Goal: Task Accomplishment & Management: Manage account settings

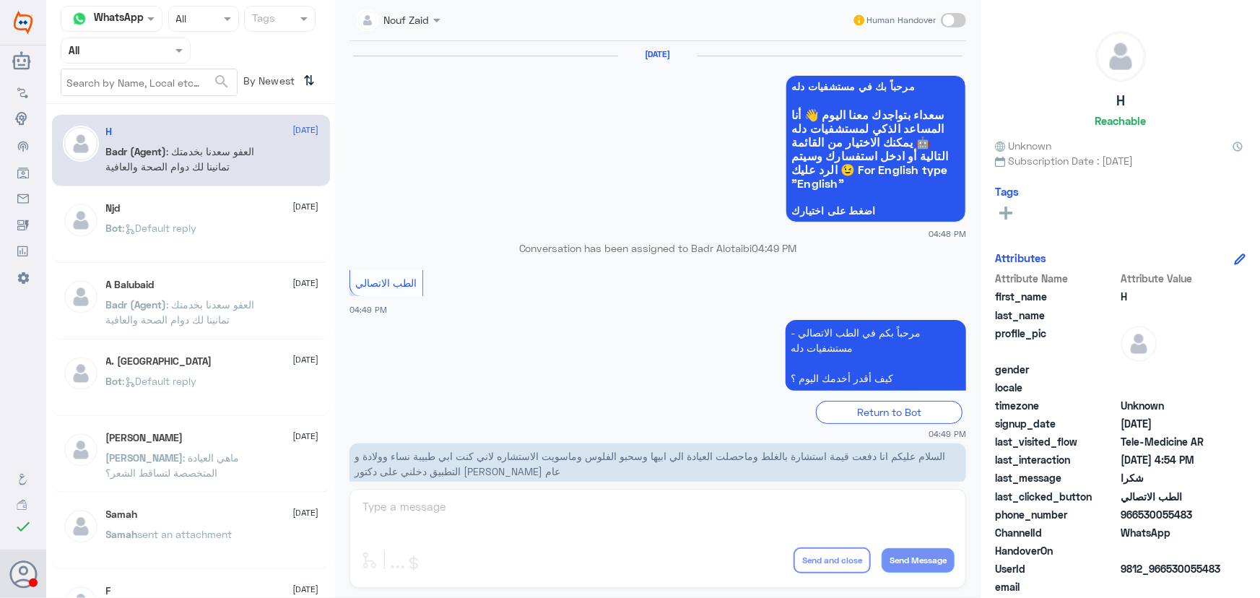
scroll to position [688, 0]
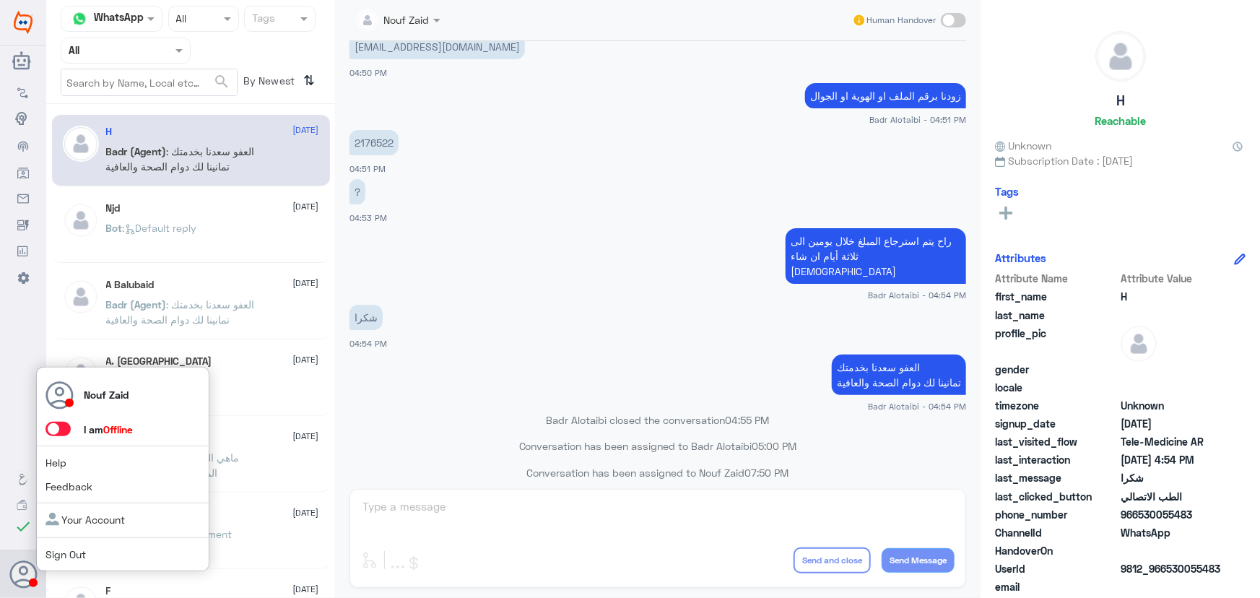
click at [61, 436] on span at bounding box center [65, 429] width 38 height 15
click at [58, 431] on span at bounding box center [58, 429] width 25 height 14
click at [0, 0] on input "checkbox" at bounding box center [0, 0] width 0 height 0
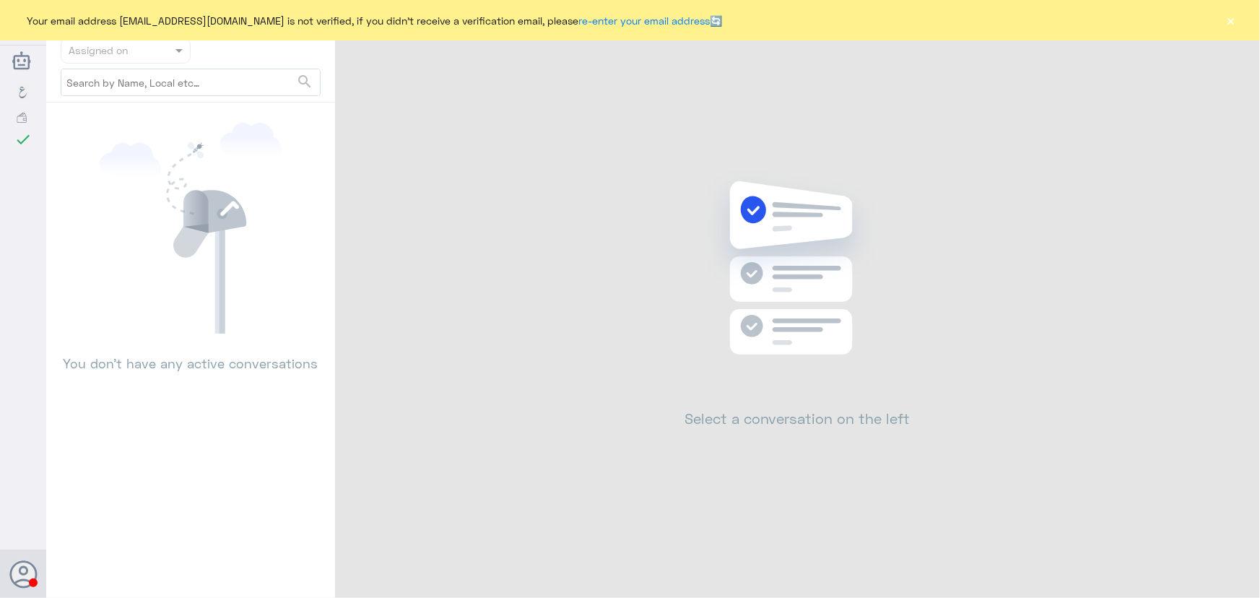
click at [1226, 18] on button "×" at bounding box center [1231, 20] width 14 height 14
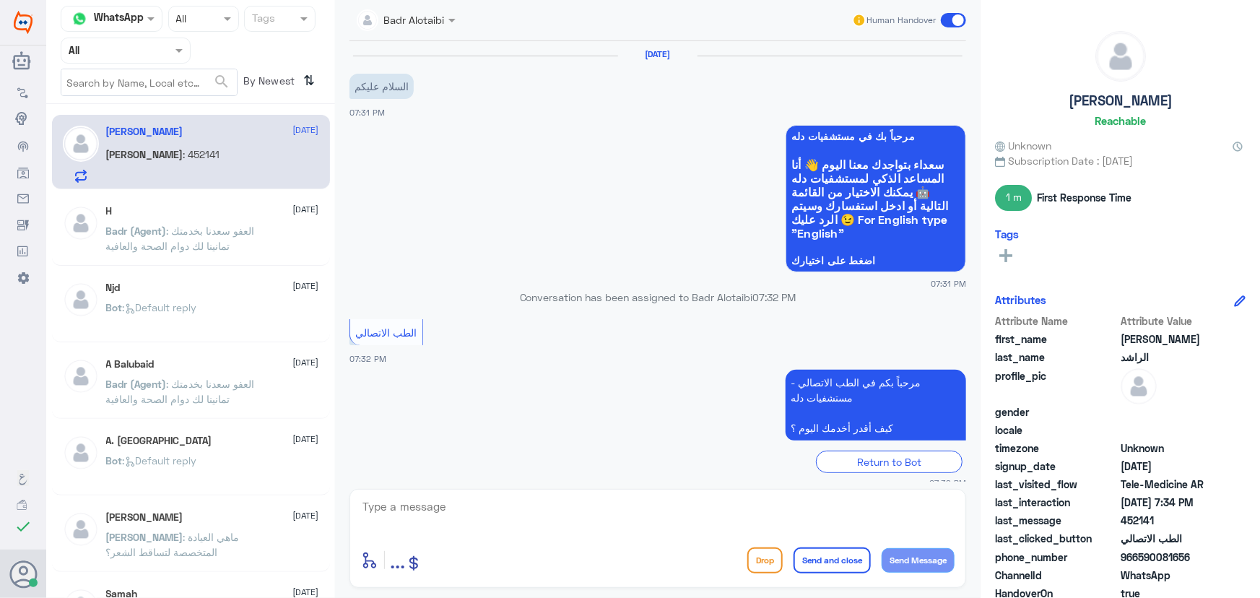
scroll to position [609, 0]
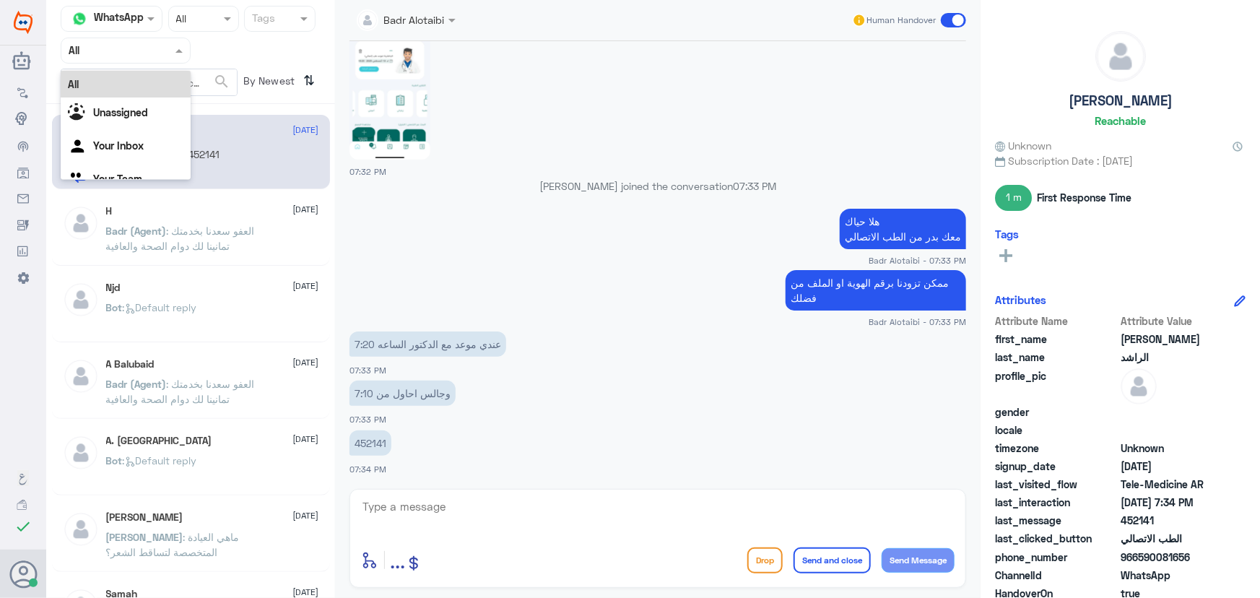
click at [116, 46] on input "text" at bounding box center [108, 50] width 79 height 17
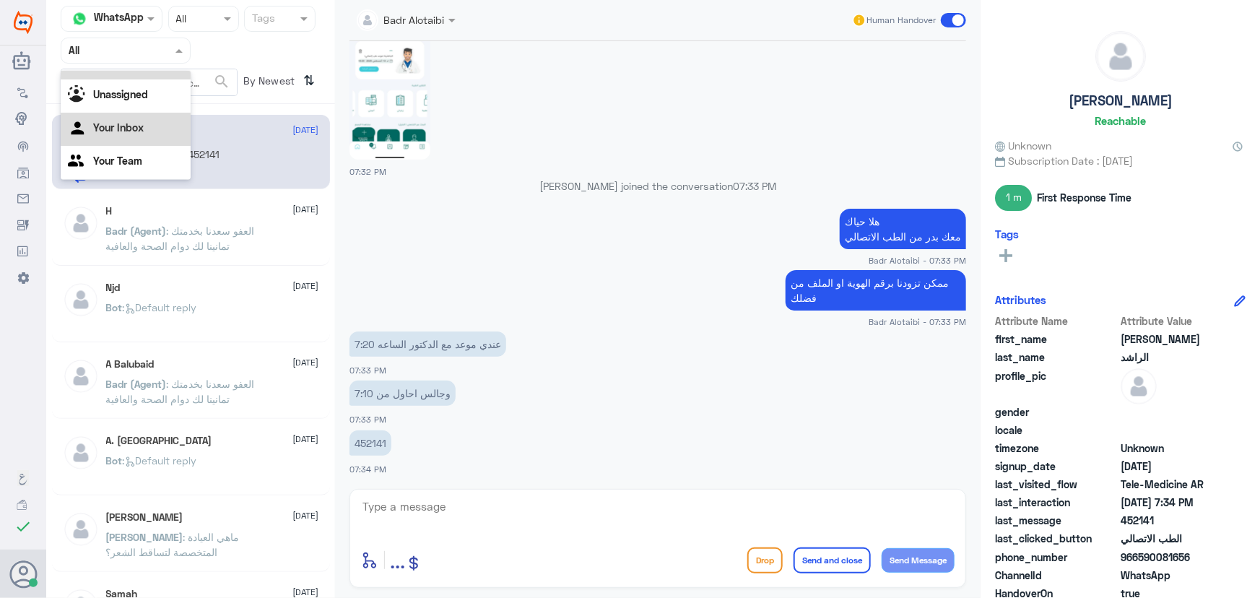
click at [118, 137] on div "Your Inbox" at bounding box center [126, 129] width 130 height 33
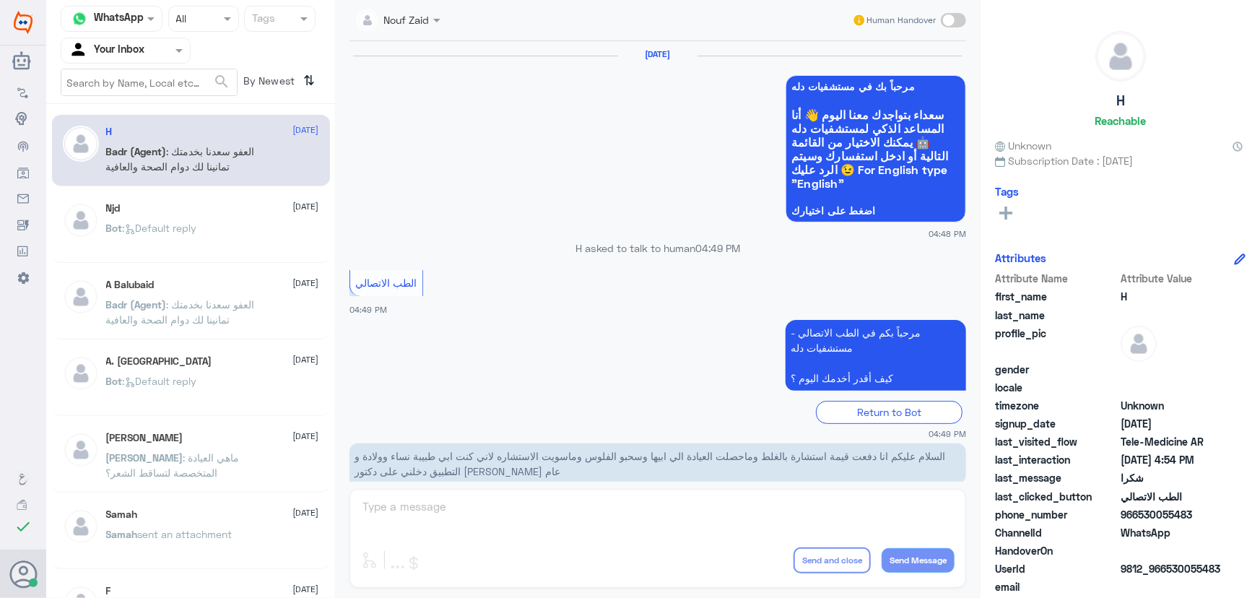
scroll to position [688, 0]
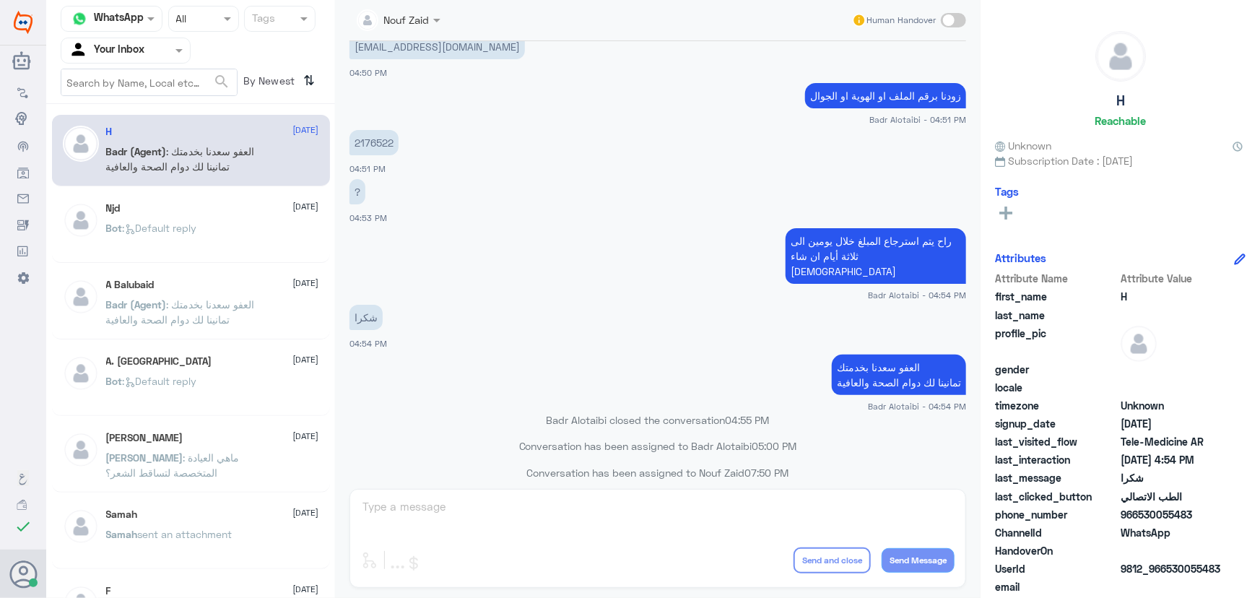
click at [103, 67] on nav "Channel WhatsApp Status × All Tags Agent Filter Your Inbox search By Newest ⇅" at bounding box center [190, 55] width 289 height 98
click at [108, 58] on div "Agent Filter Your Inbox" at bounding box center [116, 51] width 111 height 22
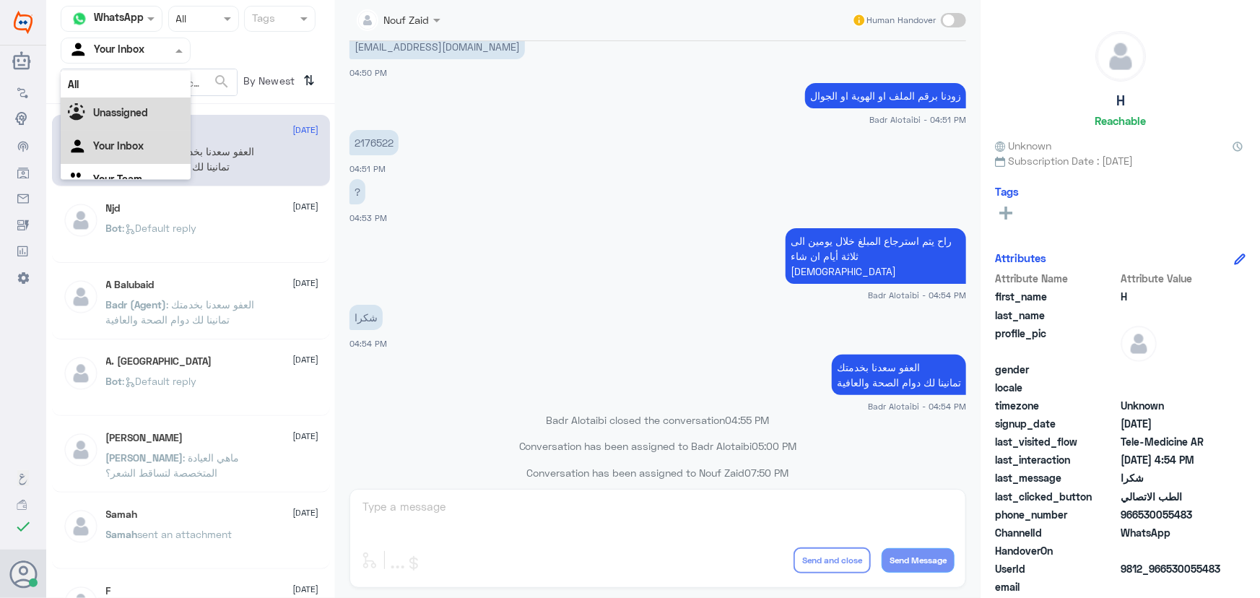
scroll to position [18, 0]
click at [111, 98] on b "Unassigned" at bounding box center [120, 94] width 55 height 12
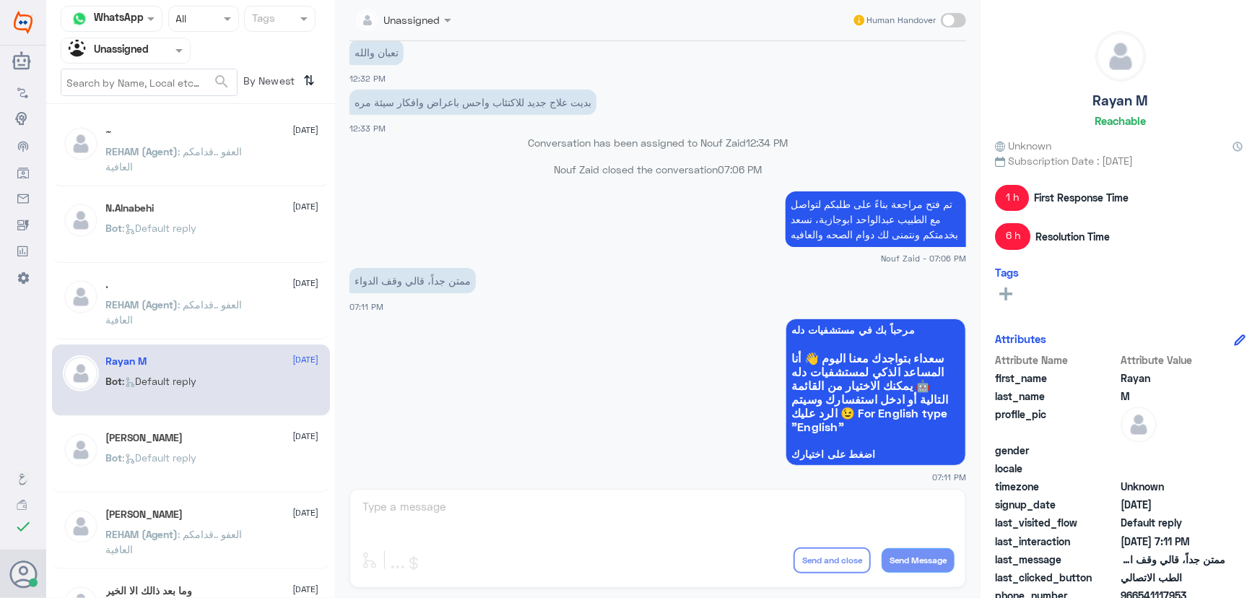
scroll to position [706, 0]
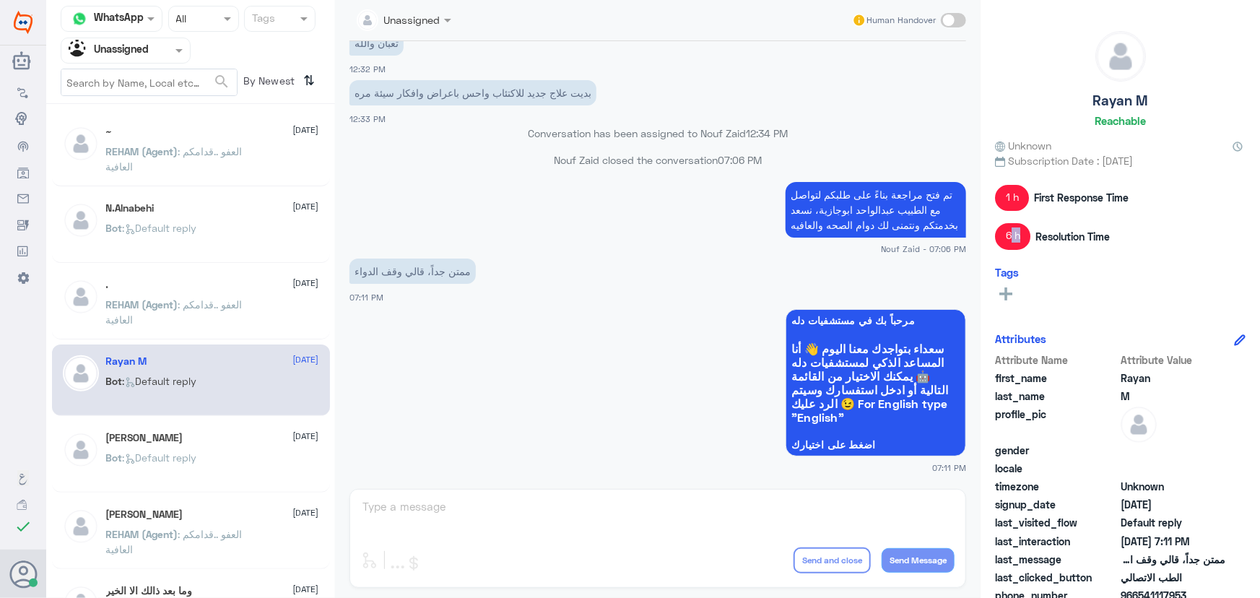
drag, startPoint x: 1017, startPoint y: 235, endPoint x: 1001, endPoint y: 238, distance: 16.1
click at [1001, 238] on span "6 h" at bounding box center [1012, 236] width 35 height 26
click at [1084, 243] on span "Resolution Time" at bounding box center [1073, 236] width 74 height 15
click at [169, 480] on p "Bot : Default reply" at bounding box center [151, 468] width 91 height 36
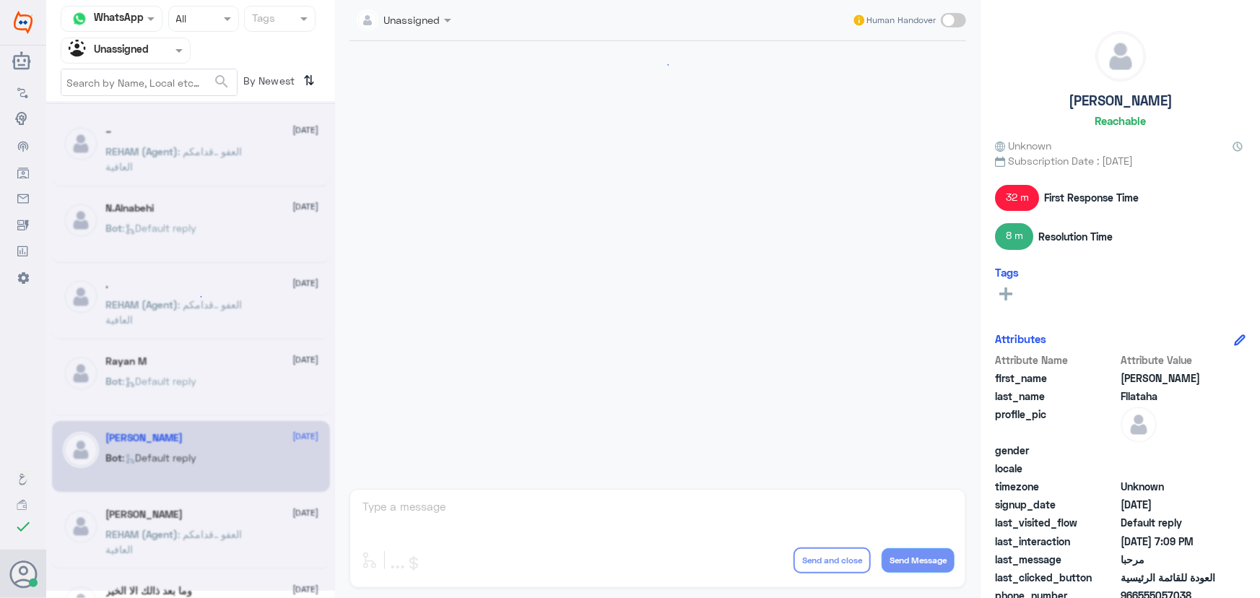
scroll to position [1259, 0]
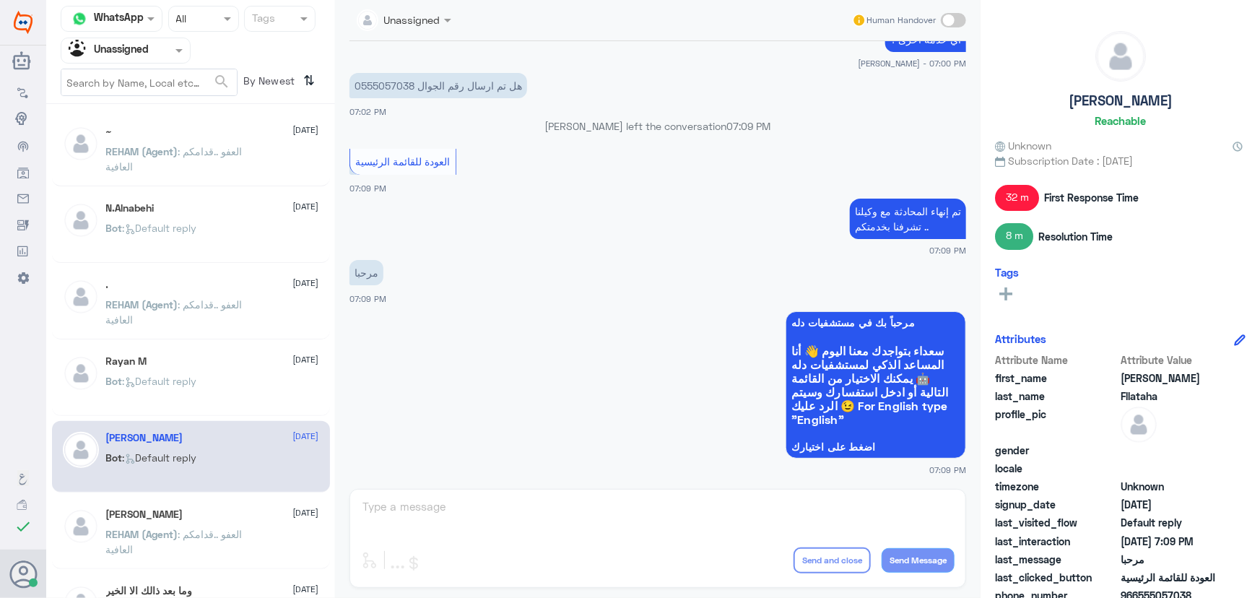
click at [180, 518] on div "Sara 13 August" at bounding box center [212, 514] width 213 height 12
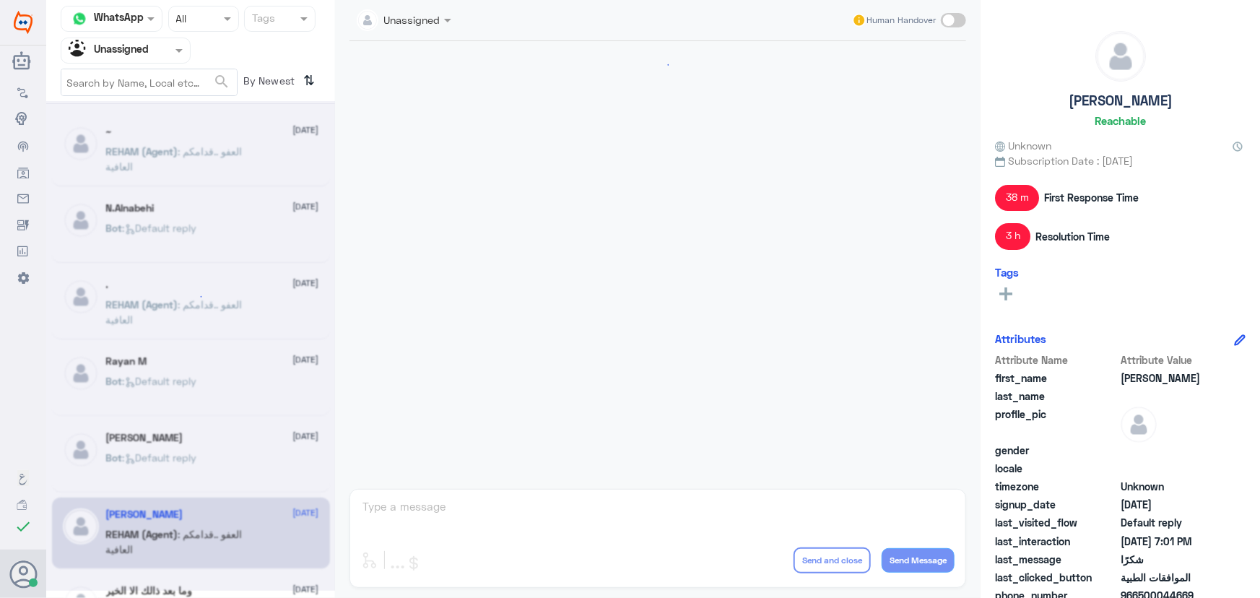
scroll to position [1117, 0]
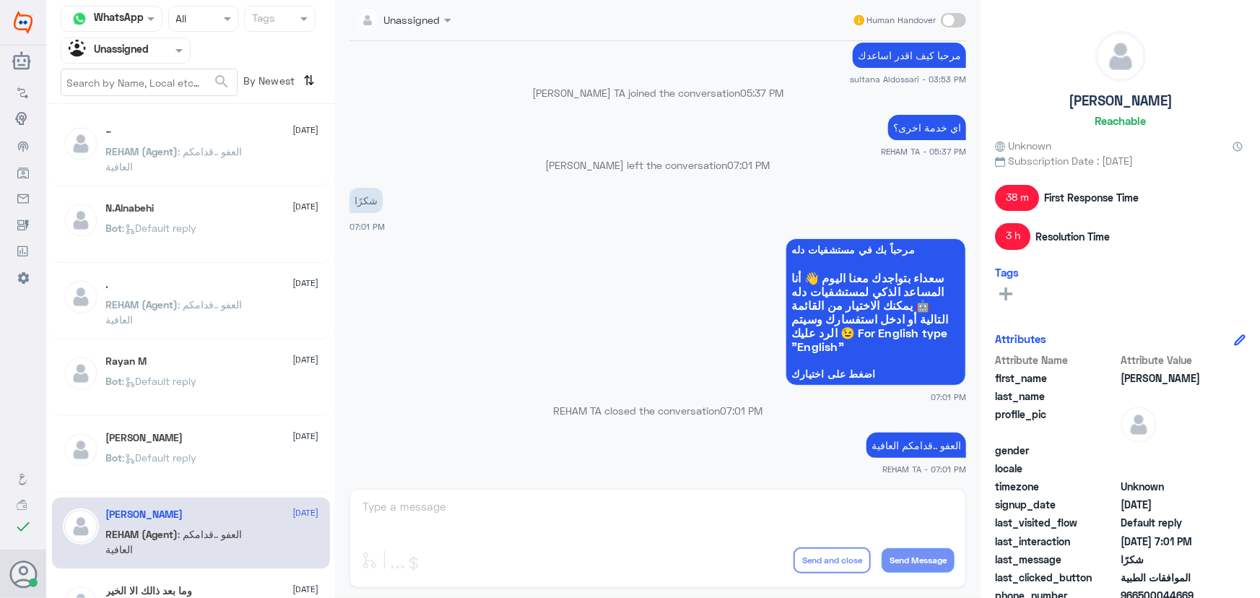
click at [185, 447] on div "Ali Fllataha 13 August Bot : Default reply" at bounding box center [212, 459] width 213 height 54
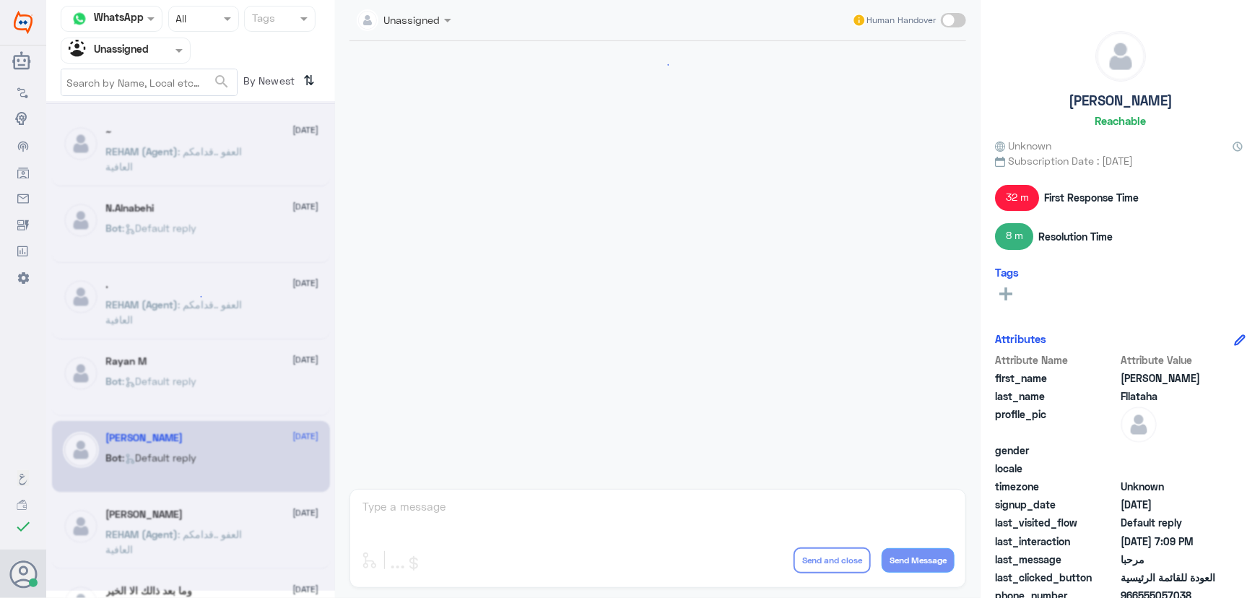
scroll to position [1259, 0]
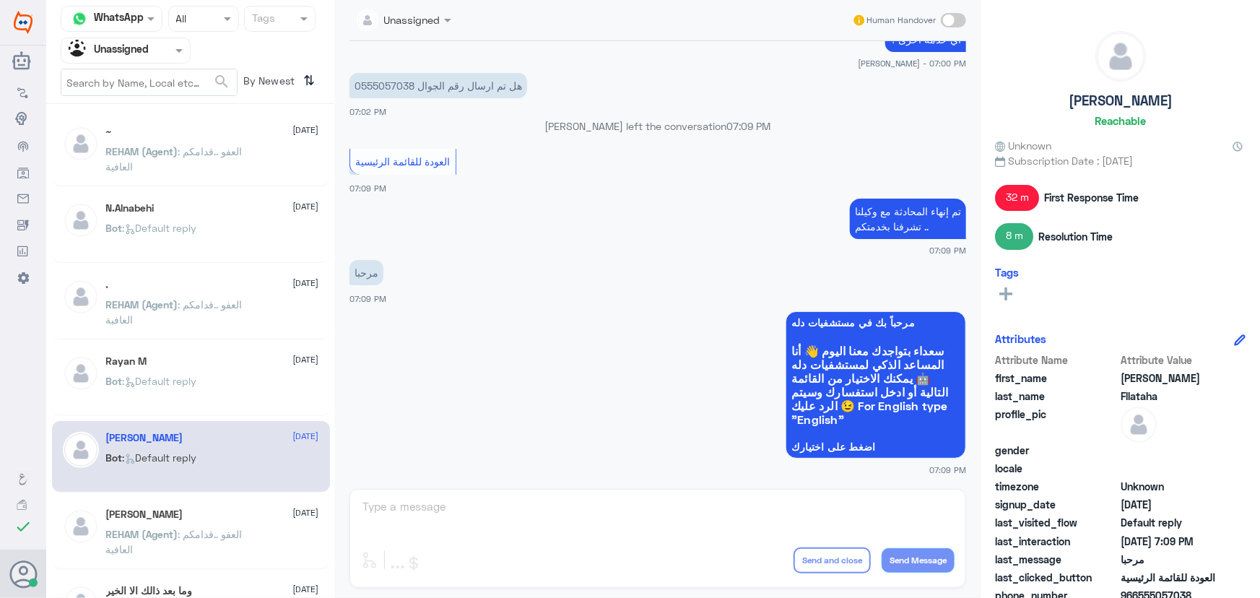
click at [273, 417] on div "~ 13 August REHAM (Agent) : العفو ..قدامكم العافية N.Alnabehi 13 August Bot : D…" at bounding box center [190, 356] width 289 height 493
click at [265, 404] on div "Bot : Default reply" at bounding box center [212, 393] width 213 height 33
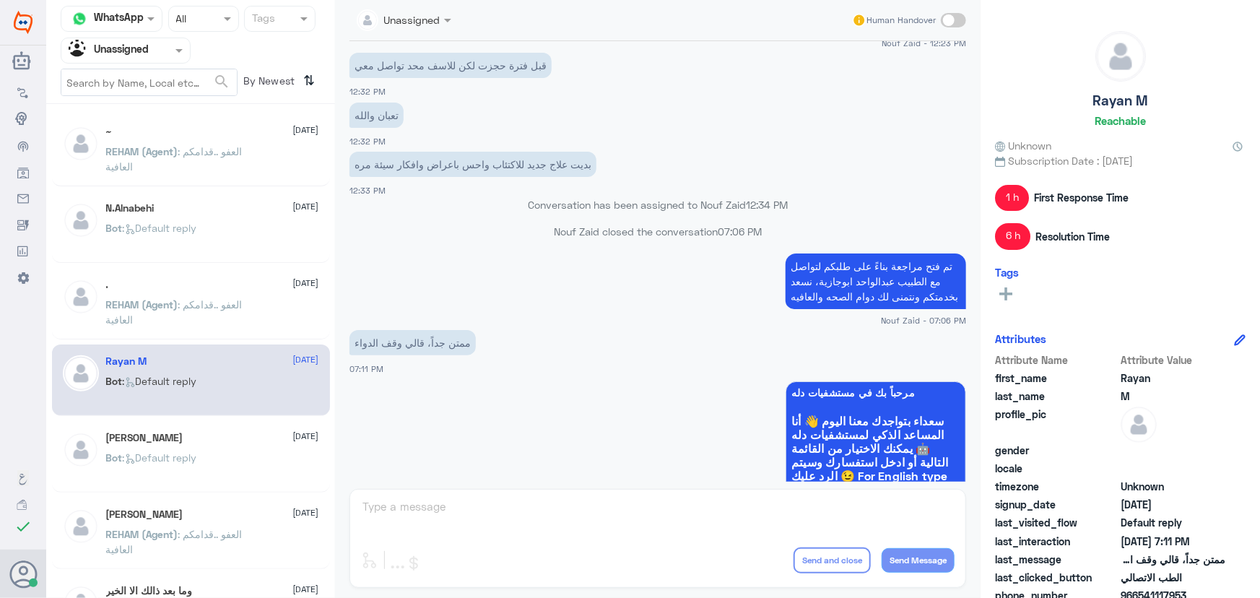
scroll to position [1533, 0]
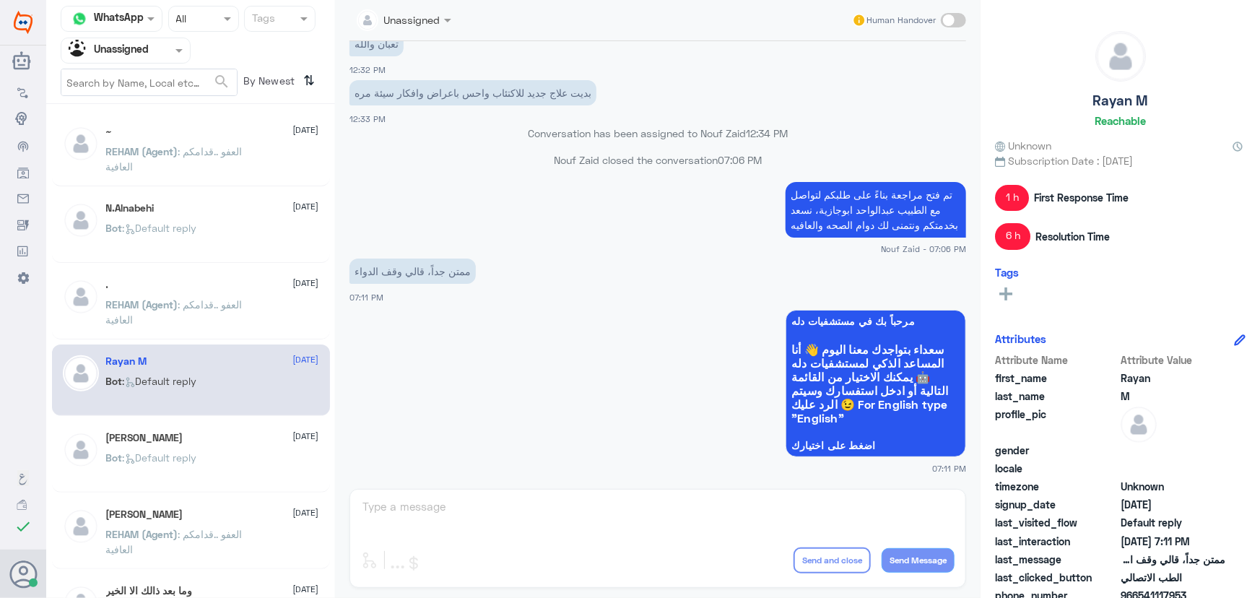
click at [207, 173] on p "REHAM (Agent) : العفو ..قدامكم العافية" at bounding box center [187, 162] width 163 height 36
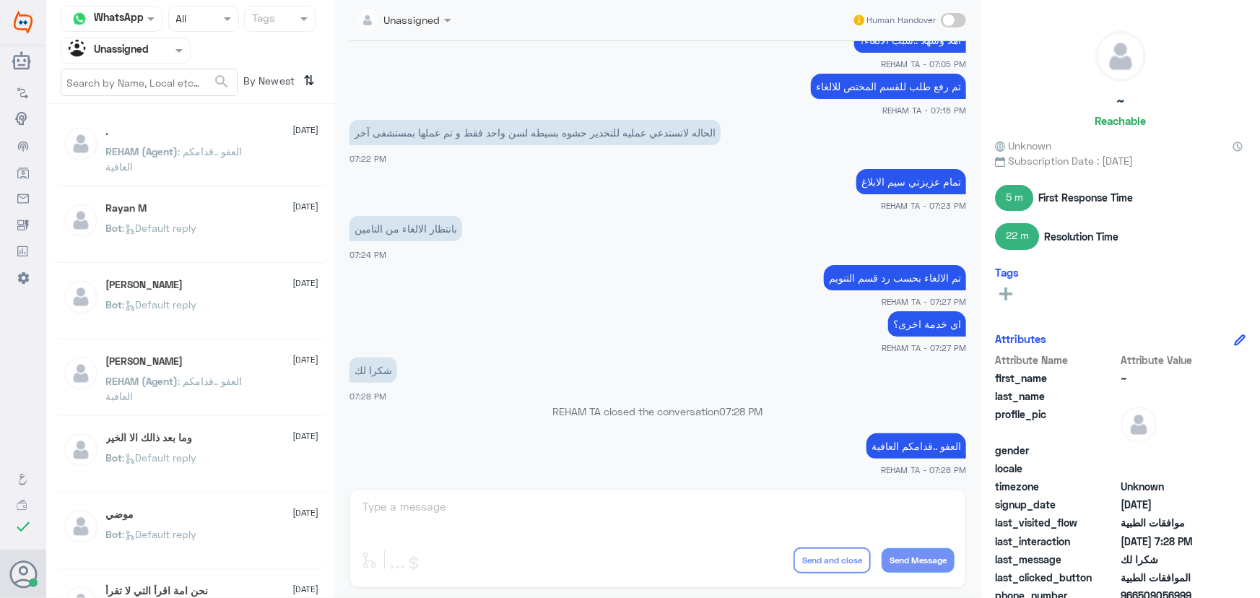
scroll to position [196, 0]
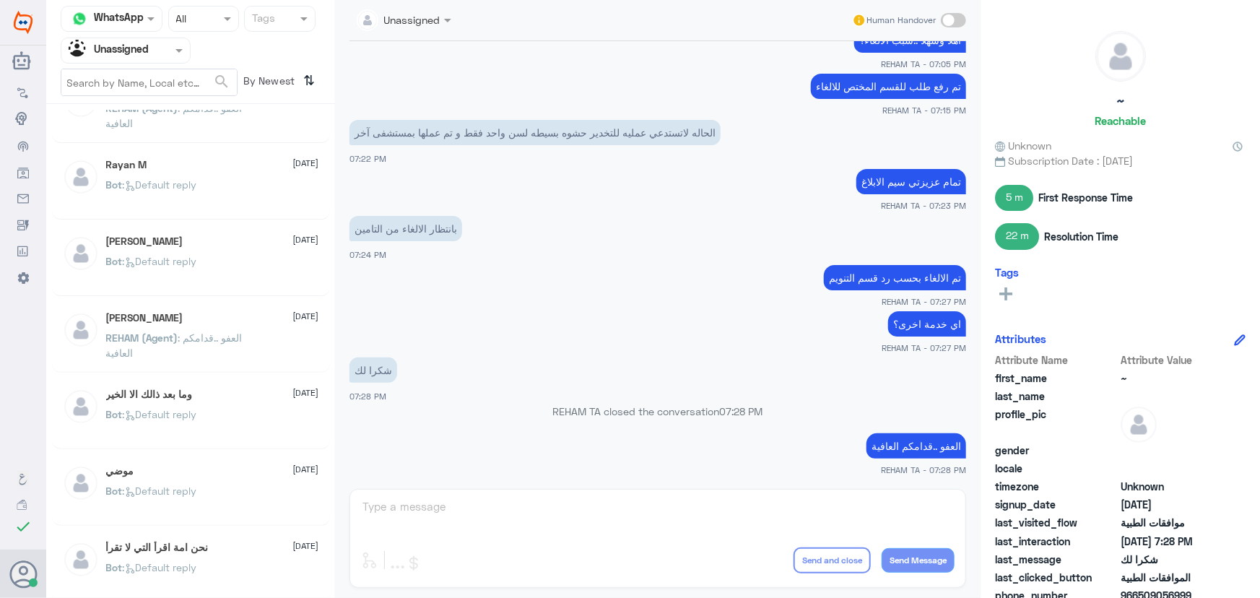
click at [182, 160] on div "Rayan M 13 August" at bounding box center [212, 165] width 213 height 12
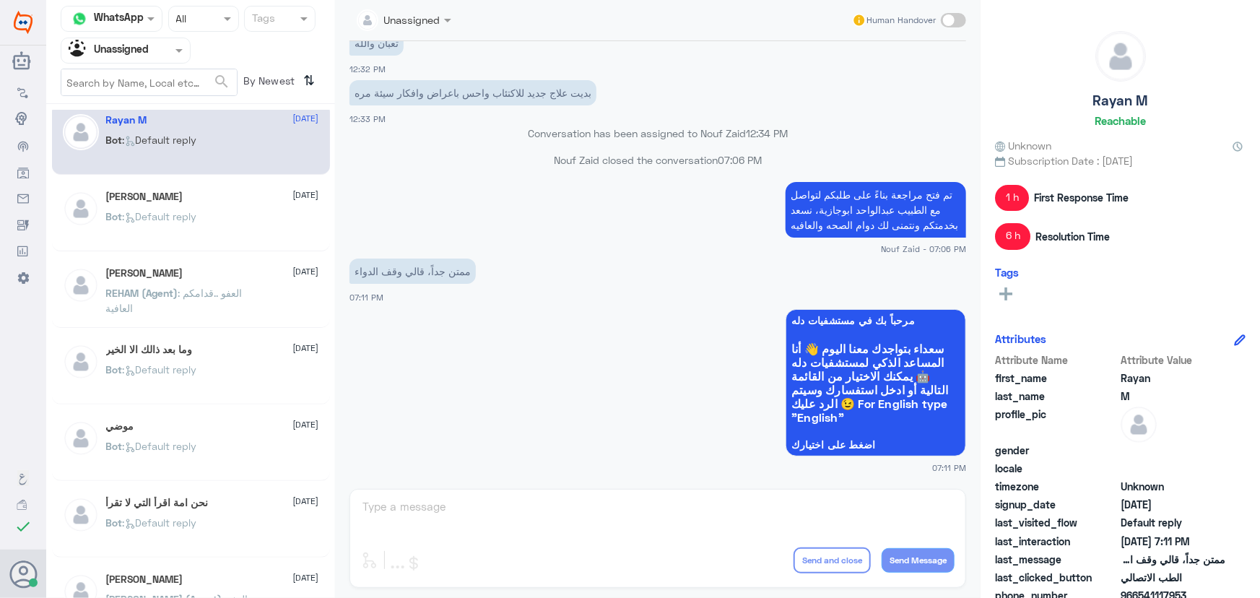
scroll to position [262, 0]
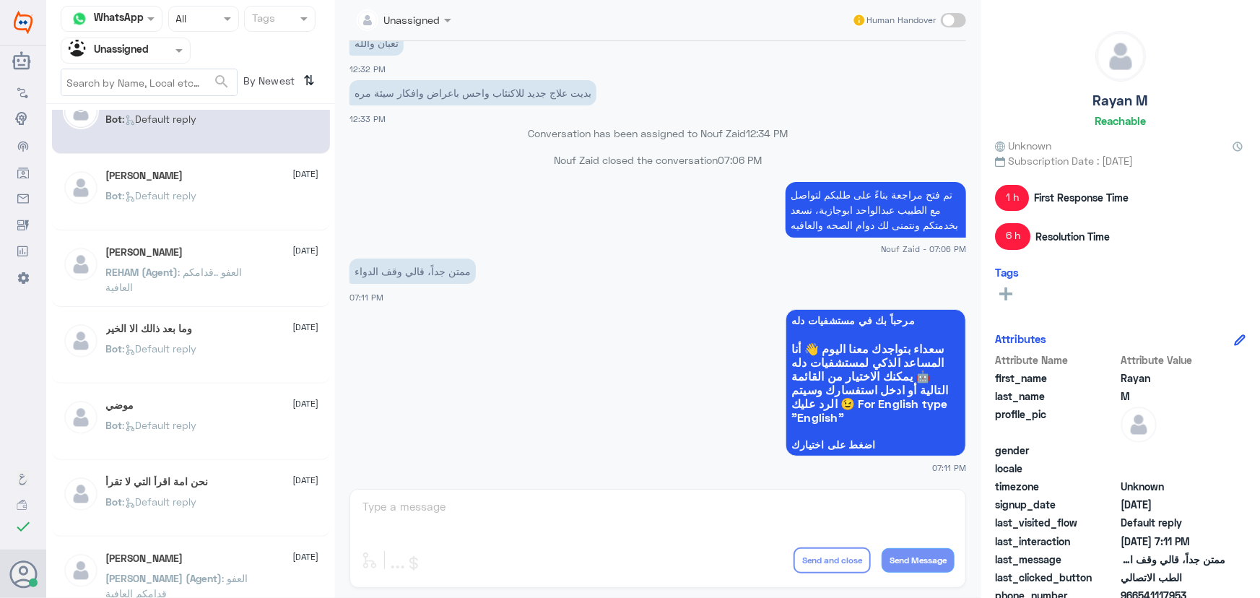
click at [176, 209] on p "Bot : Default reply" at bounding box center [151, 206] width 91 height 36
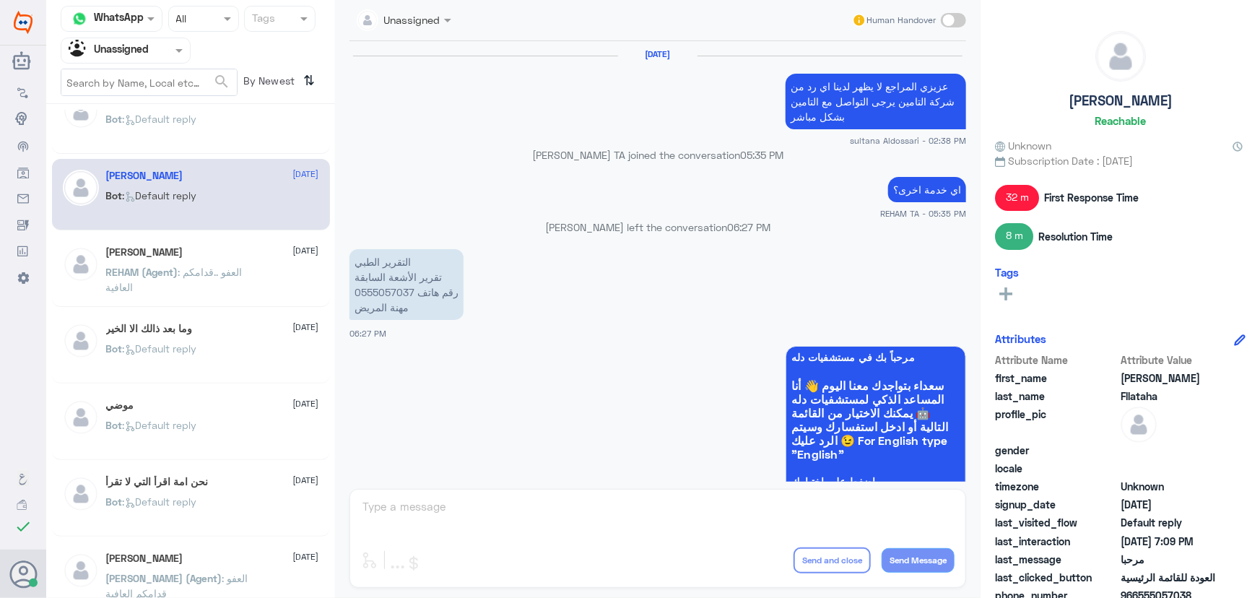
scroll to position [1259, 0]
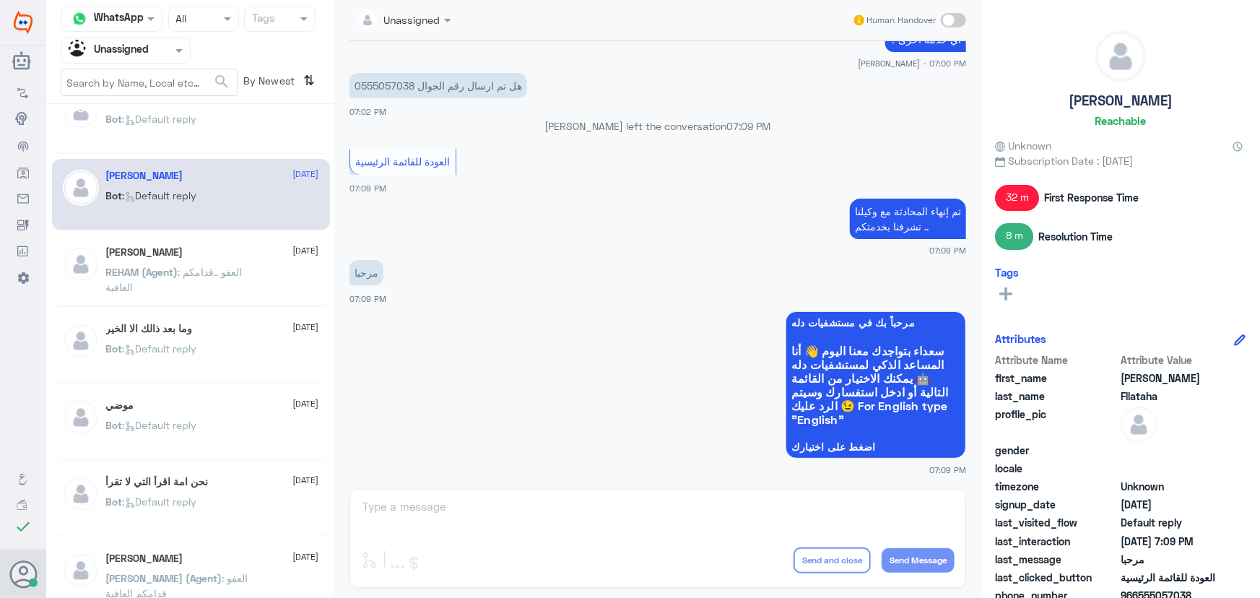
click at [280, 282] on div "REHAM (Agent) : العفو ..قدامكم العافية" at bounding box center [212, 284] width 213 height 33
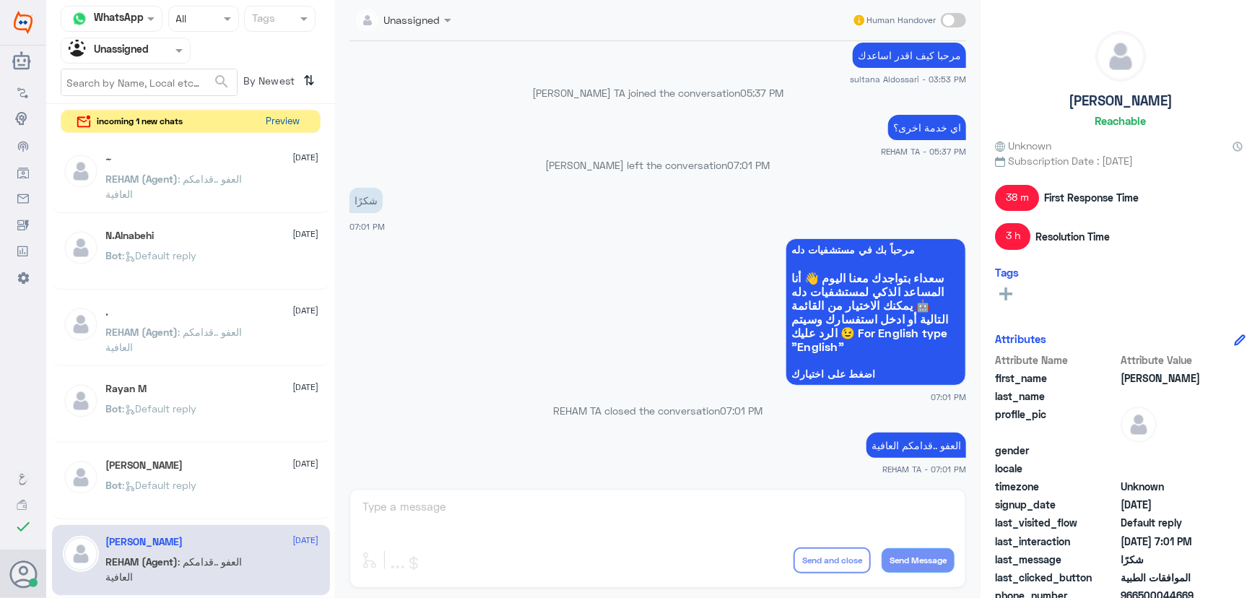
drag, startPoint x: 285, startPoint y: 117, endPoint x: 280, endPoint y: 109, distance: 9.8
click at [280, 111] on button "Preview" at bounding box center [283, 122] width 45 height 22
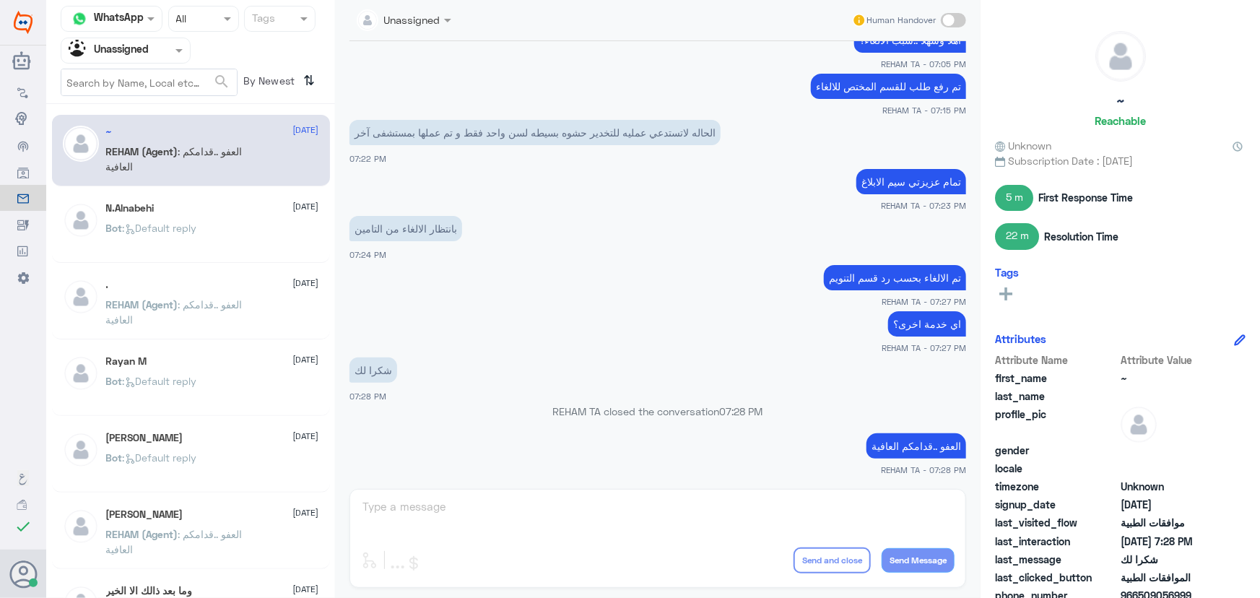
click at [158, 43] on div at bounding box center [125, 50] width 129 height 17
click at [162, 69] on input "text" at bounding box center [149, 82] width 176 height 26
drag, startPoint x: 156, startPoint y: 46, endPoint x: 156, endPoint y: 58, distance: 11.6
click at [156, 53] on div at bounding box center [125, 50] width 129 height 17
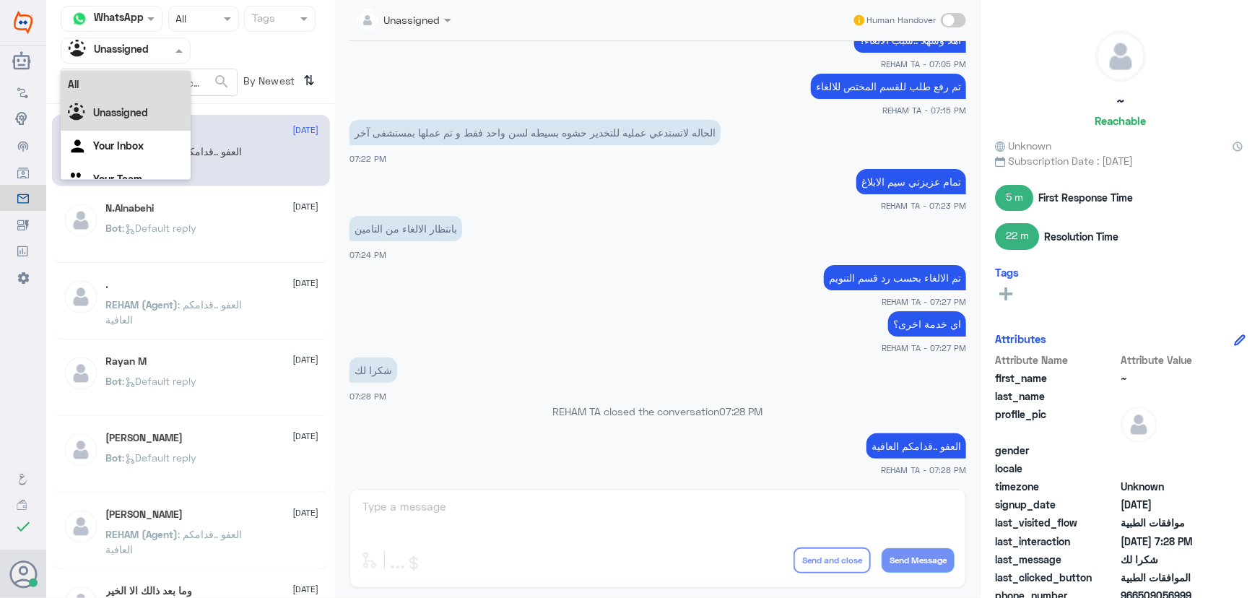
click at [135, 79] on div "All" at bounding box center [126, 84] width 130 height 27
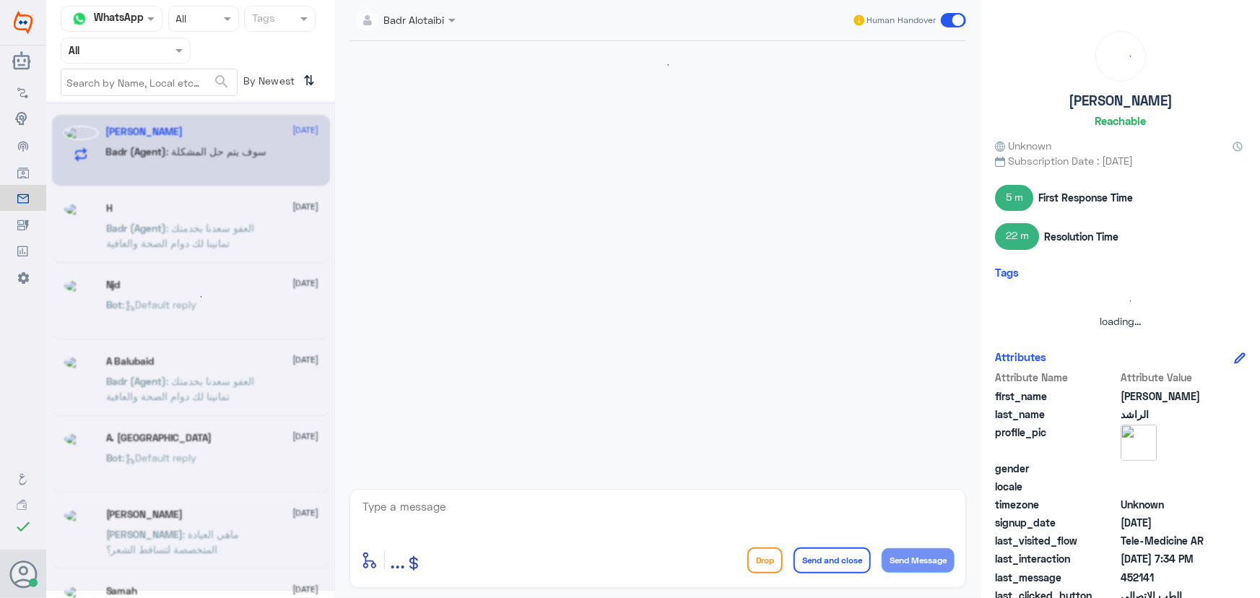
click at [134, 53] on input "text" at bounding box center [108, 50] width 79 height 17
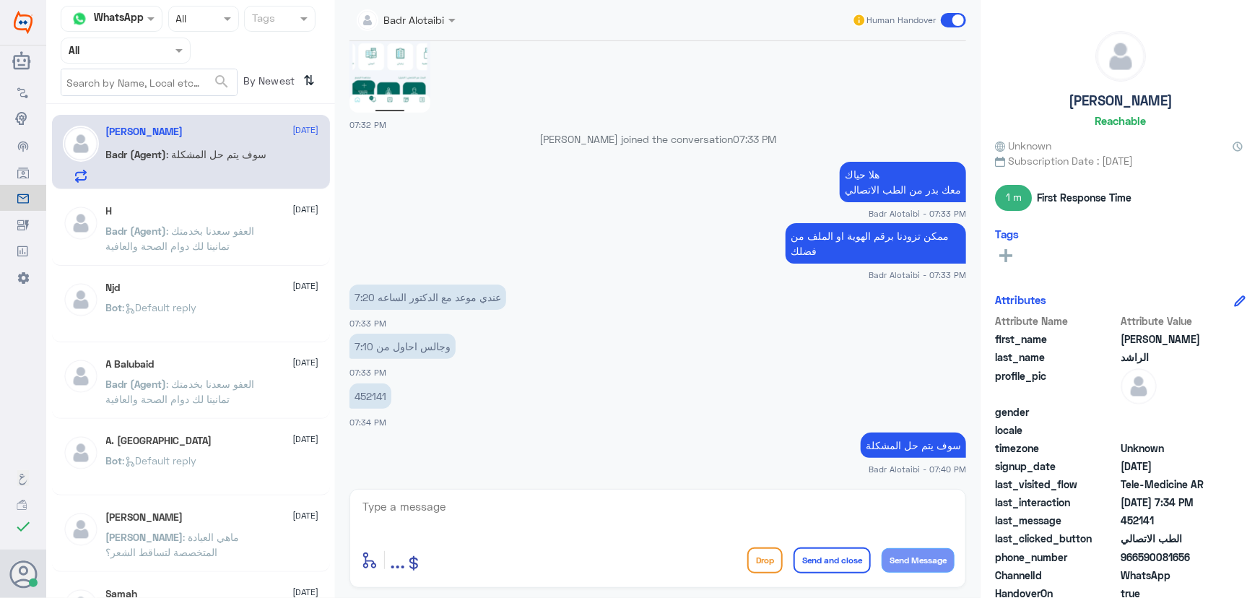
click at [220, 214] on div "H [DATE]" at bounding box center [212, 211] width 213 height 12
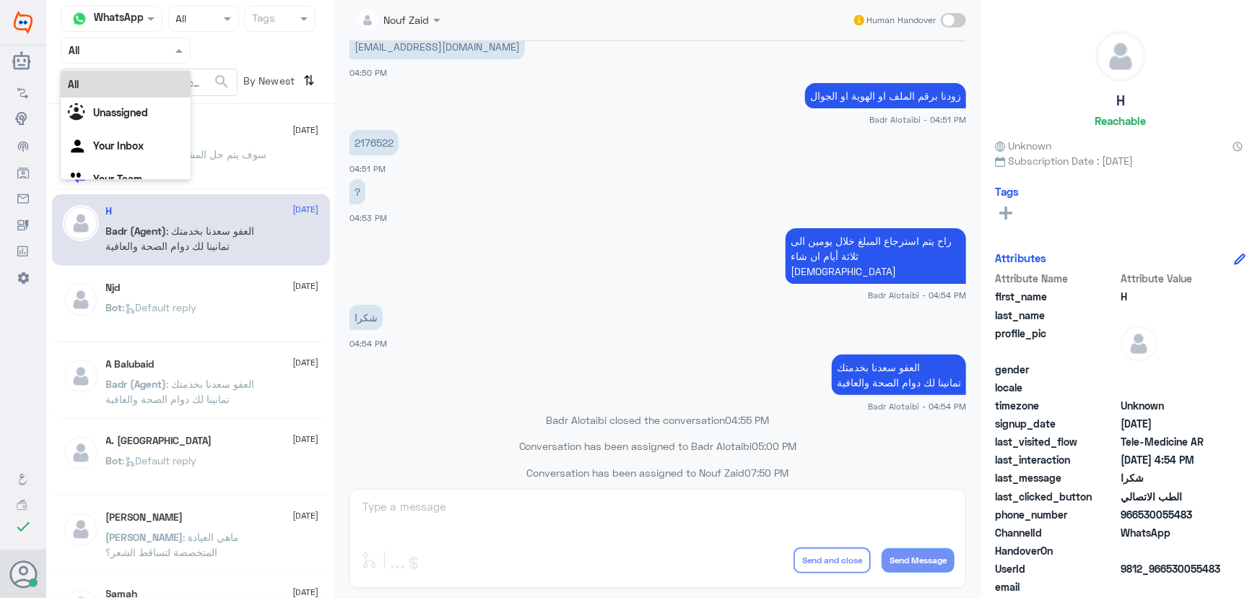
drag, startPoint x: 125, startPoint y: 44, endPoint x: 147, endPoint y: 96, distance: 56.6
click at [129, 53] on input "text" at bounding box center [108, 50] width 79 height 17
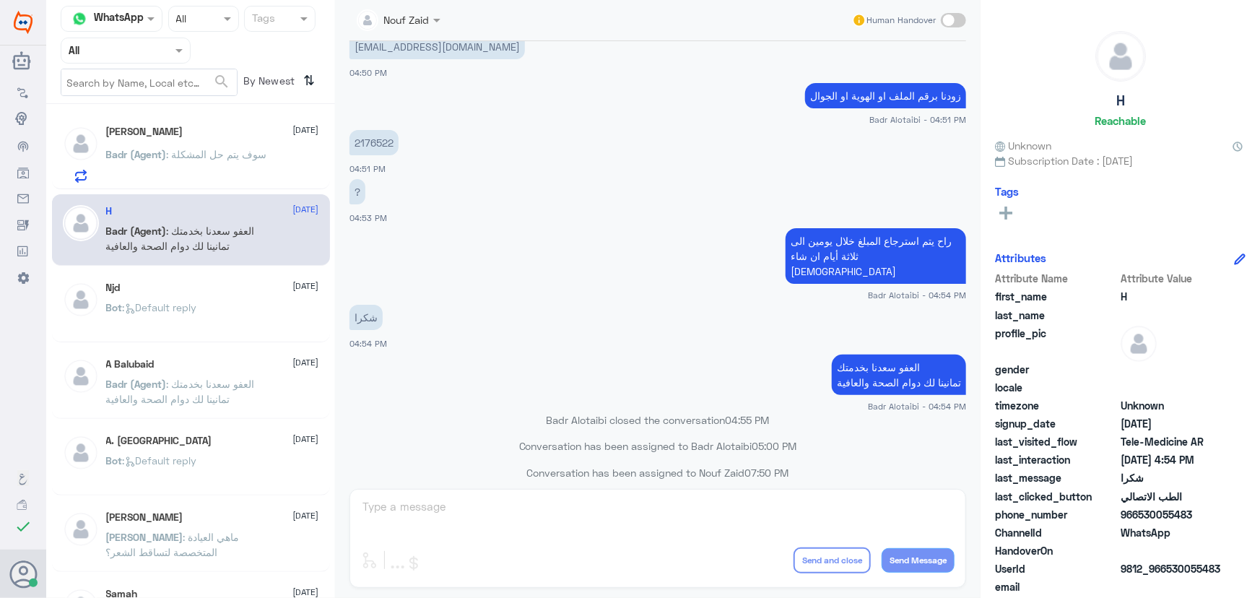
drag, startPoint x: 277, startPoint y: 142, endPoint x: 560, endPoint y: 337, distance: 344.2
click at [277, 144] on div "راشد الراشد 13 August Badr (Agent) : سوف يتم حل المشكلة" at bounding box center [212, 154] width 213 height 57
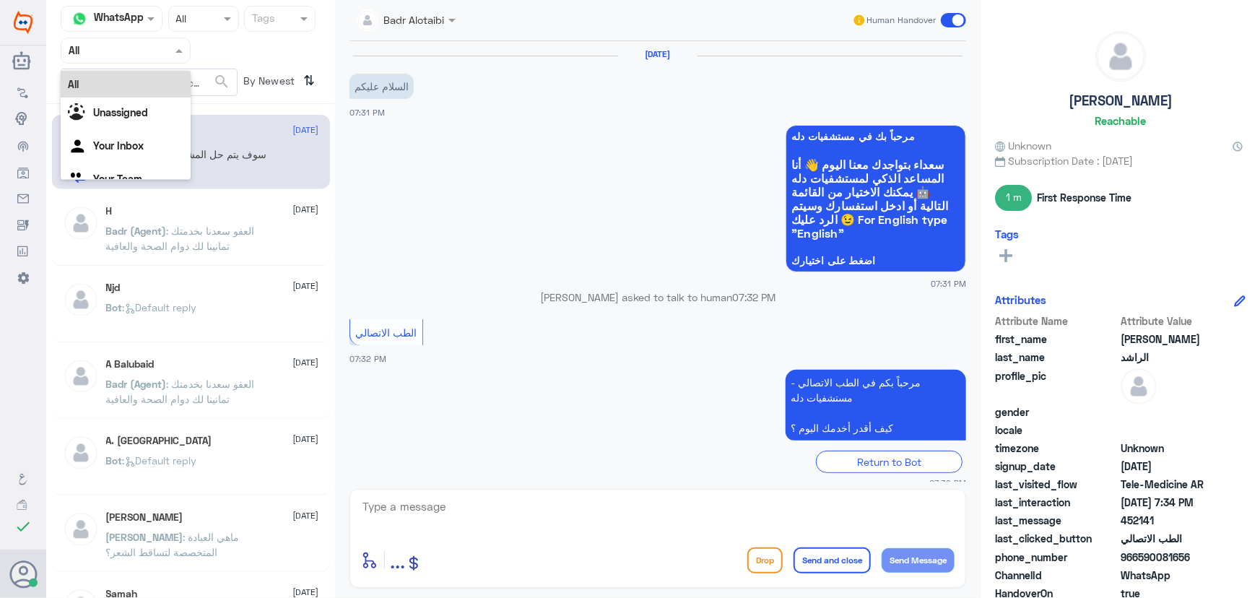
click at [158, 61] on div "Agent Filter All" at bounding box center [126, 51] width 130 height 26
click at [146, 142] on div "Your Inbox" at bounding box center [126, 147] width 130 height 33
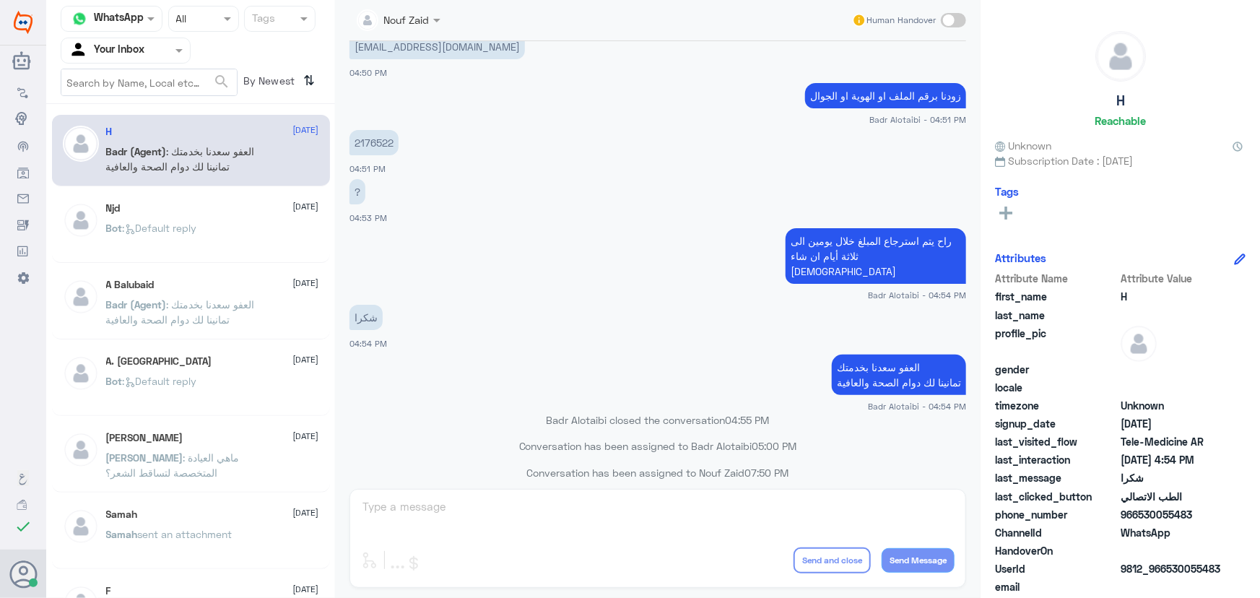
click at [194, 205] on div "Njd [DATE]" at bounding box center [212, 208] width 213 height 12
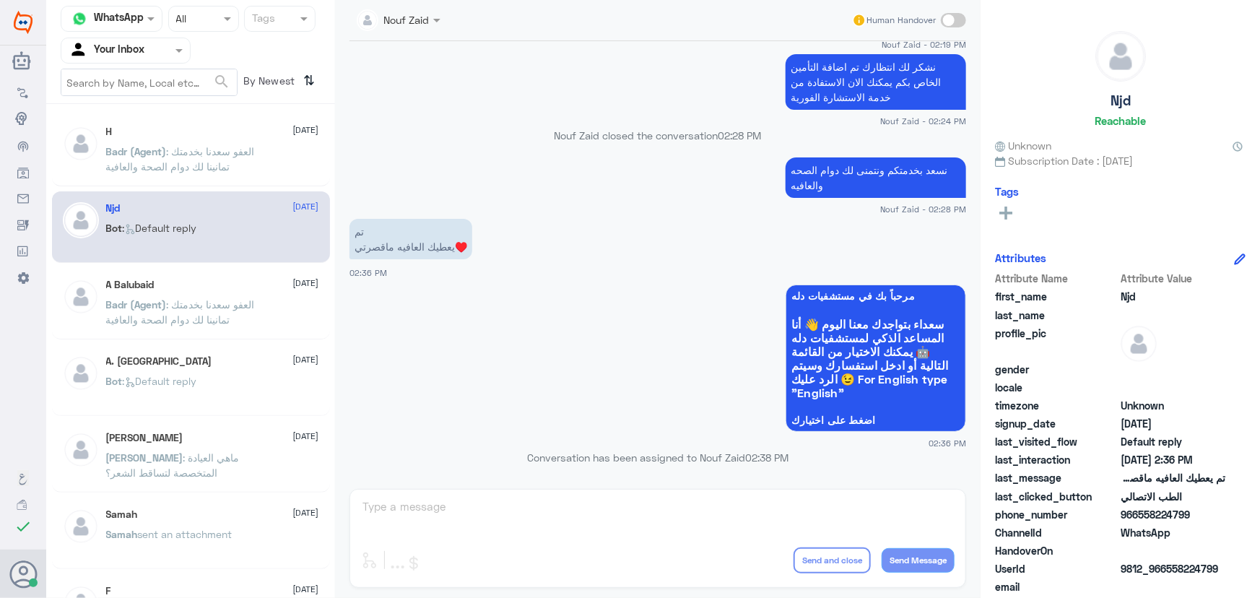
click at [217, 155] on span ": العفو سعدنا بخدمتك تمانينا لك دوام الصحة والعافية" at bounding box center [180, 158] width 149 height 27
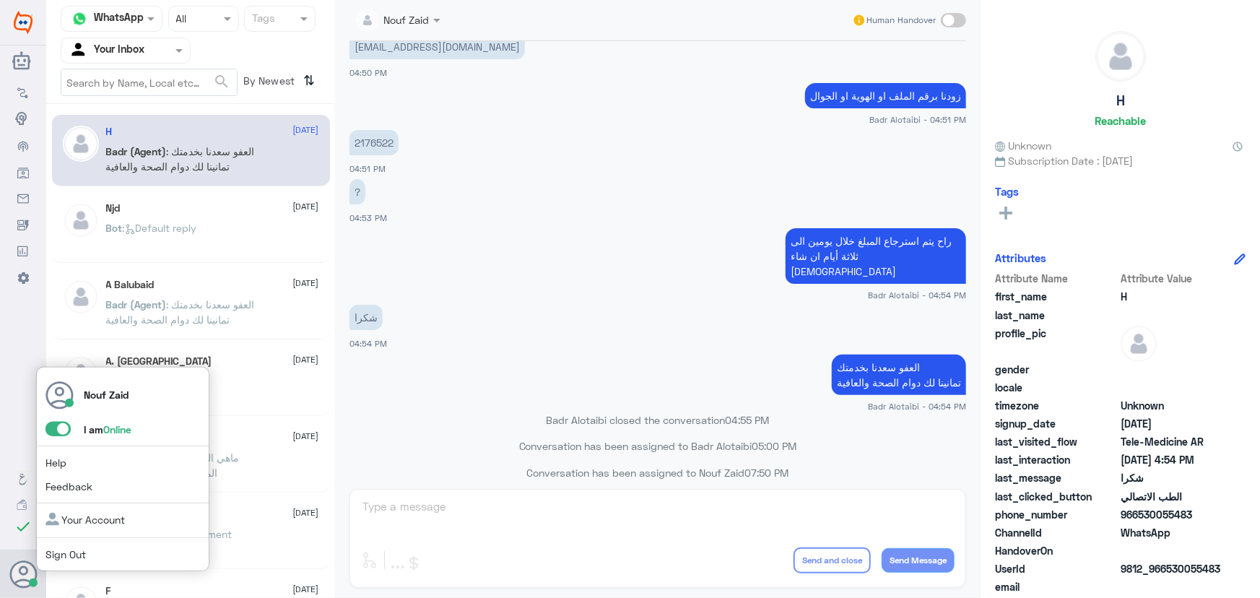
click at [55, 426] on span at bounding box center [58, 429] width 25 height 14
click at [0, 0] on input "checkbox" at bounding box center [0, 0] width 0 height 0
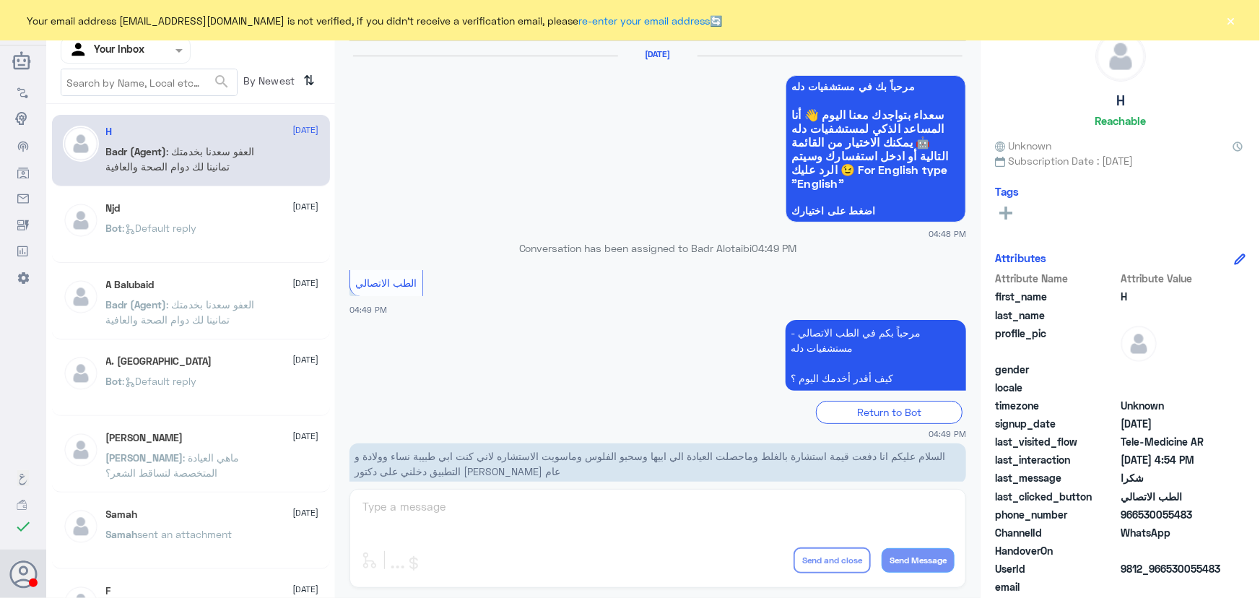
scroll to position [688, 0]
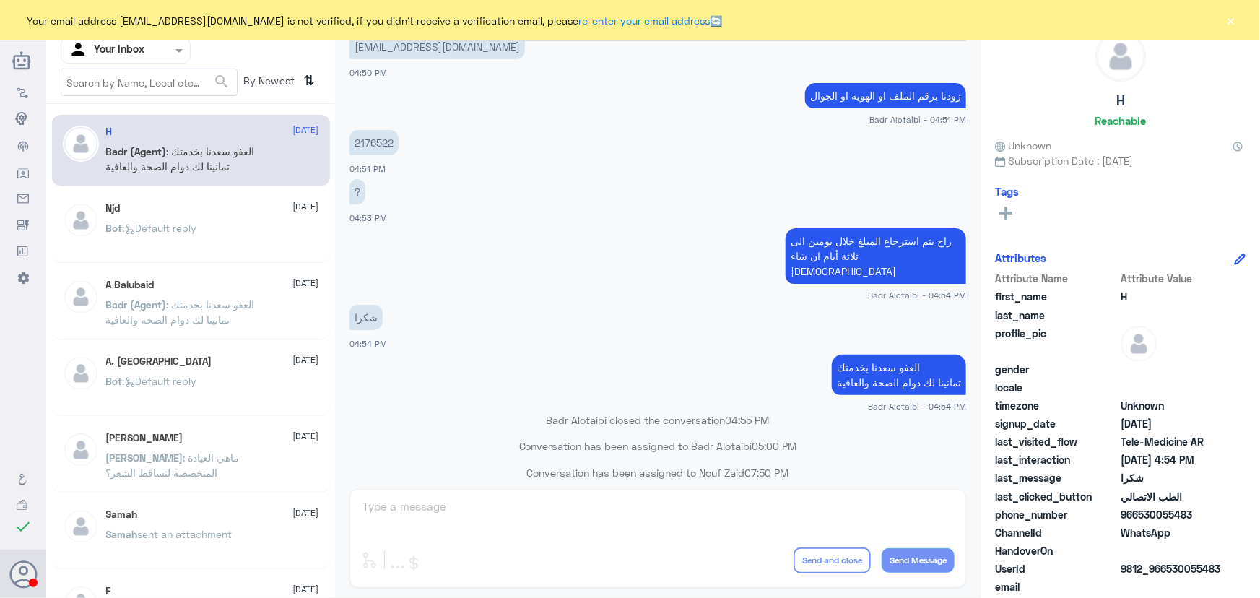
click at [1228, 19] on button "×" at bounding box center [1231, 20] width 14 height 14
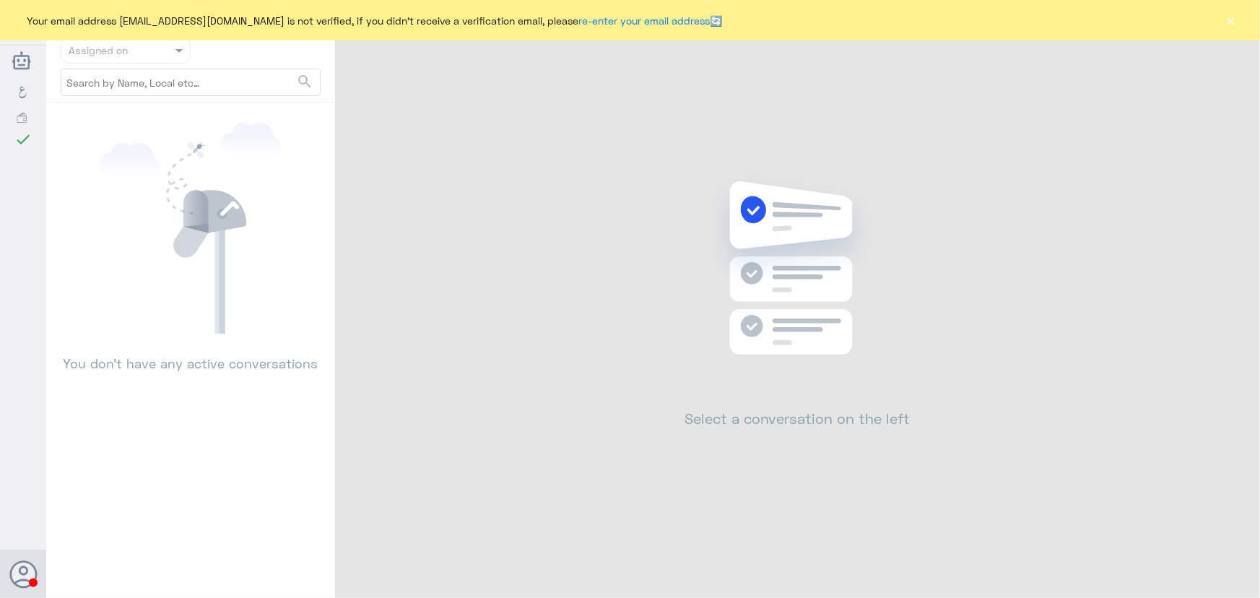
click at [1230, 24] on button "×" at bounding box center [1231, 20] width 14 height 14
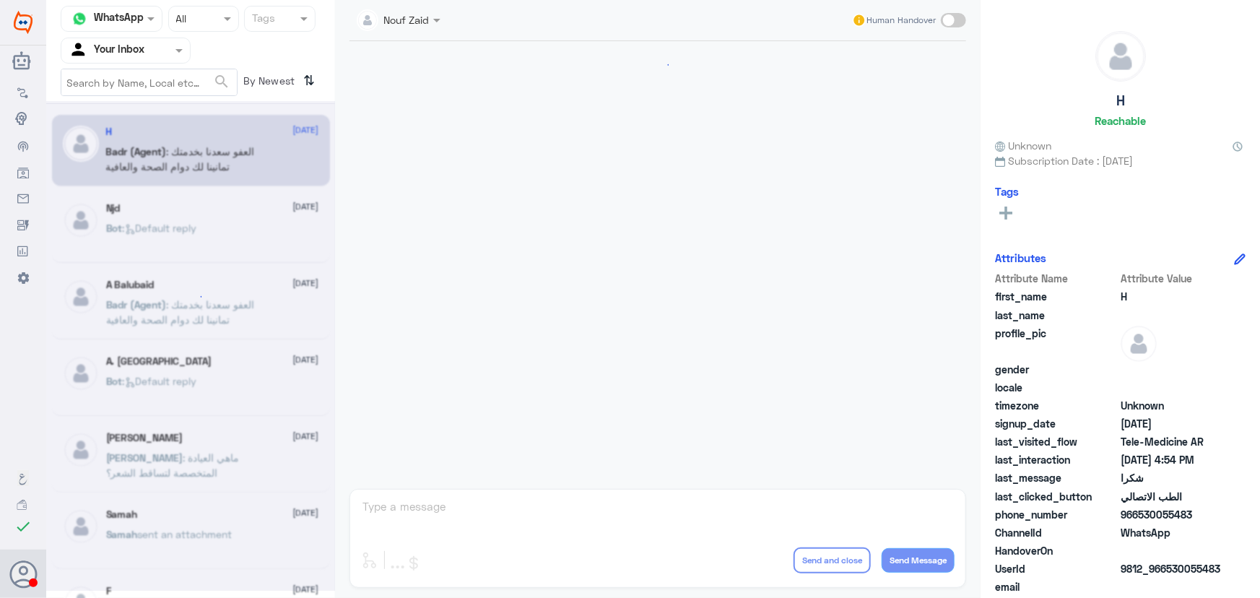
scroll to position [688, 0]
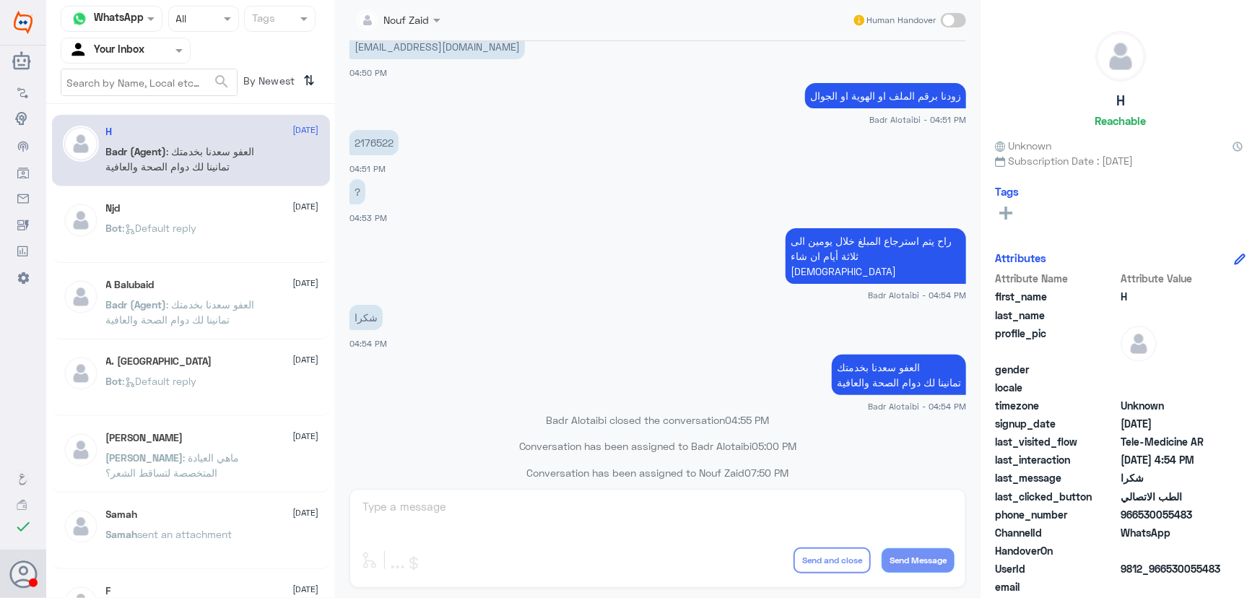
click at [125, 48] on input "text" at bounding box center [108, 50] width 79 height 17
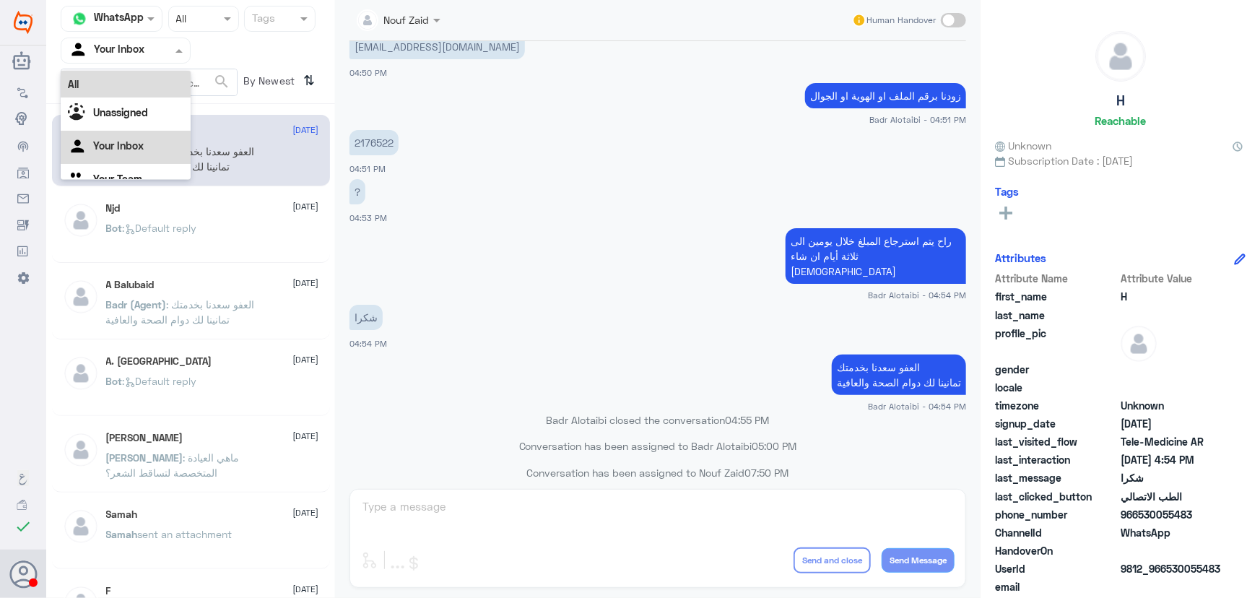
drag, startPoint x: 147, startPoint y: 80, endPoint x: 142, endPoint y: 72, distance: 9.4
click at [146, 78] on div "All" at bounding box center [126, 84] width 130 height 27
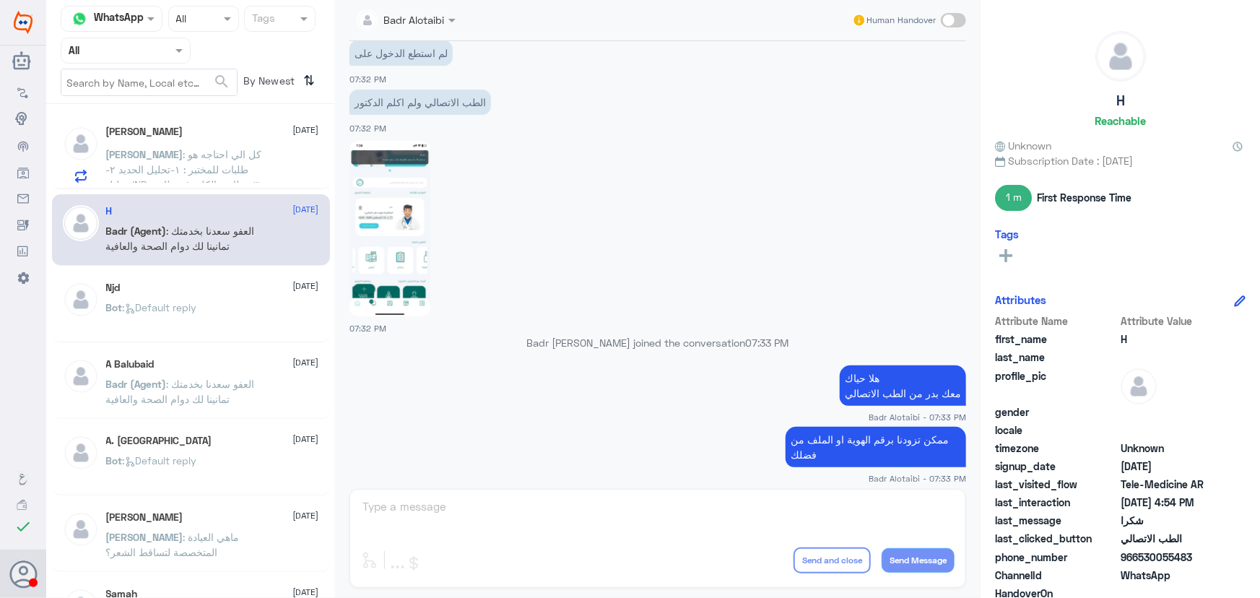
scroll to position [483, 0]
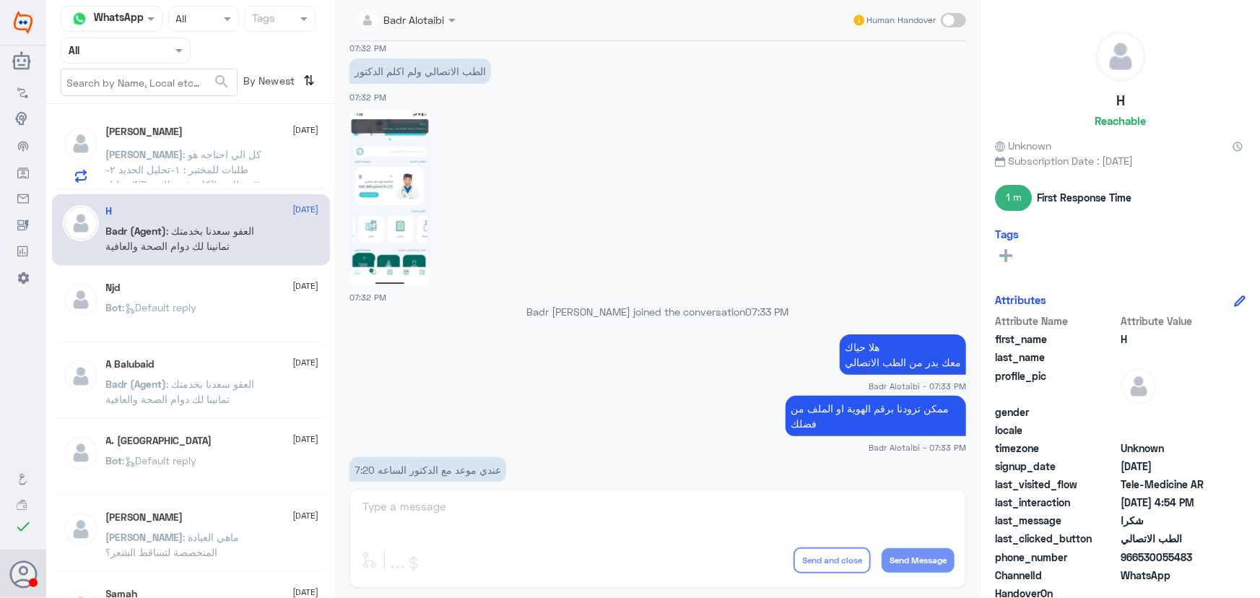
click at [180, 321] on p "Bot : Default reply" at bounding box center [151, 318] width 91 height 36
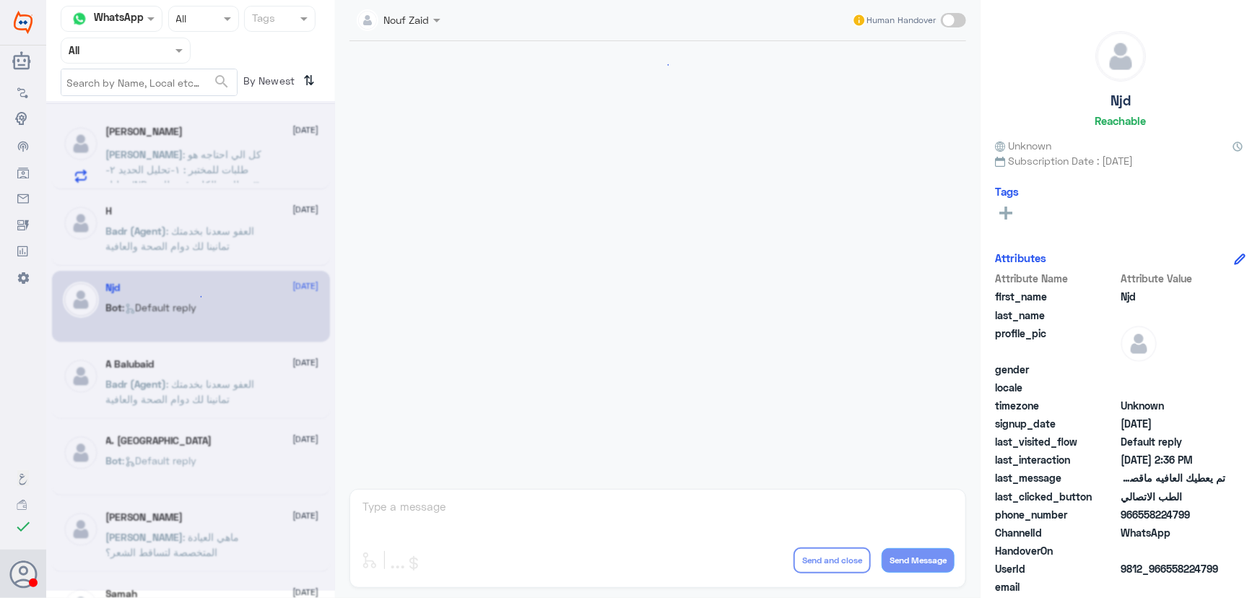
scroll to position [957, 0]
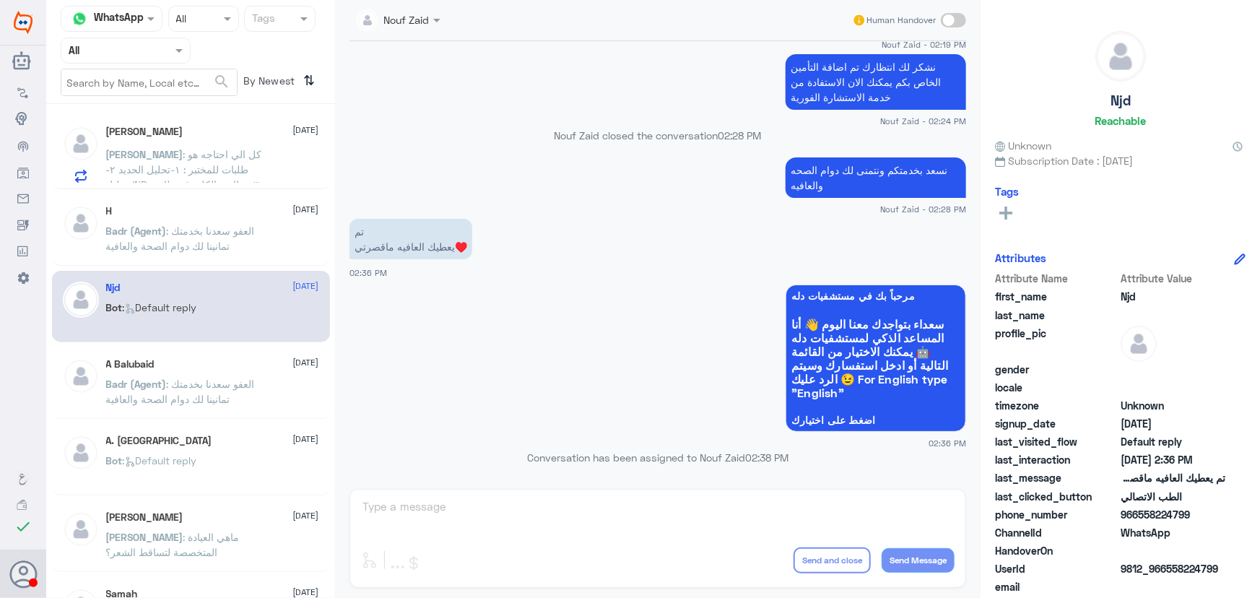
drag, startPoint x: 191, startPoint y: 359, endPoint x: 186, endPoint y: 346, distance: 13.7
click at [190, 353] on div "A Balubaid 9 August Badr (Agent) : العفو سعدنا بخدمتك تمانينا لك دوام الصحة وال…" at bounding box center [191, 383] width 278 height 72
click at [108, 43] on input "text" at bounding box center [108, 50] width 79 height 17
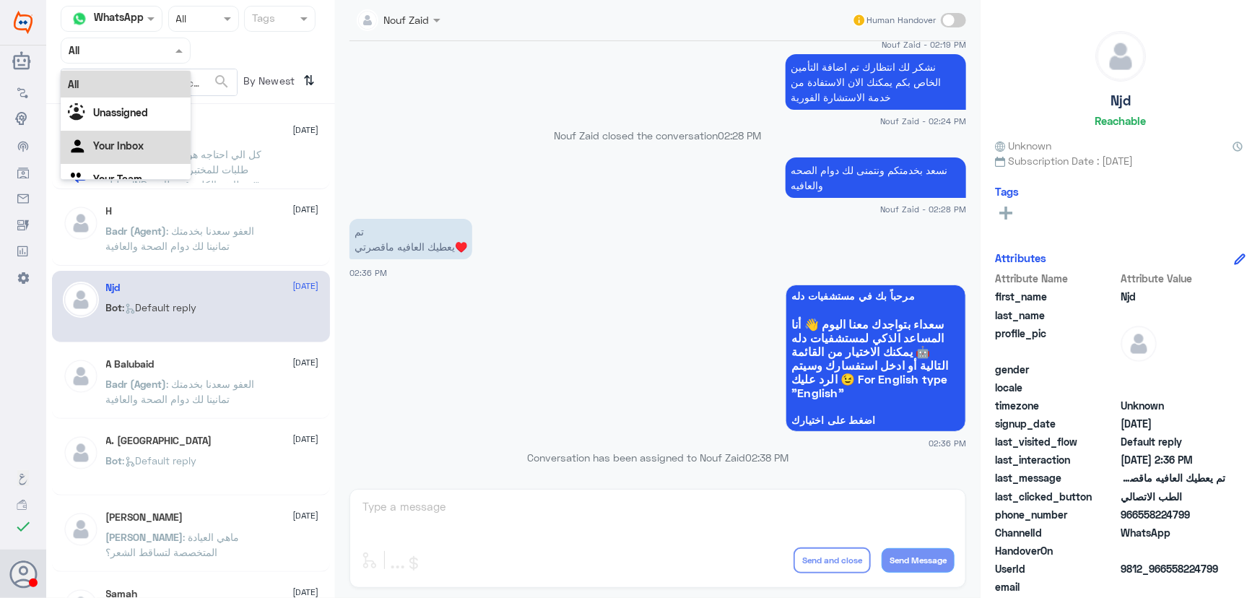
click at [115, 143] on Inbox "Your Inbox" at bounding box center [118, 145] width 51 height 12
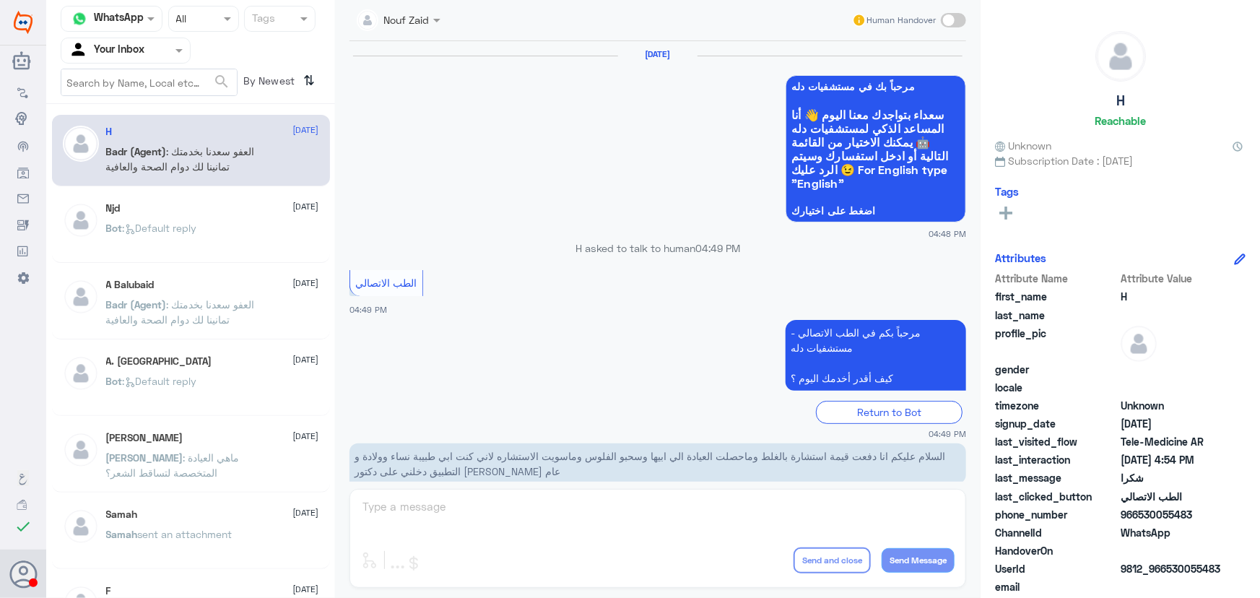
scroll to position [688, 0]
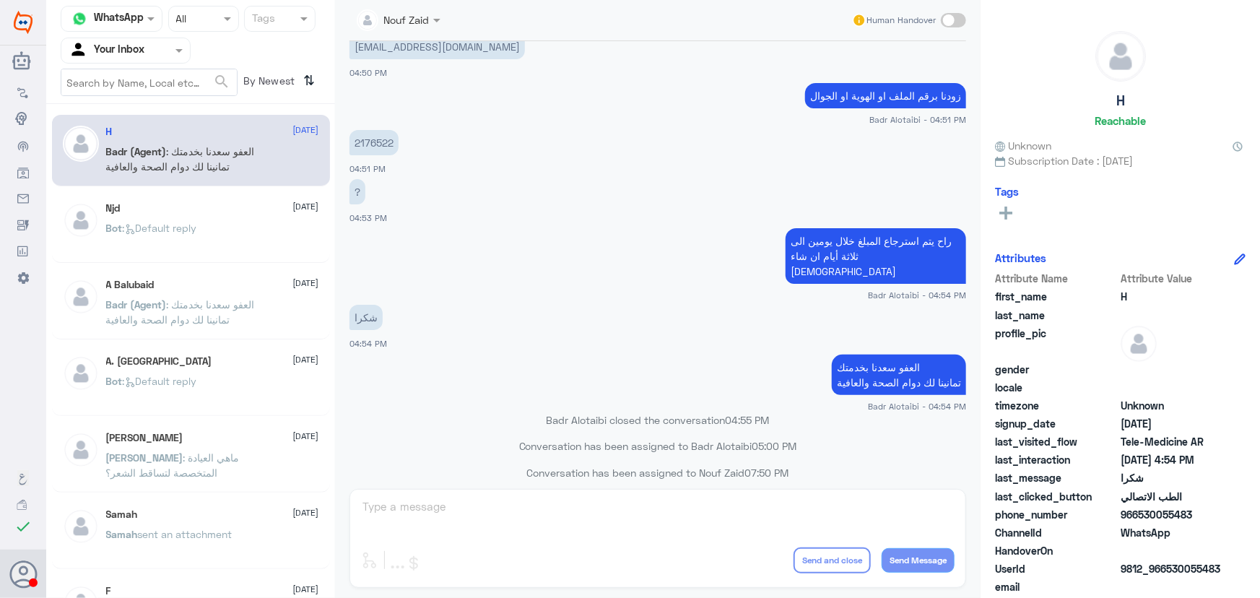
click at [93, 54] on input "text" at bounding box center [108, 50] width 79 height 17
click at [790, 594] on div "Nouf Zaid Human Handover 10 Aug 2025 مرحباً بك في مستشفيات دله سعداء بتواجدك مع…" at bounding box center [658, 301] width 646 height 602
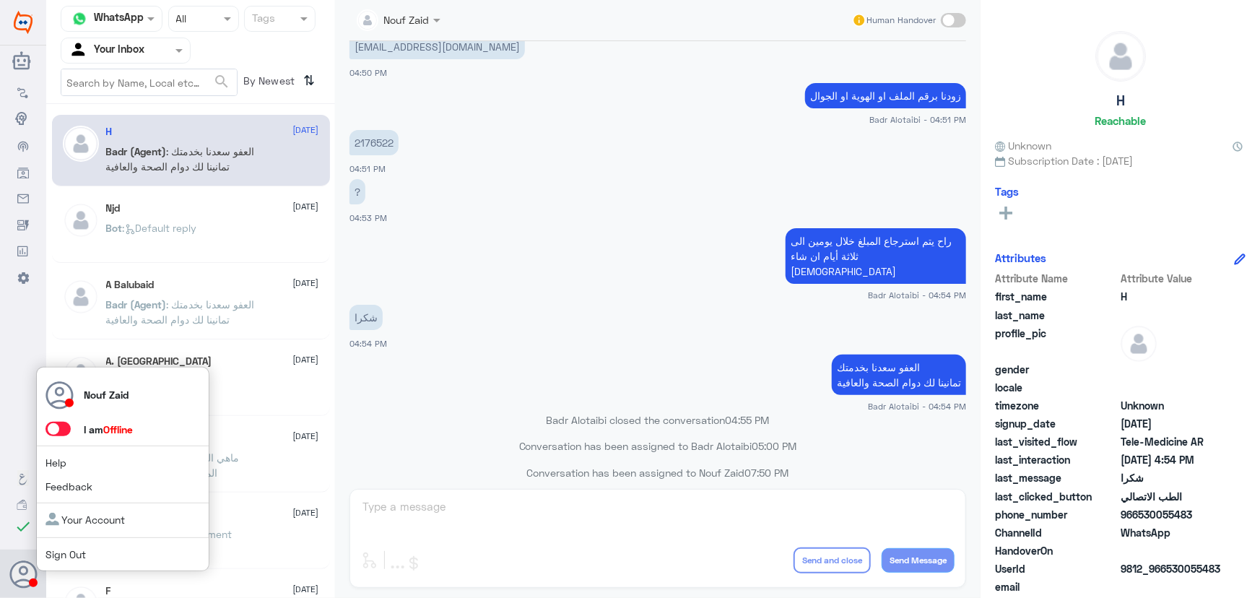
drag, startPoint x: 61, startPoint y: 410, endPoint x: 59, endPoint y: 424, distance: 13.9
click at [60, 413] on div "Nouf Zaid I am Offline Help Feedback Your Account Sign Out" at bounding box center [122, 469] width 173 height 205
click at [58, 433] on span at bounding box center [58, 429] width 25 height 14
click at [0, 0] on input "checkbox" at bounding box center [0, 0] width 0 height 0
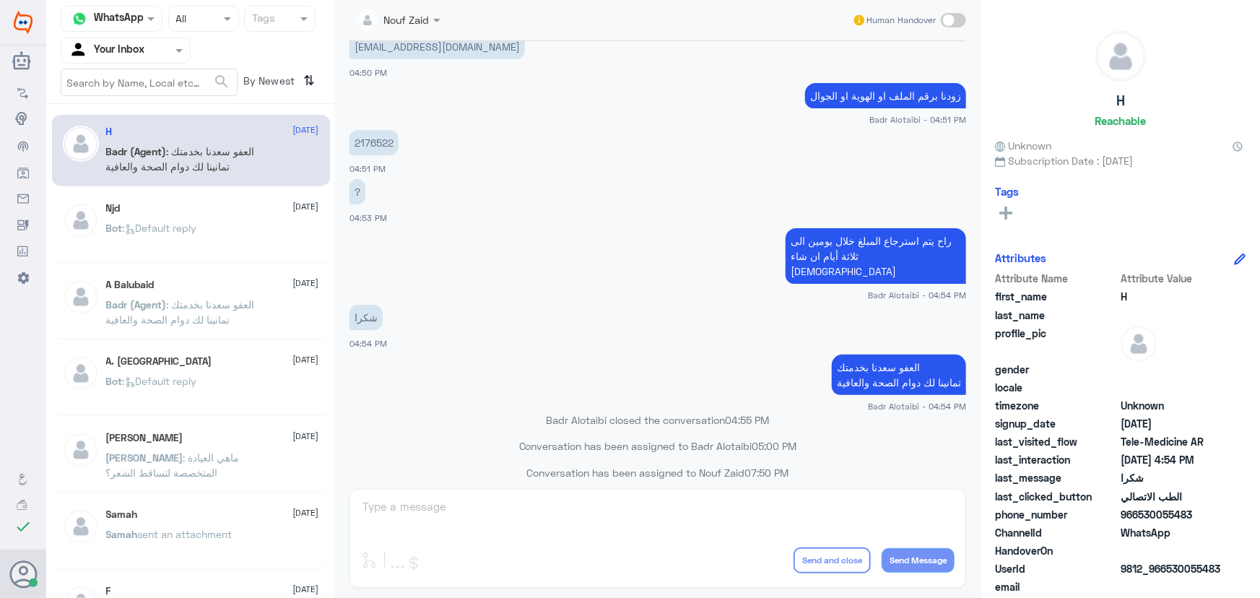
drag, startPoint x: 402, startPoint y: 341, endPoint x: 376, endPoint y: 345, distance: 26.4
click at [399, 355] on app-msgs-text "العفو سعدنا بخدمتك تمانينا لك دوام الصحة والعافية" at bounding box center [658, 376] width 617 height 42
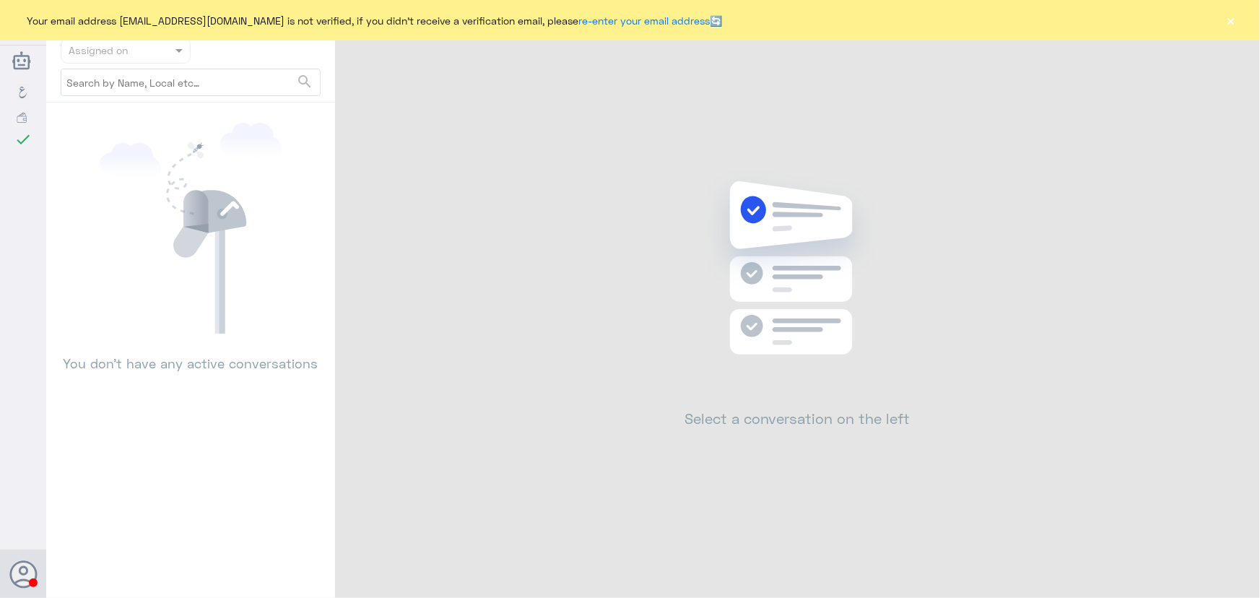
click at [1229, 20] on button "×" at bounding box center [1231, 20] width 14 height 14
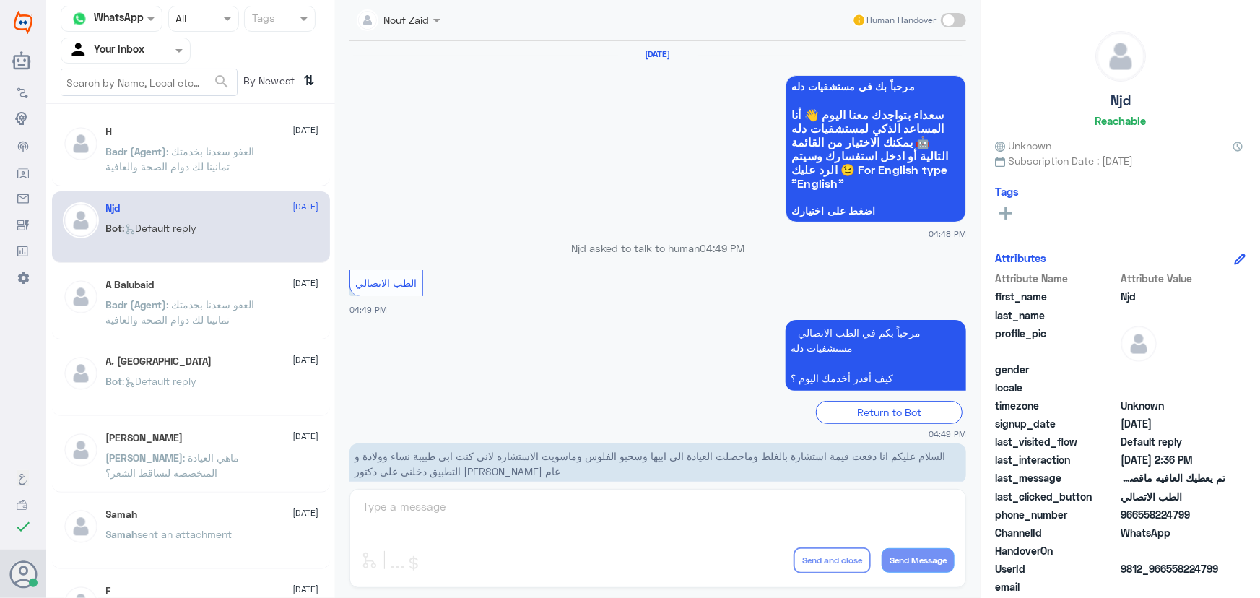
scroll to position [688, 0]
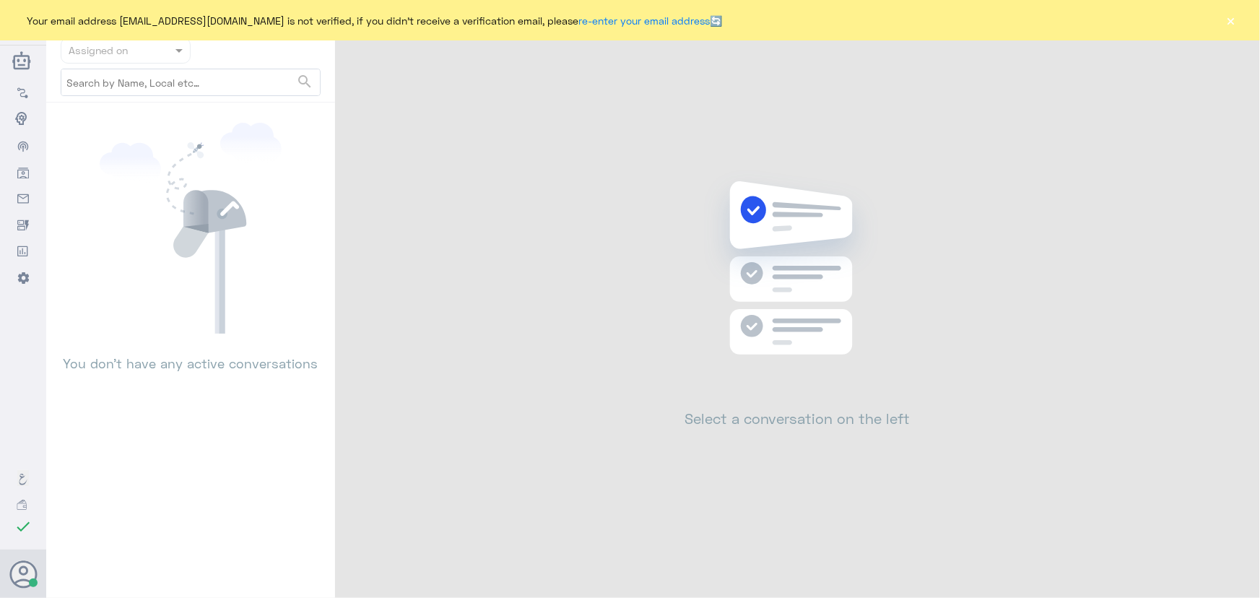
click at [1230, 25] on button "×" at bounding box center [1231, 20] width 14 height 14
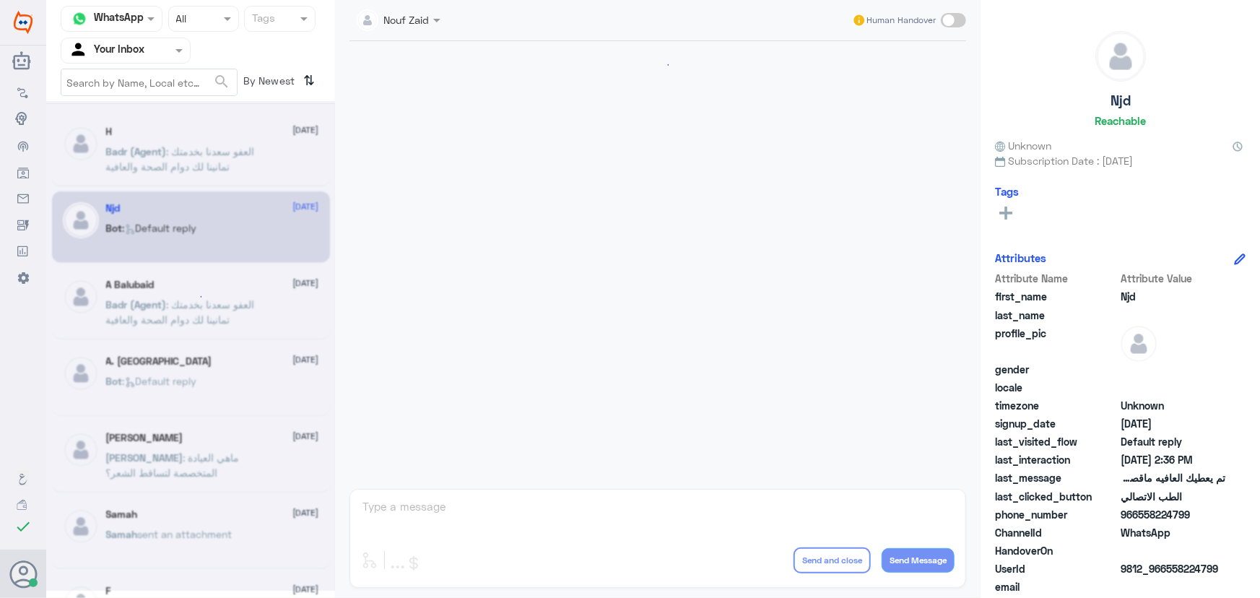
scroll to position [688, 0]
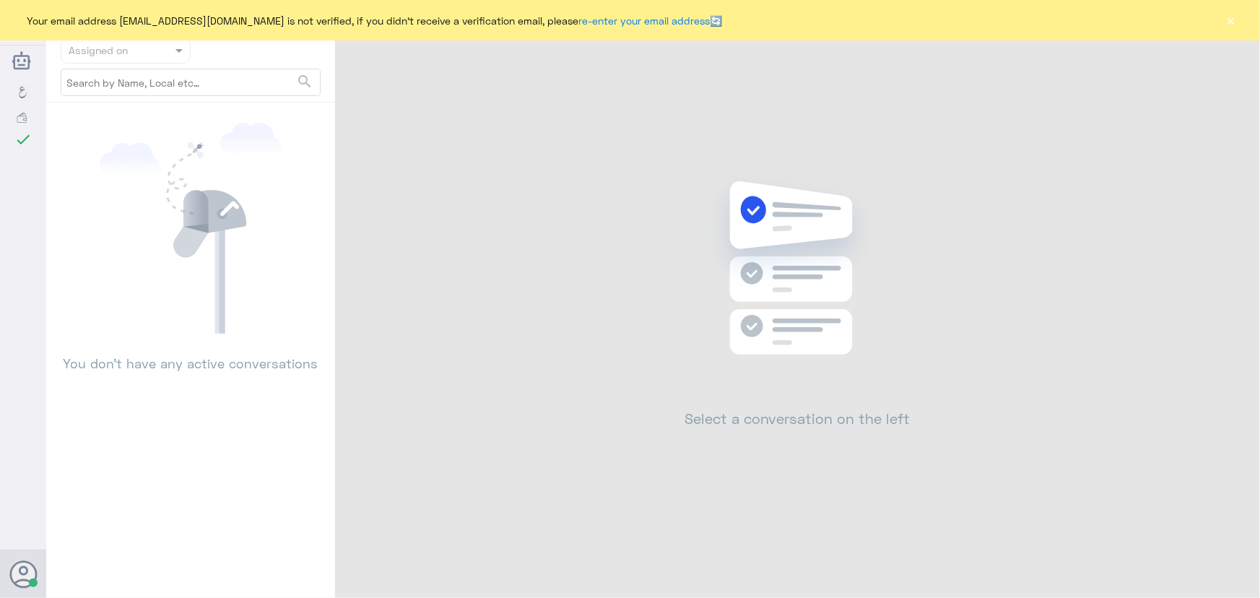
click at [1226, 22] on button "×" at bounding box center [1231, 20] width 14 height 14
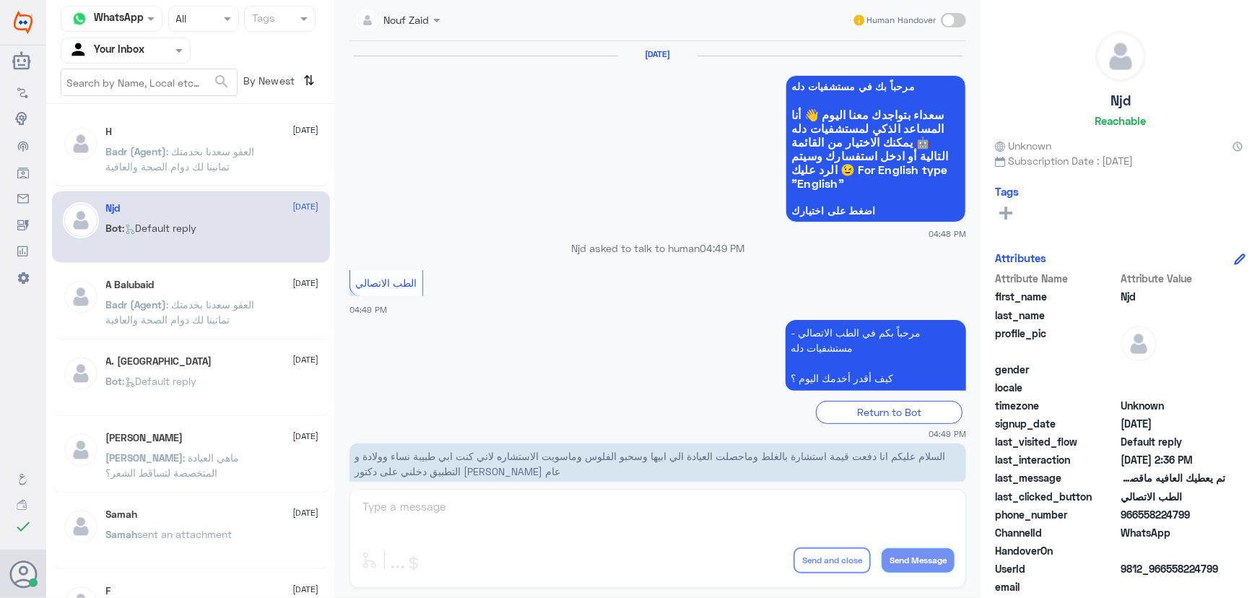
scroll to position [688, 0]
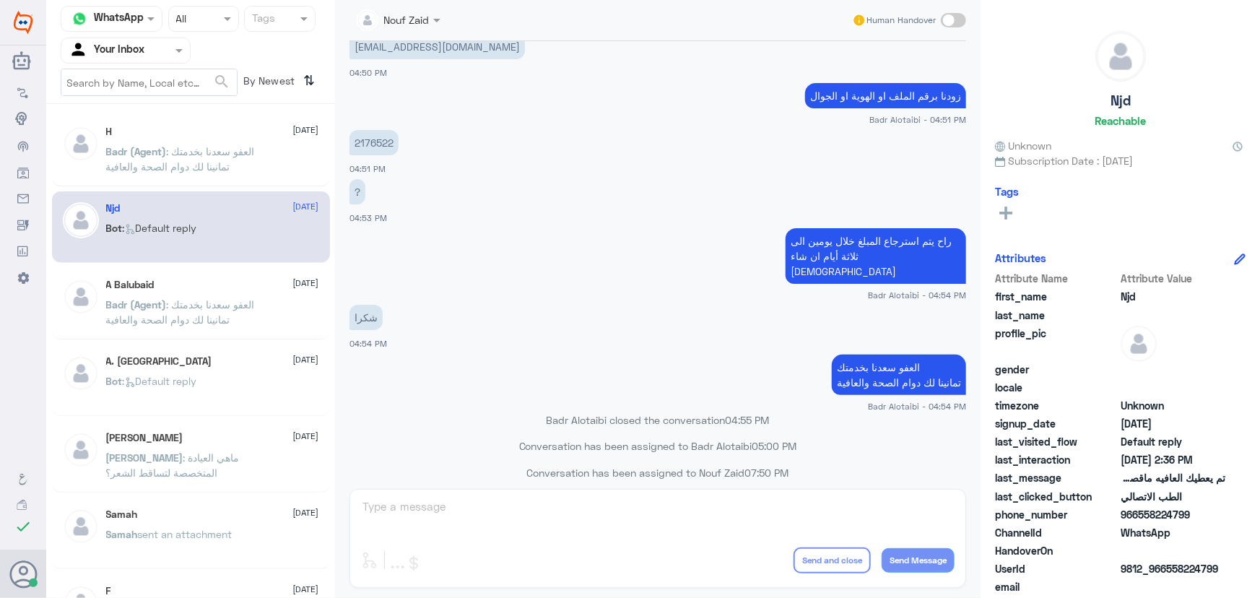
click at [118, 57] on input "text" at bounding box center [108, 50] width 79 height 17
click at [123, 72] on input "text" at bounding box center [149, 82] width 176 height 26
click at [124, 74] on input "text" at bounding box center [149, 82] width 176 height 26
drag, startPoint x: 136, startPoint y: 53, endPoint x: 137, endPoint y: 62, distance: 8.8
click at [137, 53] on input "text" at bounding box center [108, 50] width 79 height 17
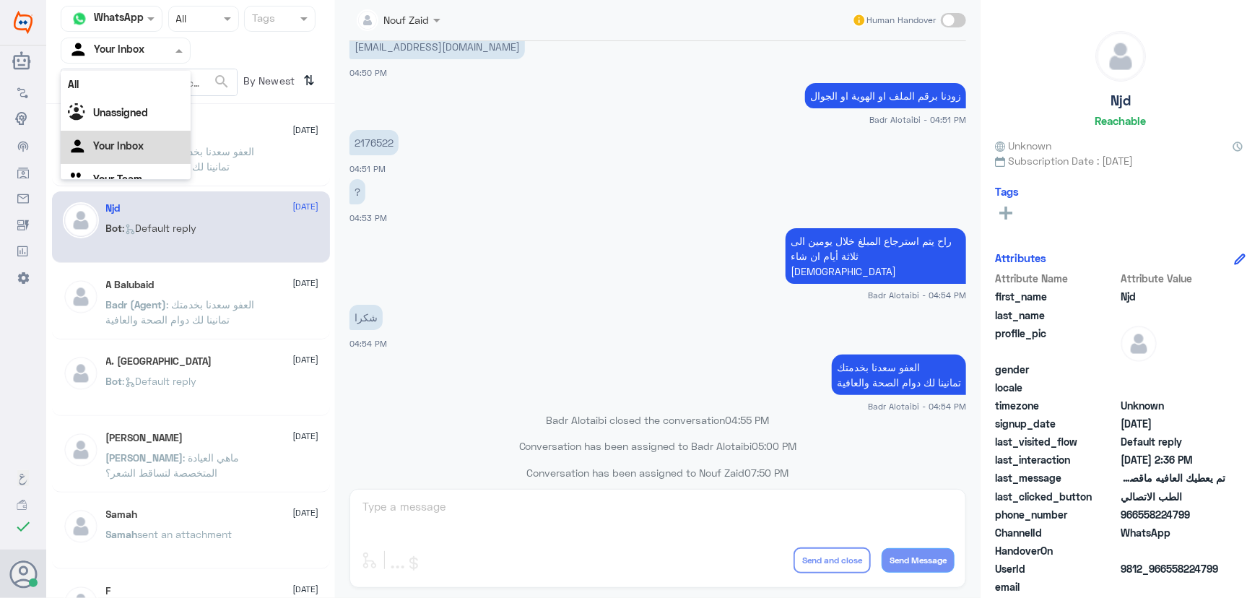
scroll to position [18, 0]
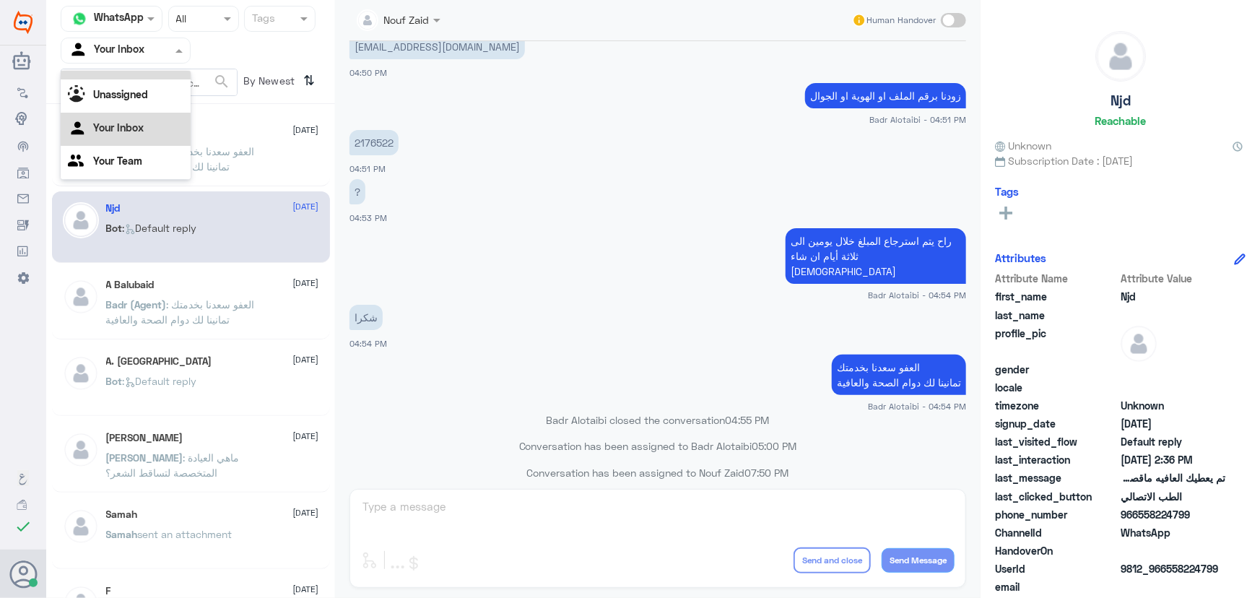
click at [138, 74] on div "All" at bounding box center [126, 66] width 130 height 27
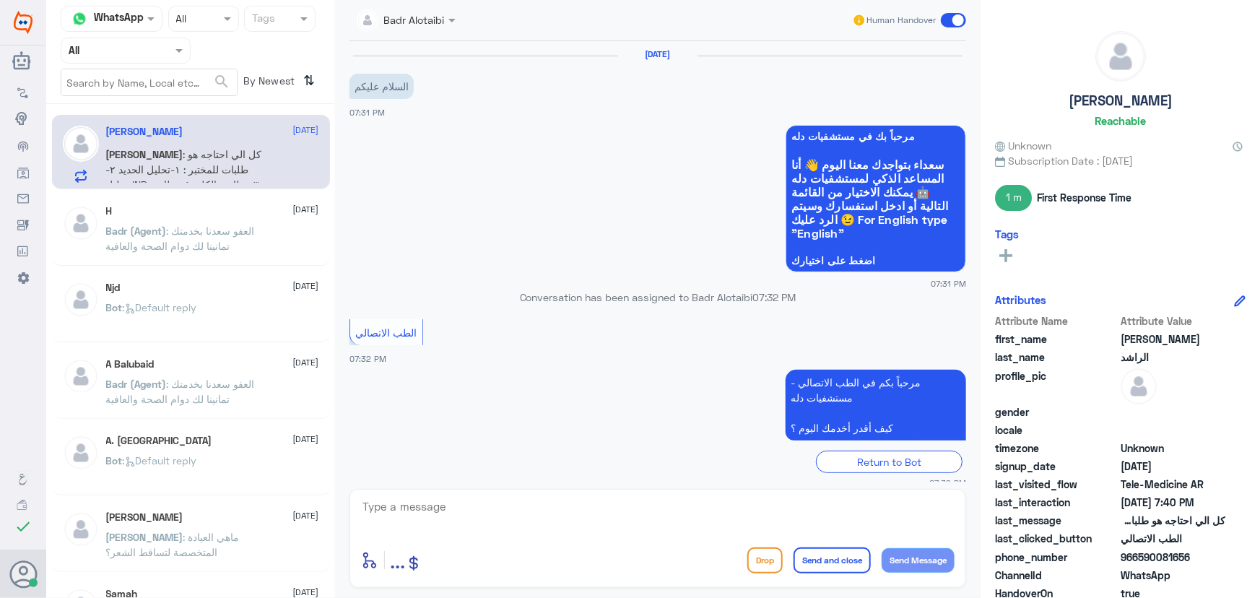
scroll to position [811, 0]
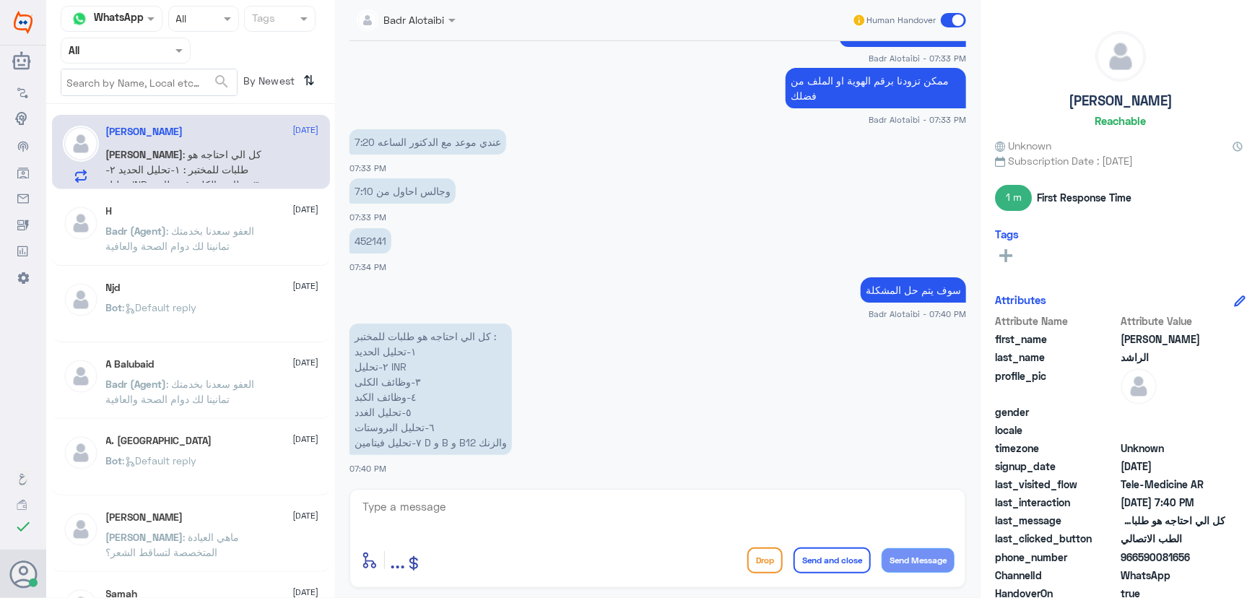
click at [187, 211] on div "H 10 August" at bounding box center [212, 211] width 213 height 12
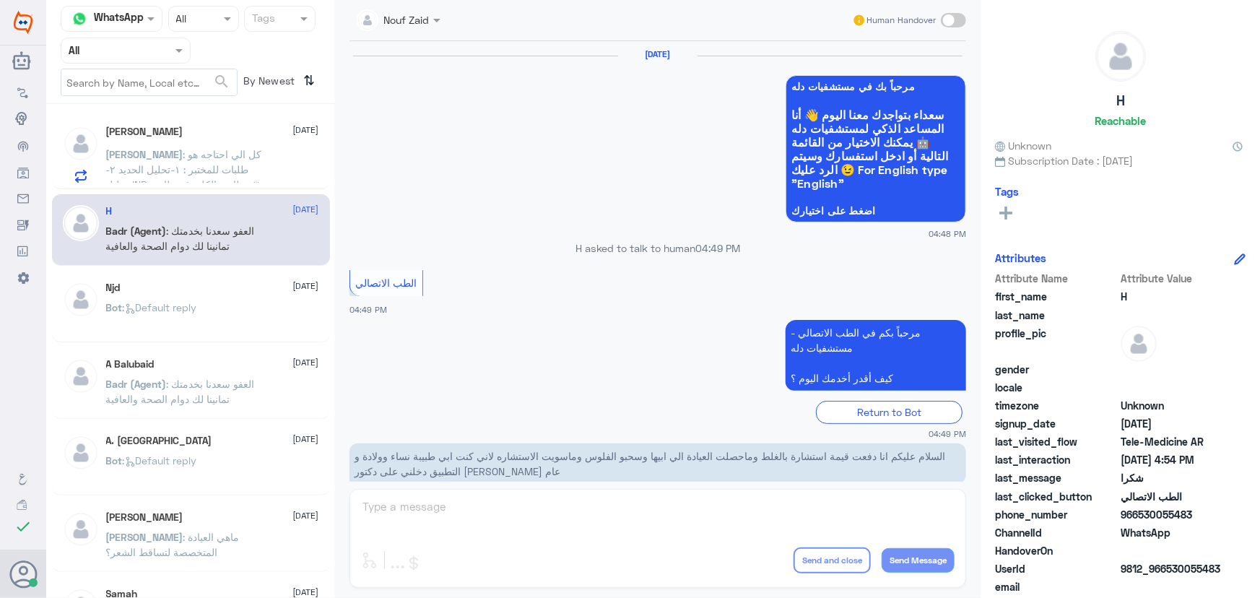
scroll to position [688, 0]
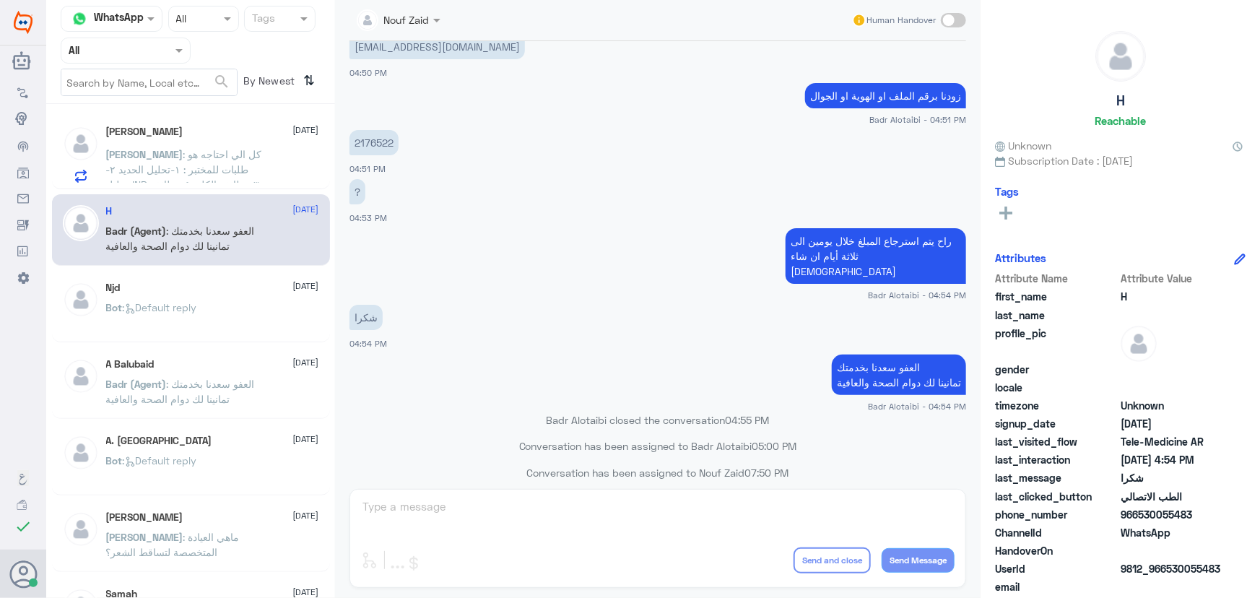
click at [147, 130] on h5 "[PERSON_NAME]" at bounding box center [144, 132] width 77 height 12
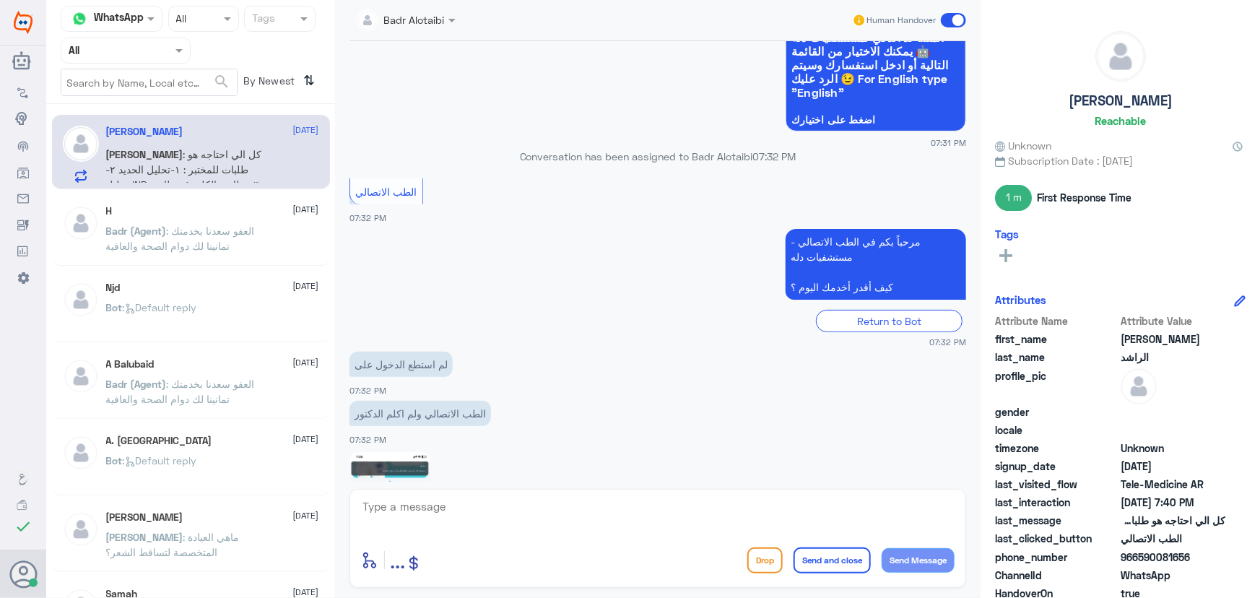
scroll to position [262, 0]
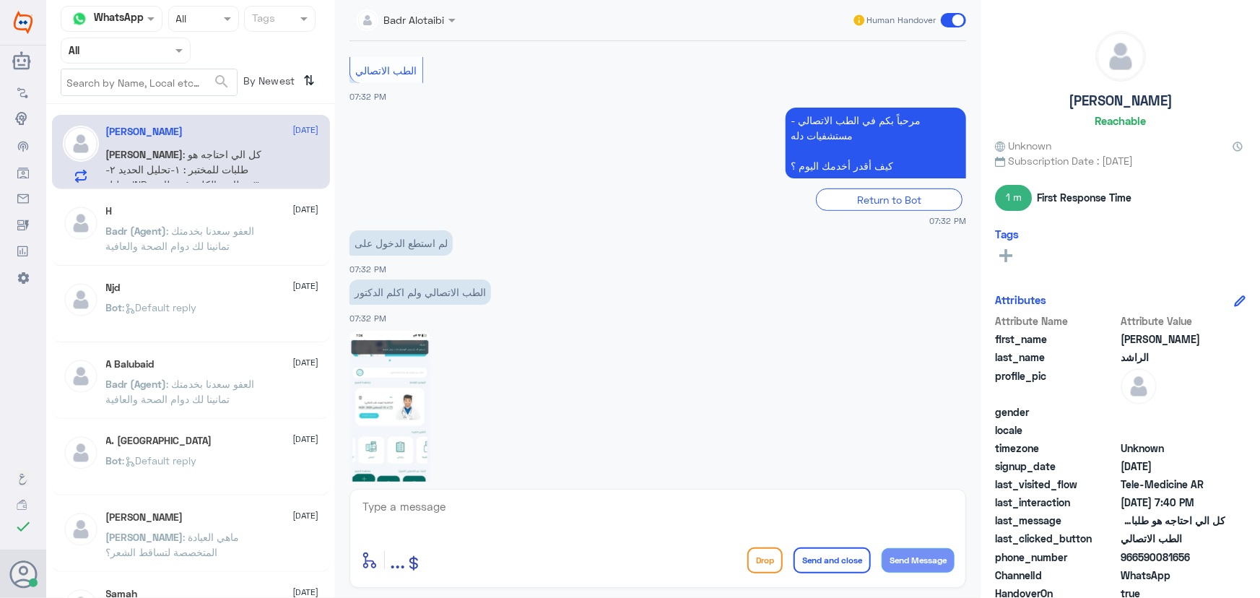
click at [213, 243] on span ": العفو سعدنا بخدمتك تمانينا لك دوام الصحة والعافية" at bounding box center [180, 238] width 149 height 27
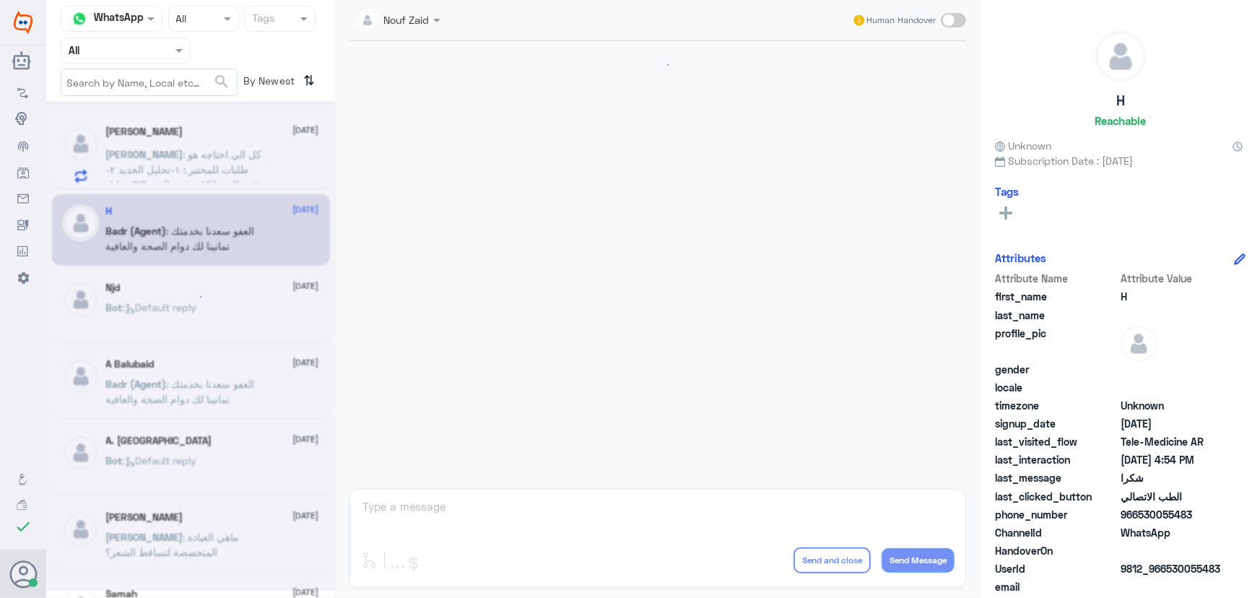
scroll to position [688, 0]
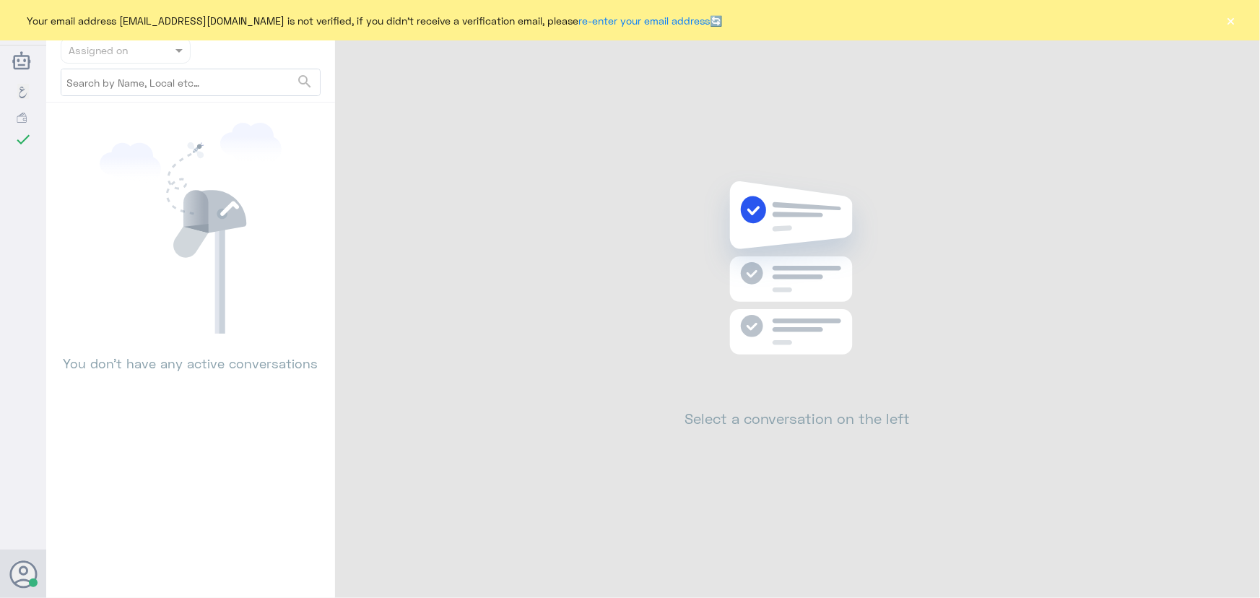
drag, startPoint x: 1251, startPoint y: 15, endPoint x: 1240, endPoint y: 17, distance: 10.9
click at [1249, 16] on div "Your email address [EMAIL_ADDRESS][DOMAIN_NAME] is not verified, if you didn't …" at bounding box center [630, 20] width 1260 height 40
click at [1239, 17] on div "Your email address [EMAIL_ADDRESS][DOMAIN_NAME] is not verified, if you didn't …" at bounding box center [630, 20] width 1260 height 40
click at [1229, 22] on button "×" at bounding box center [1231, 20] width 14 height 14
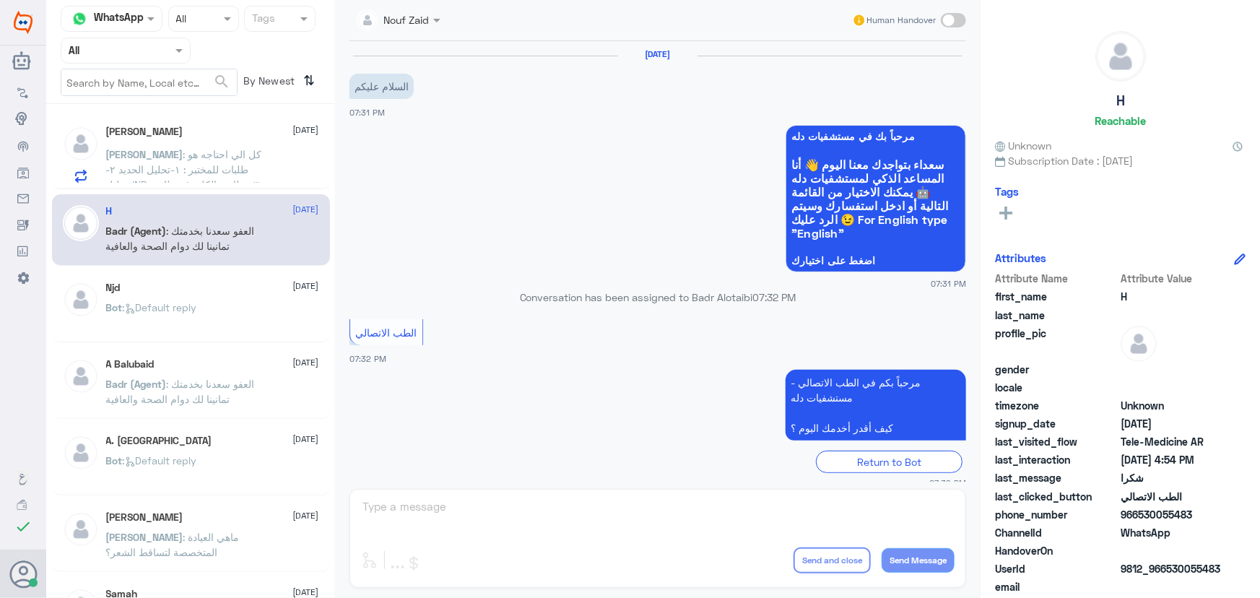
scroll to position [811, 0]
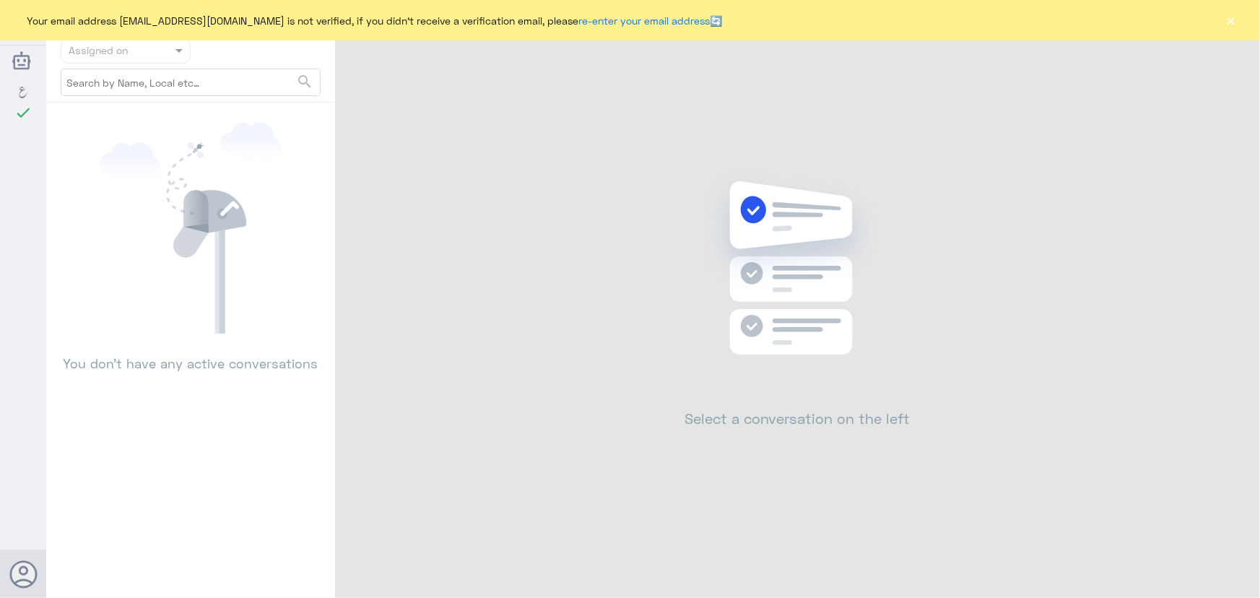
click at [1231, 17] on button "×" at bounding box center [1231, 20] width 14 height 14
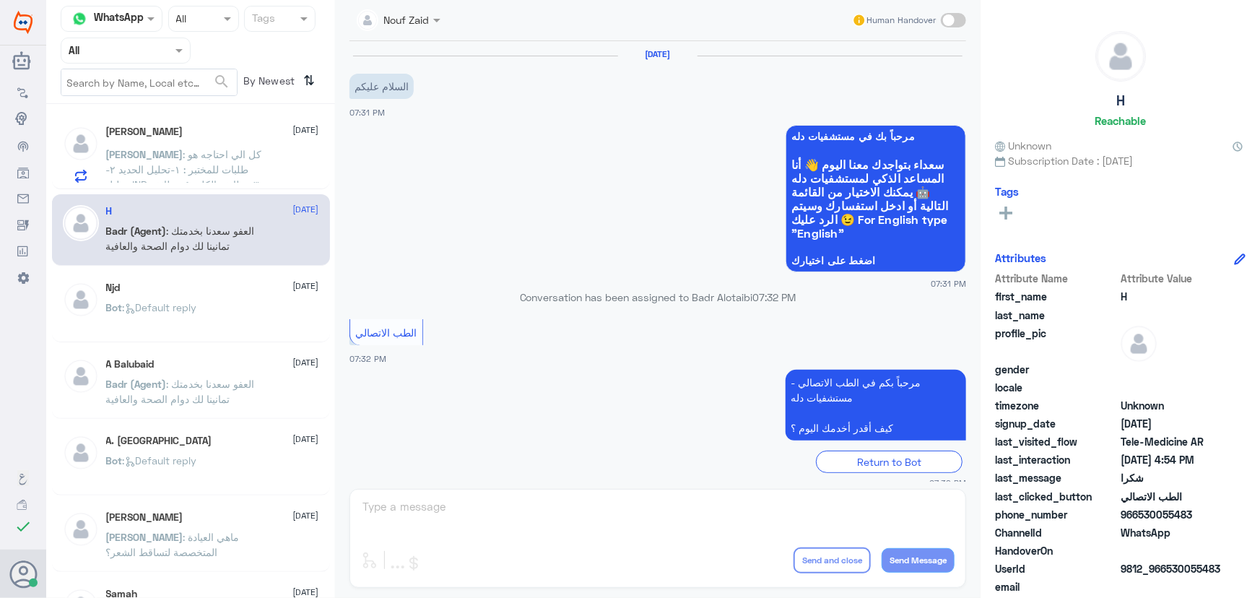
scroll to position [811, 0]
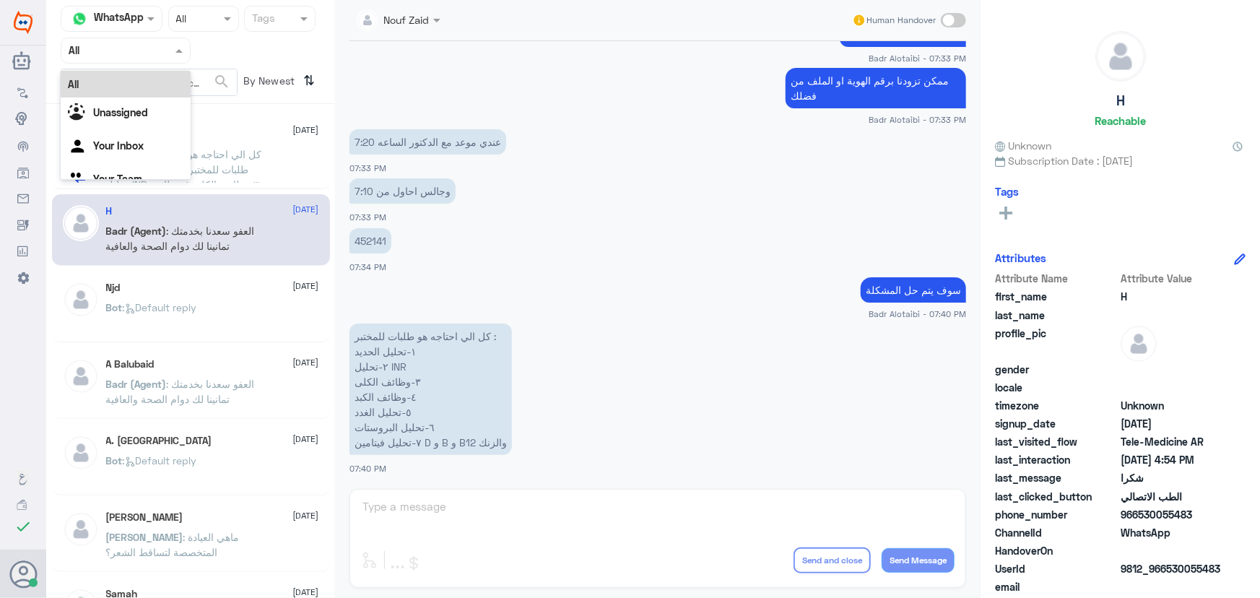
click at [140, 49] on input "text" at bounding box center [108, 50] width 79 height 17
click at [146, 106] on div "Unassigned" at bounding box center [126, 114] width 130 height 33
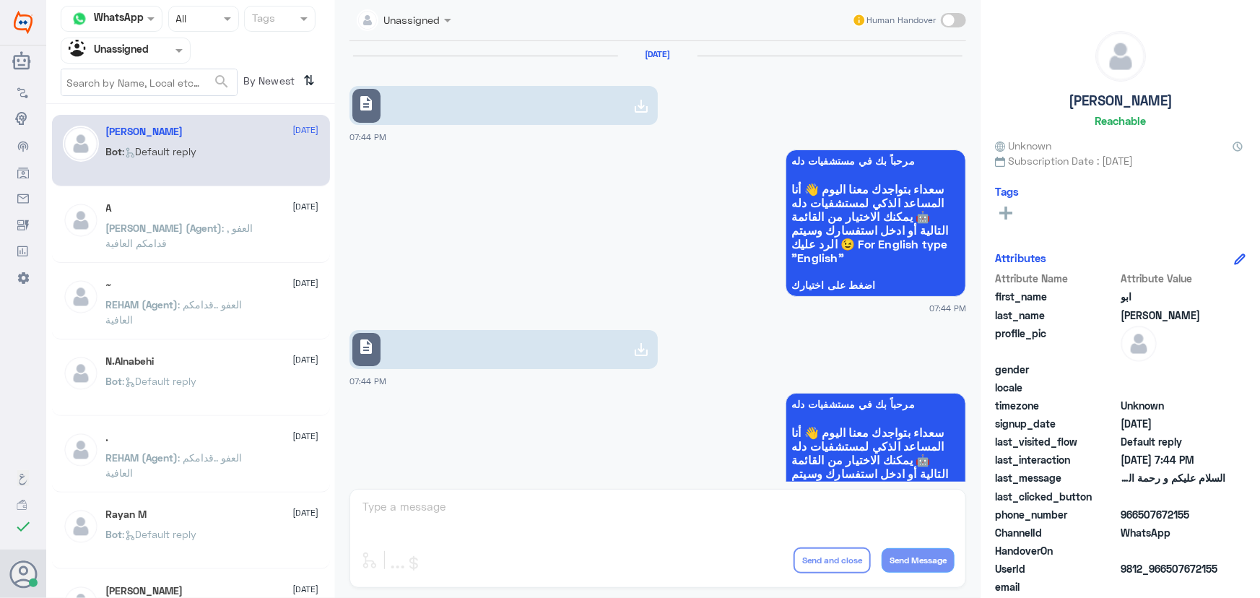
scroll to position [347, 0]
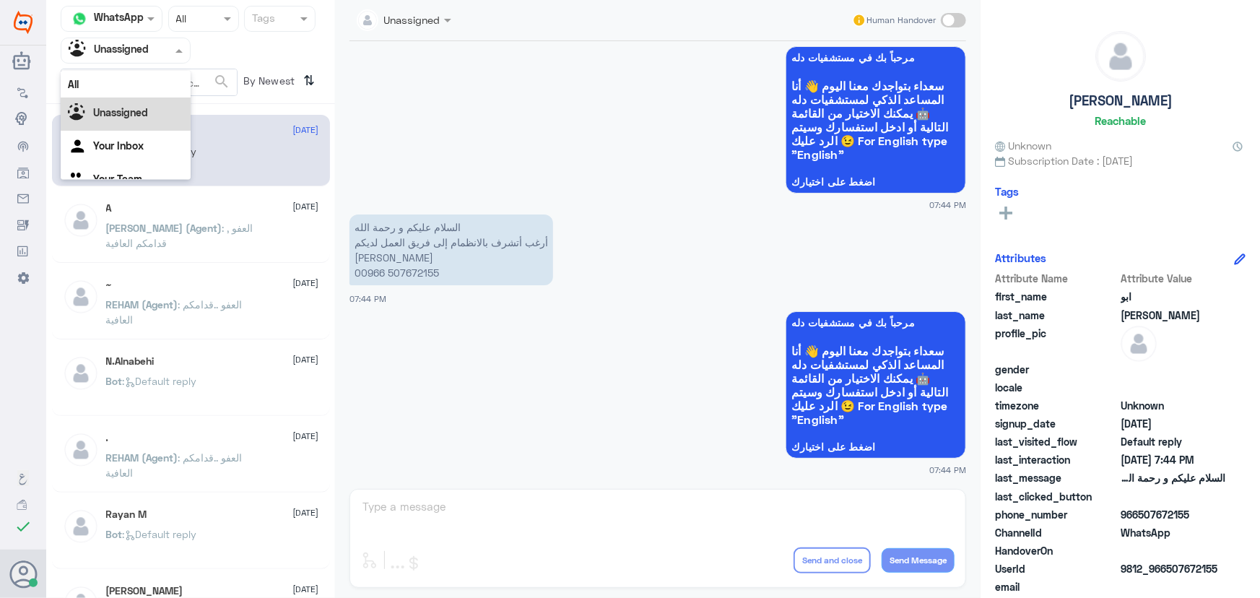
click at [123, 47] on input "text" at bounding box center [108, 50] width 79 height 17
click at [118, 134] on div "Your Inbox" at bounding box center [126, 129] width 130 height 33
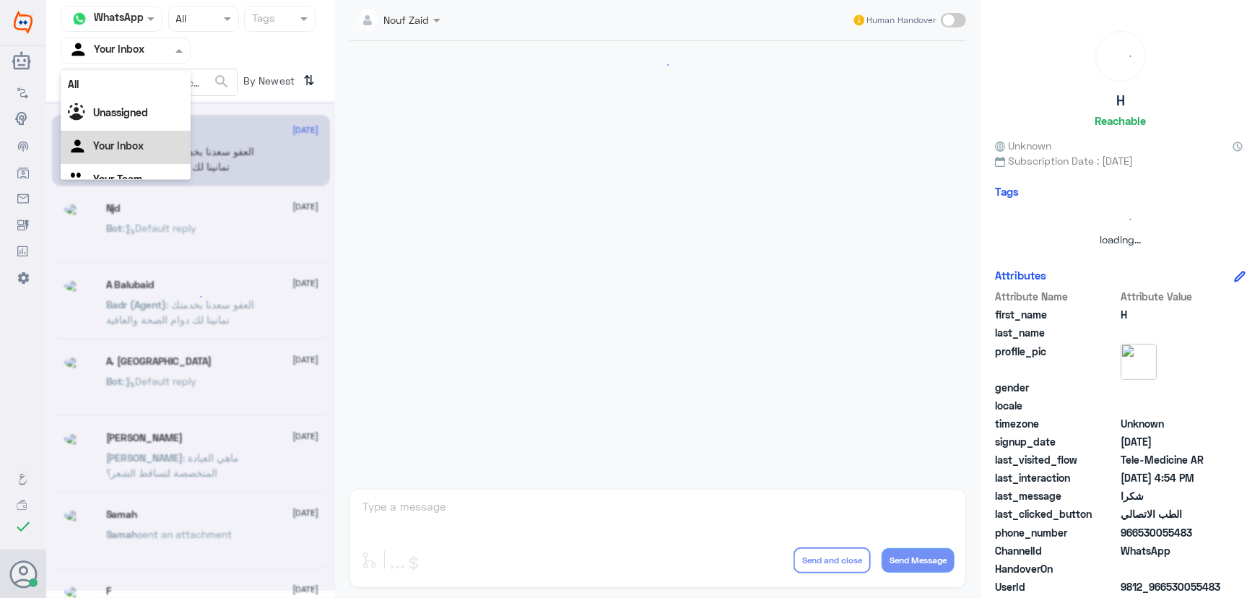
scroll to position [0, 0]
click at [130, 41] on div "Agent Filter Your Inbox" at bounding box center [126, 51] width 130 height 26
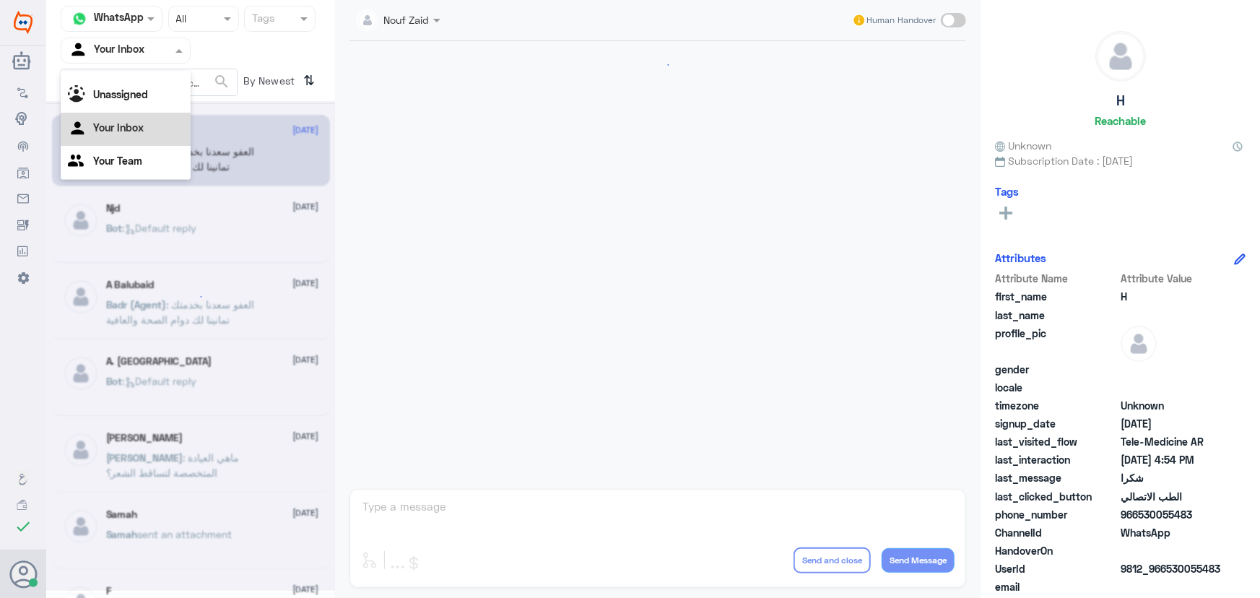
scroll to position [688, 0]
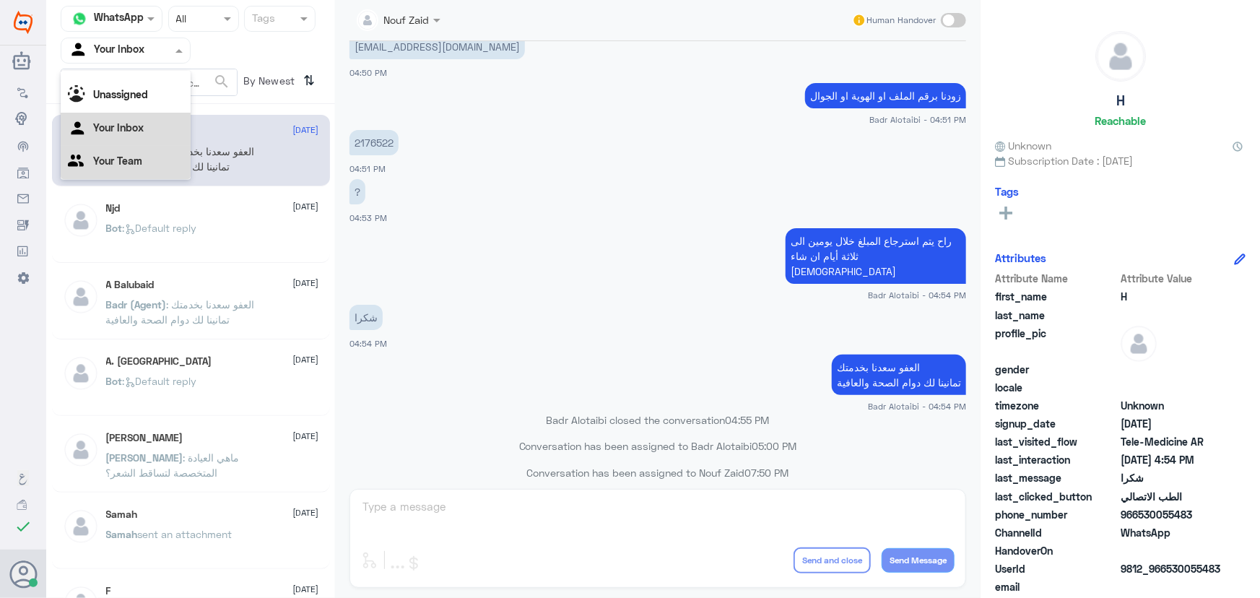
click at [126, 147] on div "Your Team" at bounding box center [126, 162] width 130 height 33
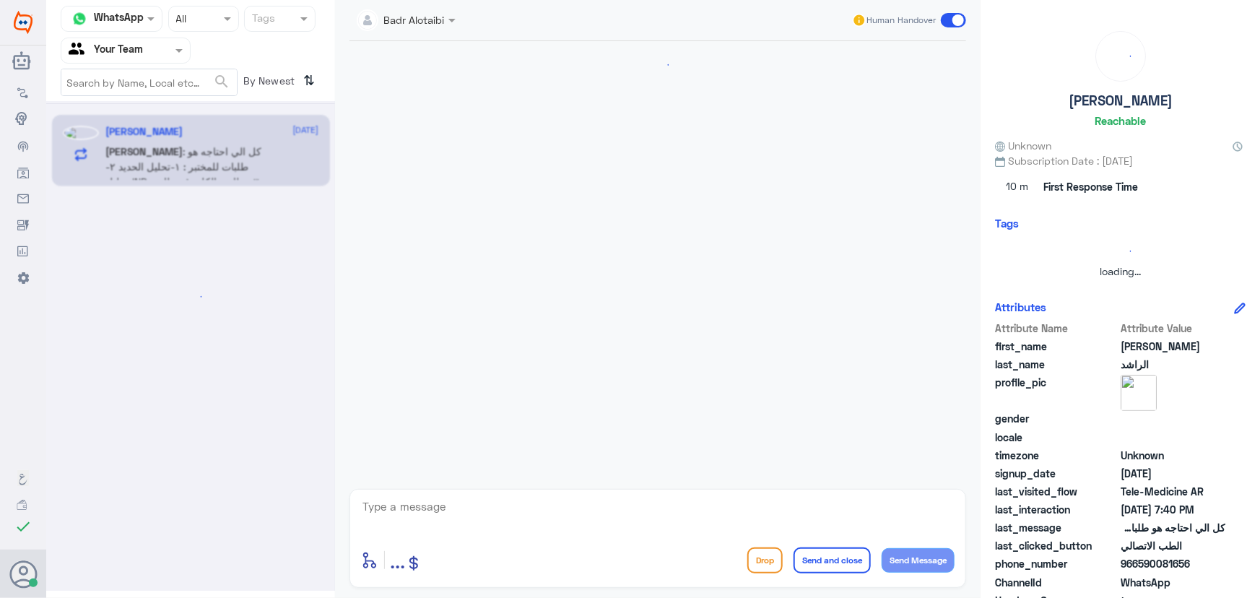
scroll to position [0, 0]
click at [127, 51] on input "text" at bounding box center [108, 50] width 79 height 17
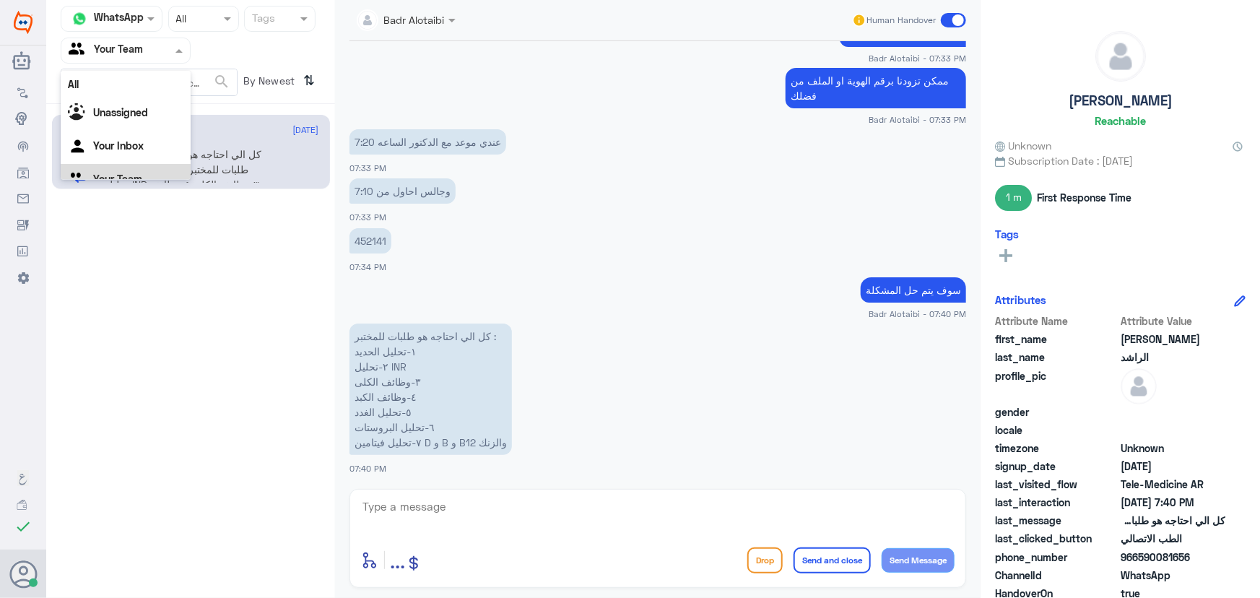
scroll to position [18, 0]
click at [129, 119] on div "Your Inbox" at bounding box center [126, 129] width 130 height 33
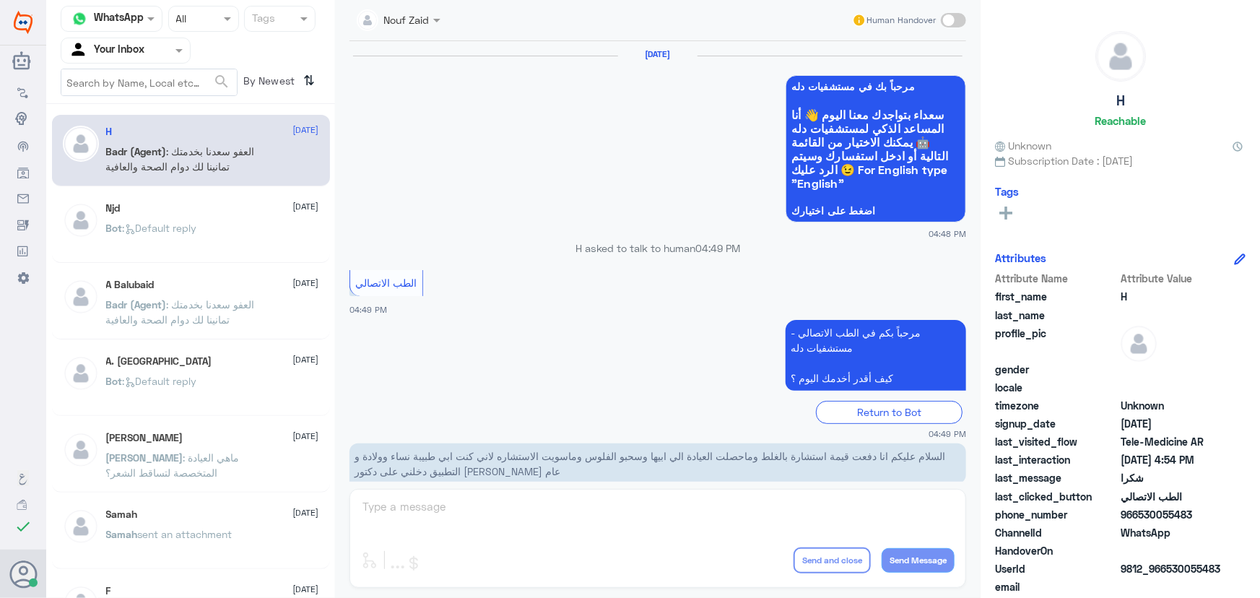
scroll to position [688, 0]
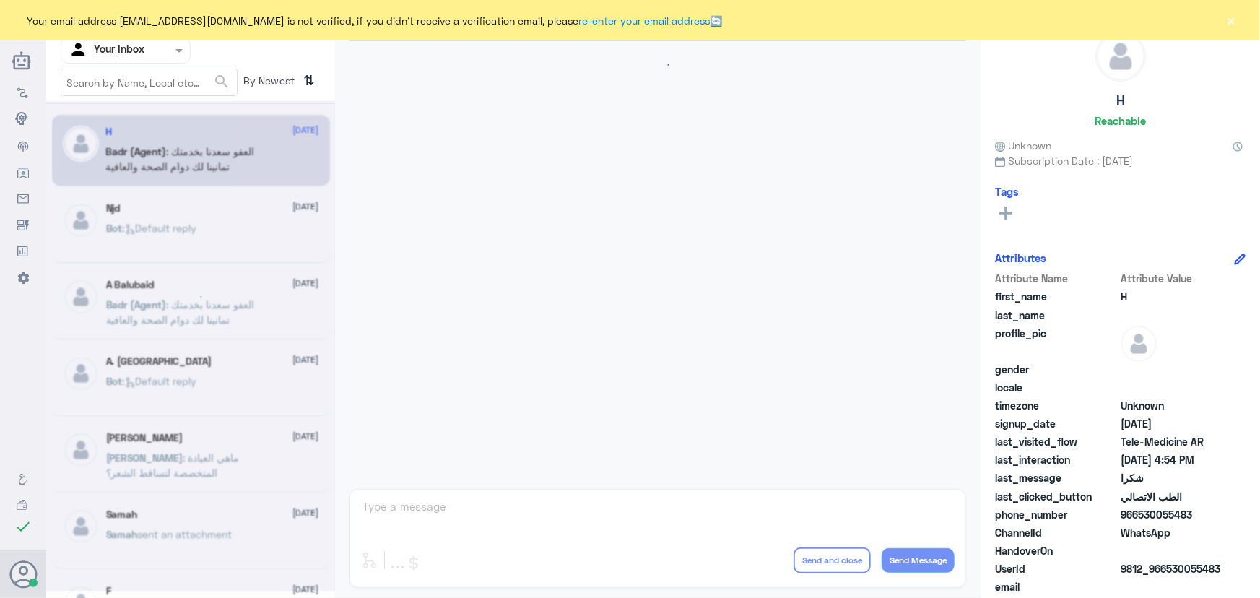
scroll to position [688, 0]
click at [1237, 30] on div "Your email address [EMAIL_ADDRESS][DOMAIN_NAME] is not verified, if you didn't …" at bounding box center [630, 20] width 1260 height 40
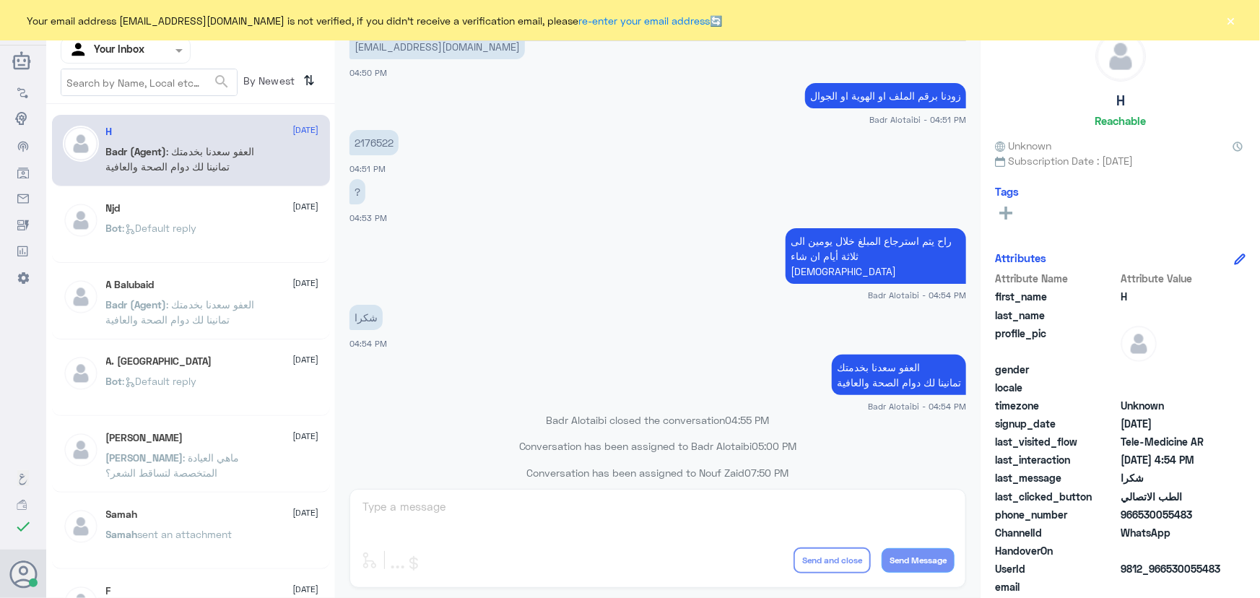
click at [1231, 22] on button "×" at bounding box center [1231, 20] width 14 height 14
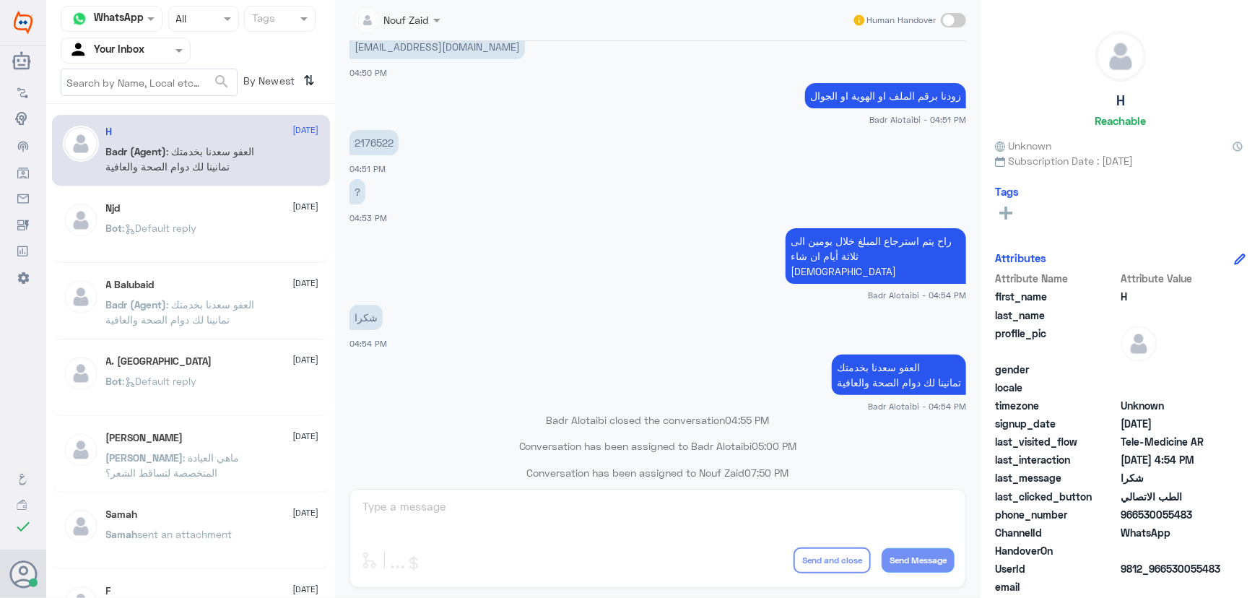
click at [245, 229] on div "Bot : Default reply" at bounding box center [212, 240] width 213 height 33
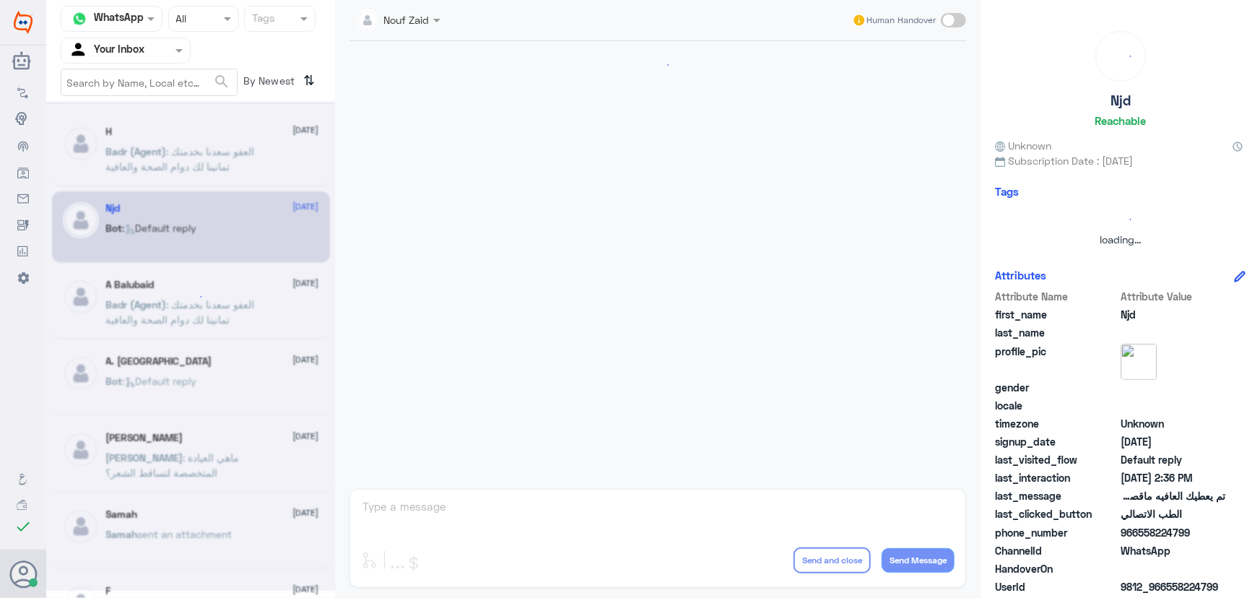
scroll to position [957, 0]
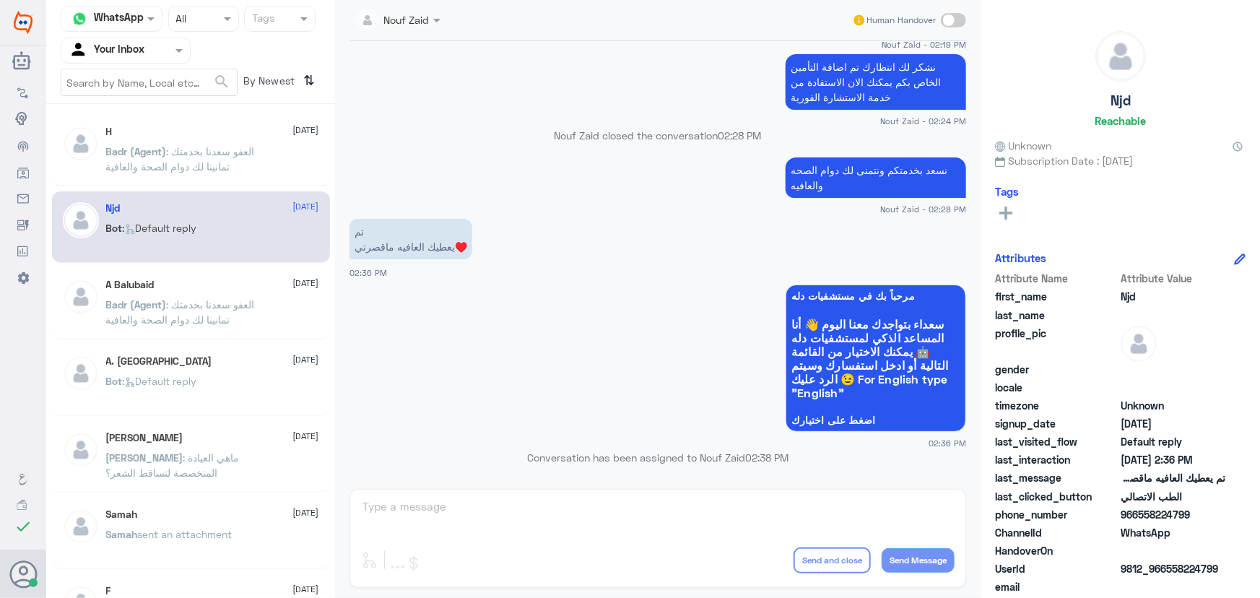
click at [255, 178] on p "Badr (Agent) : العفو سعدنا بخدمتك تمانينا لك دوام الصحة والعافية" at bounding box center [187, 162] width 163 height 36
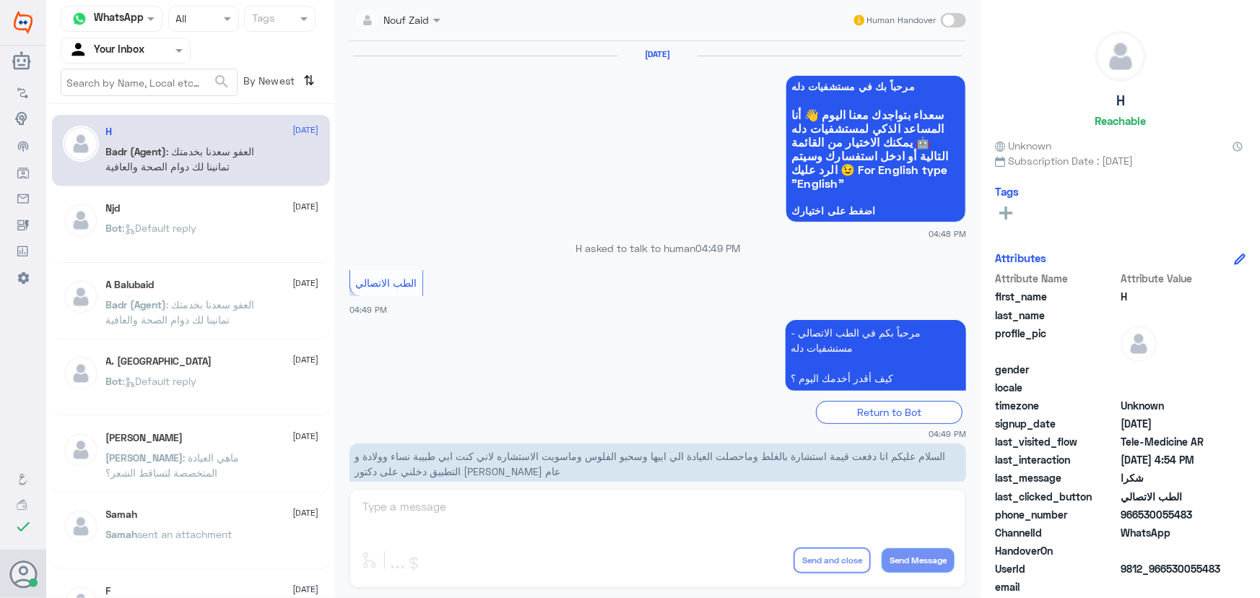
scroll to position [688, 0]
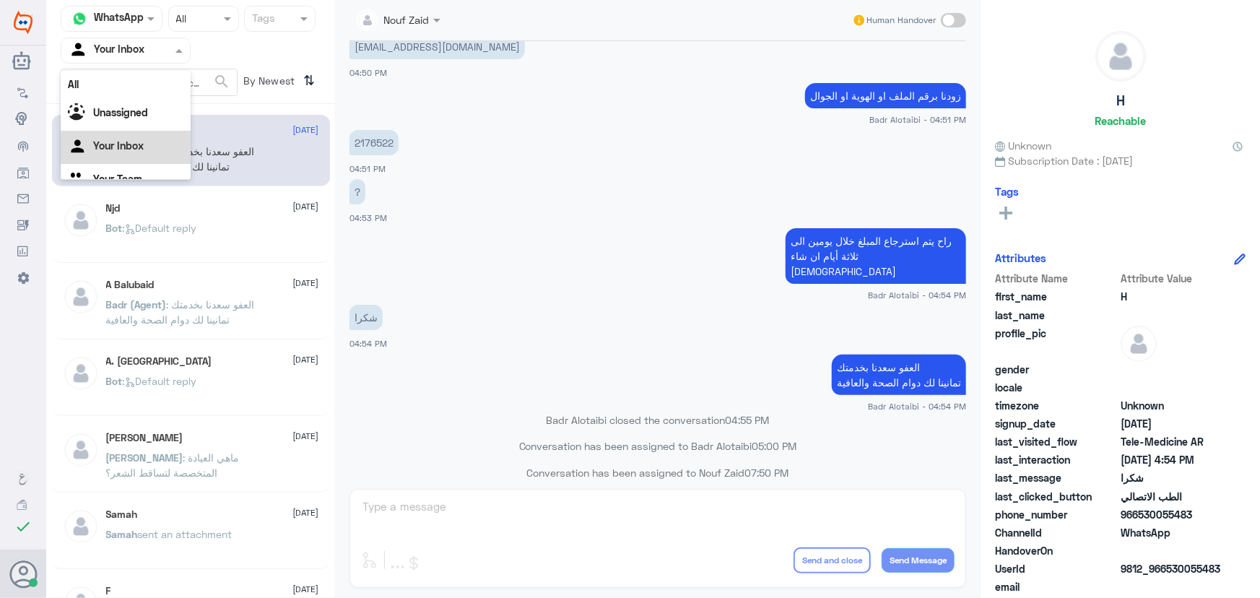
click at [91, 42] on input "text" at bounding box center [108, 50] width 79 height 17
click at [137, 114] on b "Unassigned" at bounding box center [120, 112] width 55 height 12
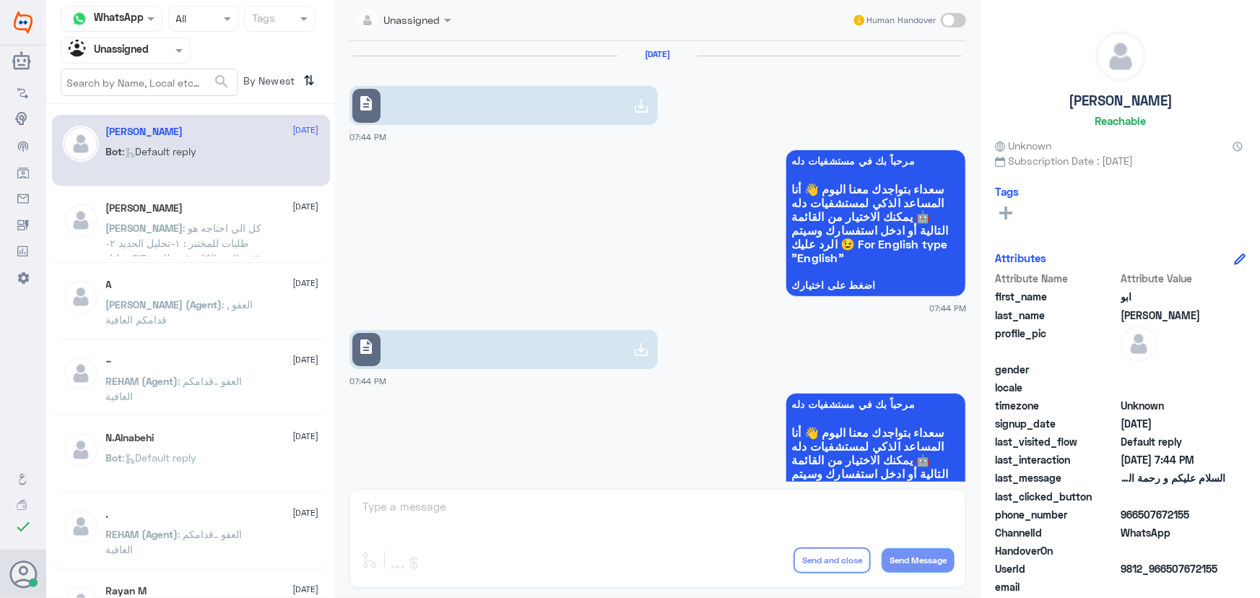
scroll to position [347, 0]
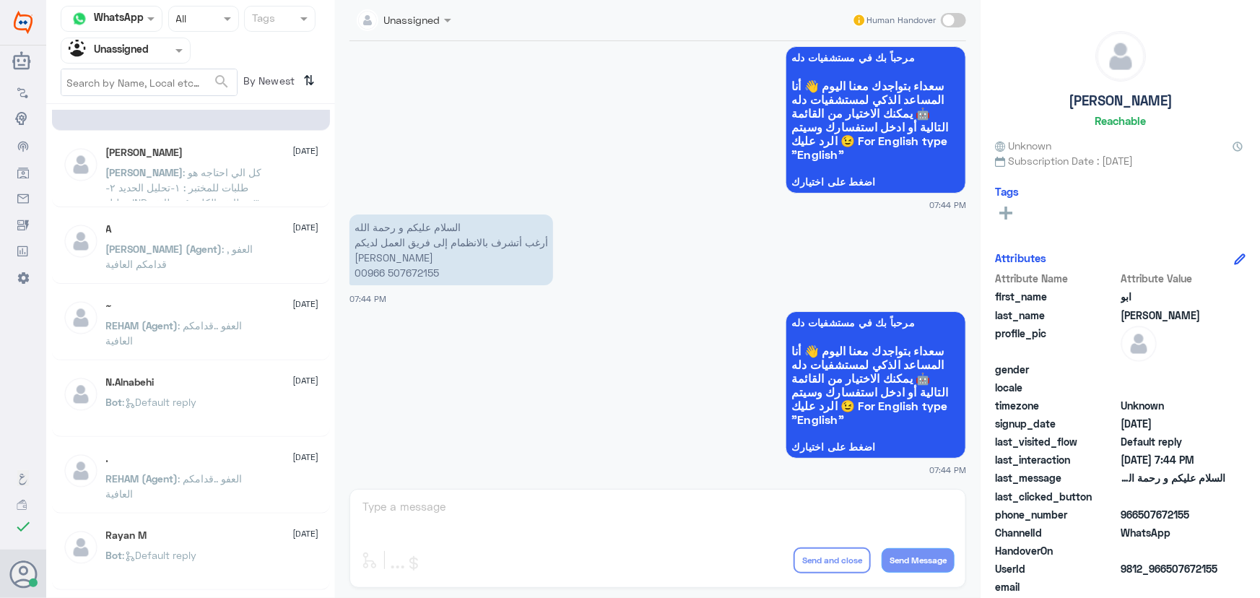
scroll to position [131, 0]
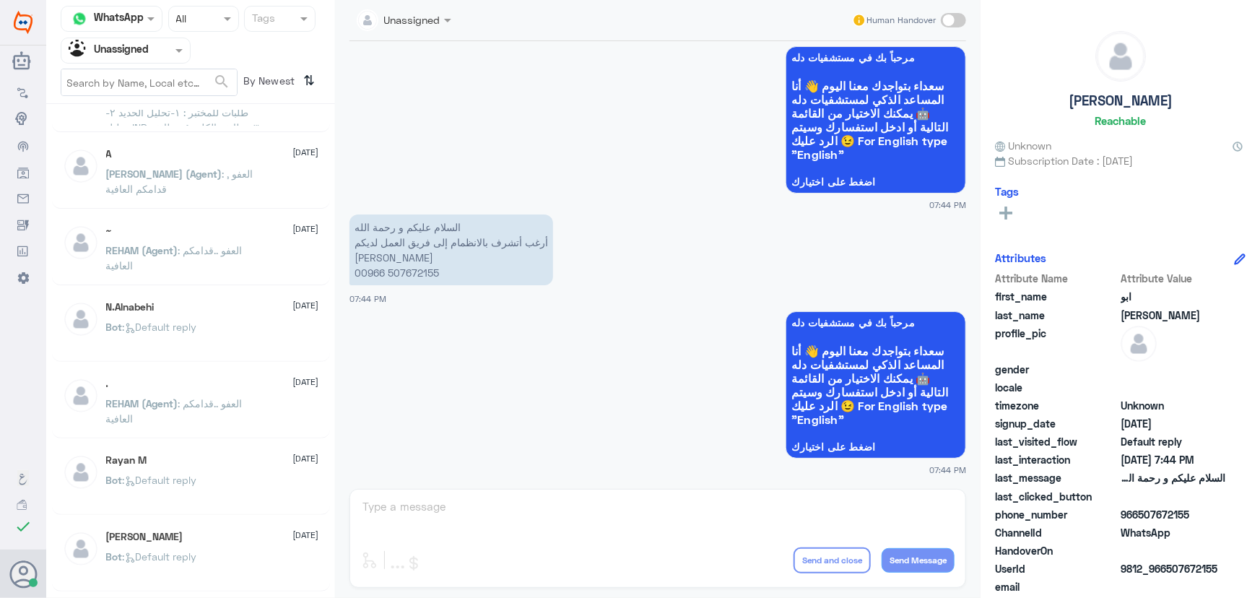
click at [264, 436] on div ". 13 August REHAM (Agent) : العفو ..قدامكم العافية" at bounding box center [191, 403] width 278 height 72
click at [258, 418] on p "REHAM (Agent) : العفو ..قدامكم العافية" at bounding box center [187, 414] width 163 height 36
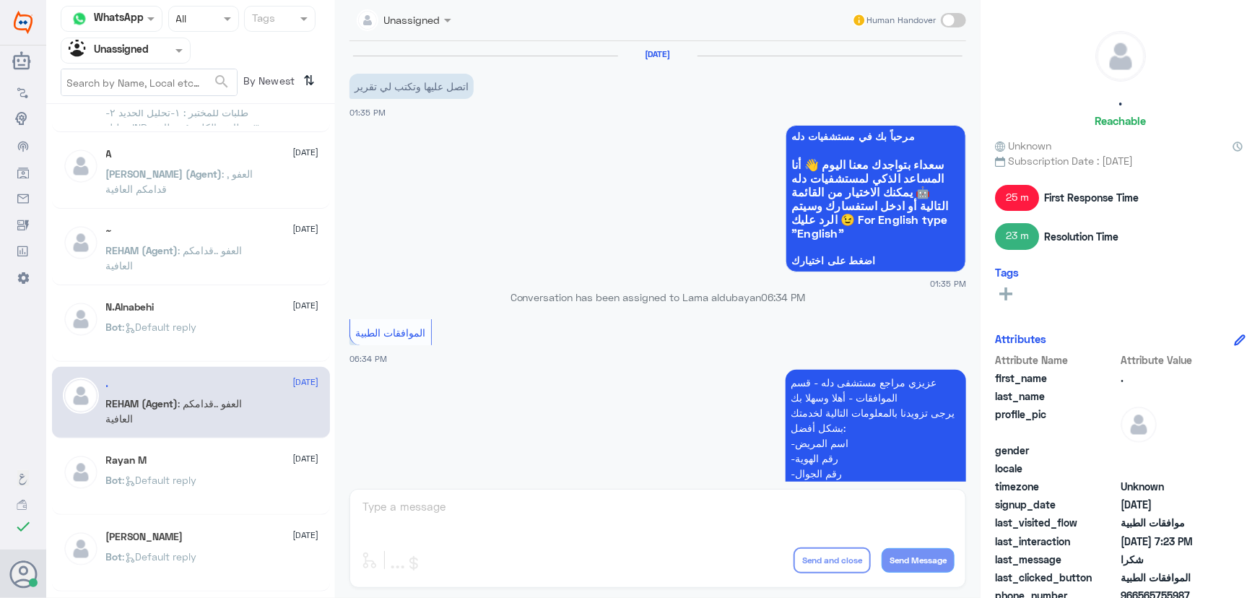
scroll to position [1231, 0]
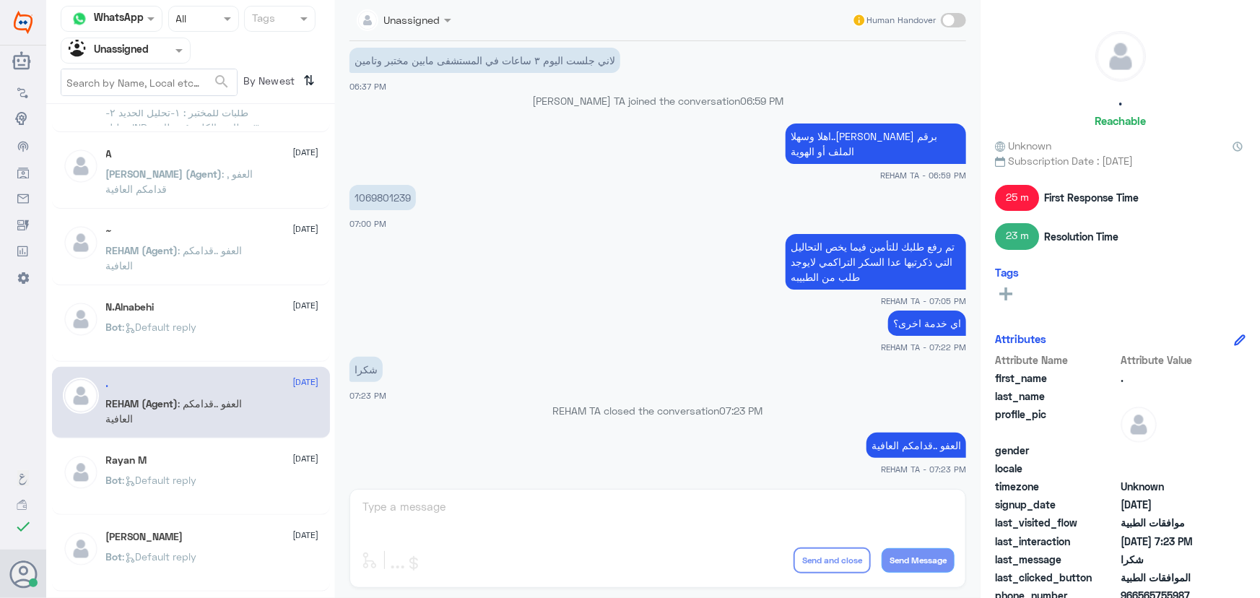
click at [234, 320] on div "N.Alnabehi 13 August Bot : Default reply" at bounding box center [212, 328] width 213 height 54
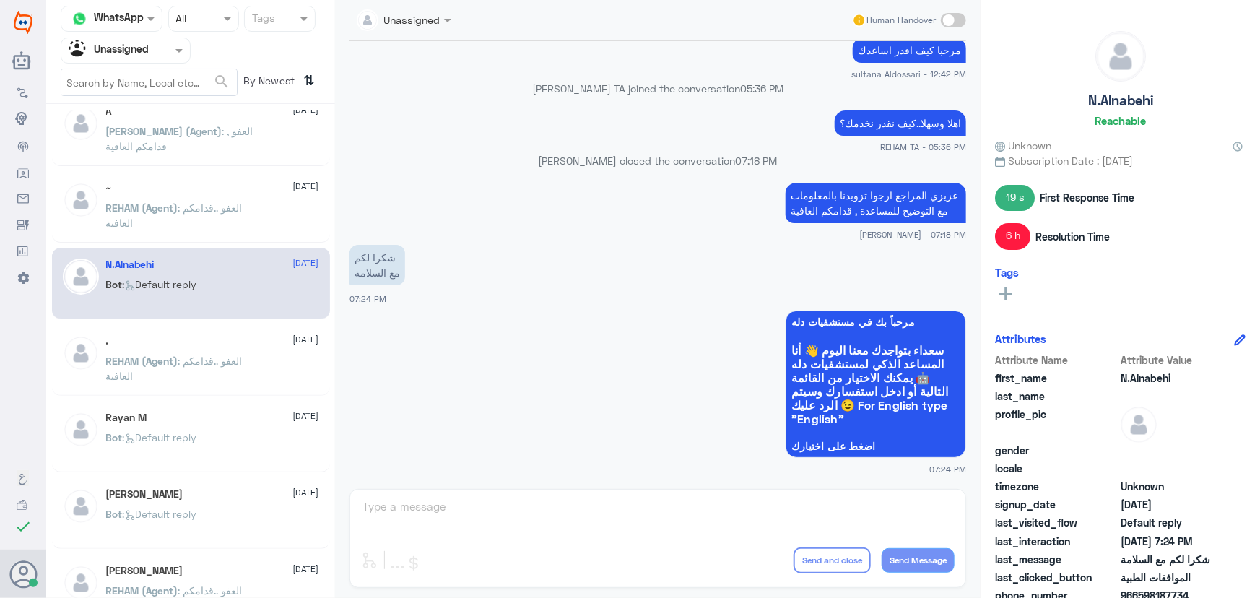
scroll to position [196, 0]
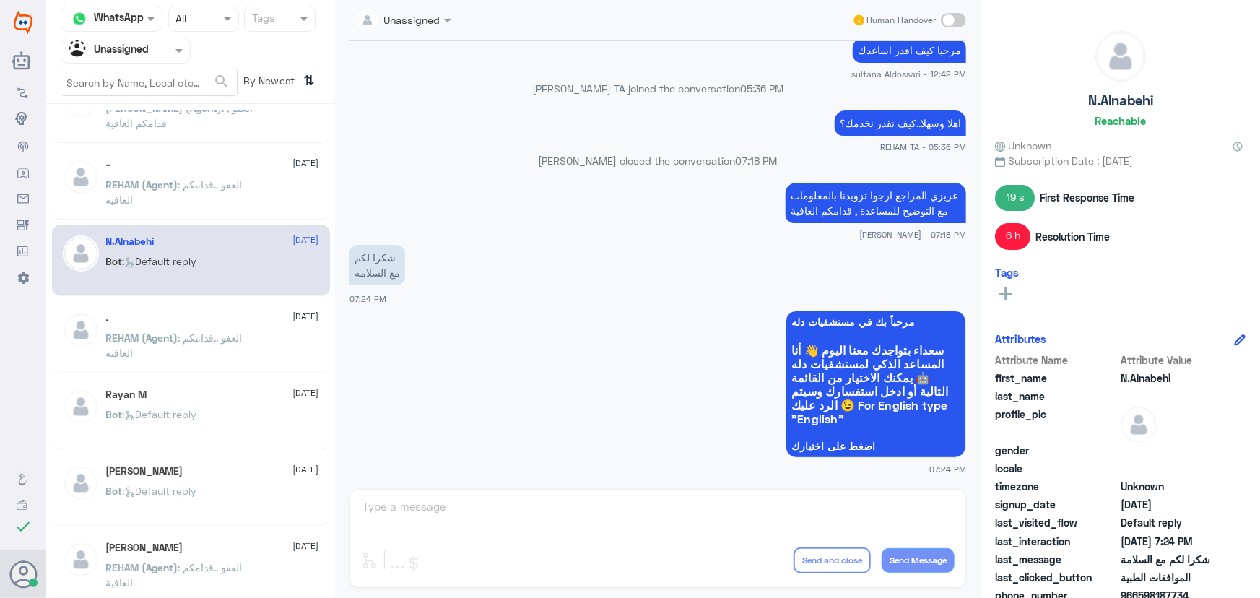
click at [230, 399] on div "Rayan M 13 August" at bounding box center [212, 395] width 213 height 12
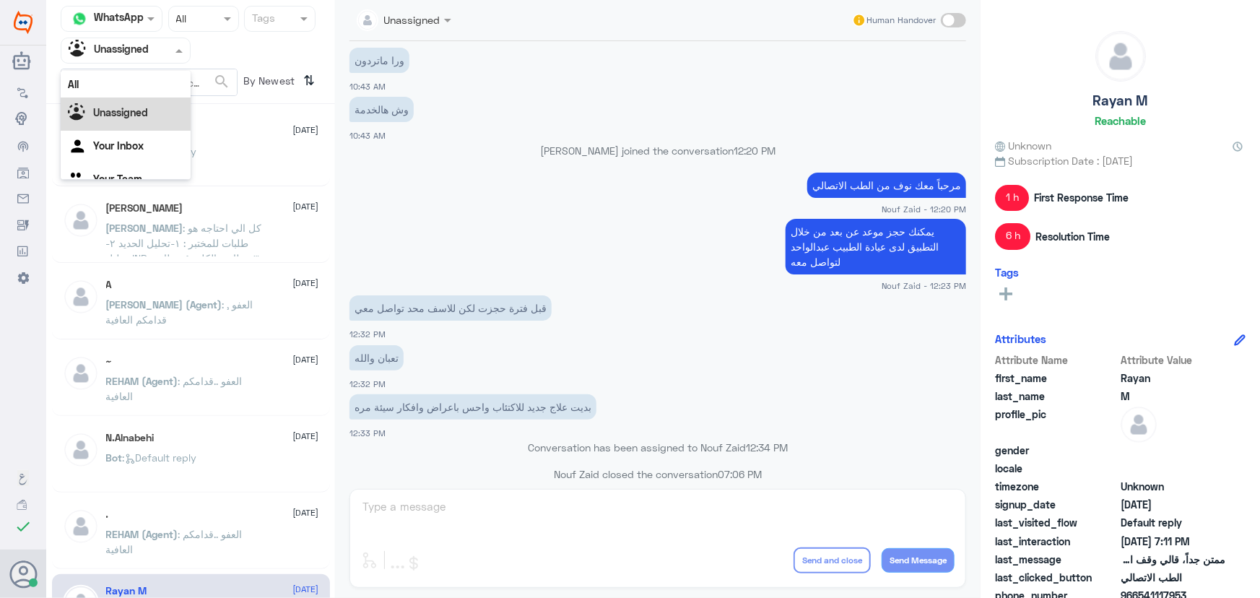
click at [152, 57] on div at bounding box center [125, 50] width 129 height 17
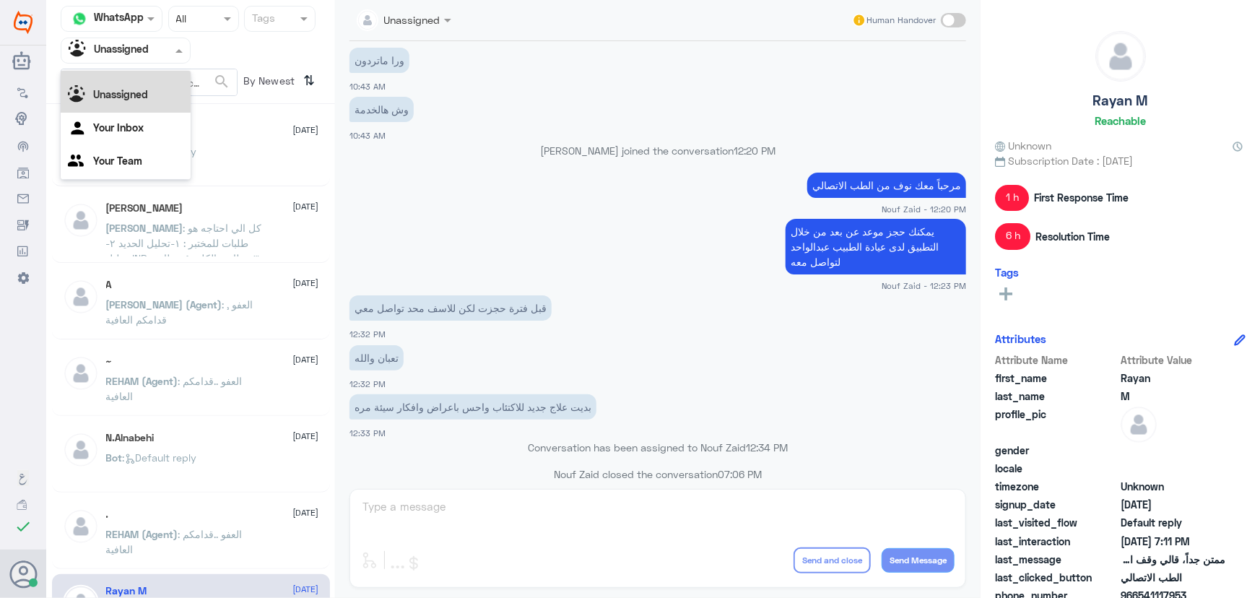
click at [163, 75] on div "All" at bounding box center [126, 66] width 130 height 27
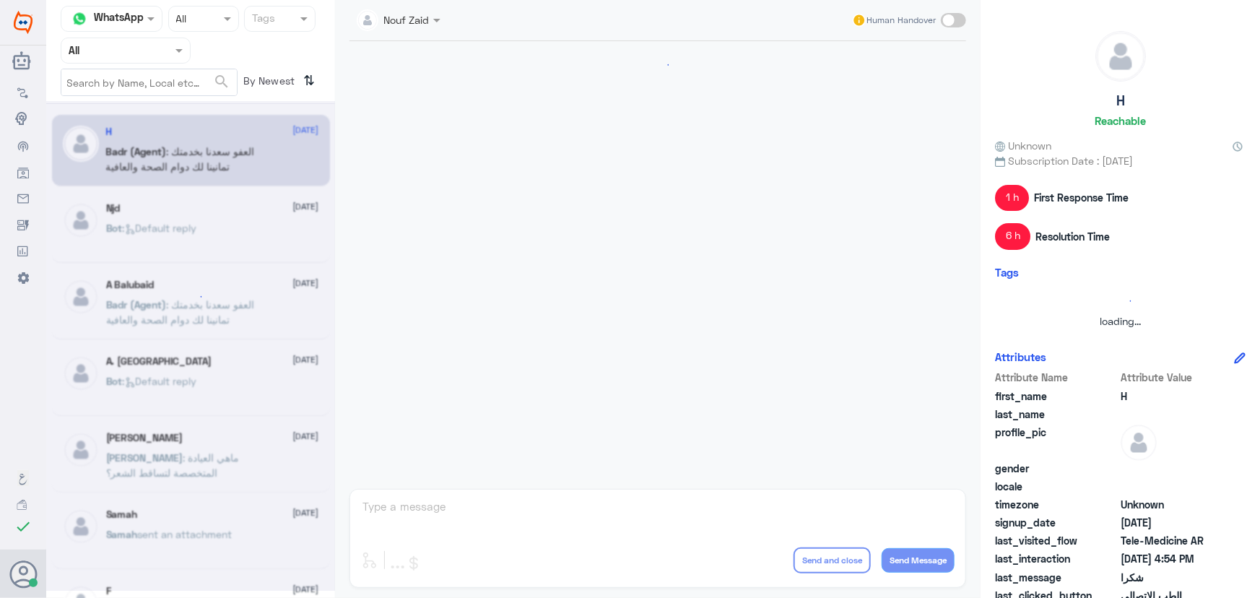
scroll to position [688, 0]
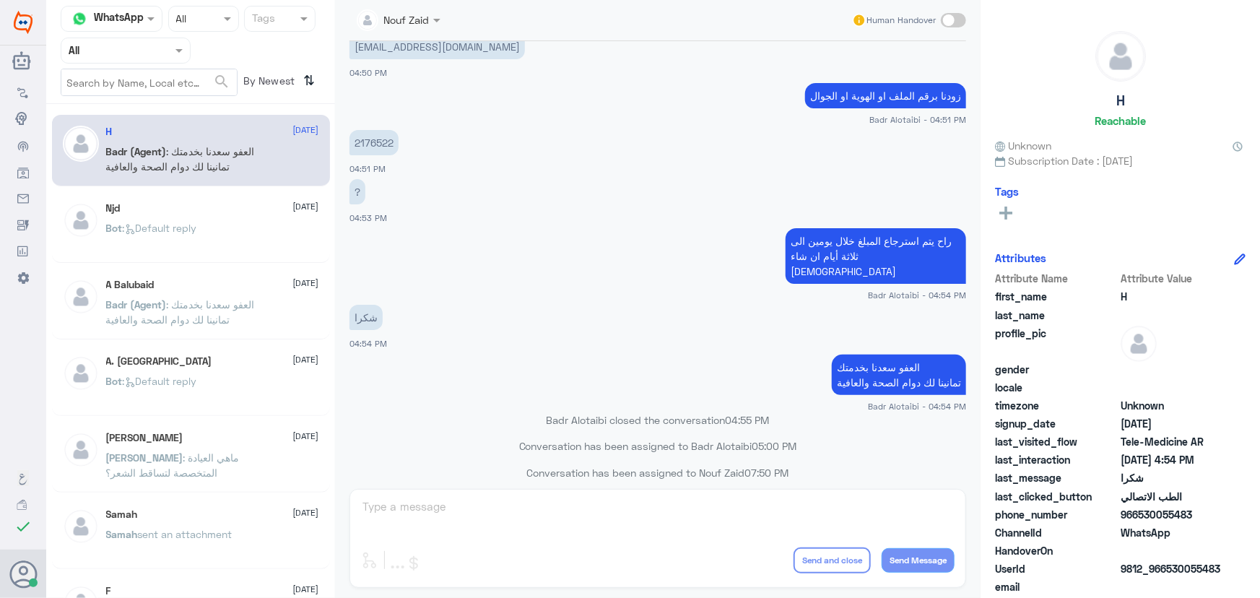
click at [105, 247] on div "Njd 10 August Bot : Default reply" at bounding box center [191, 229] width 256 height 54
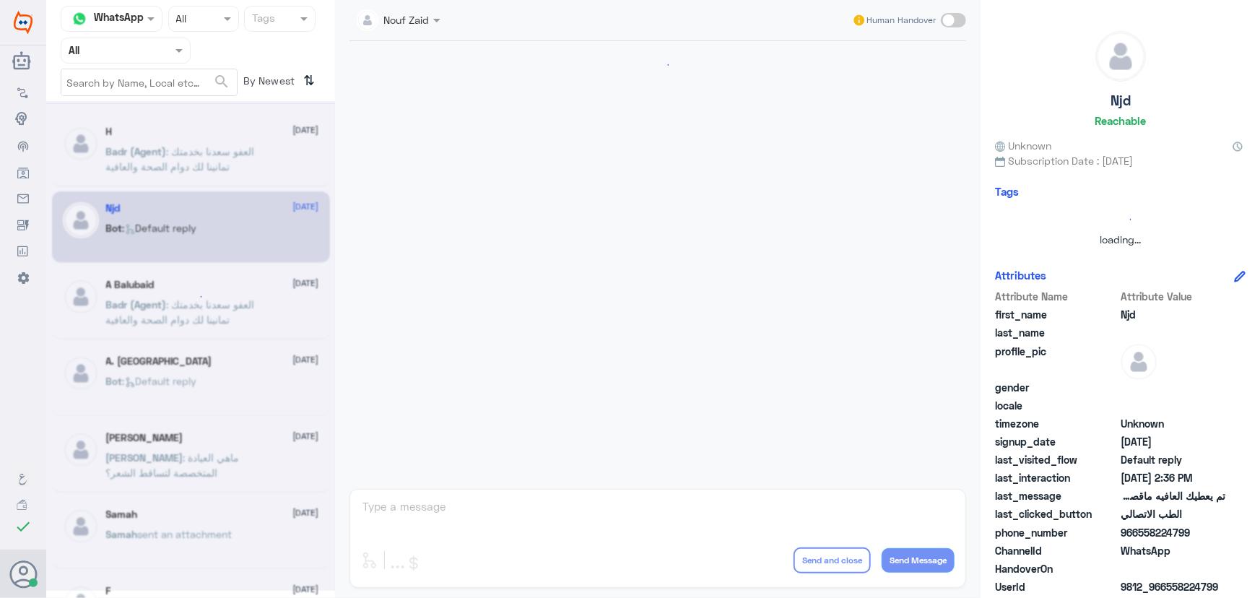
scroll to position [957, 0]
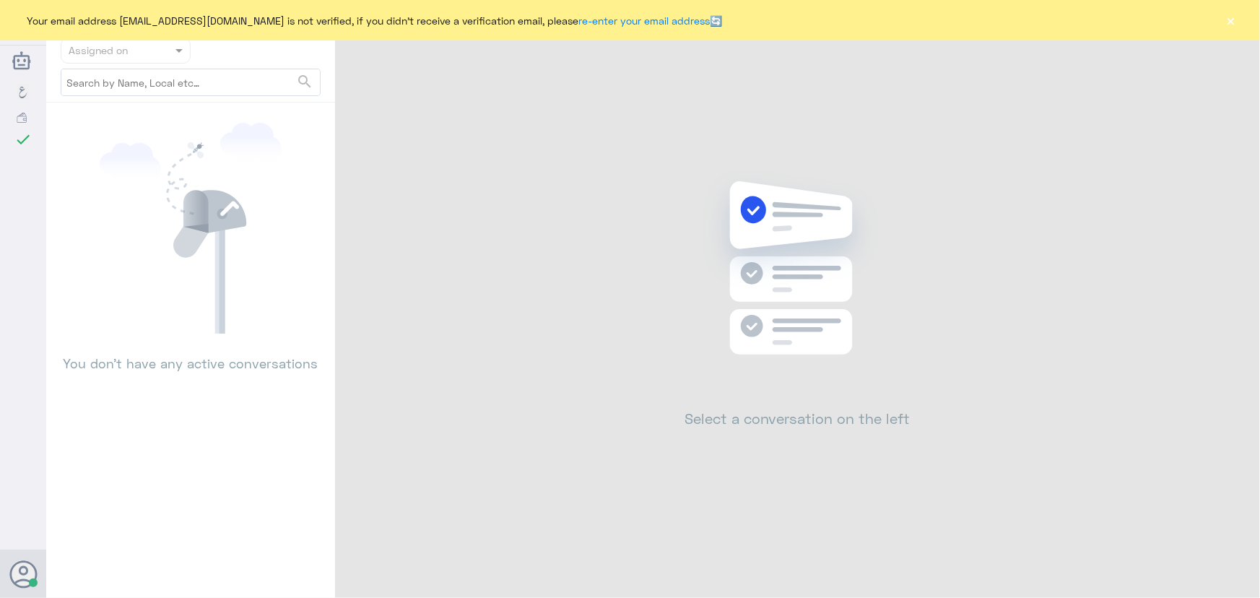
click at [1239, 23] on div "Your email address [EMAIL_ADDRESS][DOMAIN_NAME] is not verified, if you didn't …" at bounding box center [630, 20] width 1260 height 40
click at [1230, 22] on button "×" at bounding box center [1231, 20] width 14 height 14
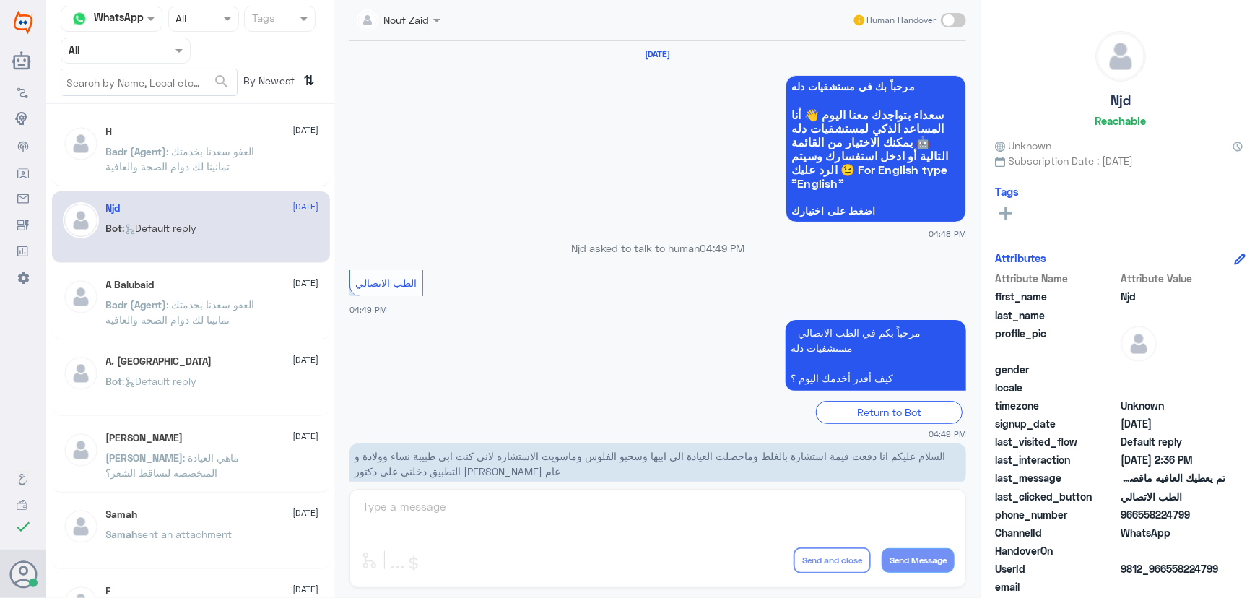
scroll to position [688, 0]
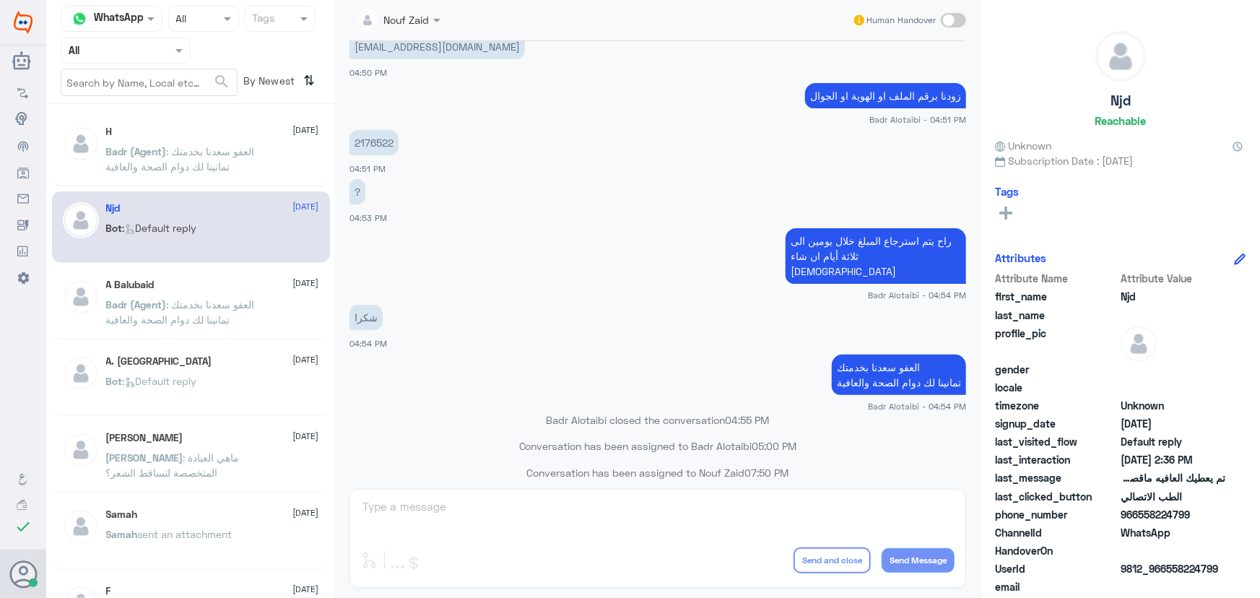
drag, startPoint x: 177, startPoint y: 176, endPoint x: 176, endPoint y: 184, distance: 8.7
click at [178, 181] on div "H [DATE][PERSON_NAME] (Agent) : العفو [PERSON_NAME] بخدمتك تمانينا لك دوام الصح…" at bounding box center [191, 151] width 278 height 72
click at [183, 179] on p "Badr (Agent) : العفو سعدنا بخدمتك تمانينا لك دوام الصحة والعافية" at bounding box center [187, 162] width 163 height 36
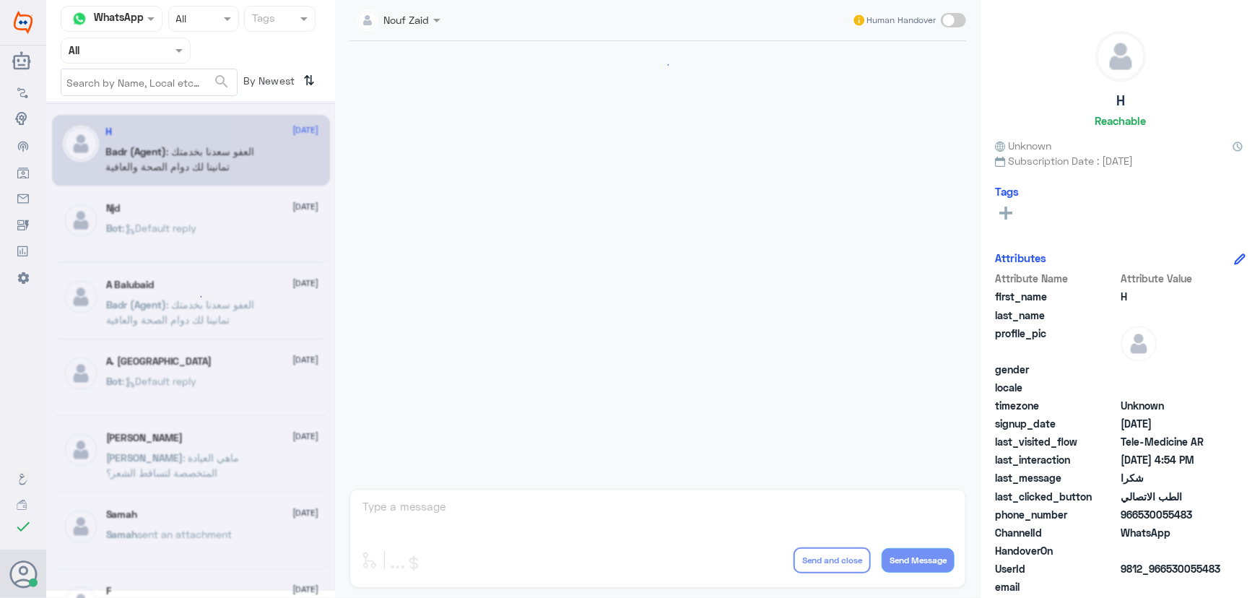
scroll to position [688, 0]
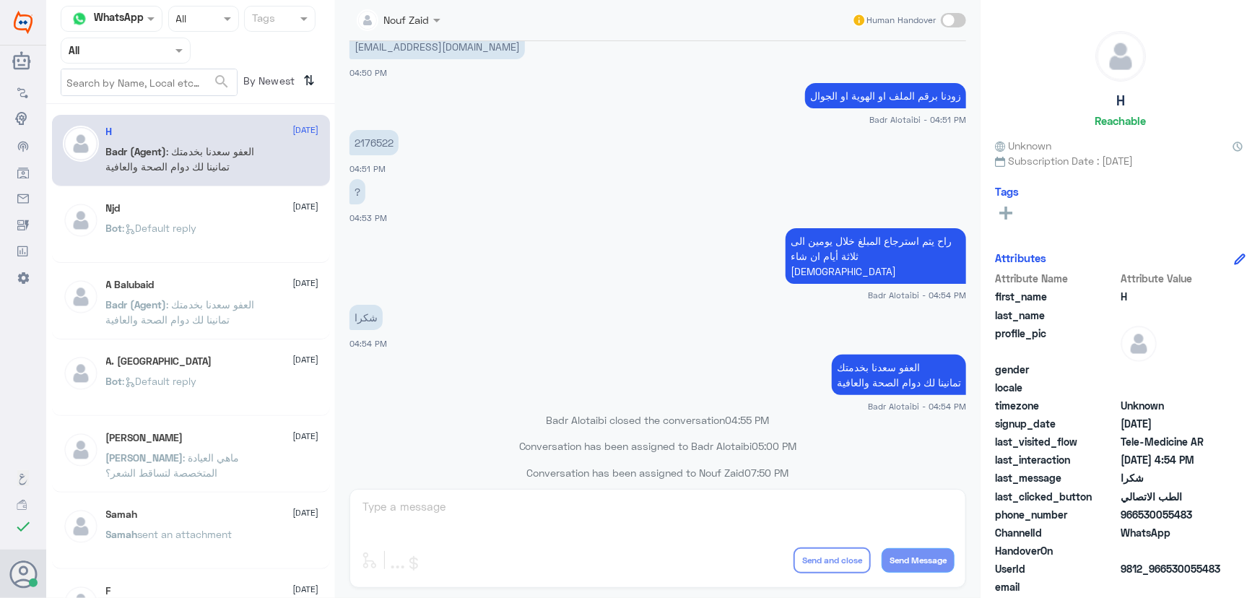
click at [130, 209] on div "Njd [DATE]" at bounding box center [212, 208] width 213 height 12
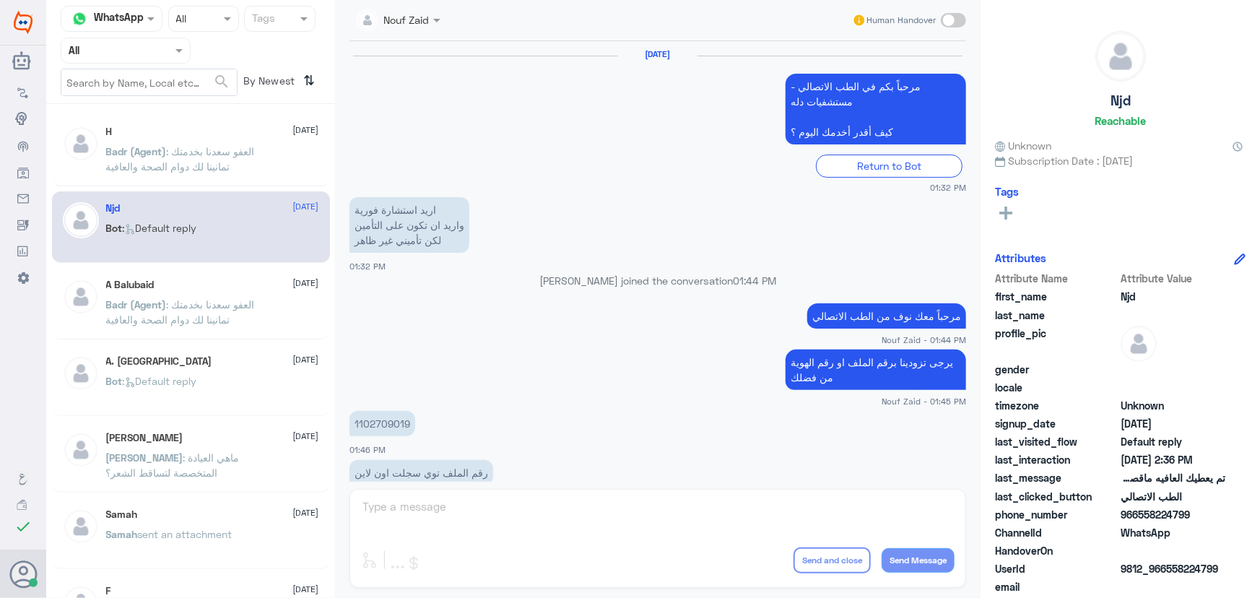
scroll to position [957, 0]
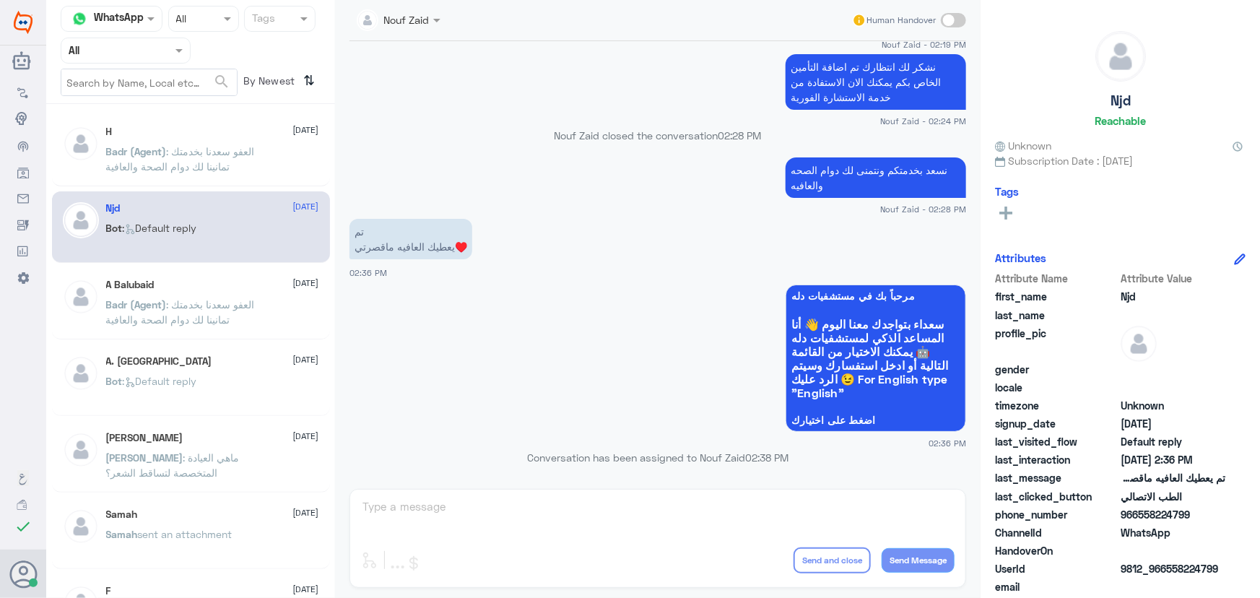
click at [196, 332] on p "Badr (Agent) : العفو سعدنا بخدمتك تمانينا لك دوام الصحة والعافية" at bounding box center [187, 315] width 163 height 36
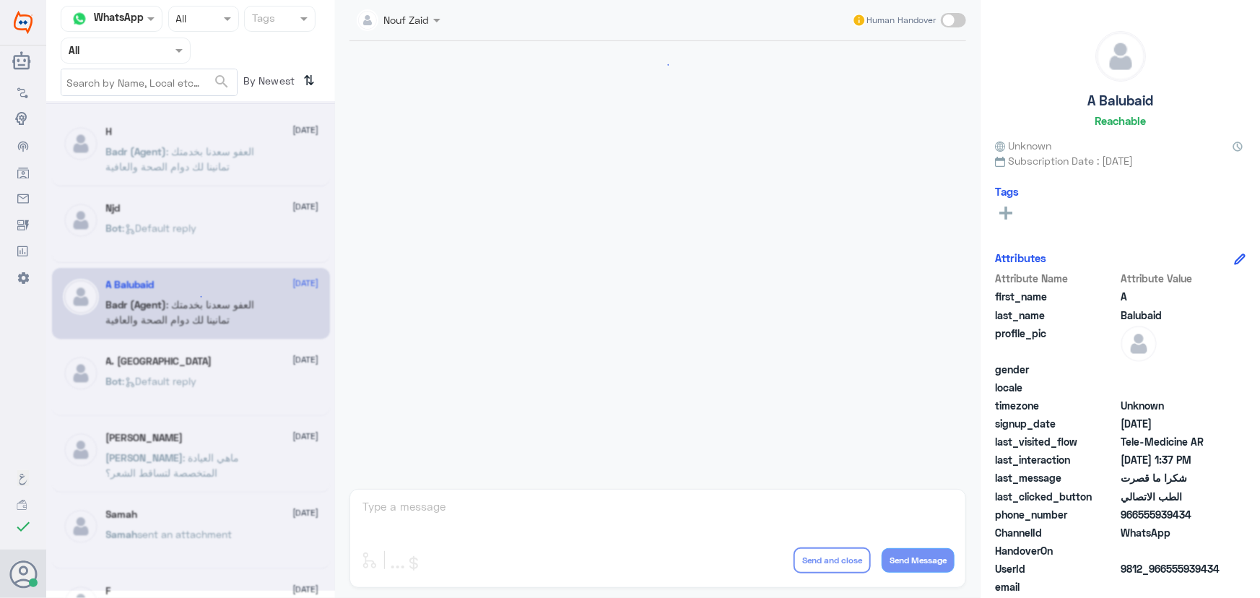
scroll to position [620, 0]
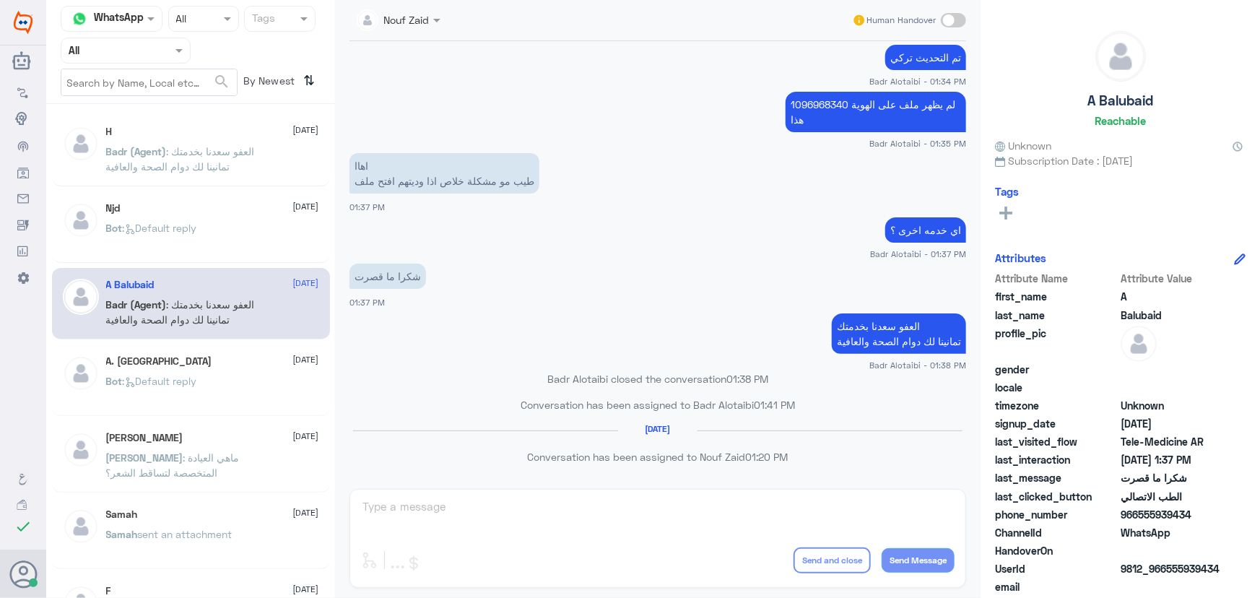
click at [189, 150] on span ": العفو سعدنا بخدمتك تمانينا لك دوام الصحة والعافية" at bounding box center [180, 158] width 149 height 27
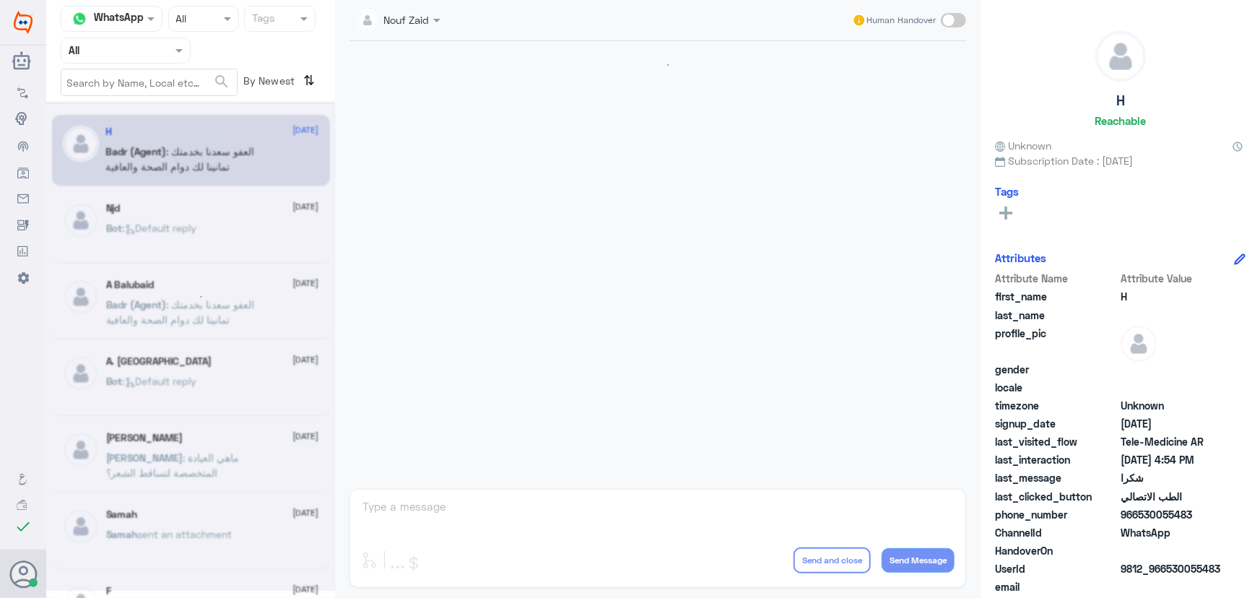
scroll to position [688, 0]
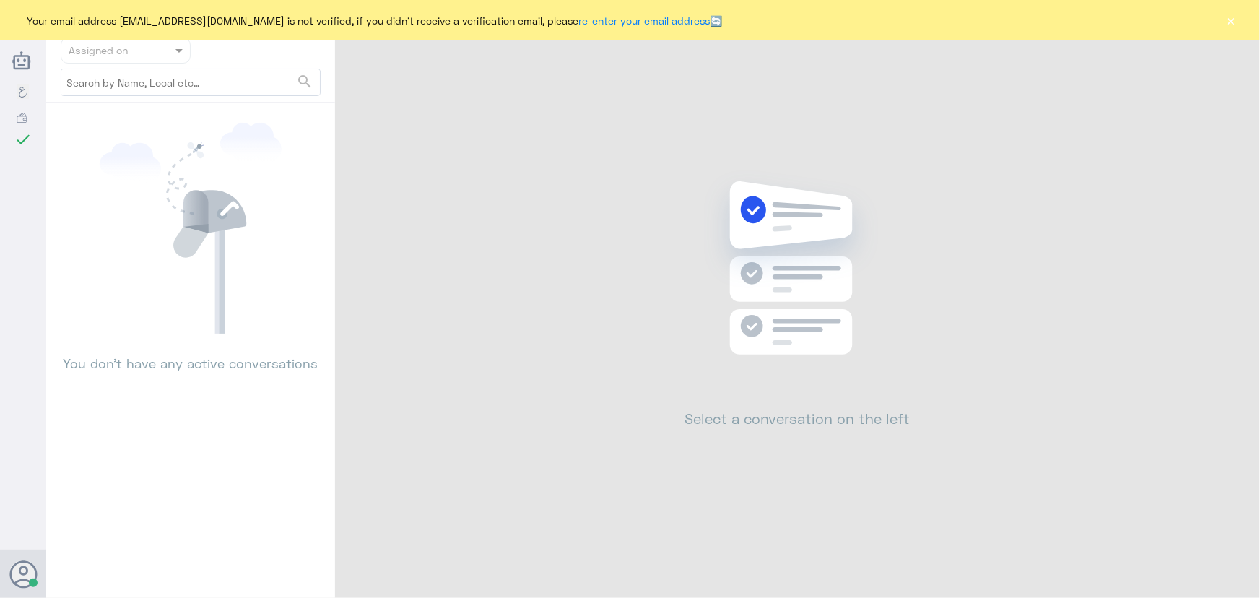
click at [1252, 23] on div "Your email address [EMAIL_ADDRESS][DOMAIN_NAME] is not verified, if you didn't …" at bounding box center [630, 20] width 1260 height 40
drag, startPoint x: 1232, startPoint y: 23, endPoint x: 1225, endPoint y: 22, distance: 7.4
click at [1231, 23] on button "×" at bounding box center [1231, 20] width 14 height 14
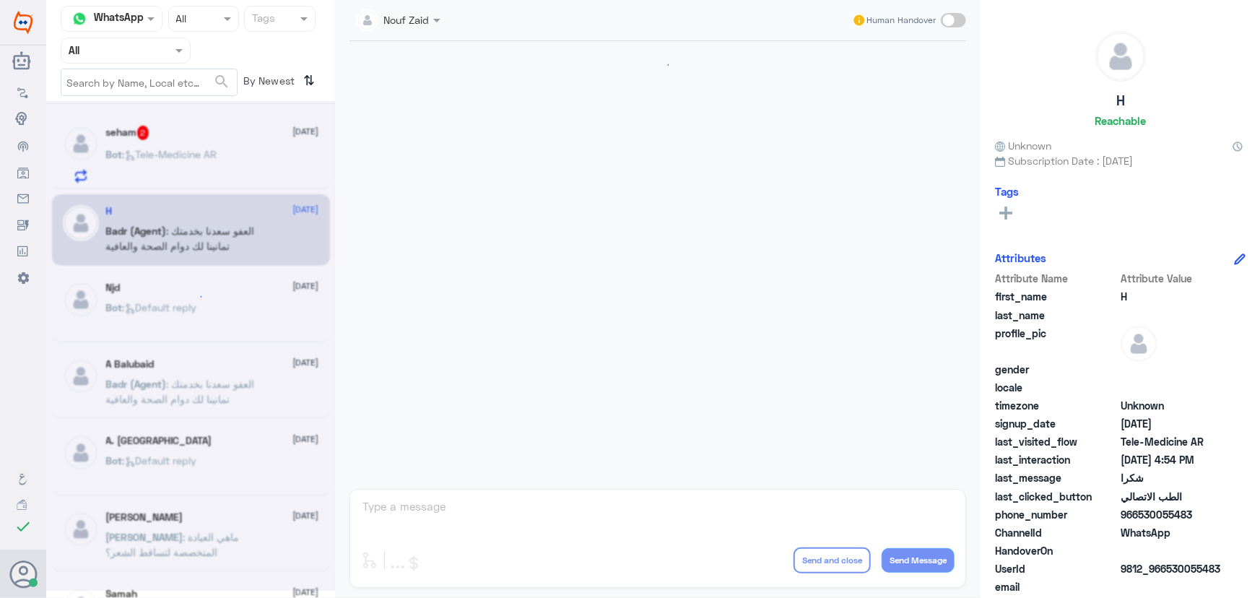
scroll to position [14, 0]
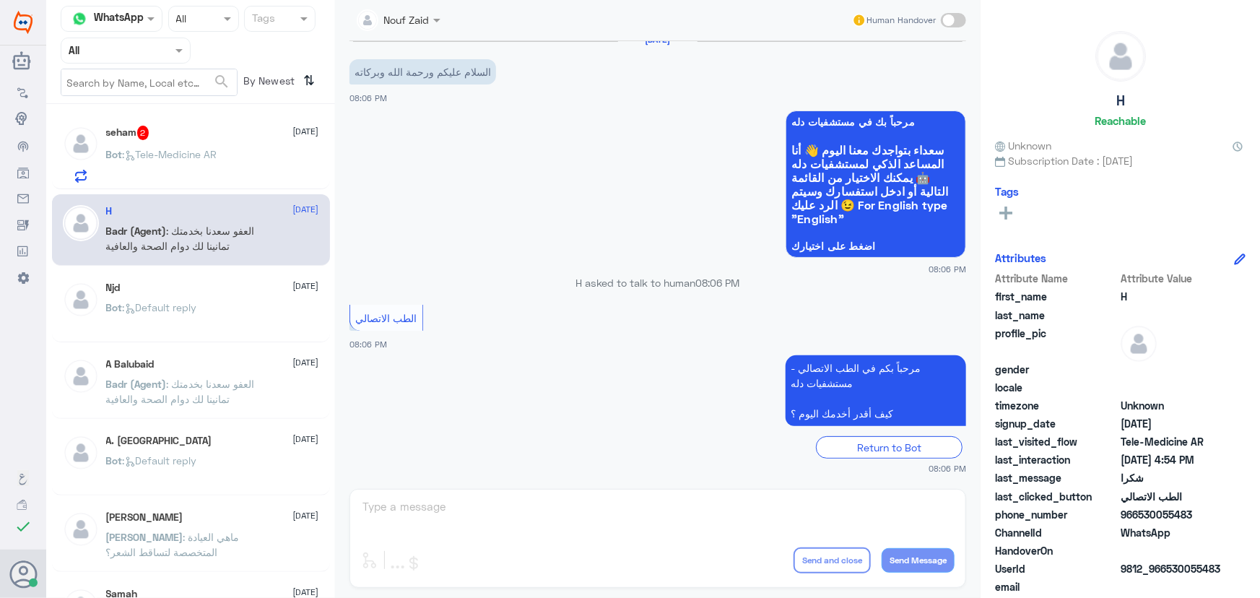
click at [165, 170] on p "Bot : Tele-Medicine AR" at bounding box center [161, 165] width 111 height 36
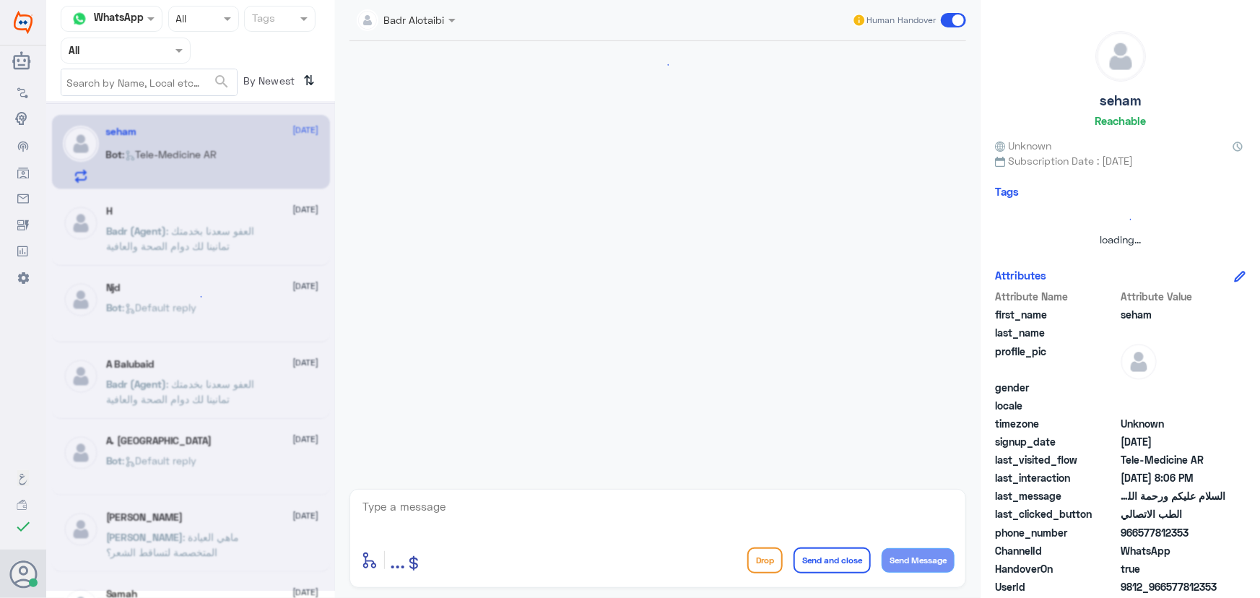
scroll to position [14, 0]
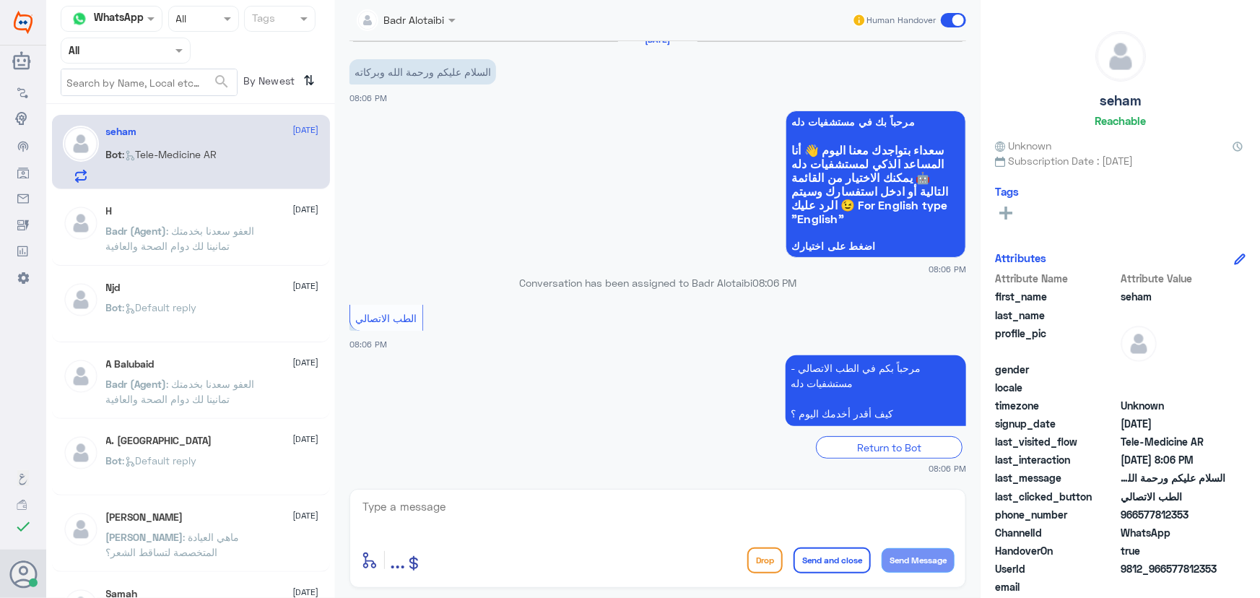
click at [230, 219] on div "H 10 August Badr (Agent) : العفو سعدنا بخدمتك تمانينا لك دوام الصحة والعافية" at bounding box center [212, 232] width 213 height 54
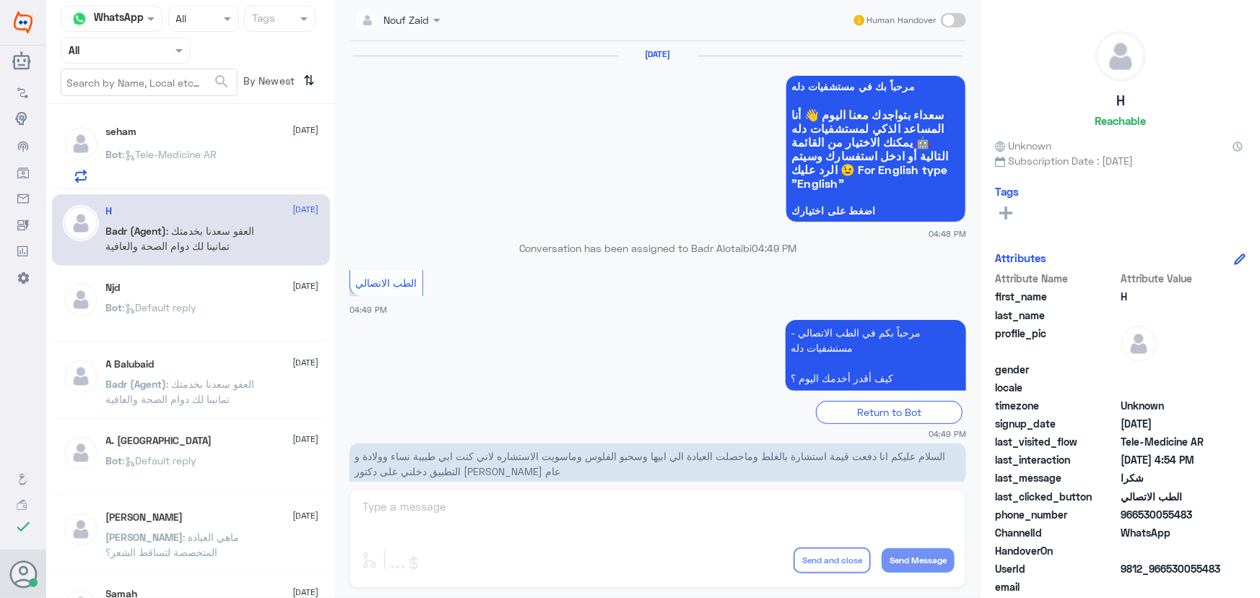
scroll to position [688, 0]
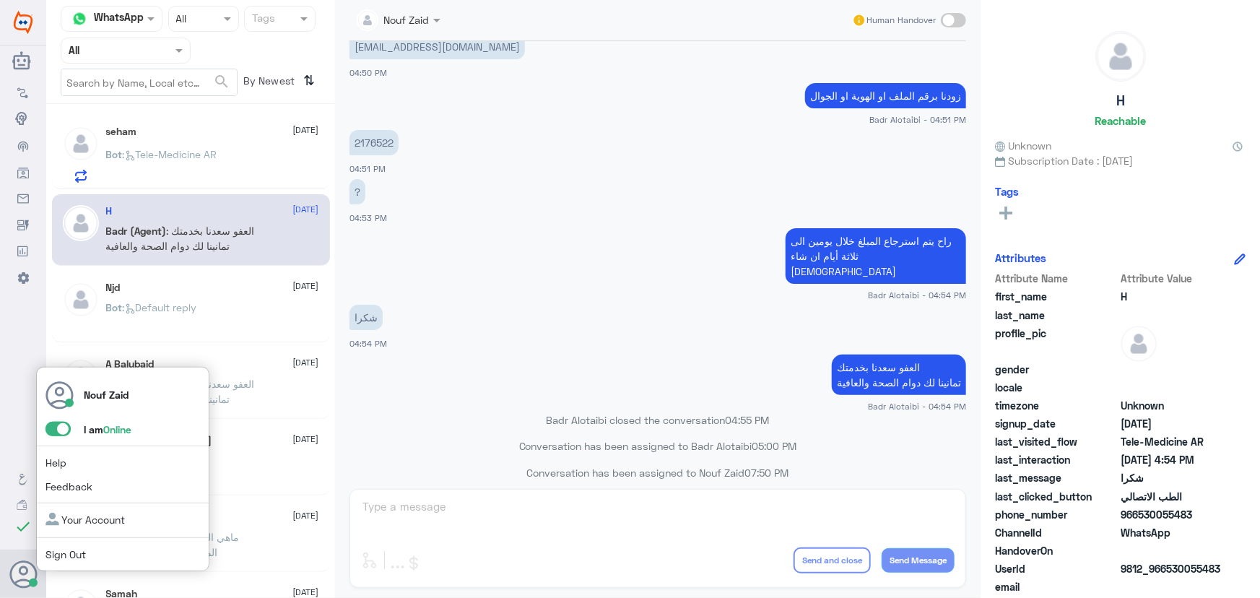
click at [49, 434] on span at bounding box center [58, 429] width 25 height 14
click at [0, 0] on input "checkbox" at bounding box center [0, 0] width 0 height 0
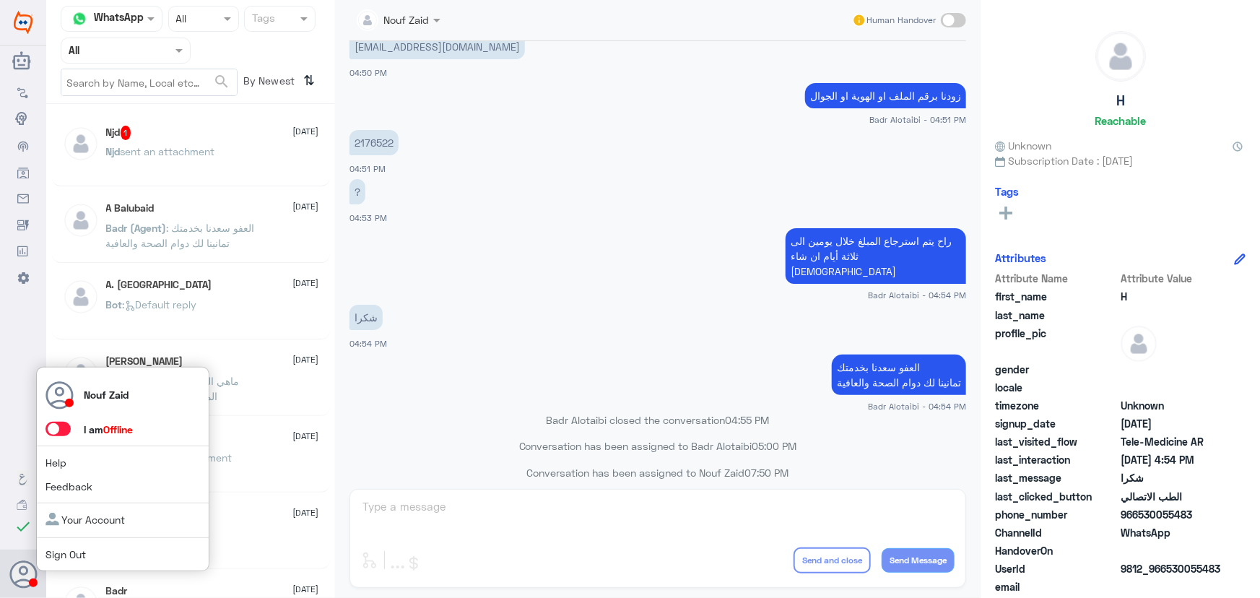
click at [52, 431] on span at bounding box center [58, 429] width 25 height 14
click at [0, 0] on input "checkbox" at bounding box center [0, 0] width 0 height 0
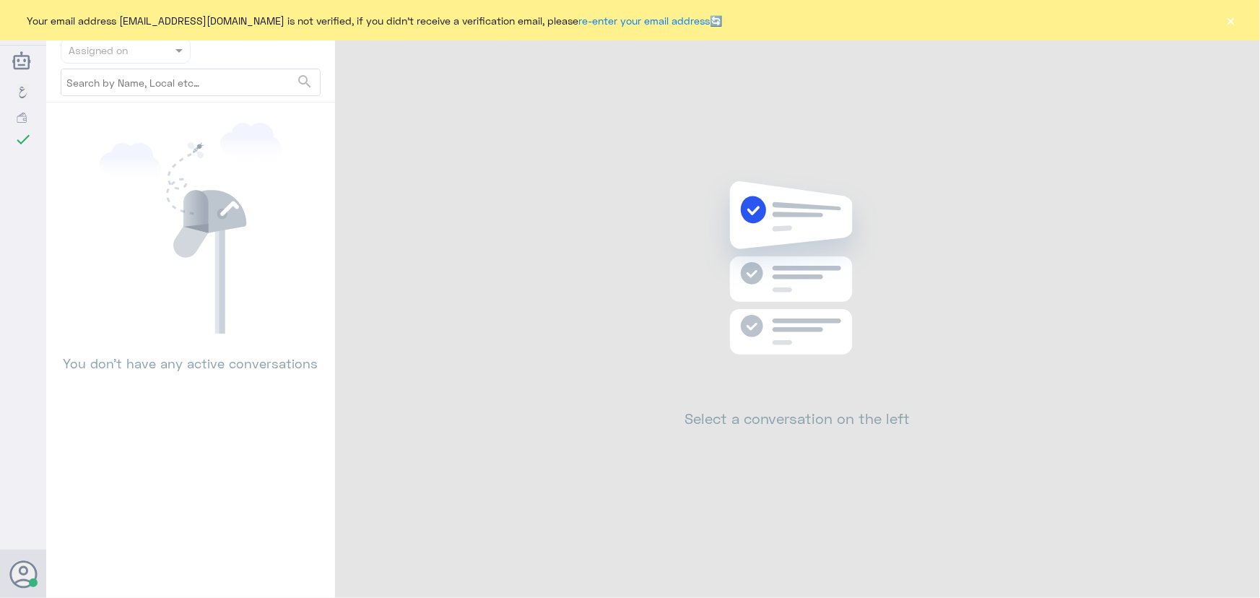
click at [1233, 21] on button "×" at bounding box center [1231, 20] width 14 height 14
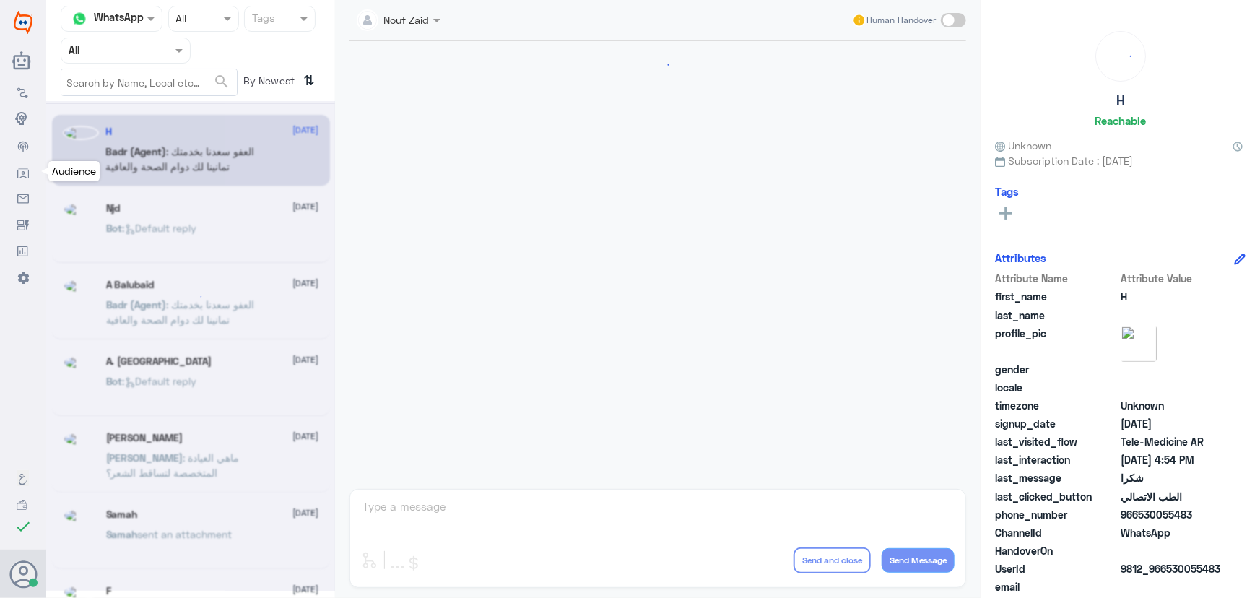
scroll to position [688, 0]
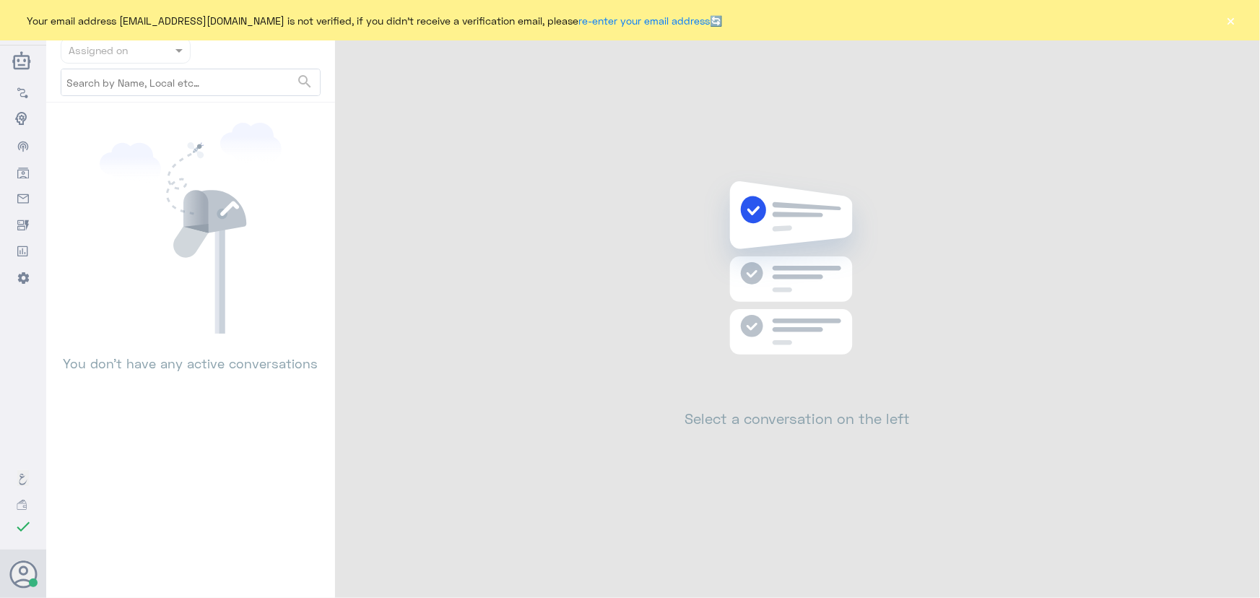
drag, startPoint x: 1220, startPoint y: 23, endPoint x: 1211, endPoint y: 23, distance: 8.7
click at [1211, 23] on div "Your email address [EMAIL_ADDRESS][DOMAIN_NAME] is not verified, if you didn't …" at bounding box center [630, 20] width 1260 height 40
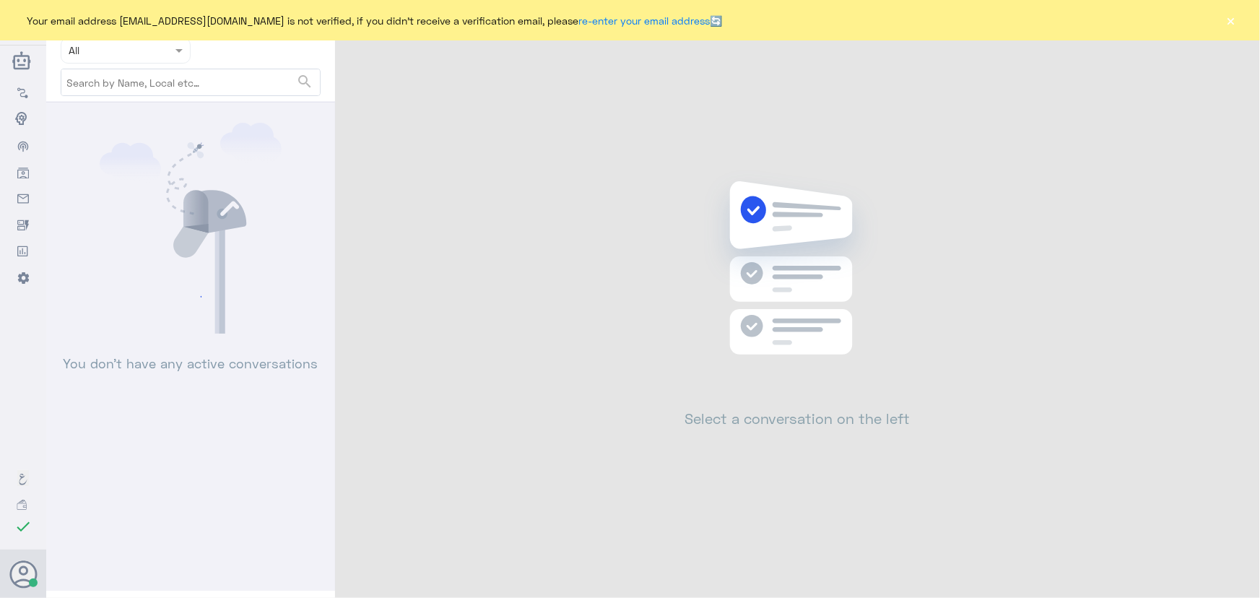
click at [1229, 18] on button "×" at bounding box center [1231, 20] width 14 height 14
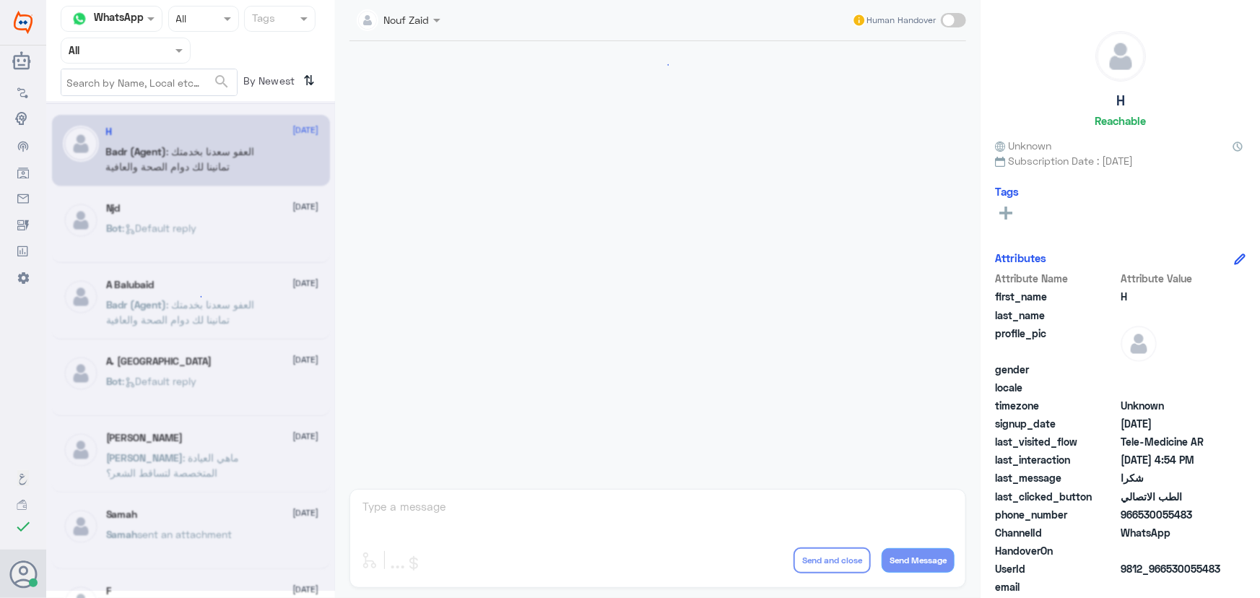
scroll to position [688, 0]
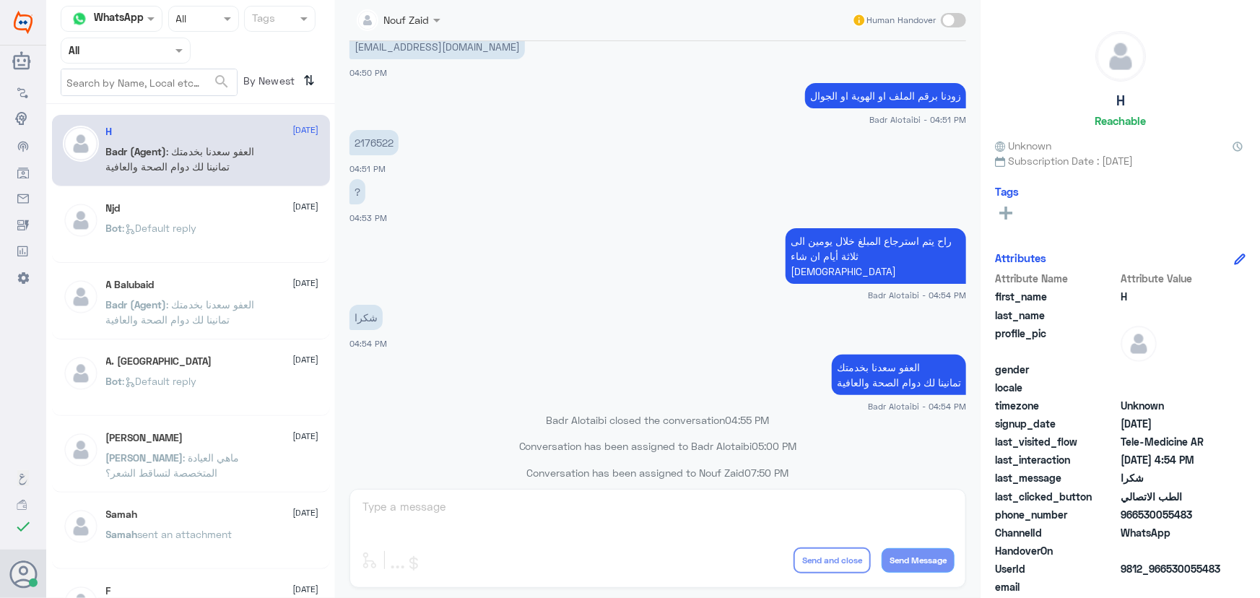
click at [182, 226] on span ": Default reply" at bounding box center [160, 228] width 74 height 12
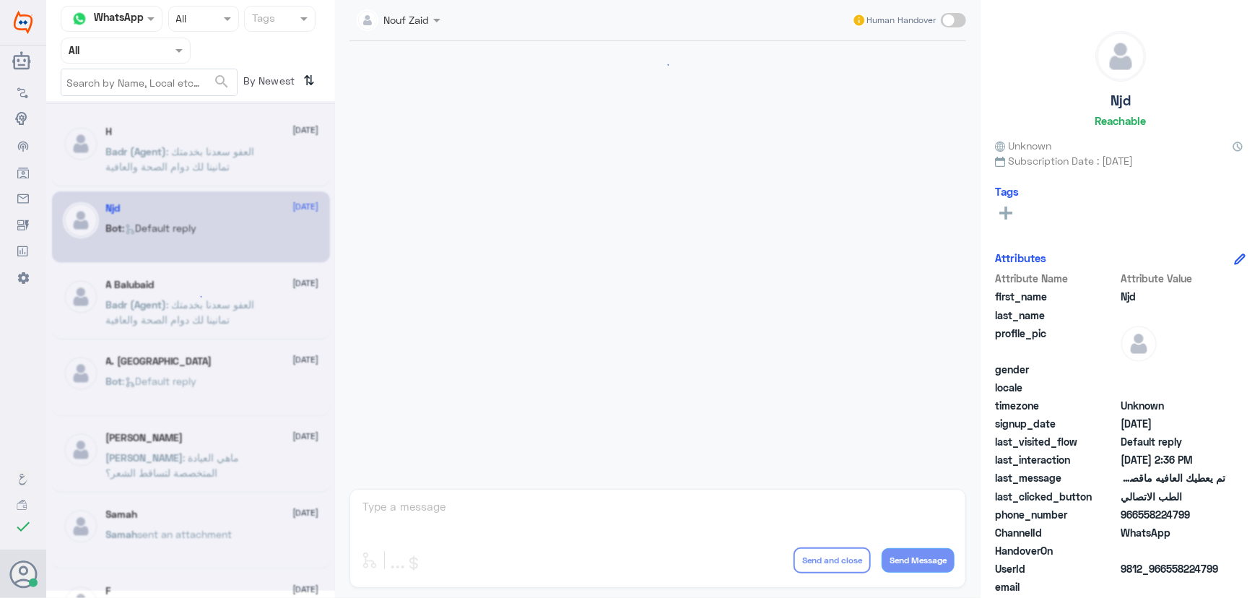
scroll to position [957, 0]
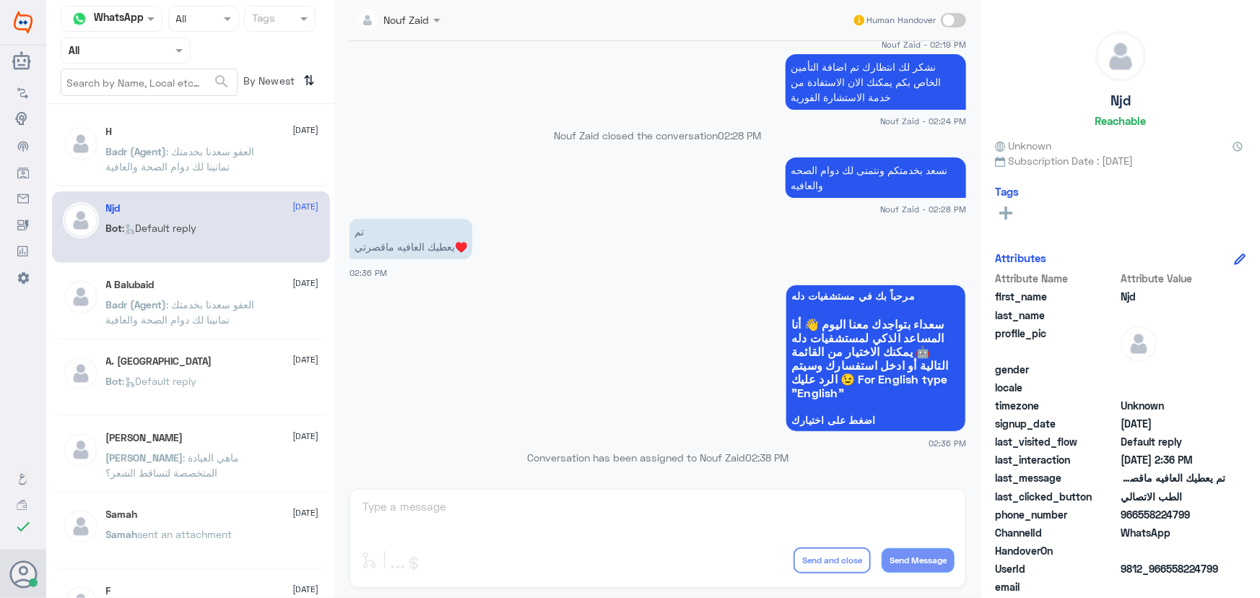
click at [187, 236] on p "Bot : Default reply" at bounding box center [151, 238] width 91 height 36
click at [210, 277] on div "A Balubaid [DATE][PERSON_NAME] (Agent) : العفو [PERSON_NAME] بخدمتك تمانينا لك …" at bounding box center [191, 304] width 278 height 72
click at [224, 293] on div "A Balubaid [DATE][PERSON_NAME] (Agent) : العفو [PERSON_NAME] بخدمتك تمانينا لك …" at bounding box center [212, 306] width 213 height 54
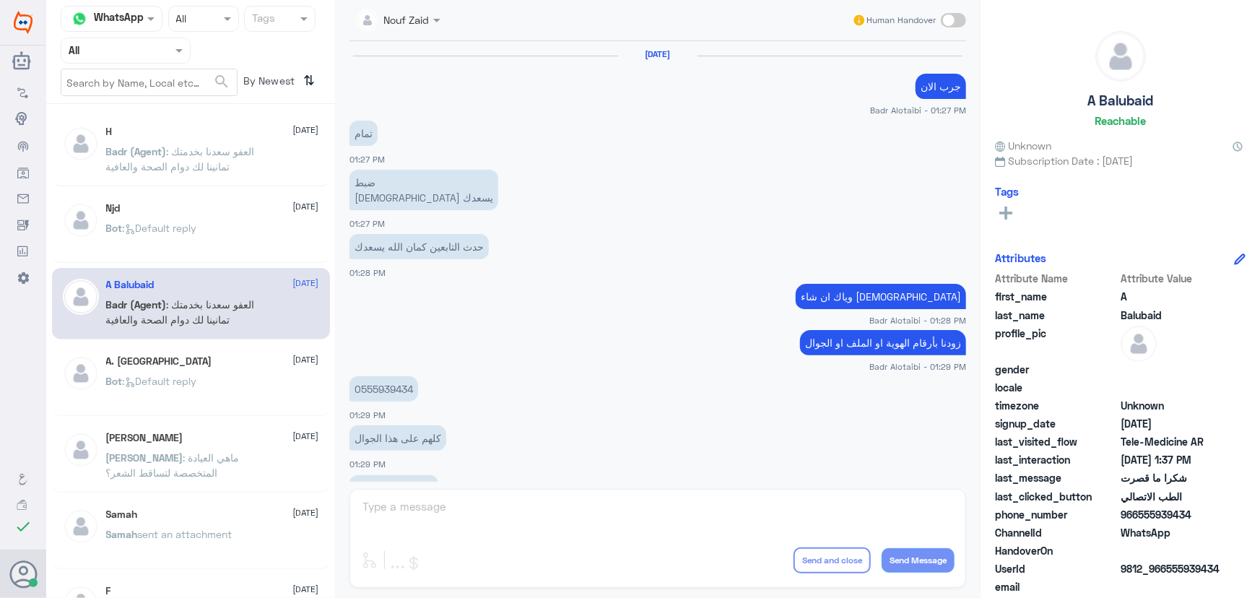
scroll to position [620, 0]
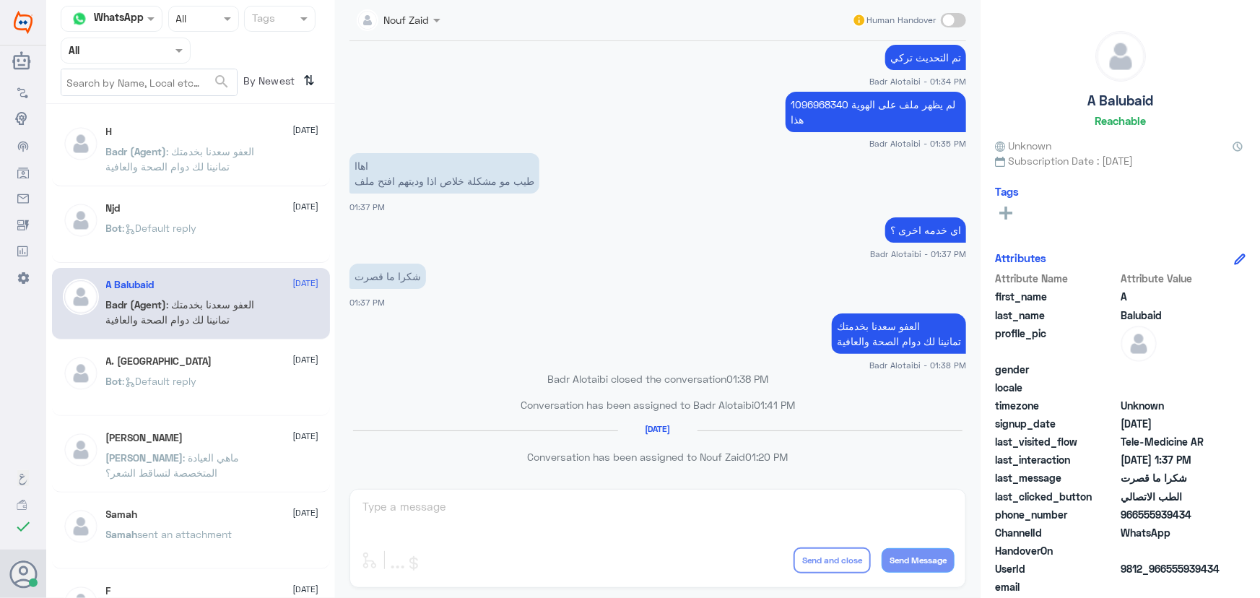
click at [207, 248] on div "Bot : Default reply" at bounding box center [212, 240] width 213 height 33
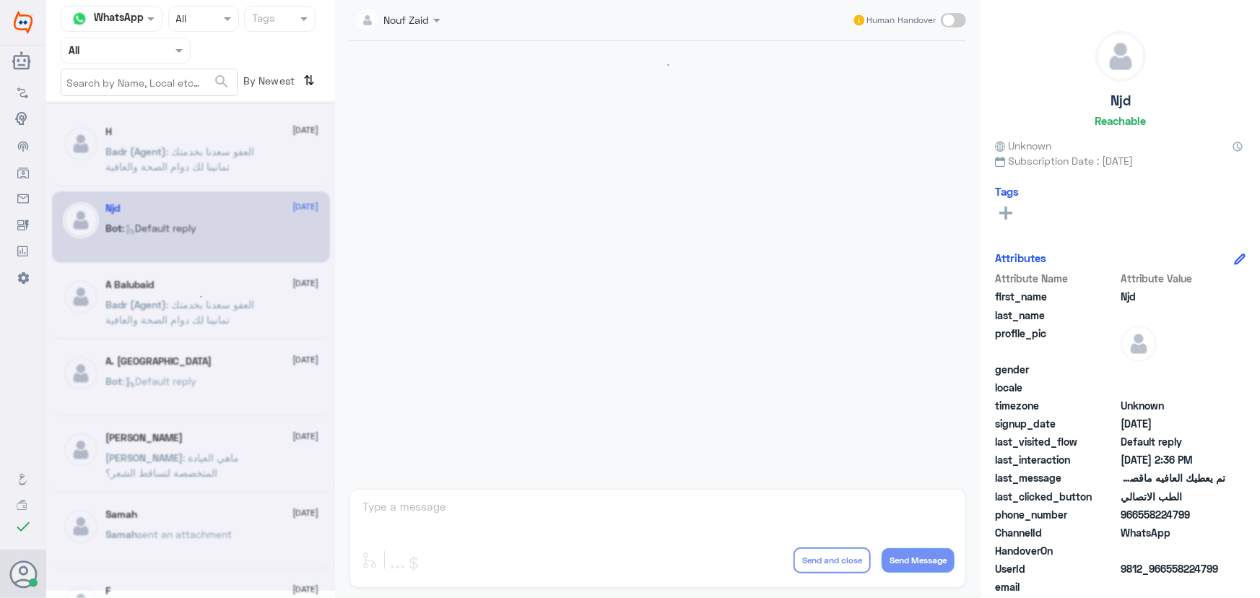
scroll to position [957, 0]
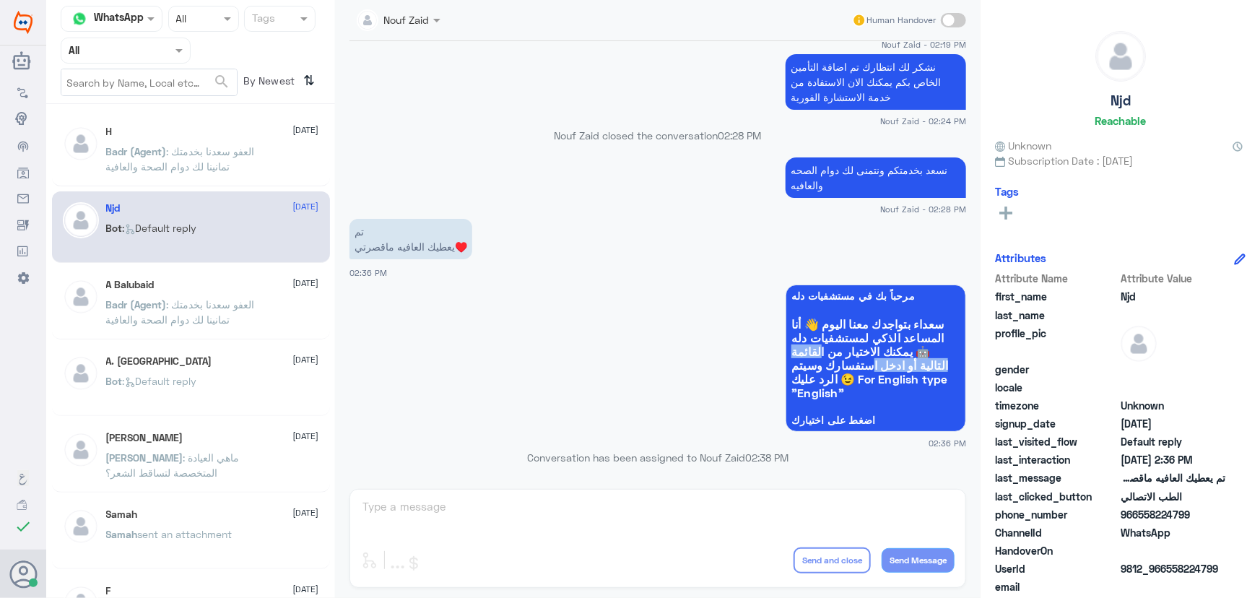
click at [334, 374] on div "Channel WhatsApp Status × All Tags Agent Filter All search By Newest ⇅ H [DATE]…" at bounding box center [653, 301] width 1214 height 602
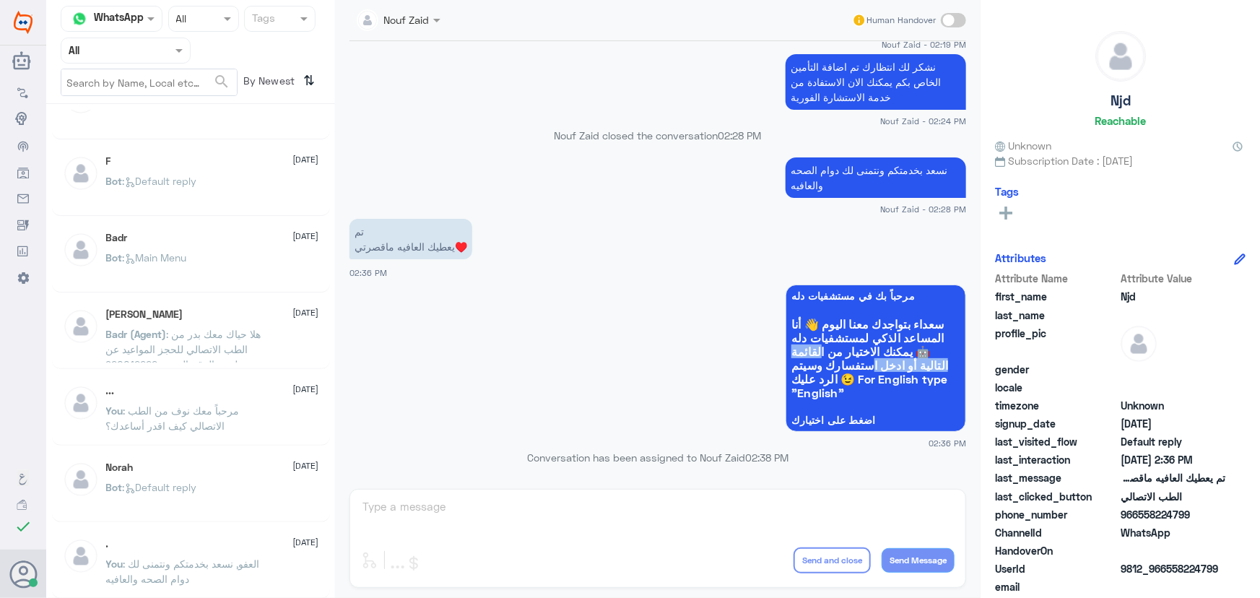
scroll to position [7, 0]
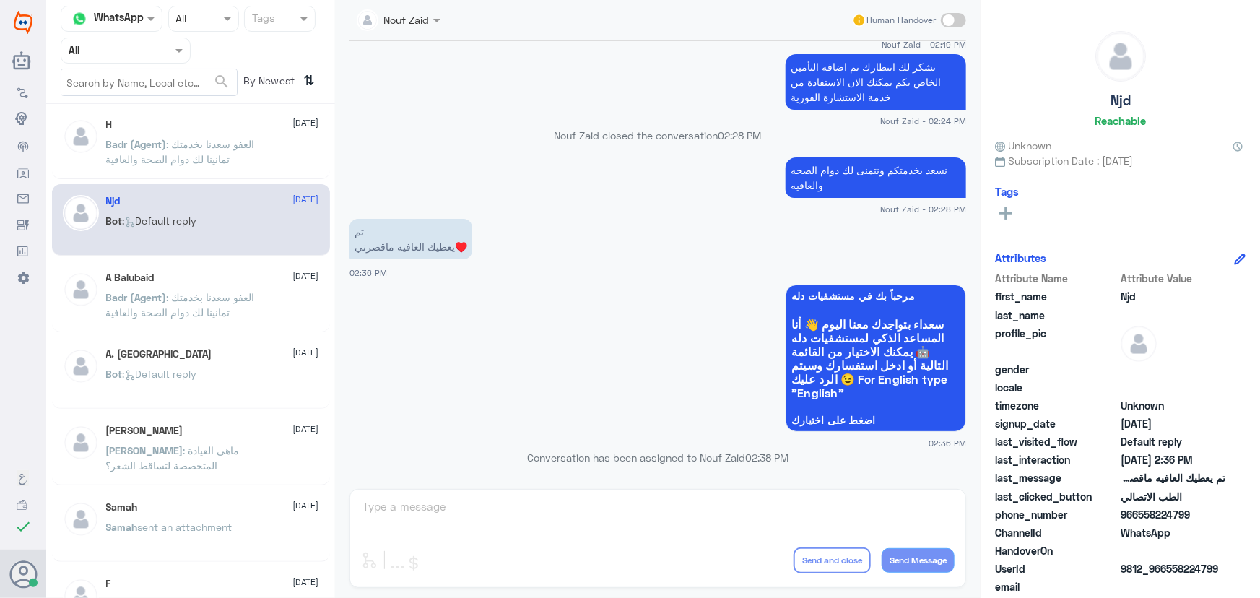
click at [303, 307] on div "Badr (Agent) : العفو سعدنا بخدمتك تمانينا لك دوام الصحة والعافية" at bounding box center [212, 309] width 213 height 33
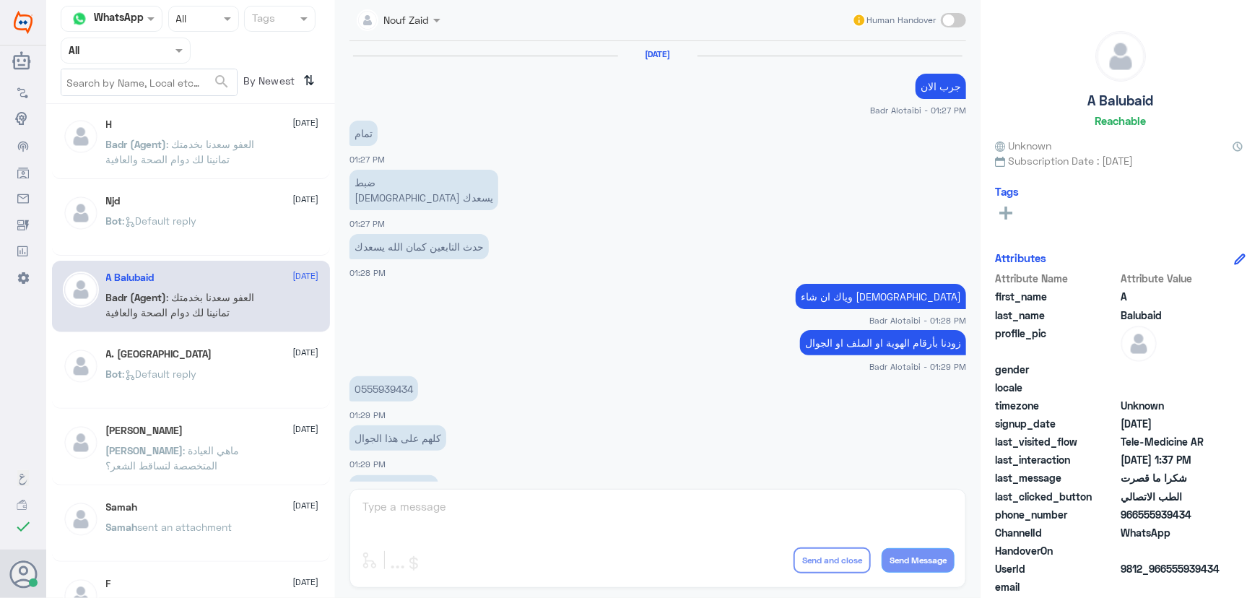
scroll to position [620, 0]
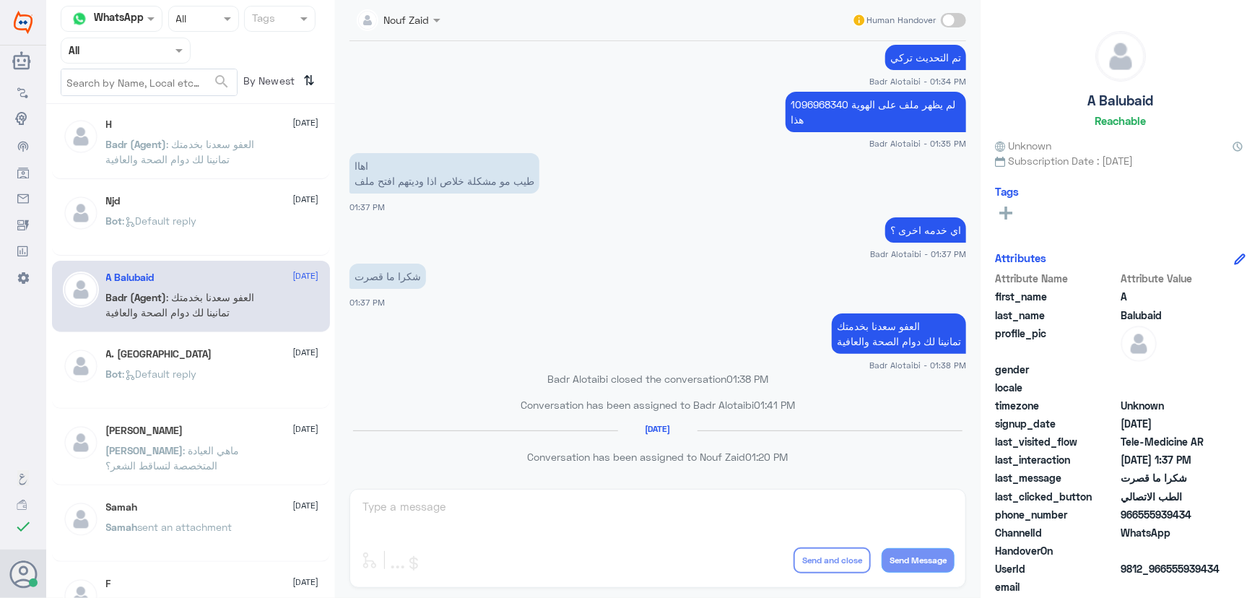
click at [461, 300] on div "شكرا ما قصرت 01:37 PM" at bounding box center [658, 284] width 617 height 49
click at [324, 103] on nav "Channel WhatsApp Status × All Tags Agent Filter All search By Newest ⇅" at bounding box center [190, 55] width 289 height 98
click at [452, 106] on app-msgs-text "1096968340 لم يظهر ملف على الهوية هذا" at bounding box center [658, 113] width 617 height 42
drag, startPoint x: 456, startPoint y: 355, endPoint x: 454, endPoint y: 315, distance: 39.8
click at [456, 347] on div "العفو سعدنا بخدمتك تمانينا لك دوام الصحة والعافية Badr Alotaibi - 01:38 PM" at bounding box center [658, 340] width 617 height 61
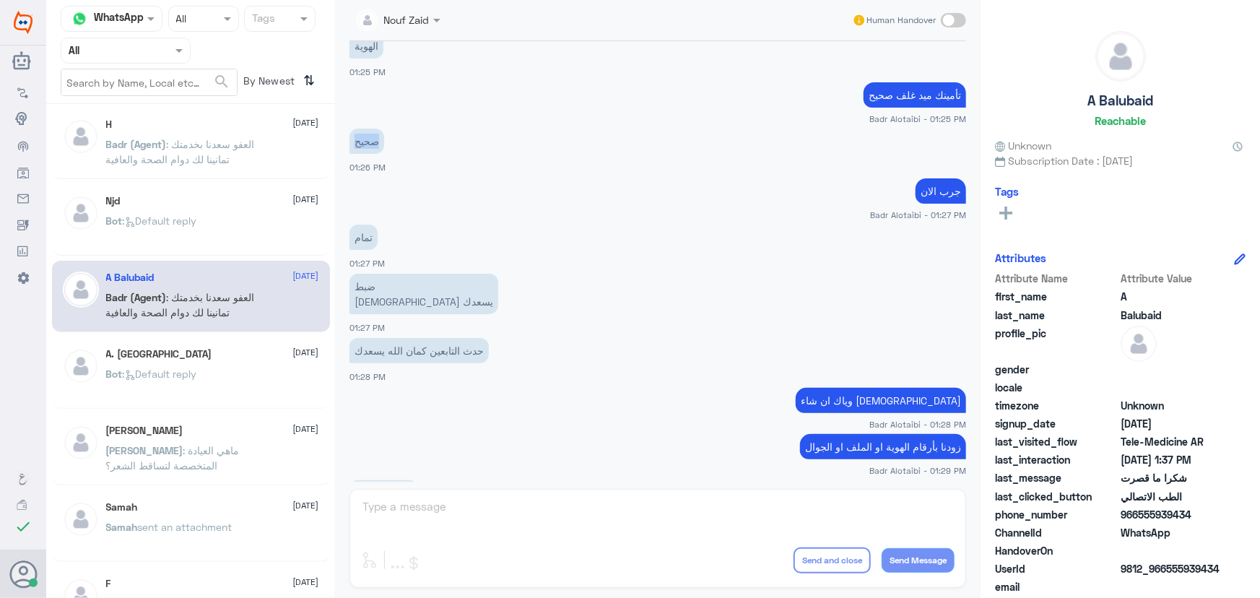
scroll to position [796, 0]
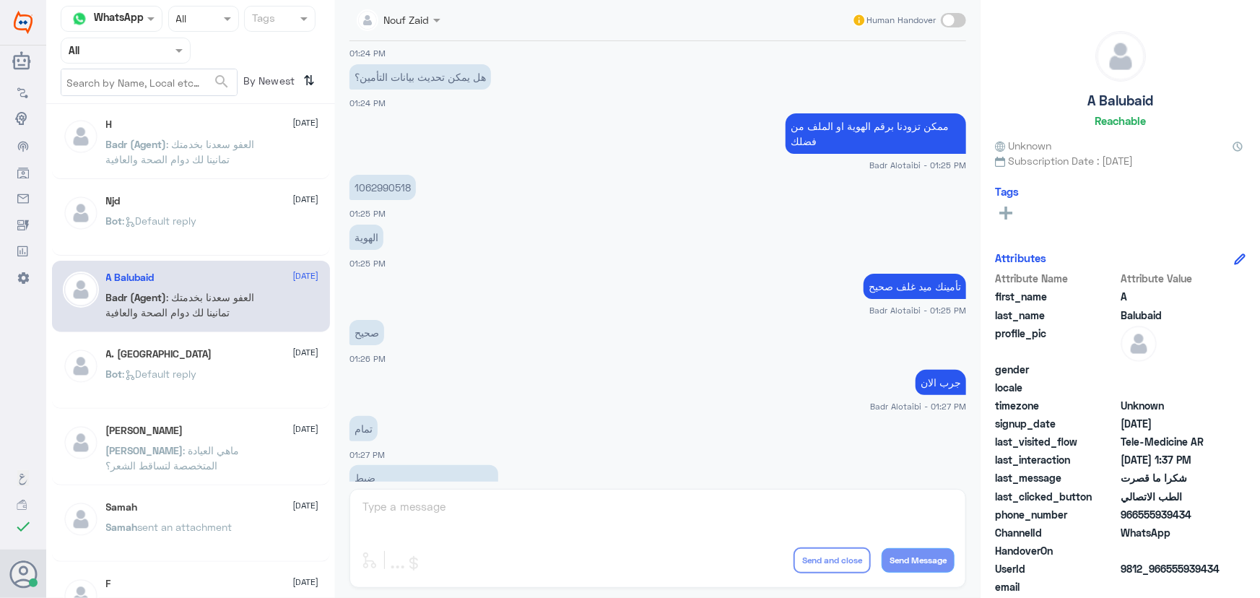
click at [448, 277] on app-msgs-text "تأمينك ميد غلف صحيح" at bounding box center [658, 287] width 617 height 27
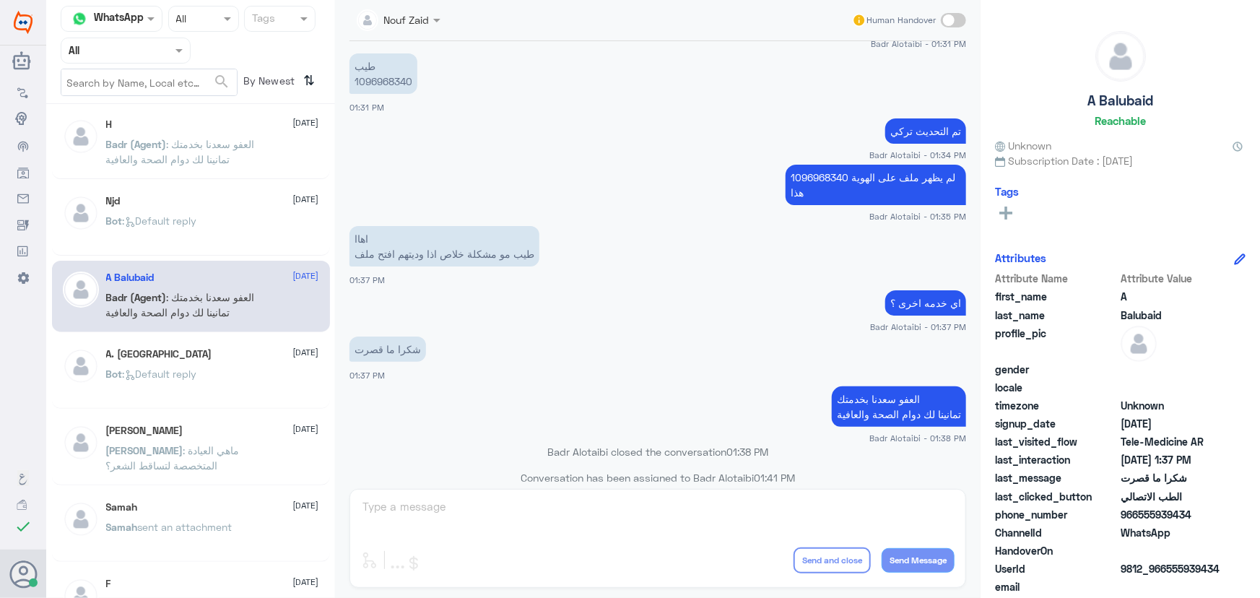
scroll to position [1712, 0]
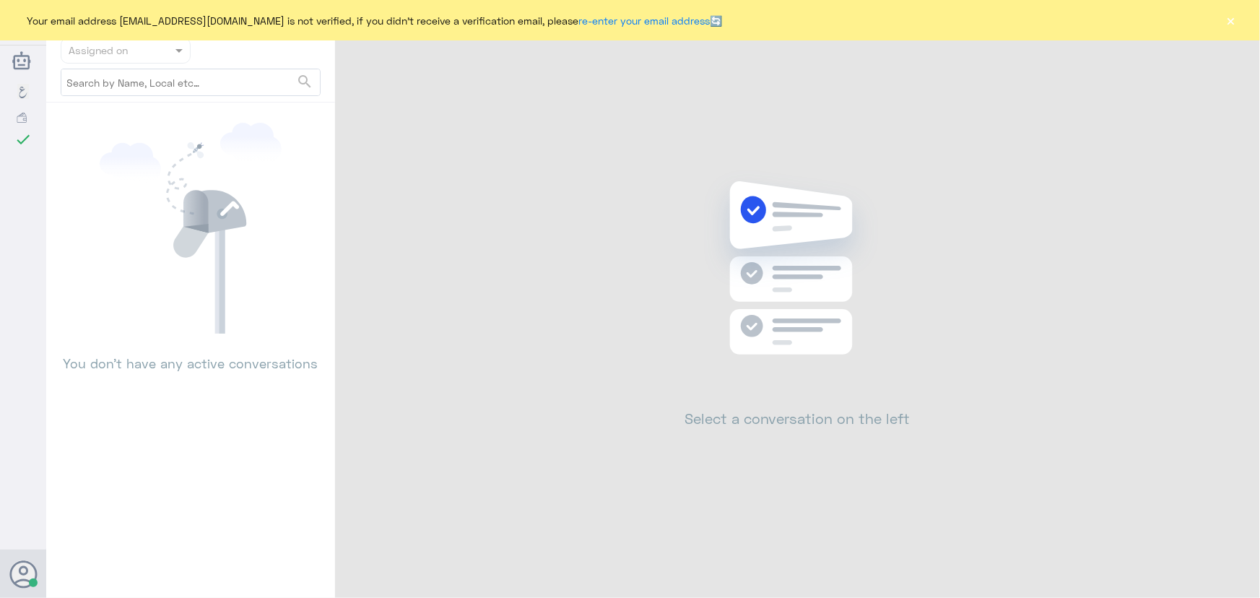
click at [1234, 20] on button "×" at bounding box center [1231, 20] width 14 height 14
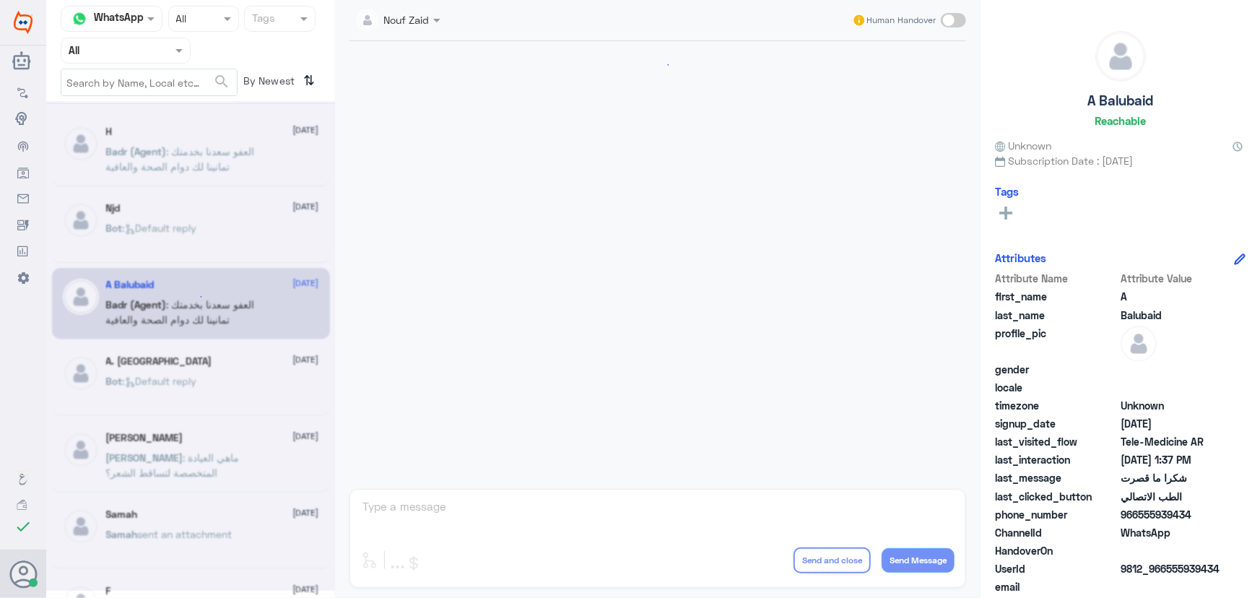
scroll to position [688, 0]
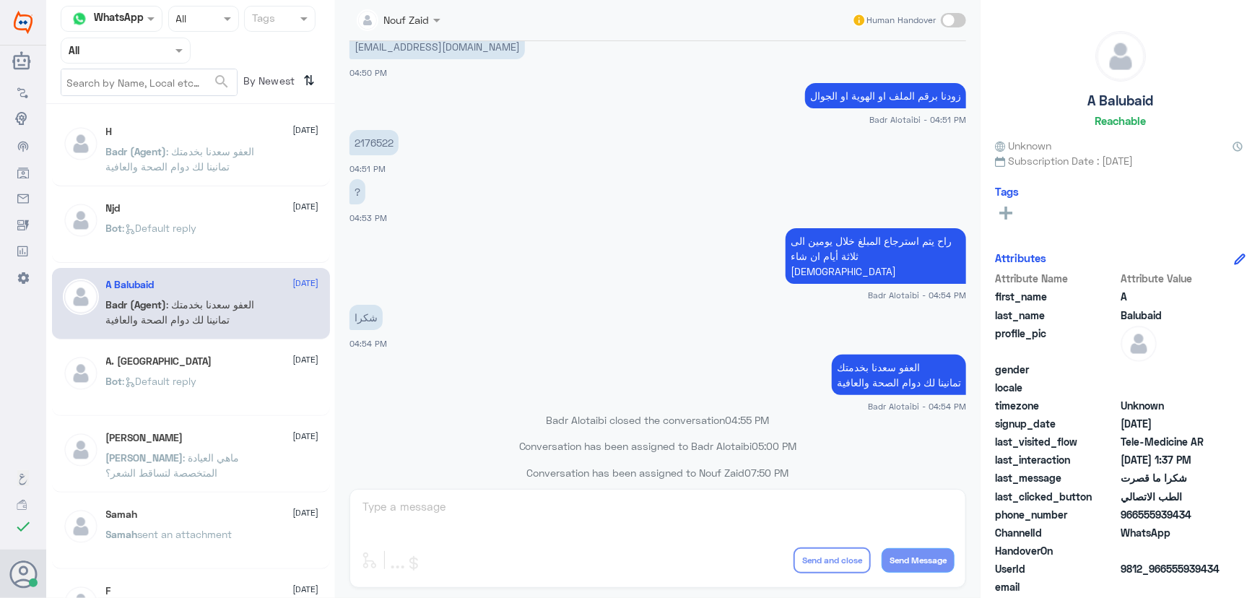
click at [215, 186] on div "H 10 August Badr (Agent) : العفو سعدنا بخدمتك تمانينا لك دوام الصحة والعافية" at bounding box center [191, 151] width 278 height 72
click at [196, 168] on p "Badr (Agent) : العفو سعدنا بخدمتك تمانينا لك دوام الصحة والعافية" at bounding box center [187, 162] width 163 height 36
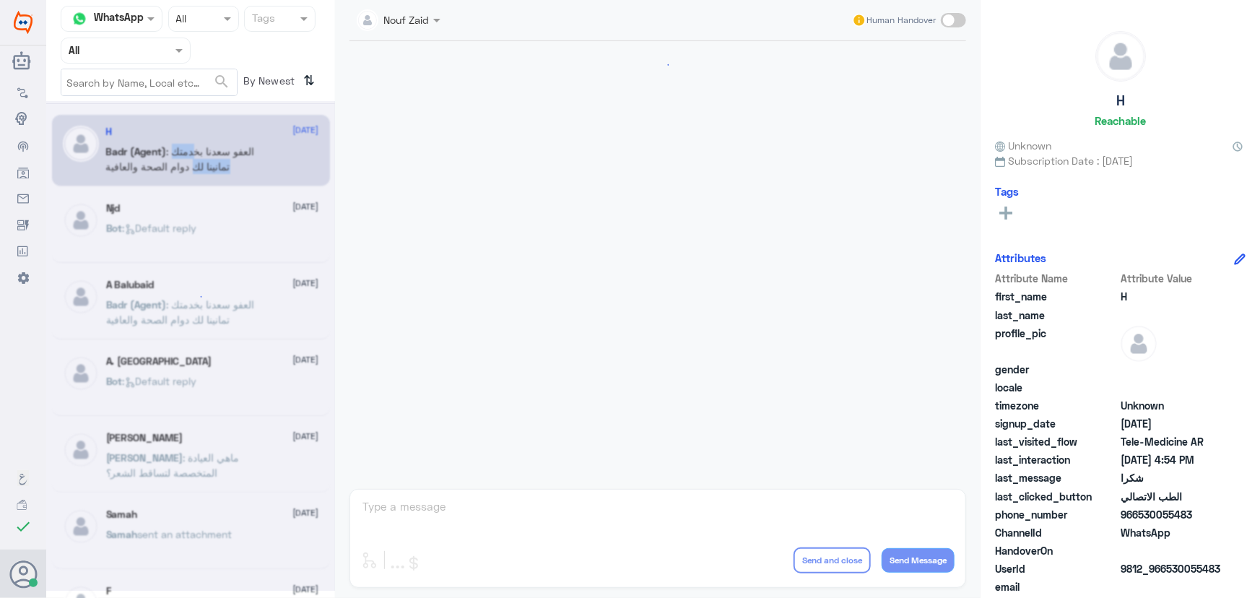
scroll to position [688, 0]
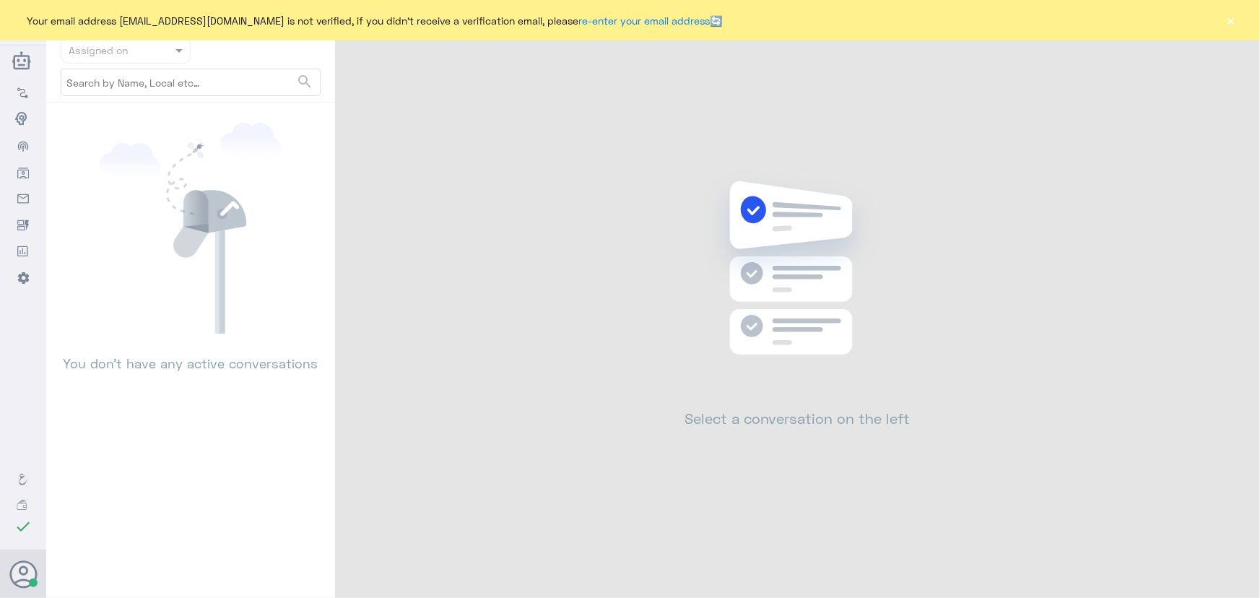
click at [1233, 26] on button "×" at bounding box center [1231, 20] width 14 height 14
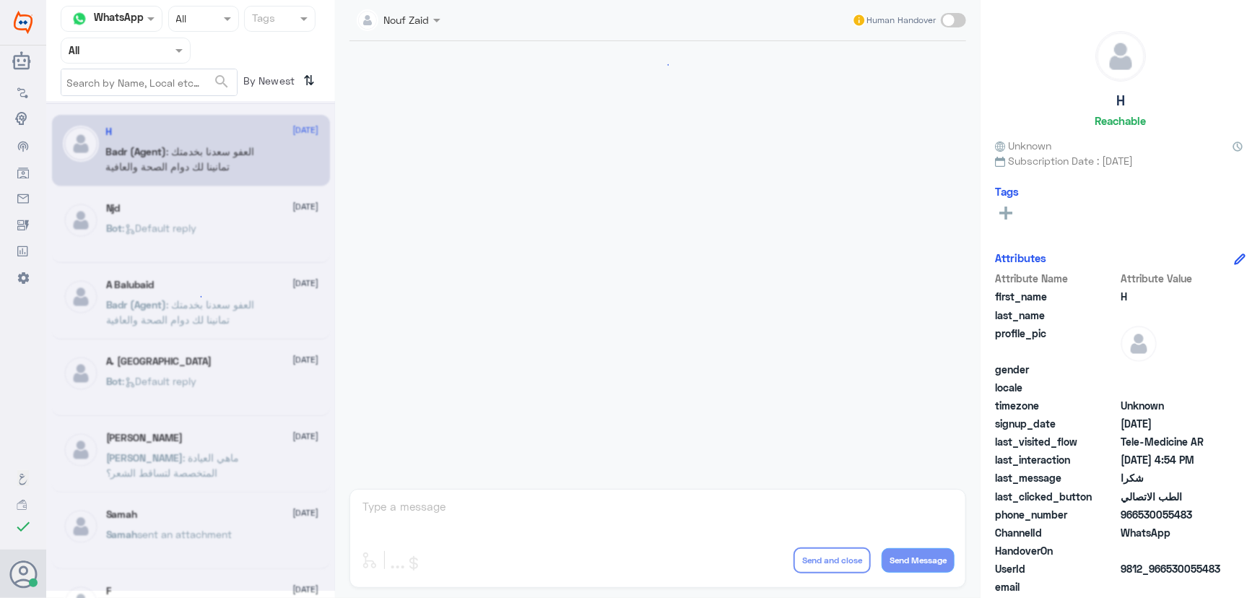
scroll to position [688, 0]
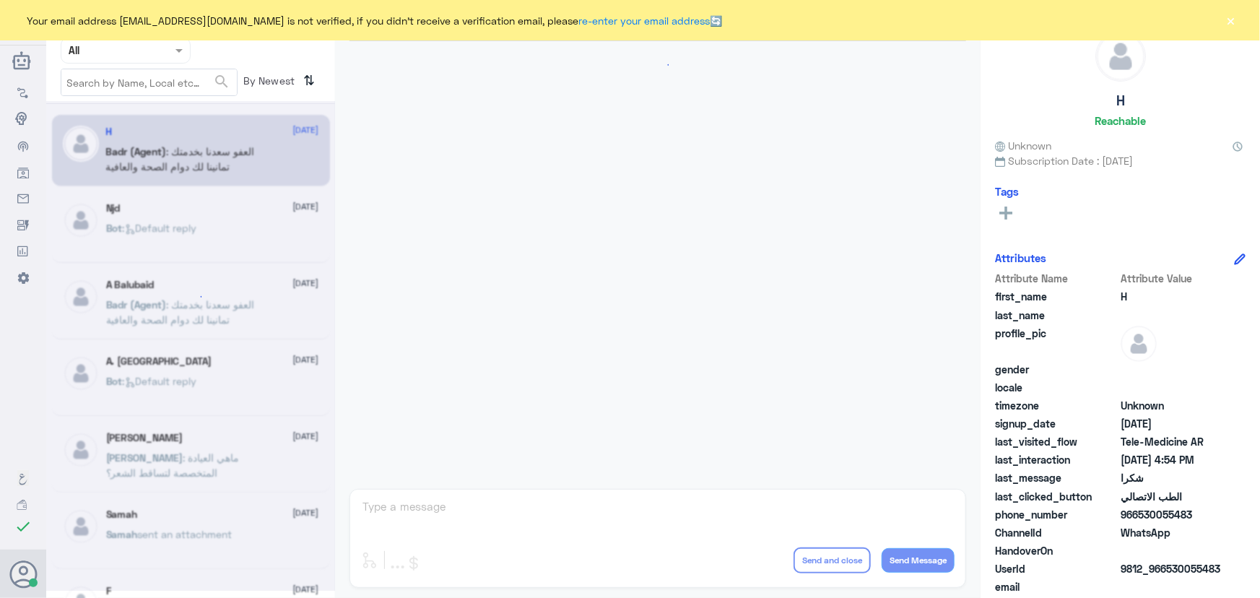
scroll to position [688, 0]
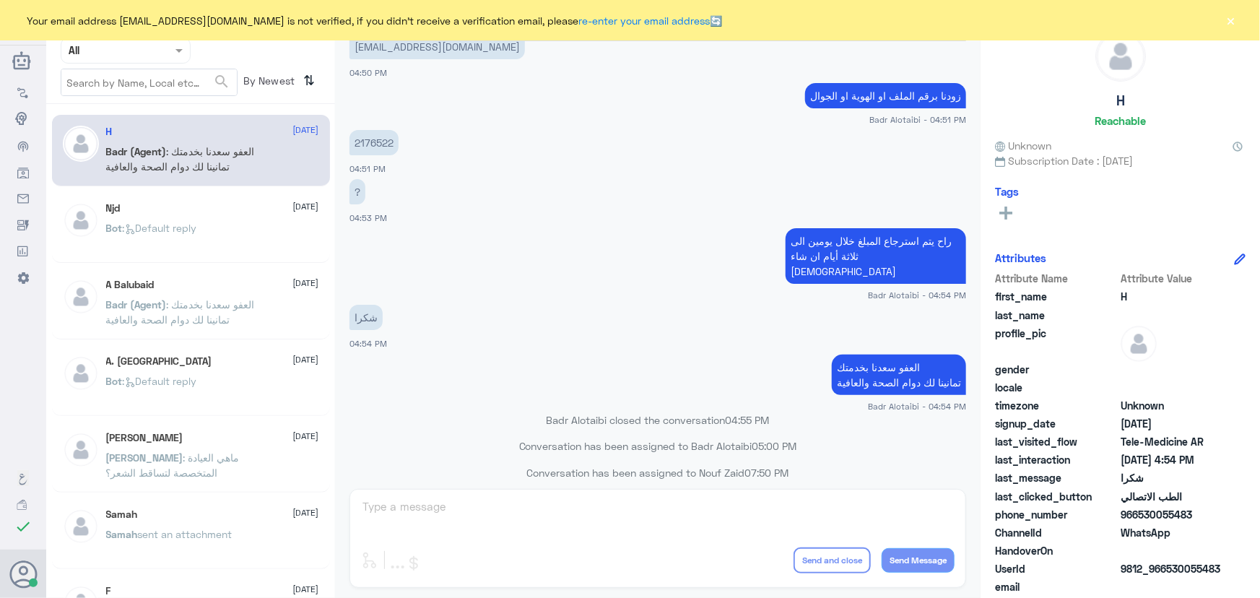
drag, startPoint x: 1237, startPoint y: 22, endPoint x: 1229, endPoint y: 27, distance: 9.0
click at [1236, 22] on button "×" at bounding box center [1231, 20] width 14 height 14
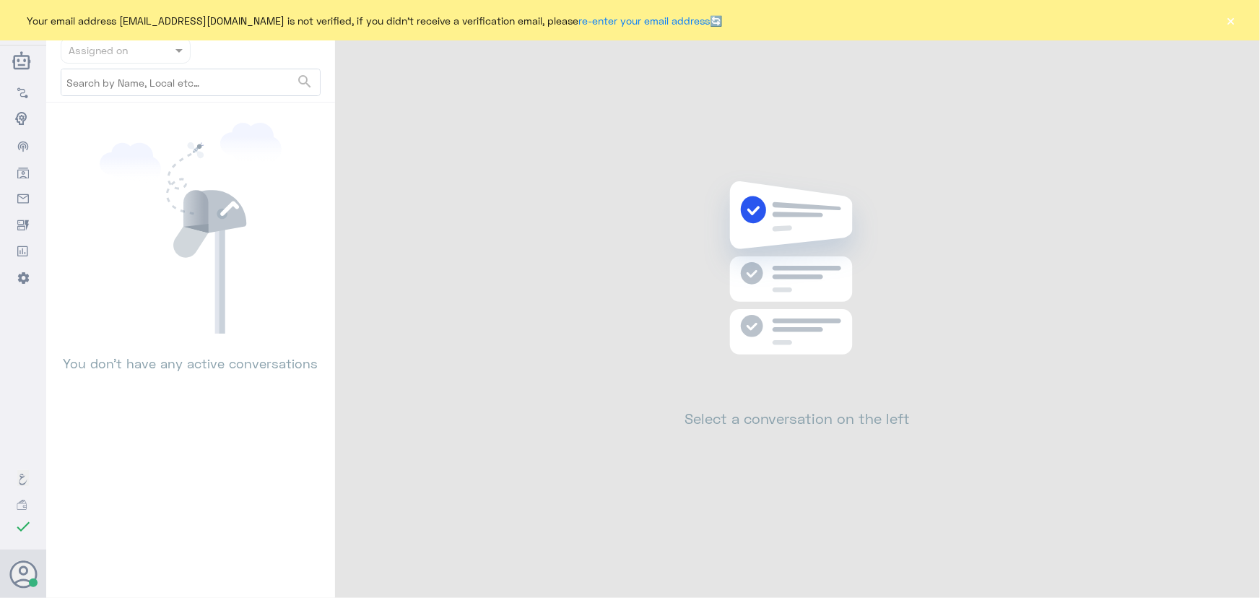
click at [1226, 26] on button "×" at bounding box center [1231, 20] width 14 height 14
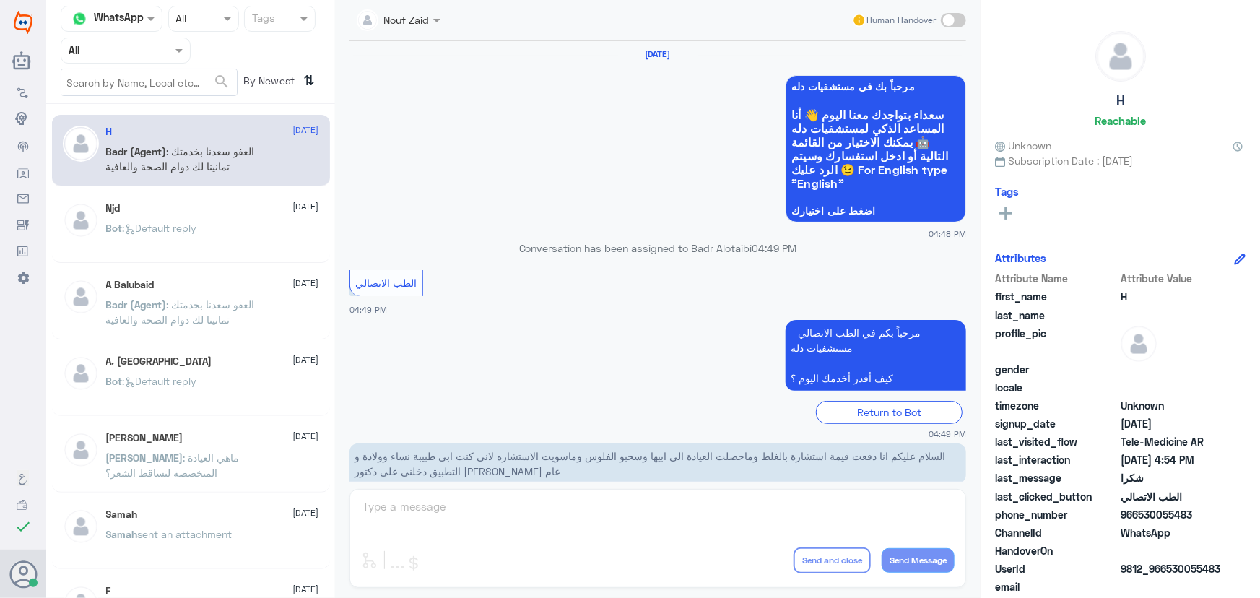
scroll to position [688, 0]
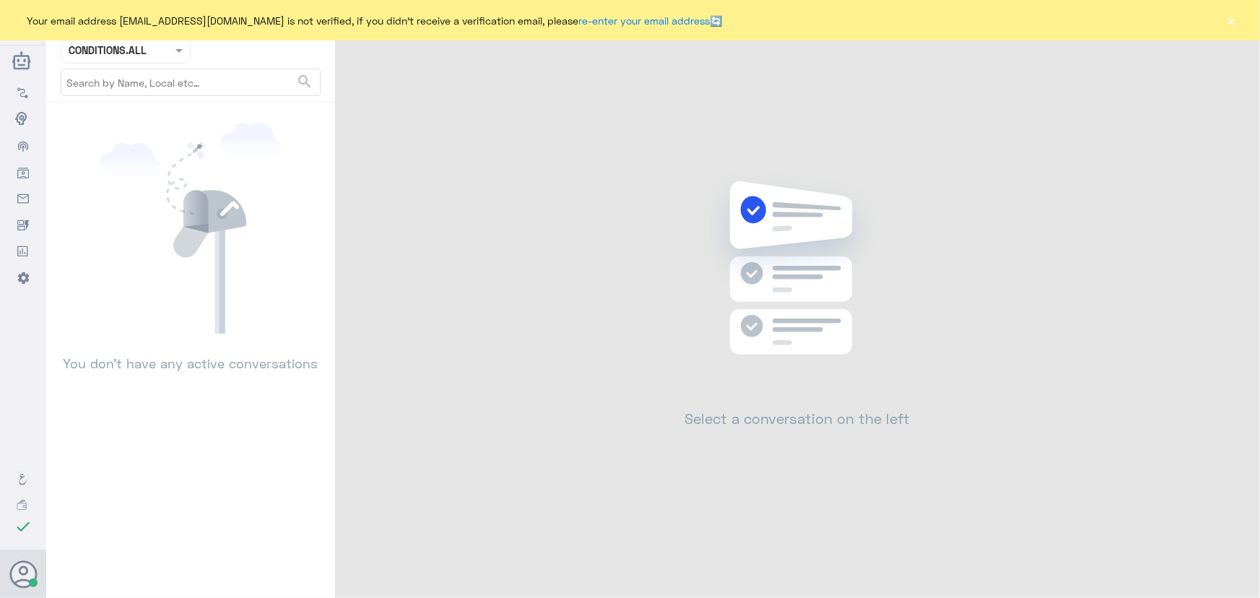
click at [1224, 27] on div "Your email address [EMAIL_ADDRESS][DOMAIN_NAME] is not verified, if you didn't …" at bounding box center [630, 20] width 1260 height 40
click at [1228, 24] on button "×" at bounding box center [1231, 20] width 14 height 14
click at [1231, 21] on button "×" at bounding box center [1231, 20] width 14 height 14
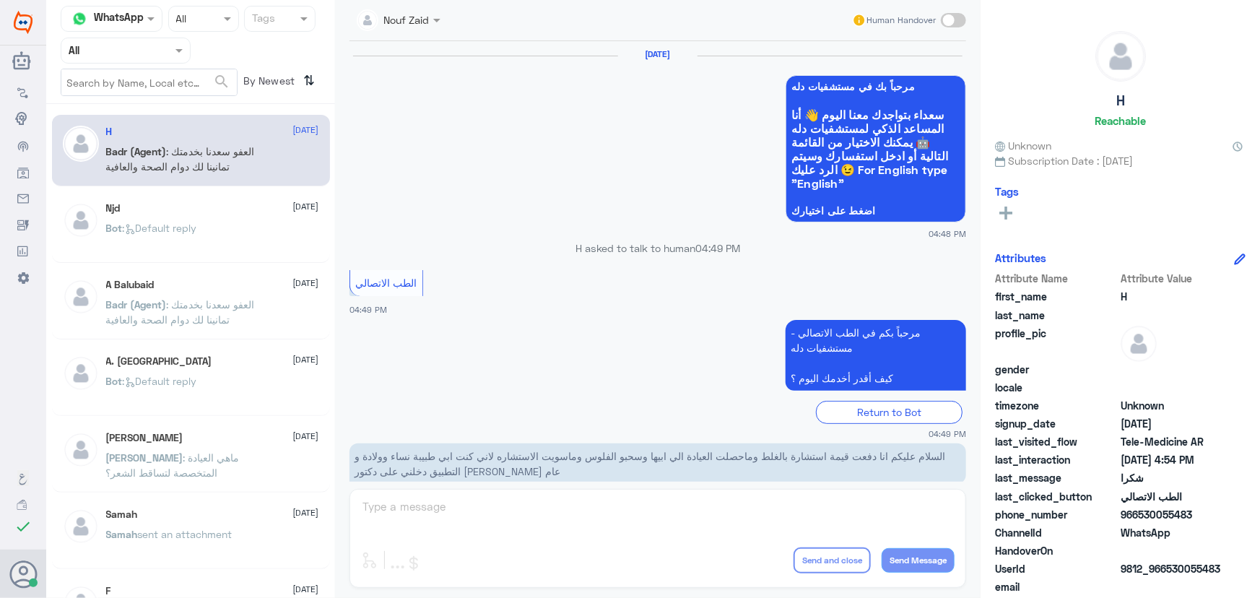
scroll to position [688, 0]
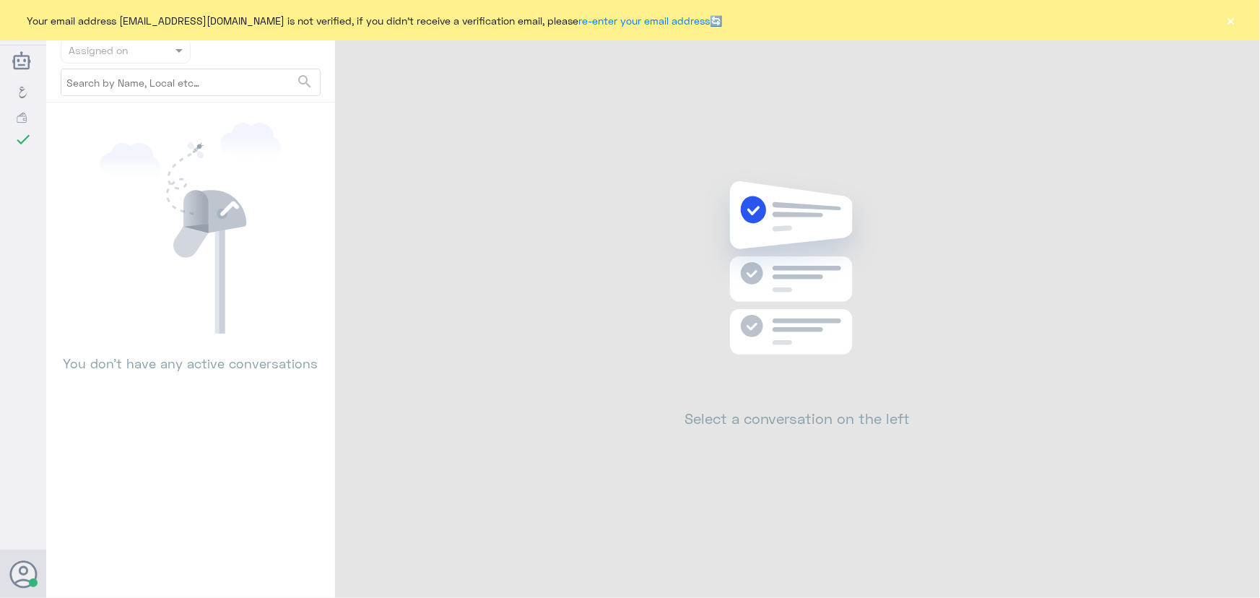
click at [1233, 17] on button "×" at bounding box center [1231, 20] width 14 height 14
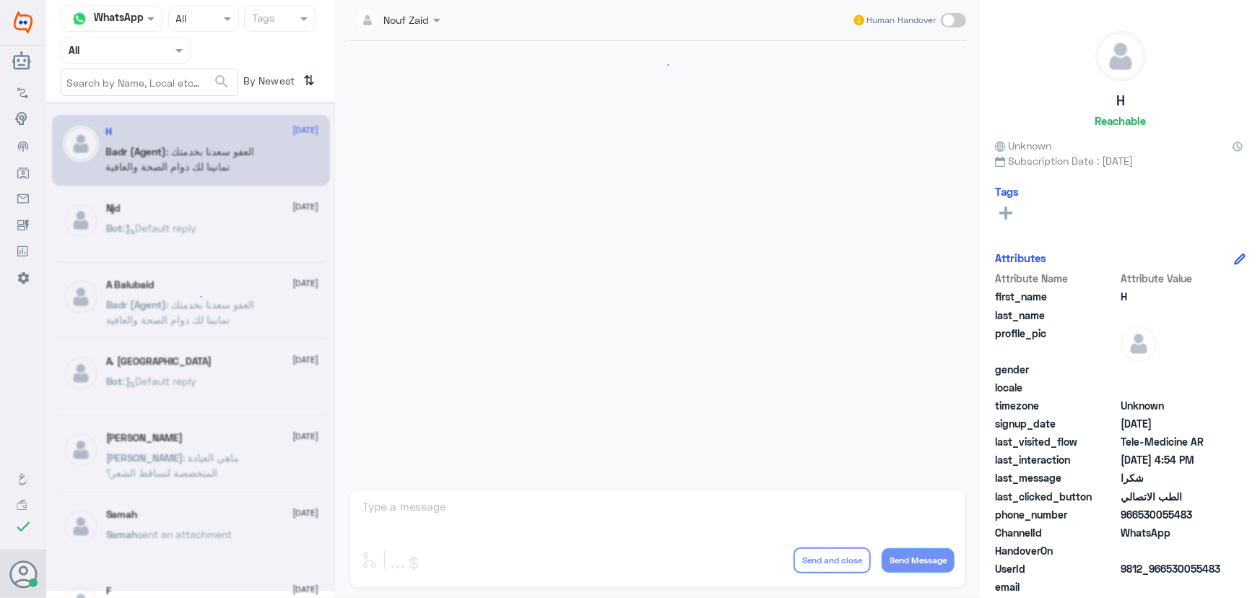
scroll to position [688, 0]
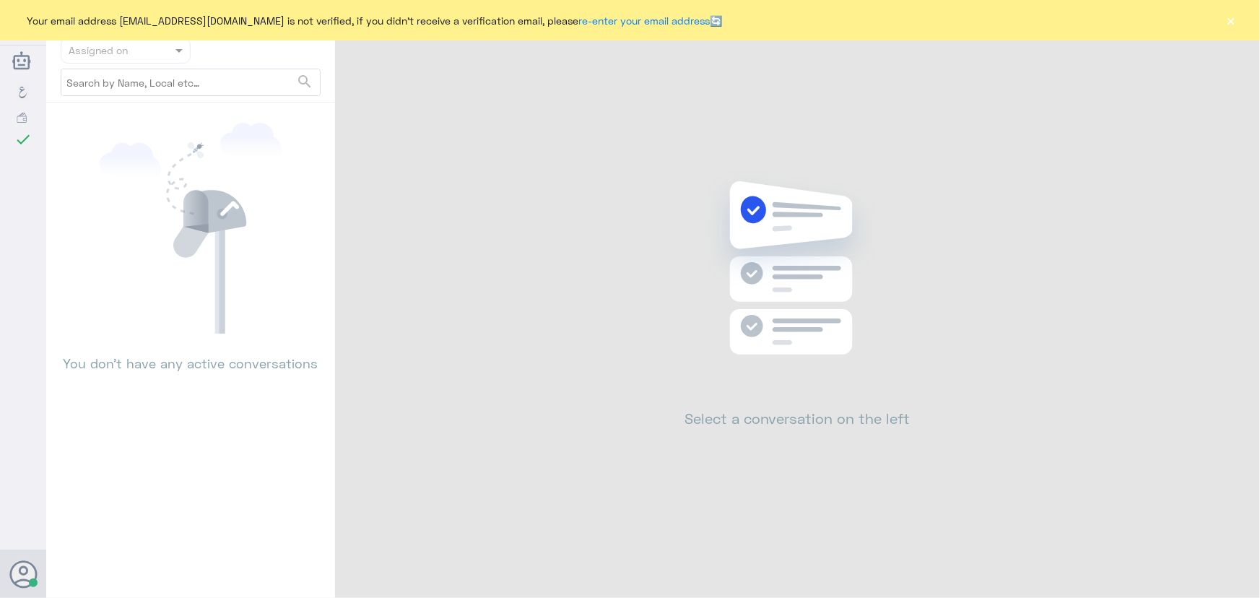
click at [1226, 25] on button "×" at bounding box center [1231, 20] width 14 height 14
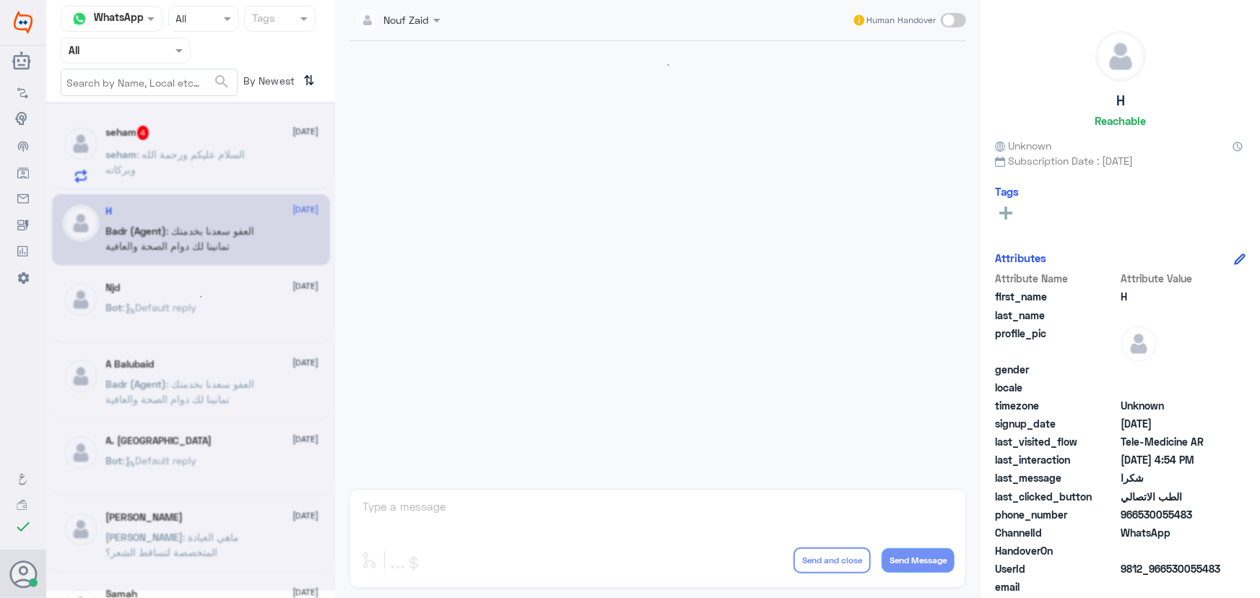
scroll to position [926, 0]
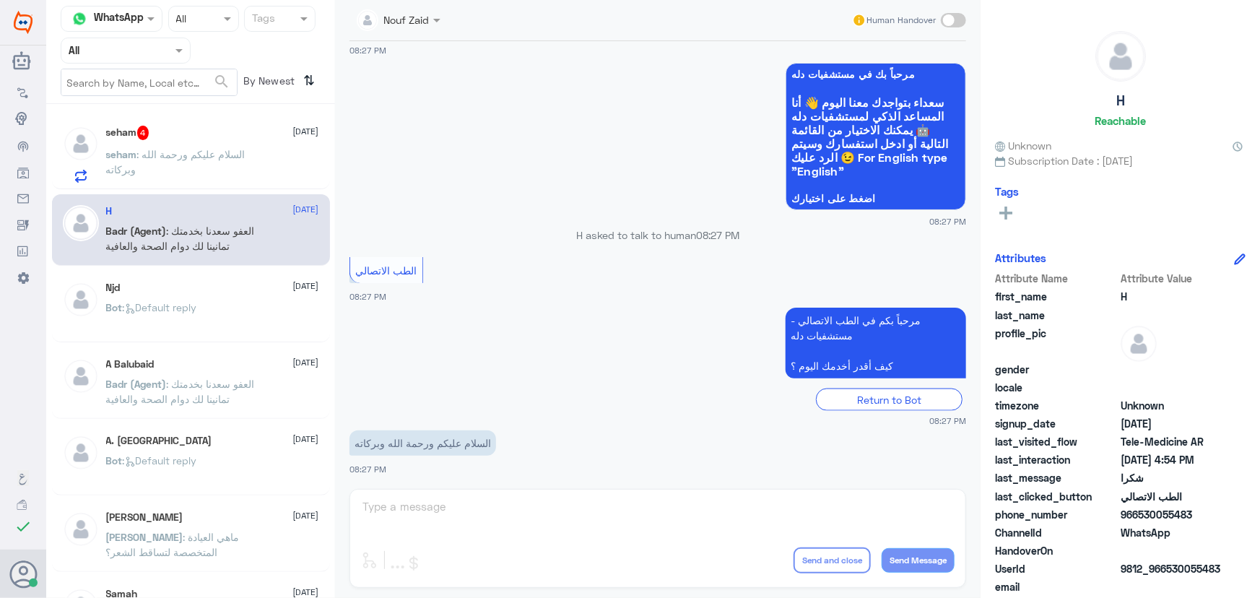
click at [228, 159] on span ": السلام عليكم ورحمة الله وبركاته" at bounding box center [175, 161] width 139 height 27
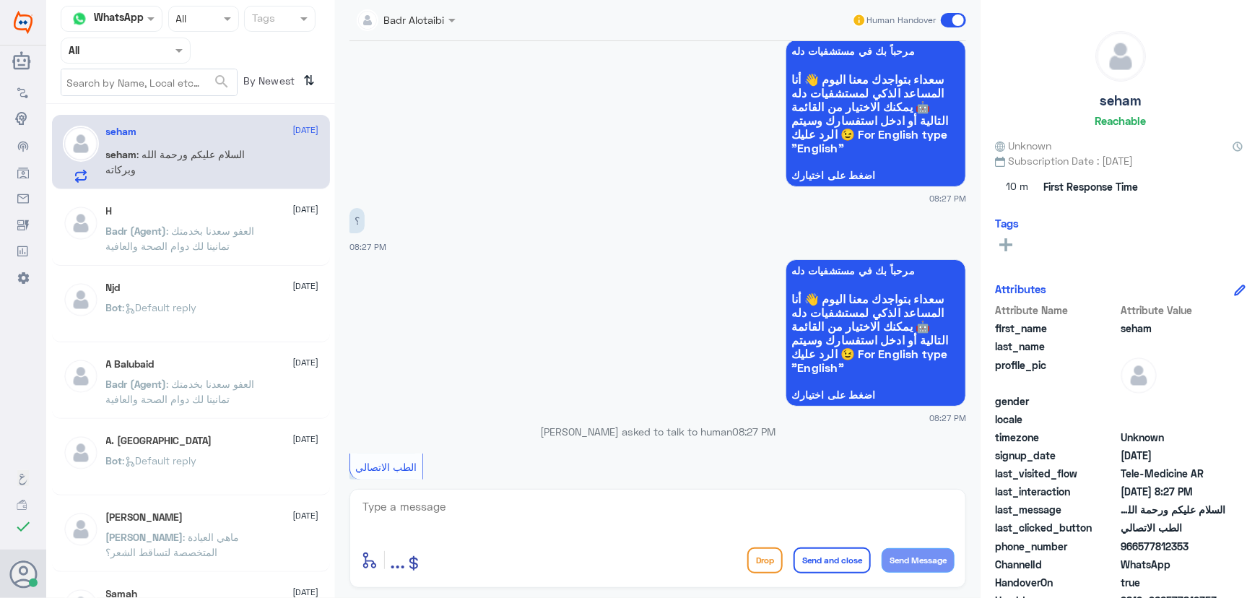
scroll to position [729, 0]
click at [163, 277] on div "Njd 10 August Bot : Default reply" at bounding box center [191, 307] width 278 height 72
click at [167, 248] on span ": العفو سعدنا بخدمتك تمانينا لك دوام الصحة والعافية" at bounding box center [180, 238] width 149 height 27
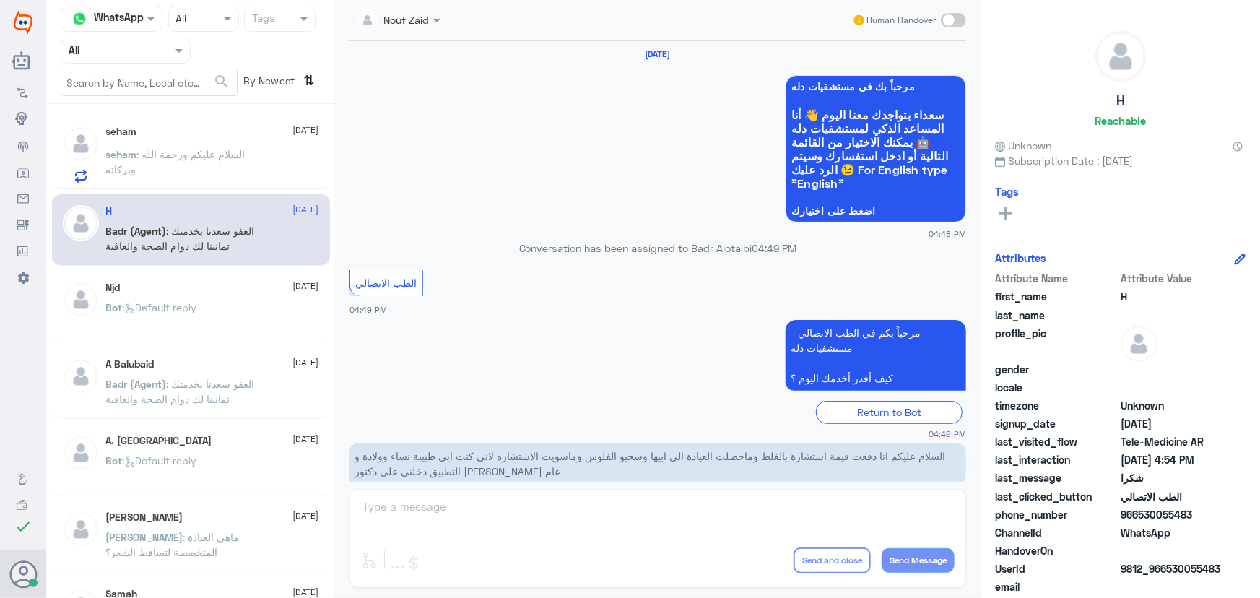
scroll to position [688, 0]
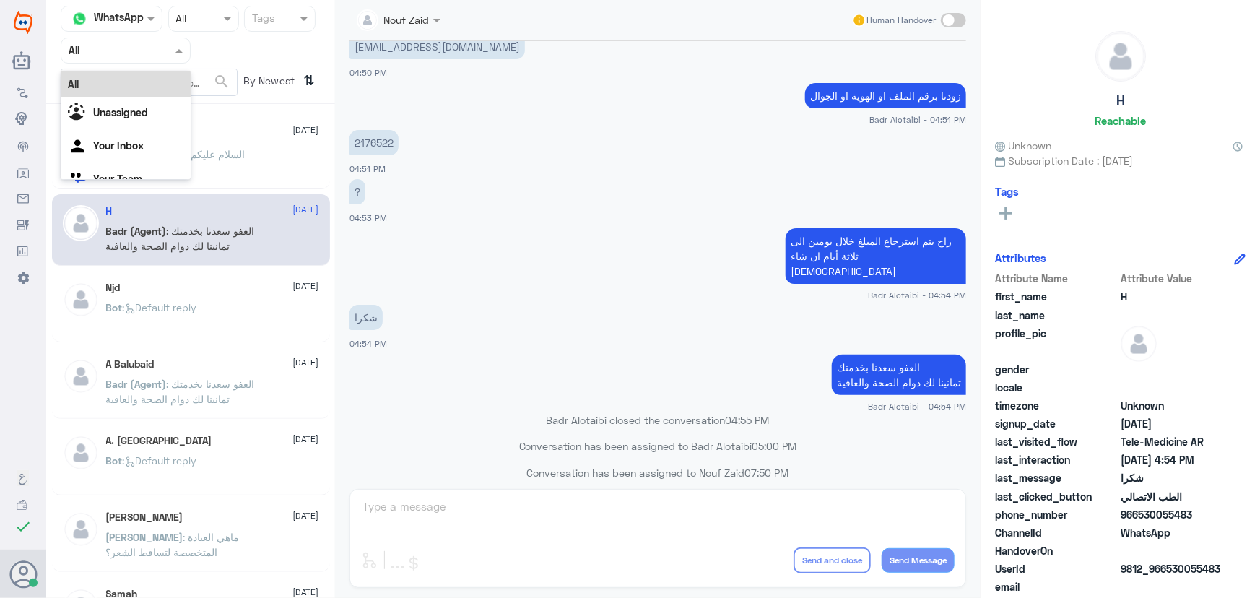
click at [105, 47] on input "text" at bounding box center [108, 50] width 79 height 17
click at [108, 142] on Inbox "Your Inbox" at bounding box center [118, 145] width 51 height 12
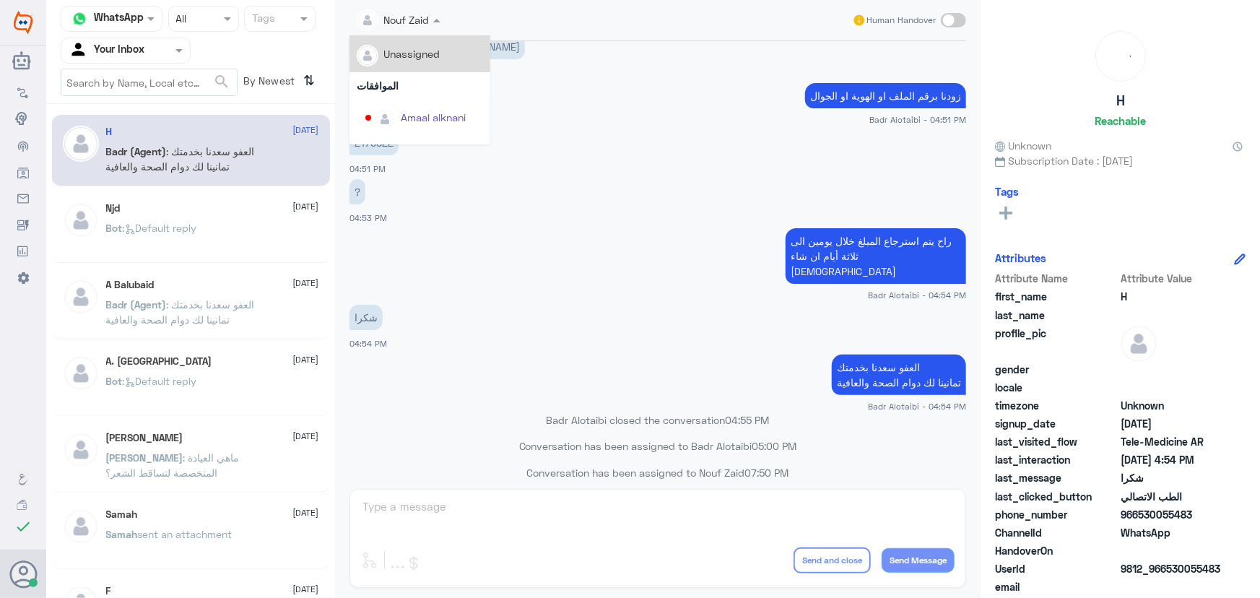
click at [411, 23] on div at bounding box center [399, 19] width 98 height 17
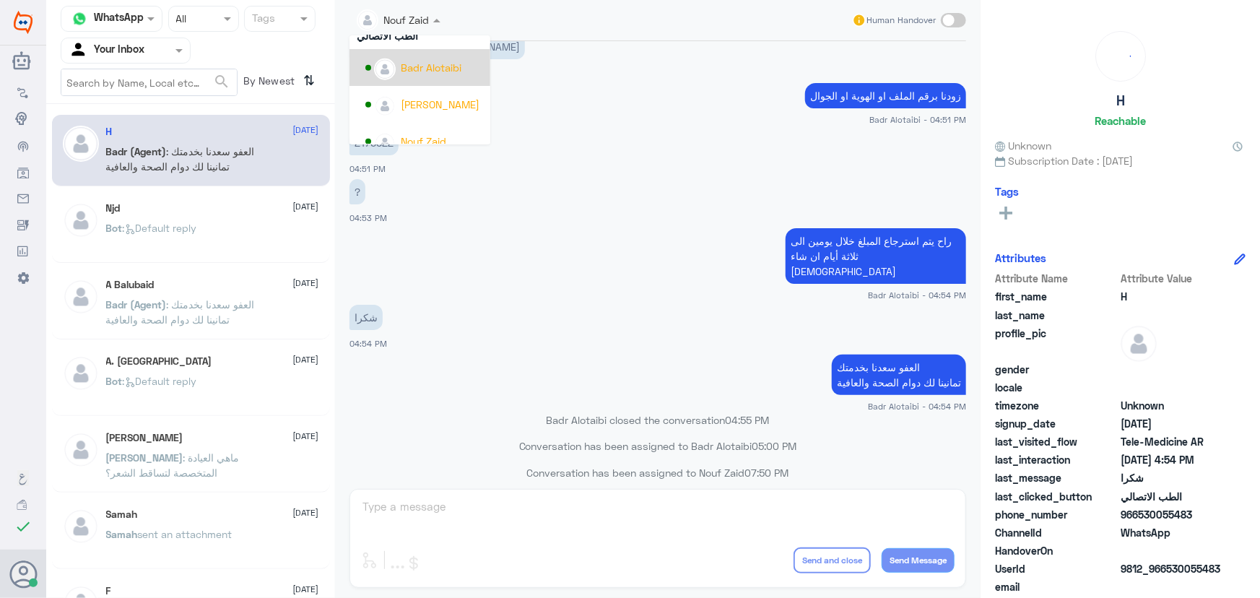
scroll to position [708, 0]
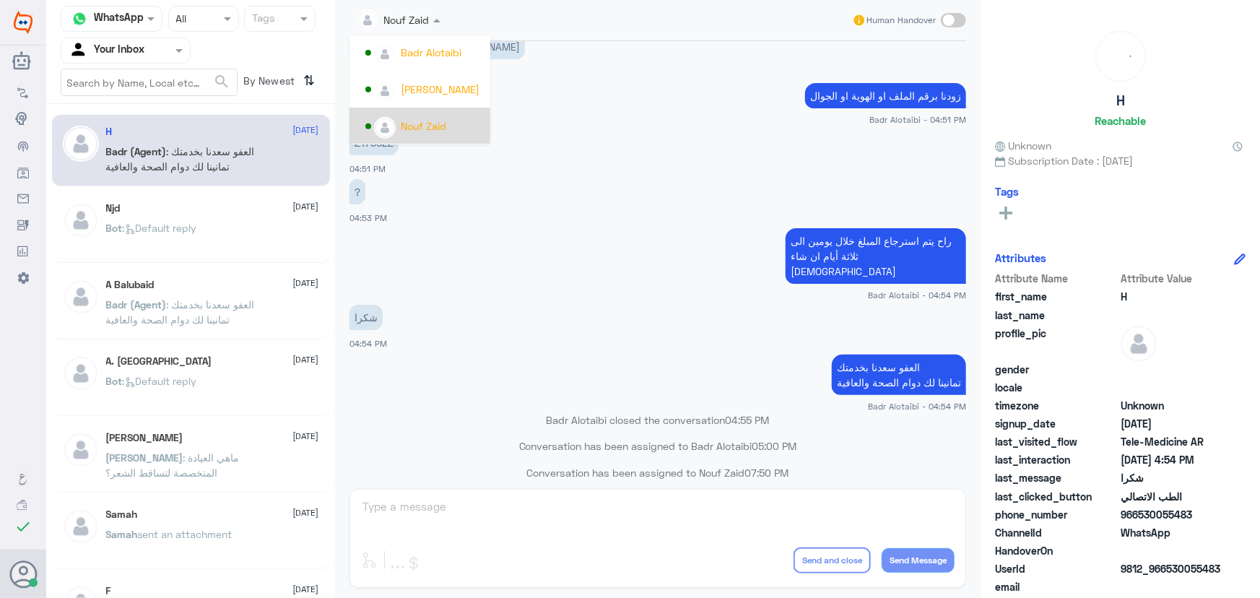
drag, startPoint x: 745, startPoint y: 310, endPoint x: 729, endPoint y: 305, distance: 16.7
click at [745, 311] on app-msgs-text "شكرا" at bounding box center [658, 318] width 617 height 27
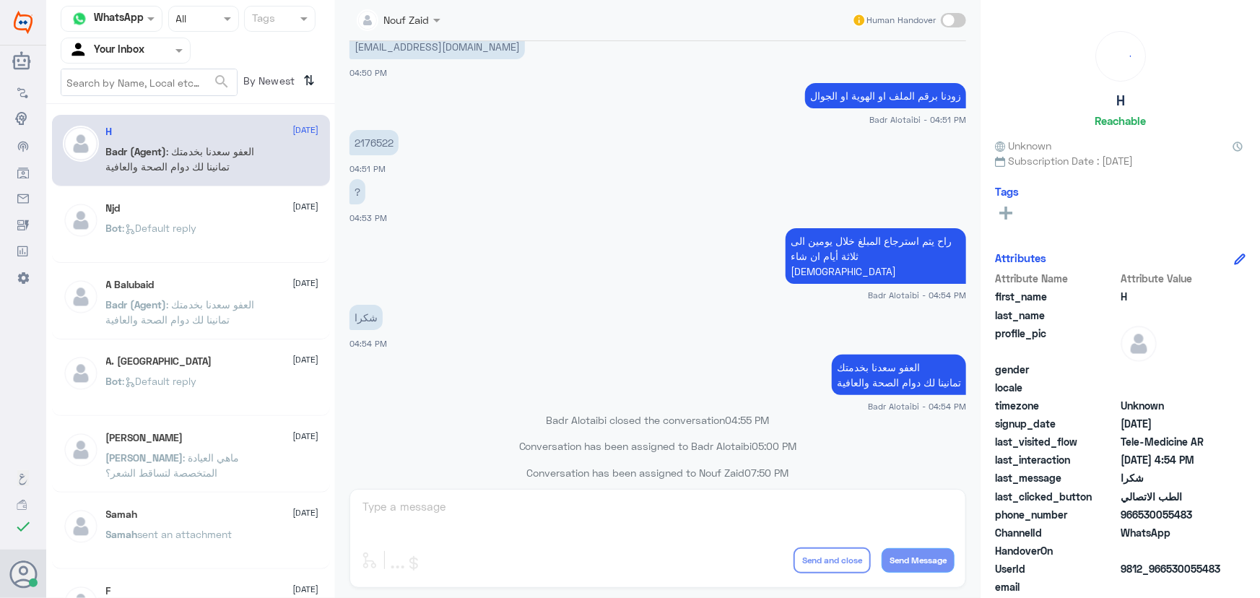
click at [212, 334] on div "A Balubaid 9 August Badr (Agent) : العفو سعدنا بخدمتك تمانينا لك دوام الصحة وال…" at bounding box center [191, 304] width 278 height 72
click at [214, 317] on span ": العفو سعدنا بخدمتك تمانينا لك دوام الصحة والعافية" at bounding box center [180, 311] width 149 height 27
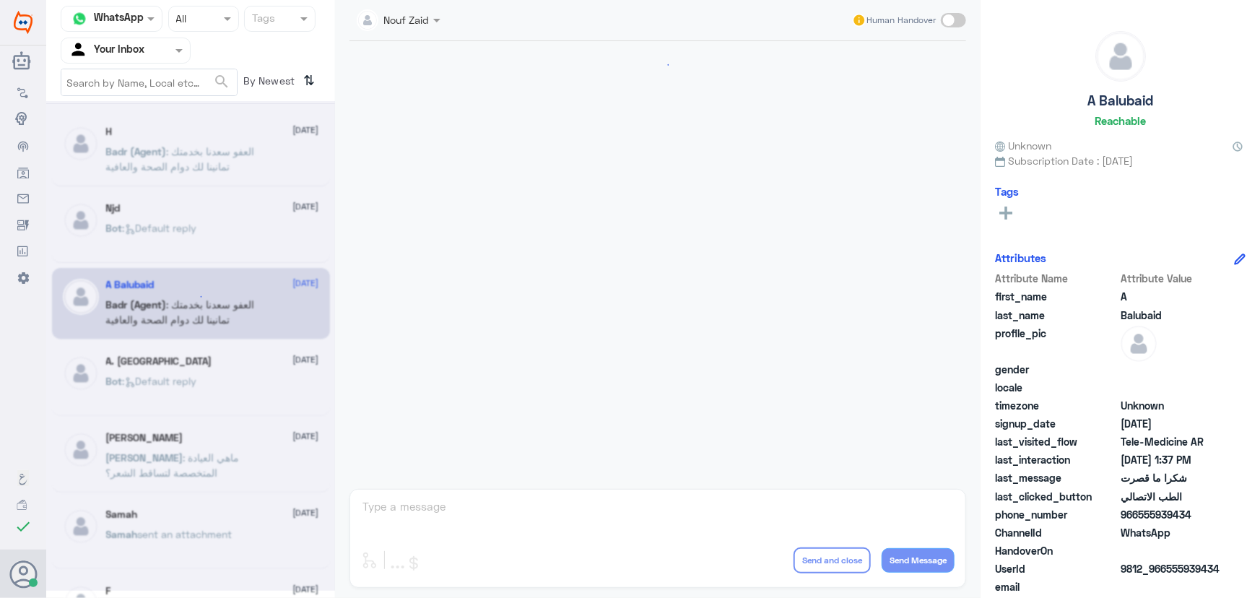
scroll to position [620, 0]
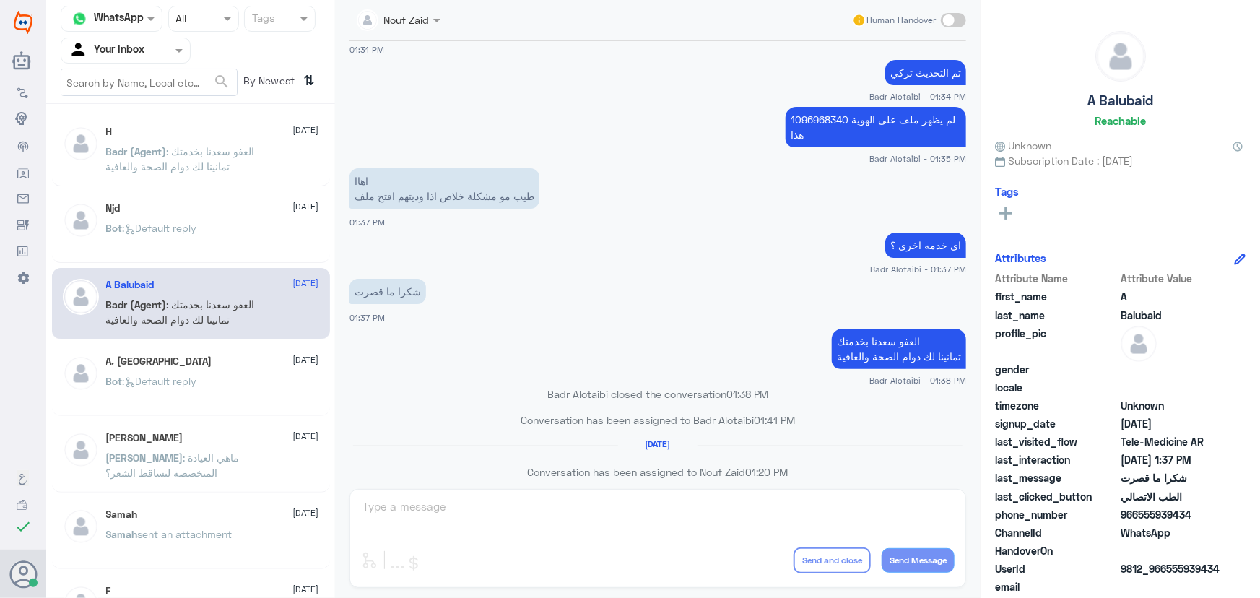
click at [200, 365] on div "A. Turki 8 August" at bounding box center [212, 361] width 213 height 12
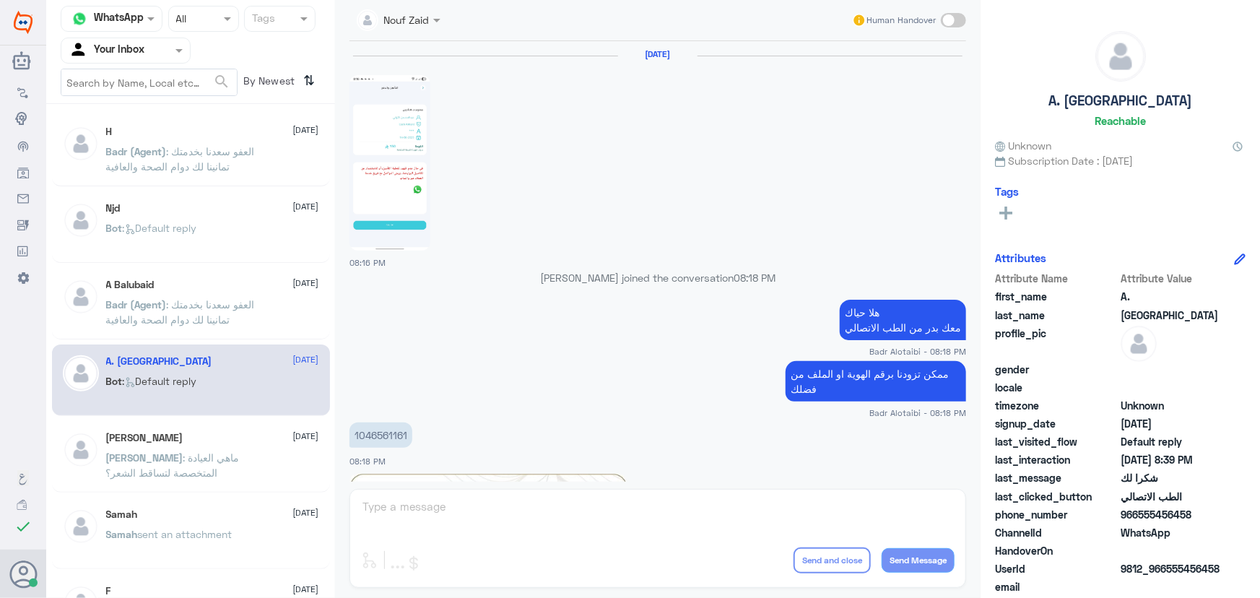
scroll to position [1068, 0]
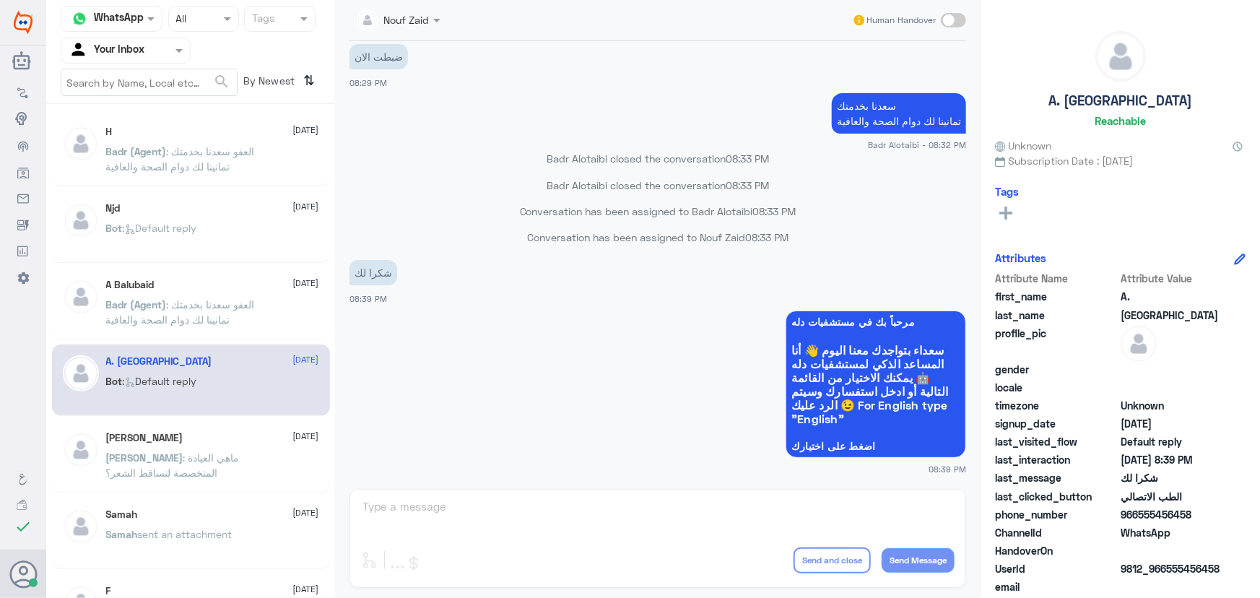
click at [225, 201] on div "Njd 10 August Bot : Default reply" at bounding box center [191, 227] width 278 height 72
click at [220, 168] on span ": العفو سعدنا بخدمتك تمانينا لك دوام الصحة والعافية" at bounding box center [180, 158] width 149 height 27
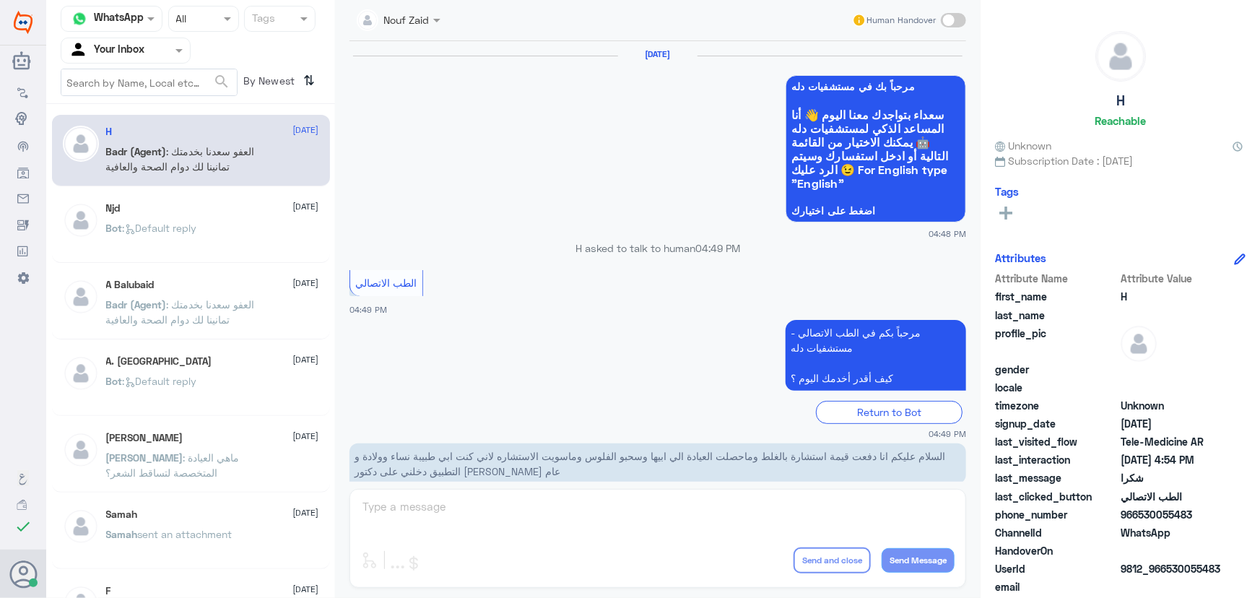
scroll to position [688, 0]
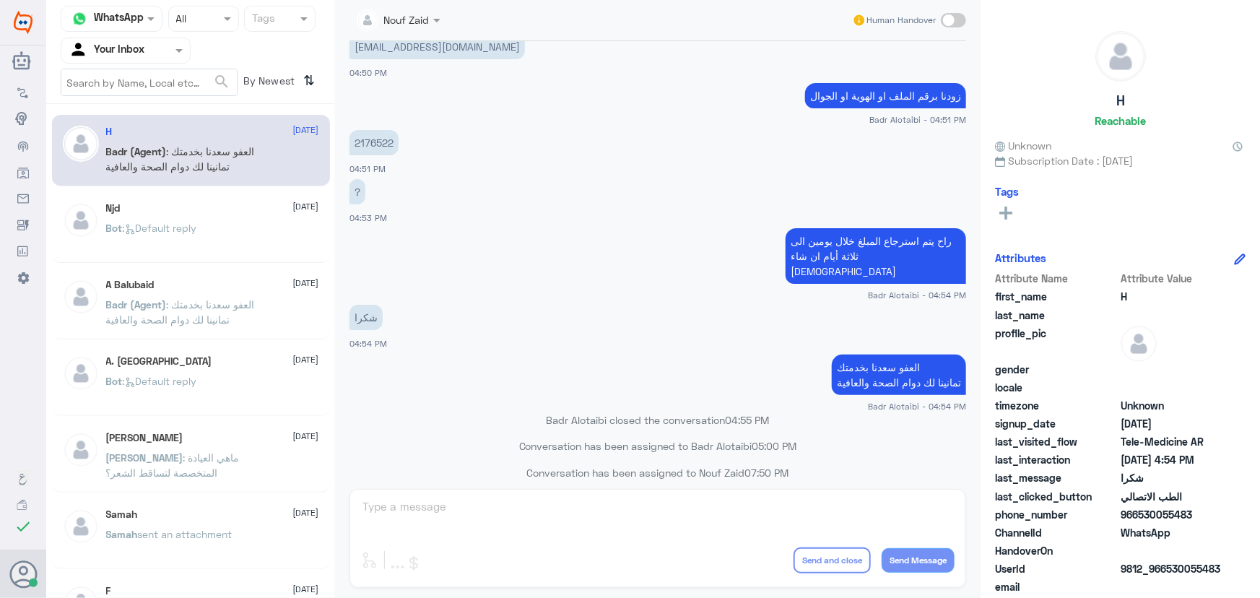
click at [130, 50] on input "text" at bounding box center [108, 50] width 79 height 17
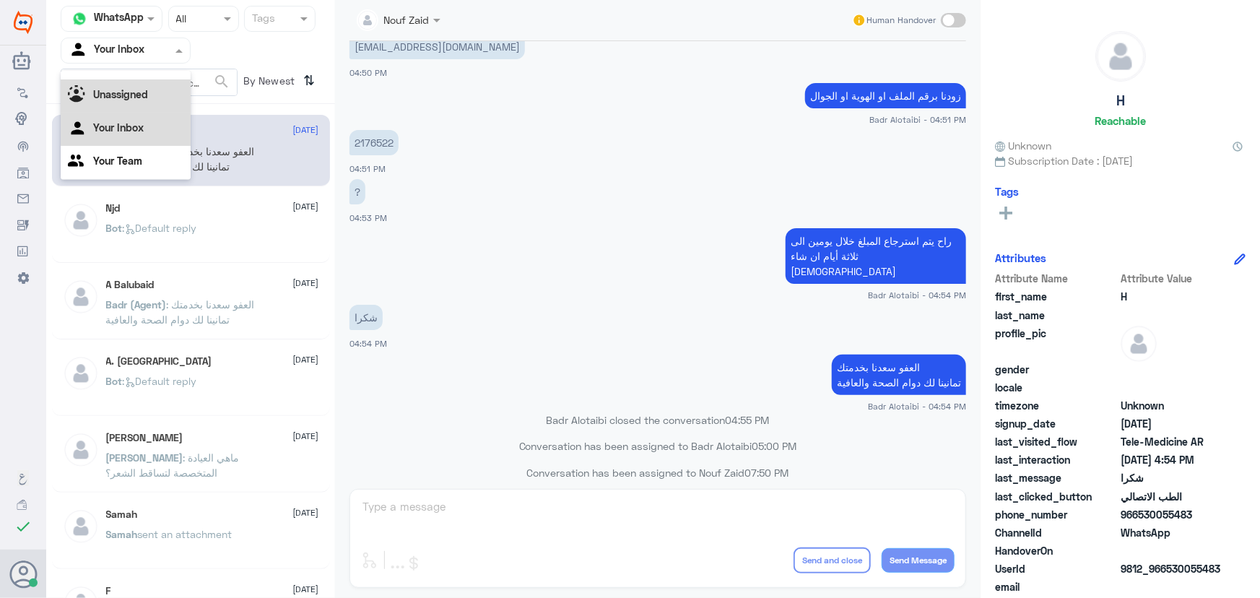
click at [137, 102] on div "Unassigned" at bounding box center [126, 95] width 130 height 33
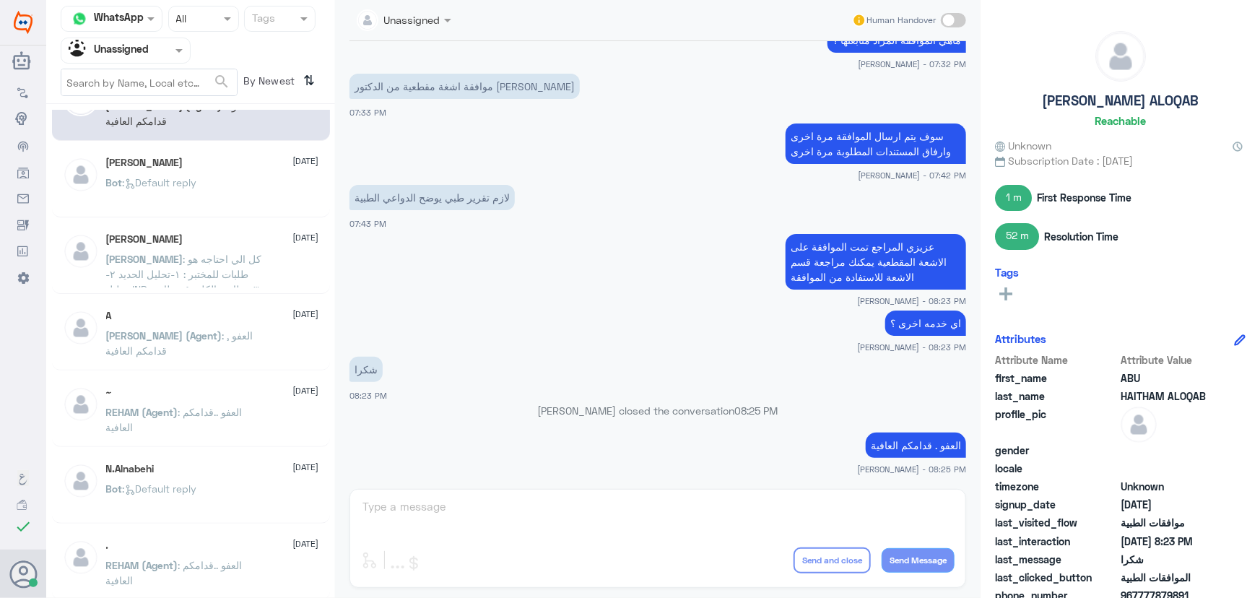
scroll to position [65, 0]
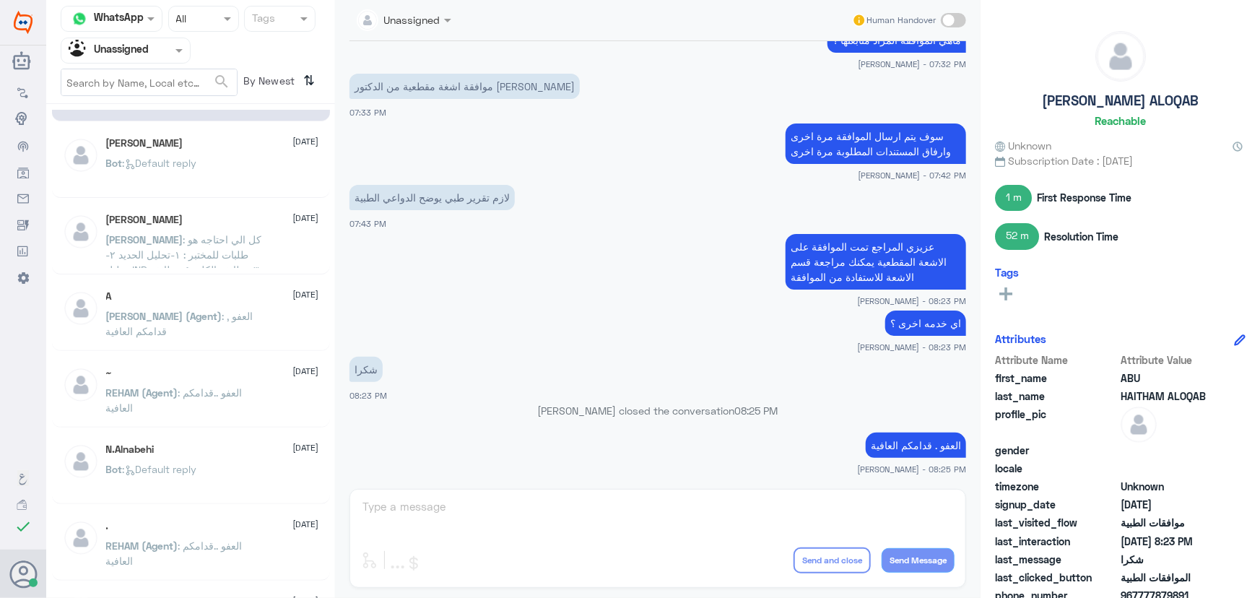
click at [220, 189] on div "Bot : Default reply" at bounding box center [212, 175] width 213 height 33
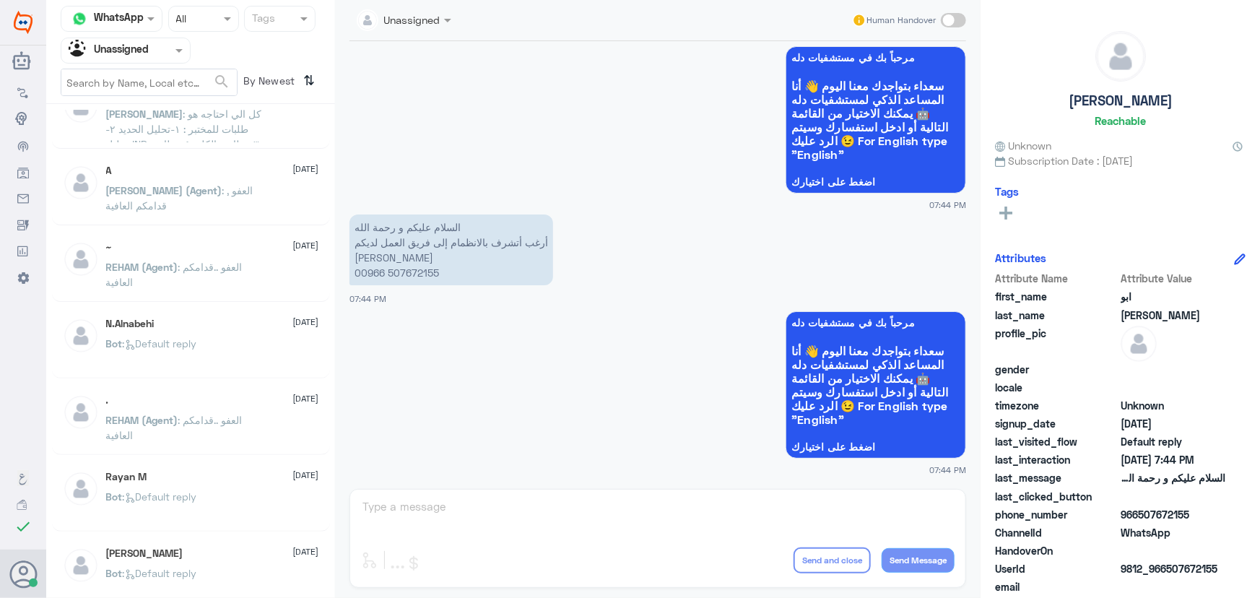
scroll to position [196, 0]
click at [197, 493] on span "Bot : Default reply" at bounding box center [151, 491] width 91 height 12
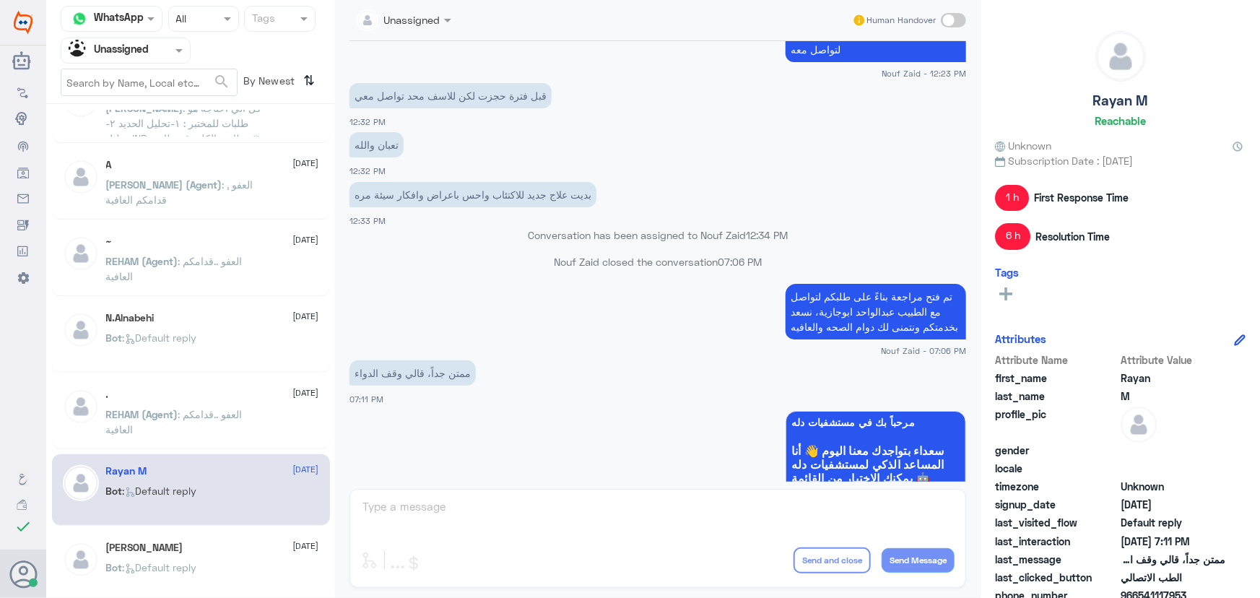
scroll to position [574, 0]
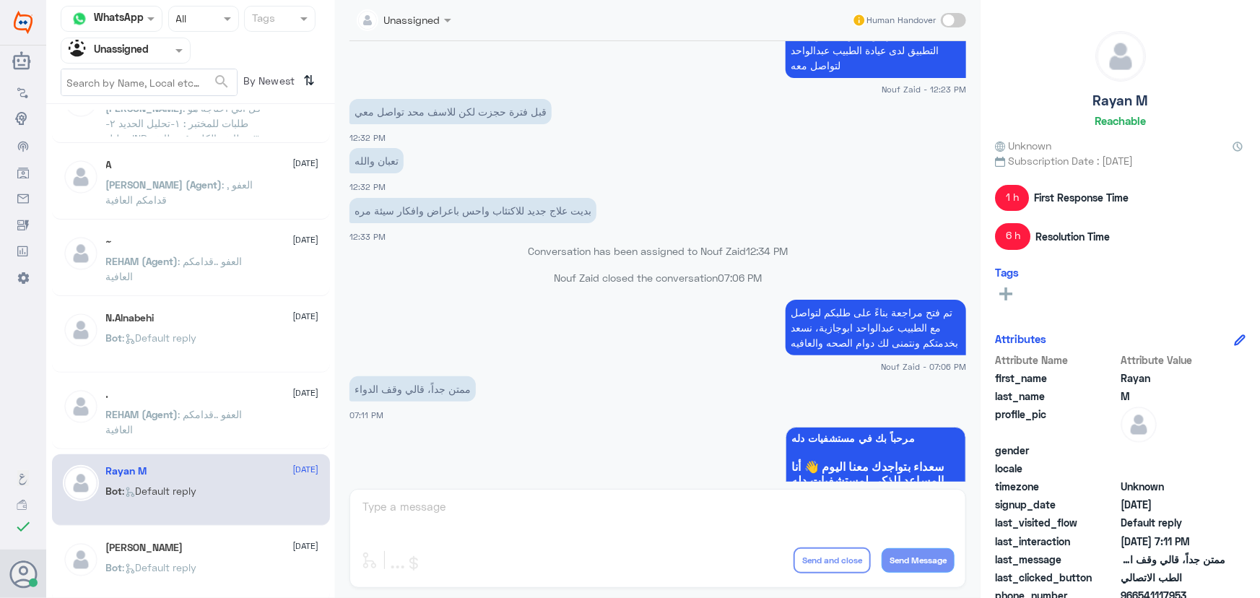
click at [252, 578] on div "Bot : Default reply" at bounding box center [212, 579] width 213 height 33
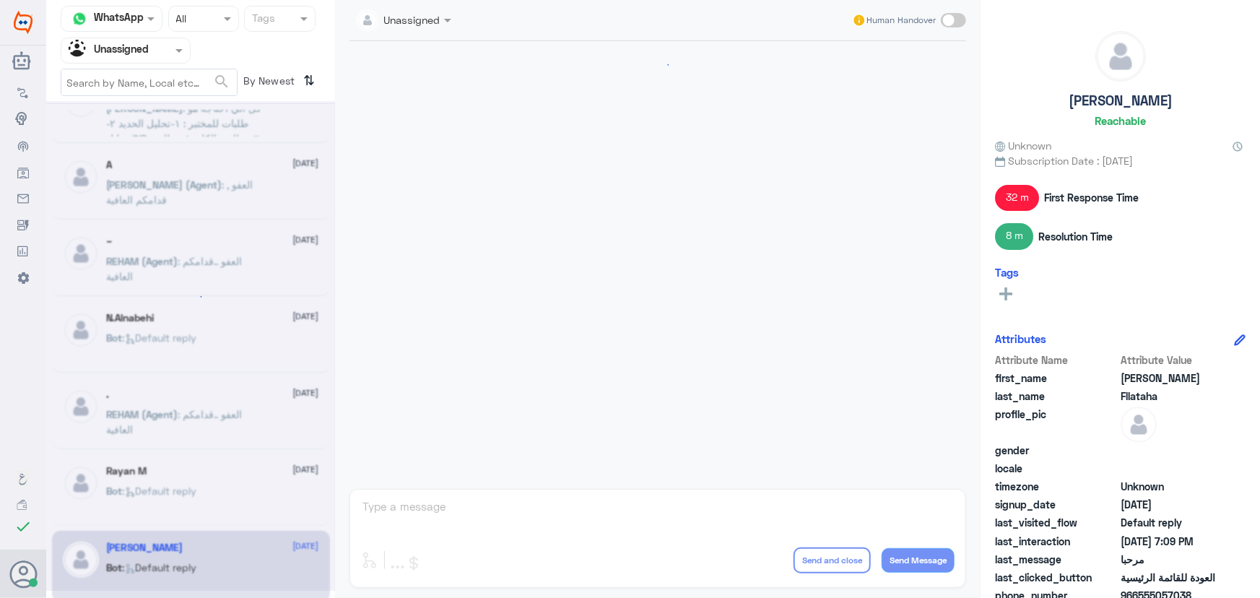
scroll to position [1259, 0]
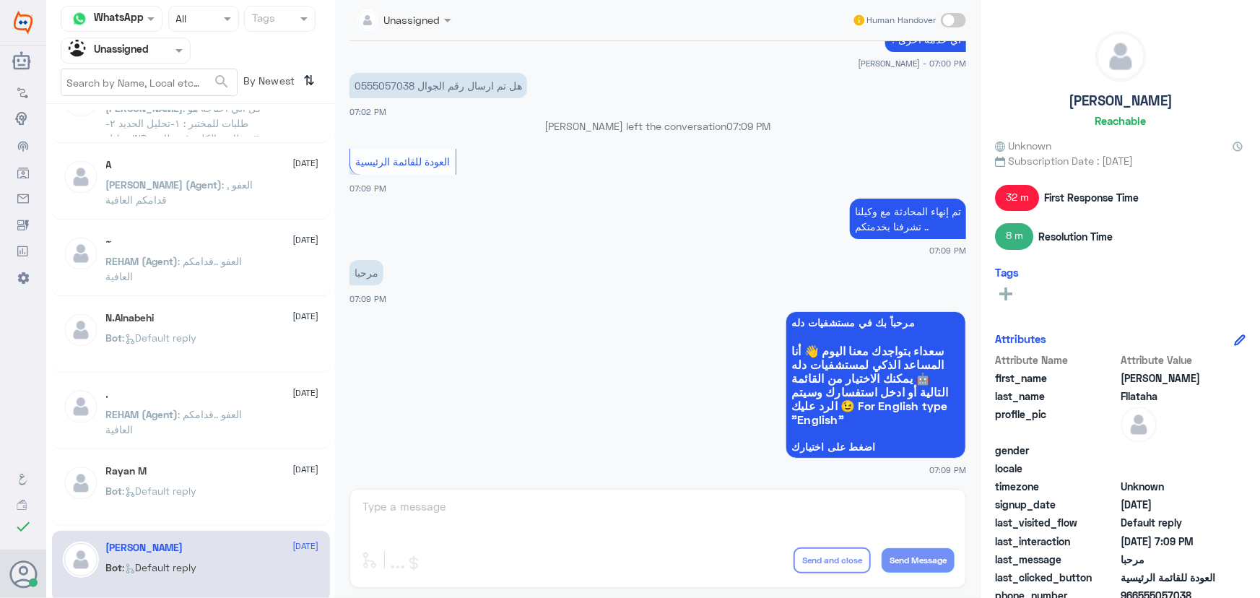
click at [243, 407] on p "REHAM (Agent) : العفو ..قدامكم العافية" at bounding box center [187, 425] width 163 height 36
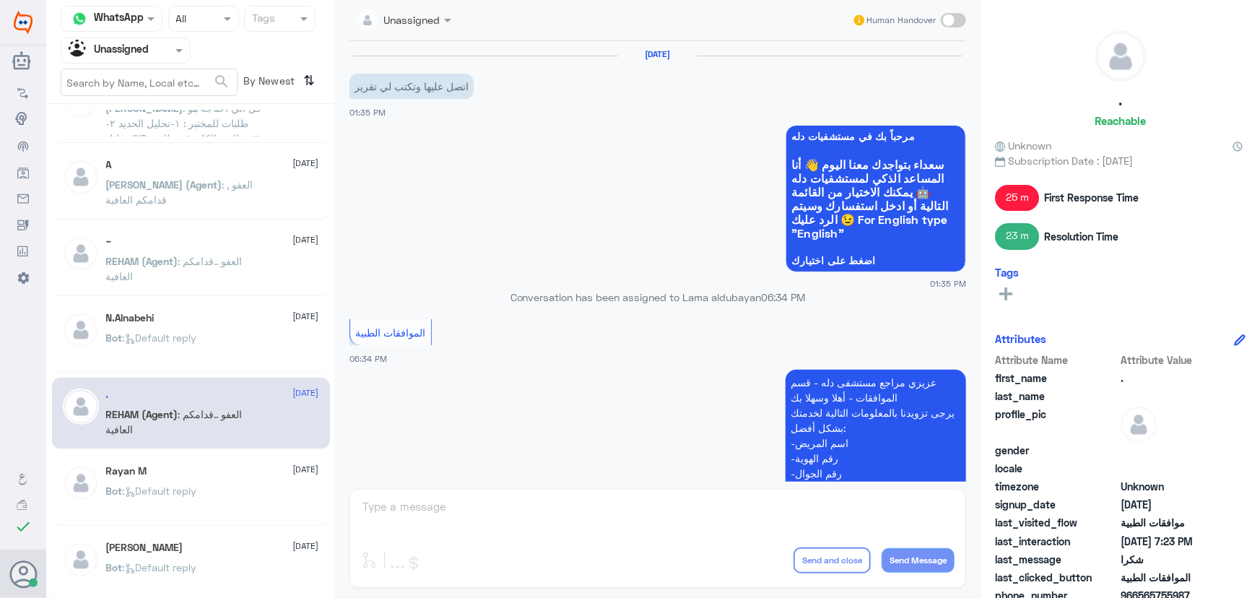
scroll to position [1231, 0]
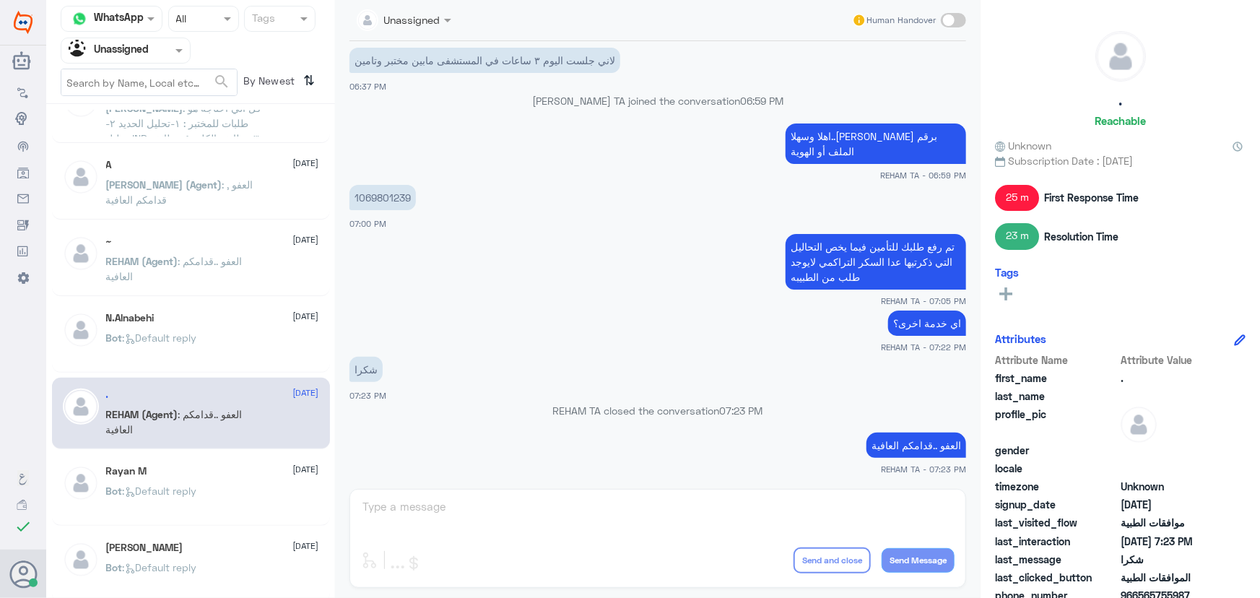
click at [239, 469] on div "Rayan M 13 August" at bounding box center [212, 471] width 213 height 12
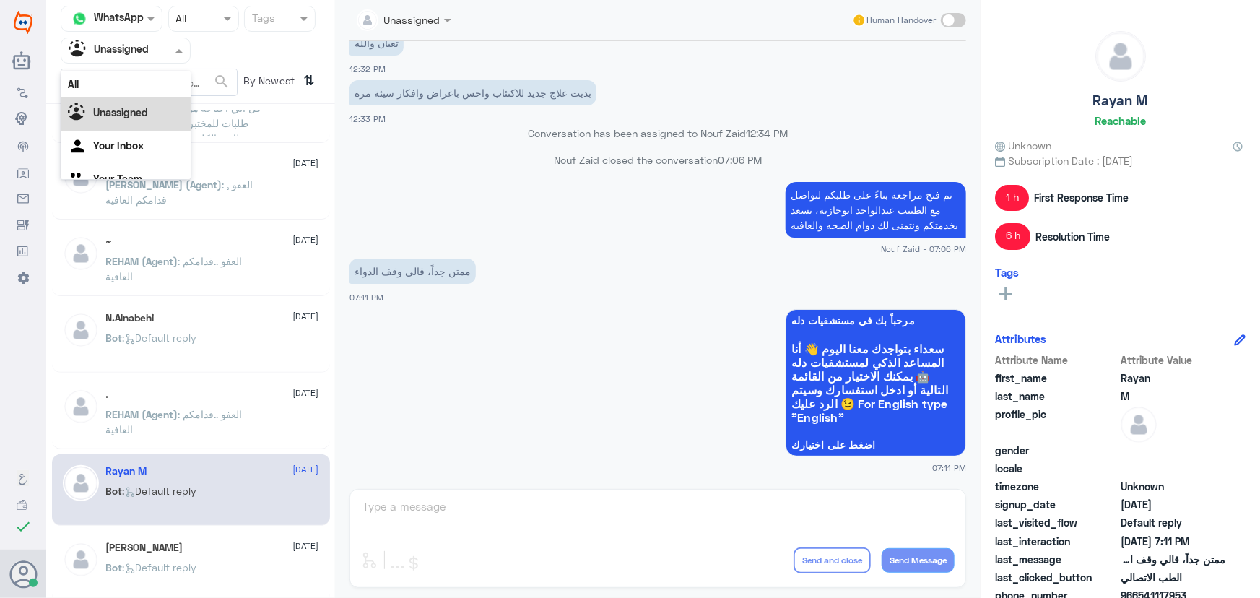
scroll to position [18, 0]
click at [128, 51] on input "text" at bounding box center [108, 50] width 79 height 17
click at [167, 135] on div "Your Inbox" at bounding box center [126, 129] width 130 height 33
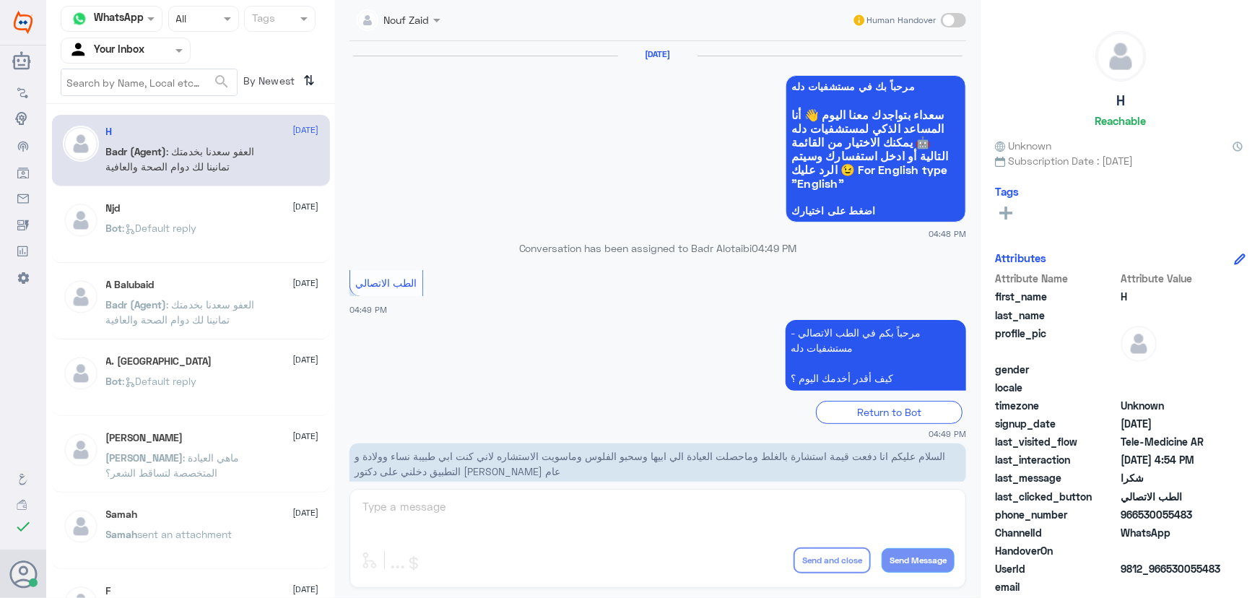
scroll to position [688, 0]
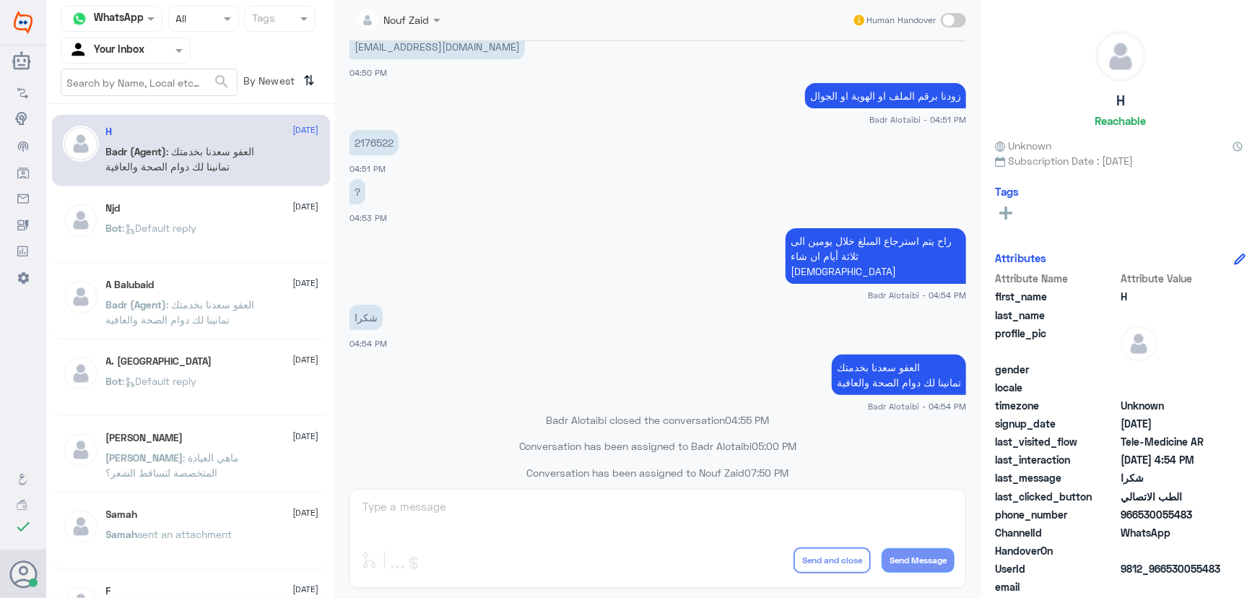
click at [122, 55] on input "text" at bounding box center [108, 50] width 79 height 17
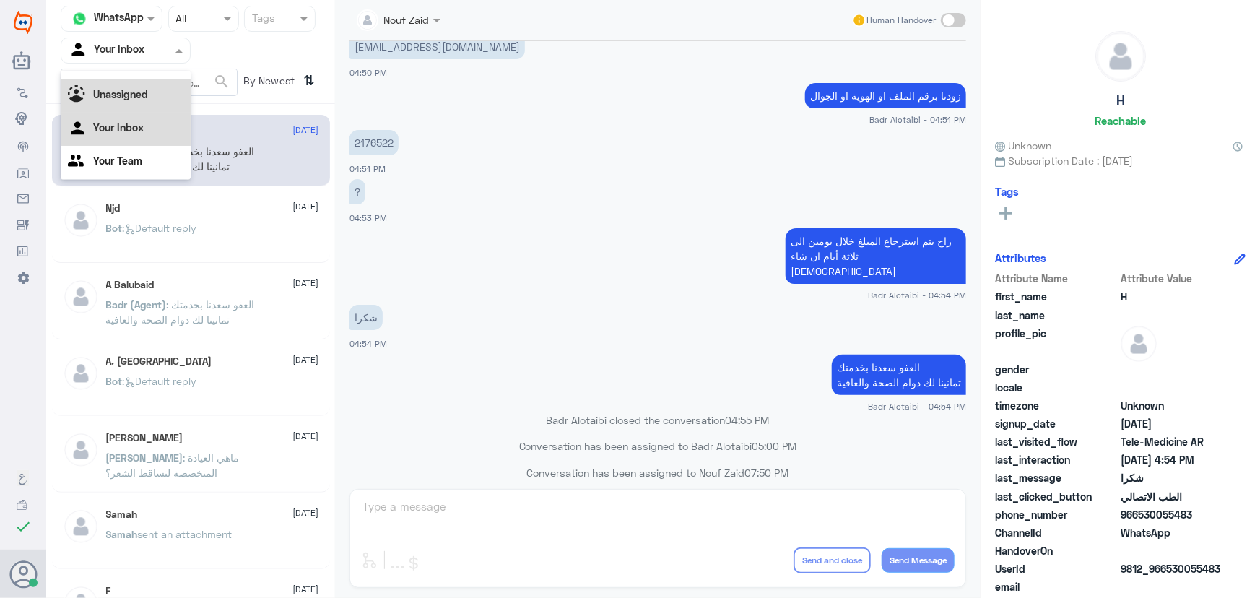
click at [146, 103] on div "Unassigned" at bounding box center [126, 95] width 130 height 33
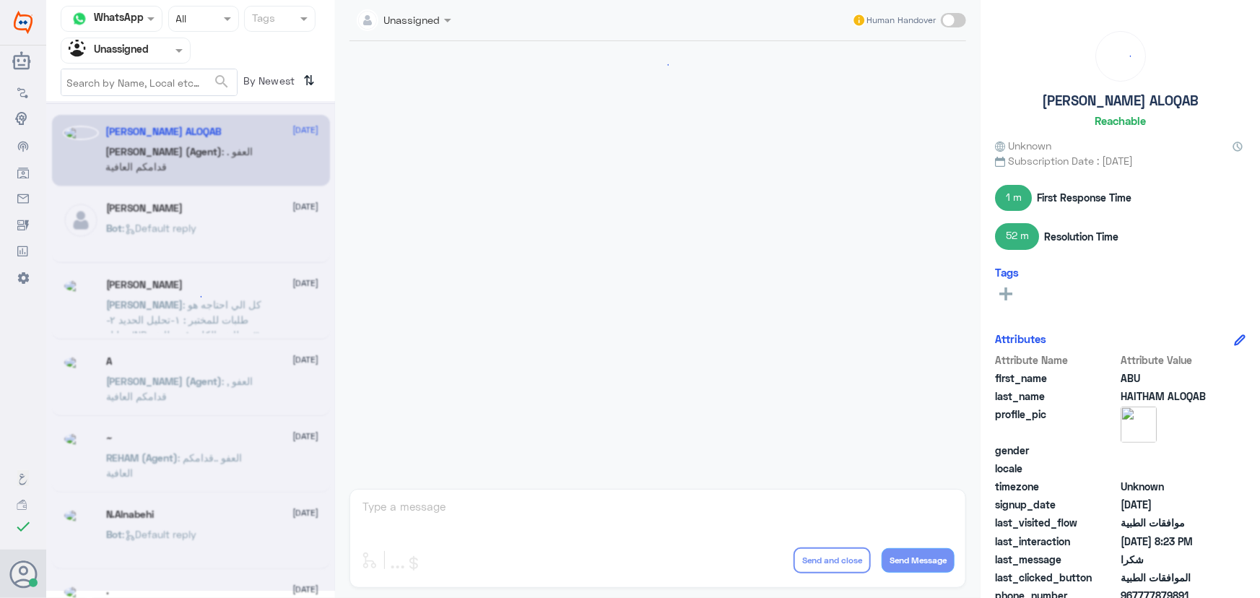
scroll to position [1002, 0]
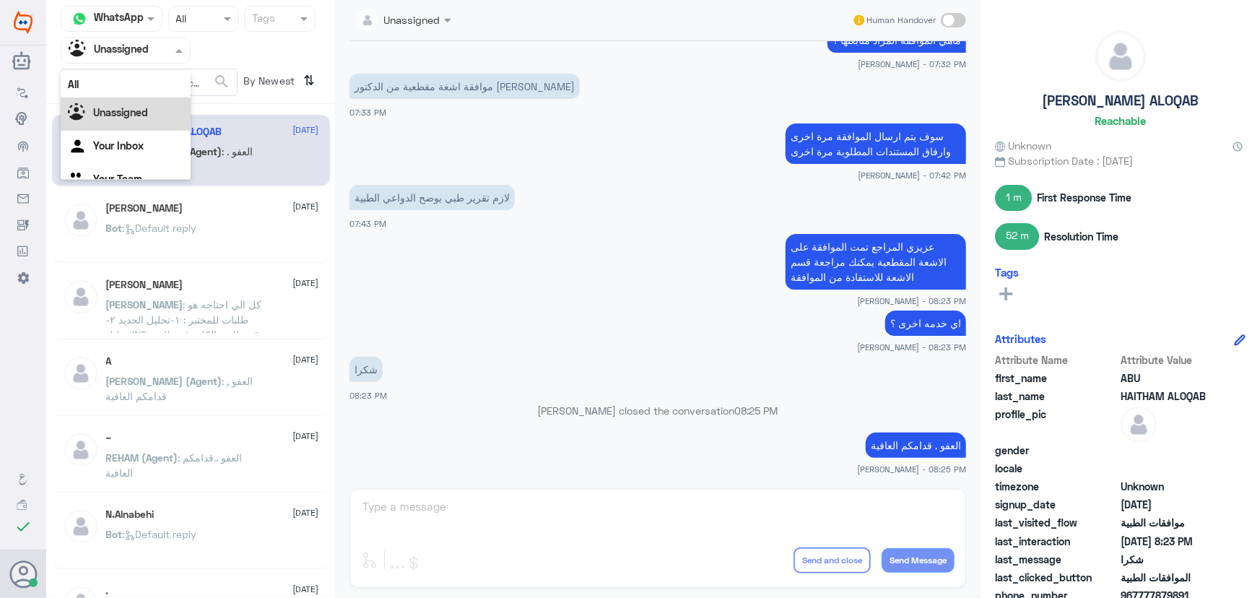
click at [143, 58] on div "Unassigned" at bounding box center [109, 51] width 80 height 22
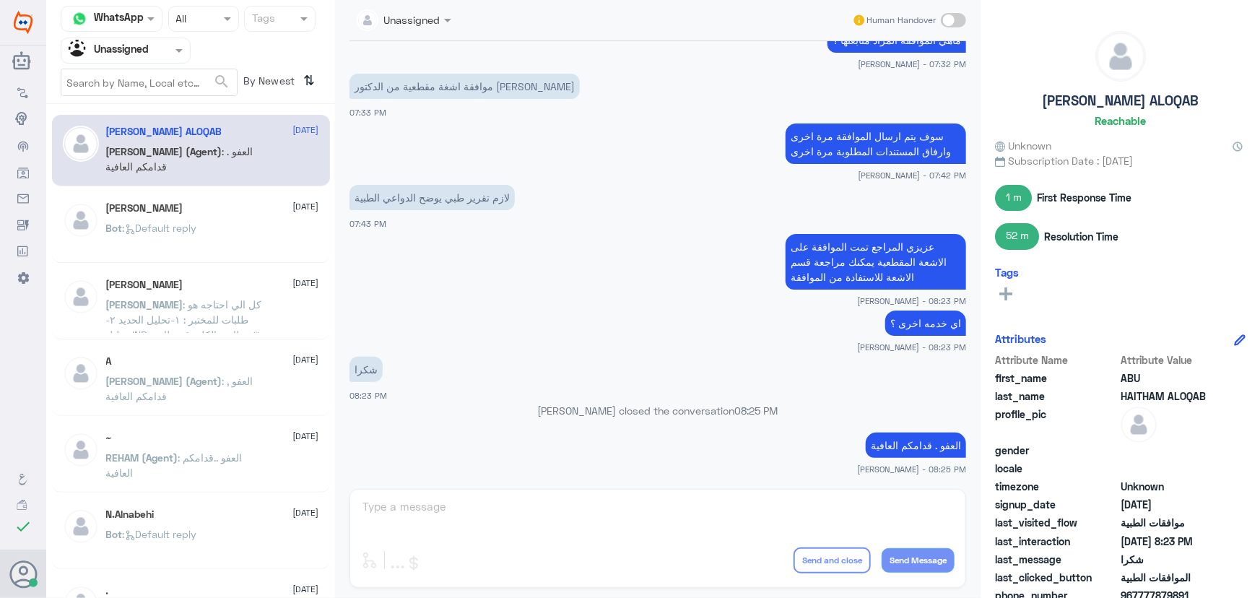
drag, startPoint x: 622, startPoint y: 368, endPoint x: 630, endPoint y: 365, distance: 8.5
click at [630, 365] on app-msgs-text "شكرا" at bounding box center [658, 370] width 617 height 27
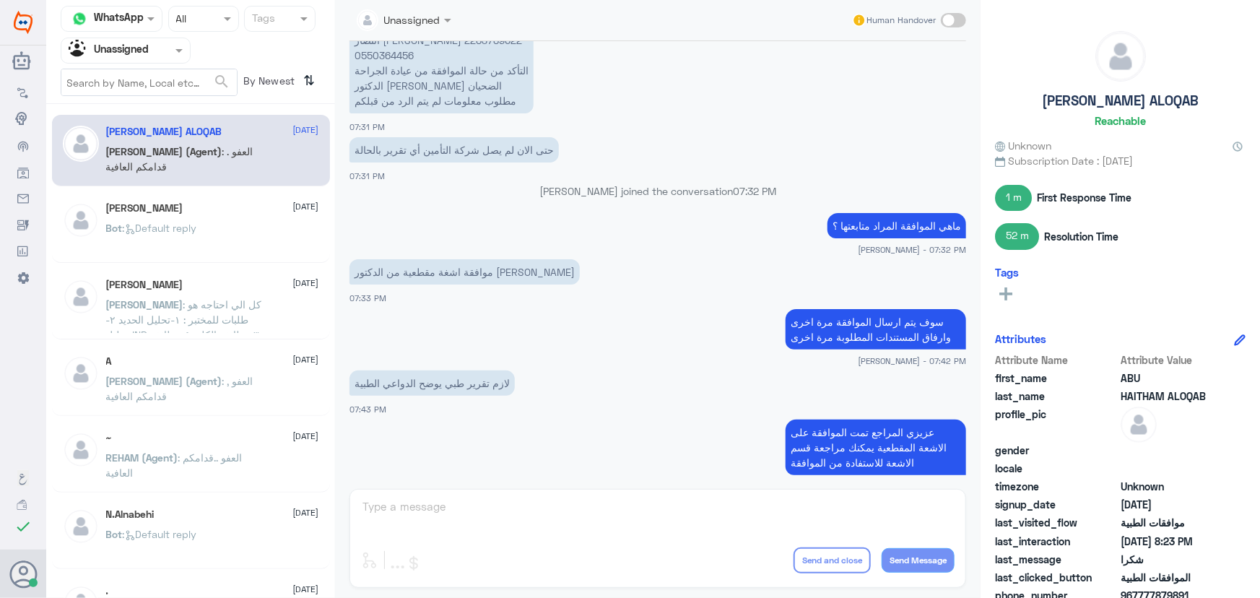
scroll to position [805, 0]
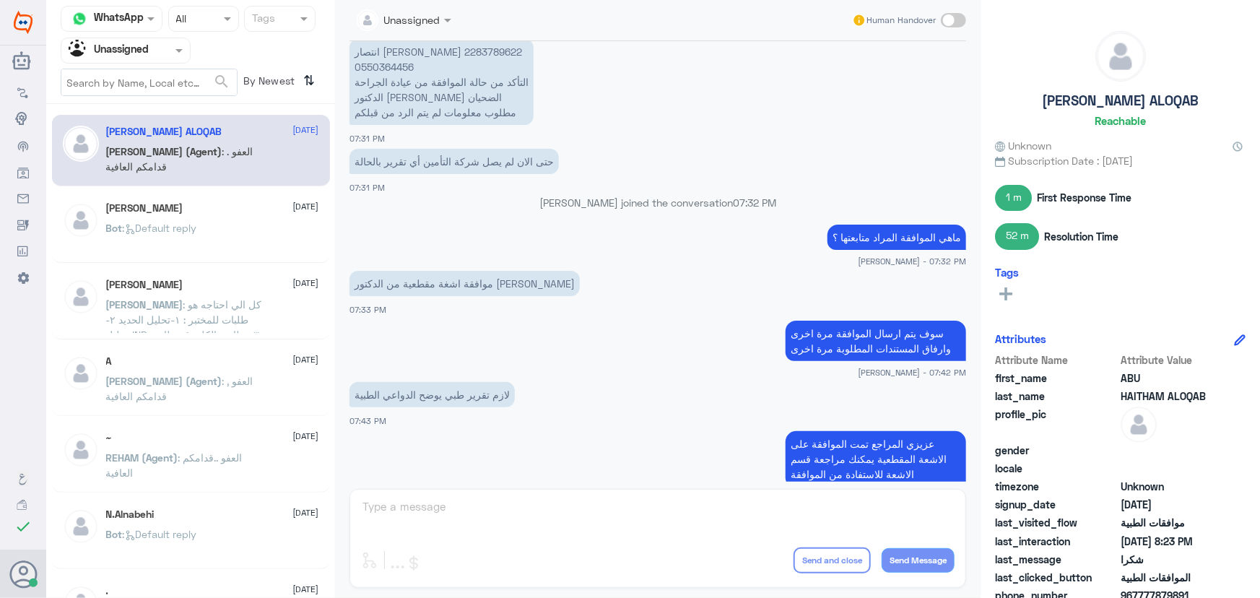
click at [209, 286] on div "راشد الراشد 13 August" at bounding box center [212, 285] width 213 height 12
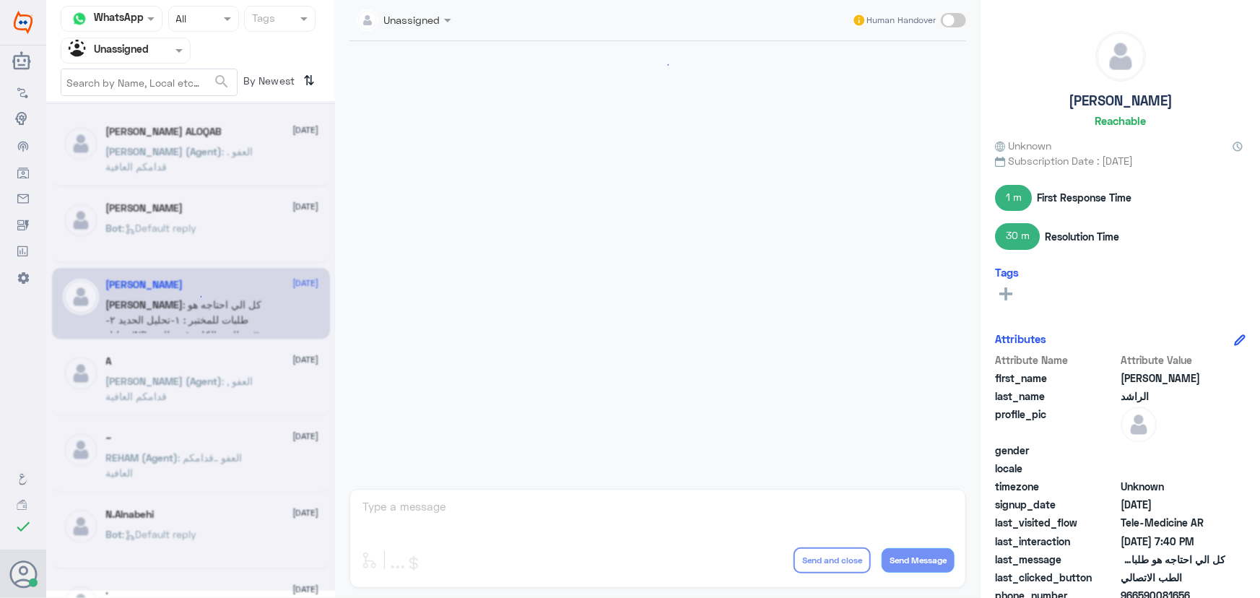
scroll to position [838, 0]
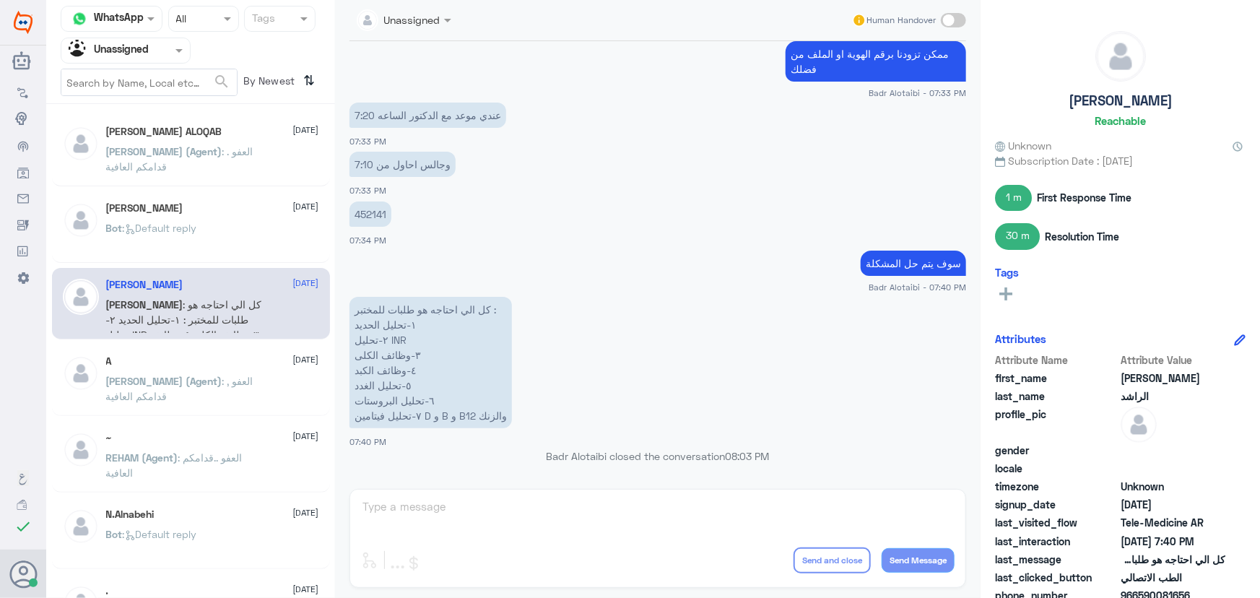
click at [214, 252] on div "Bot : Default reply" at bounding box center [212, 240] width 213 height 33
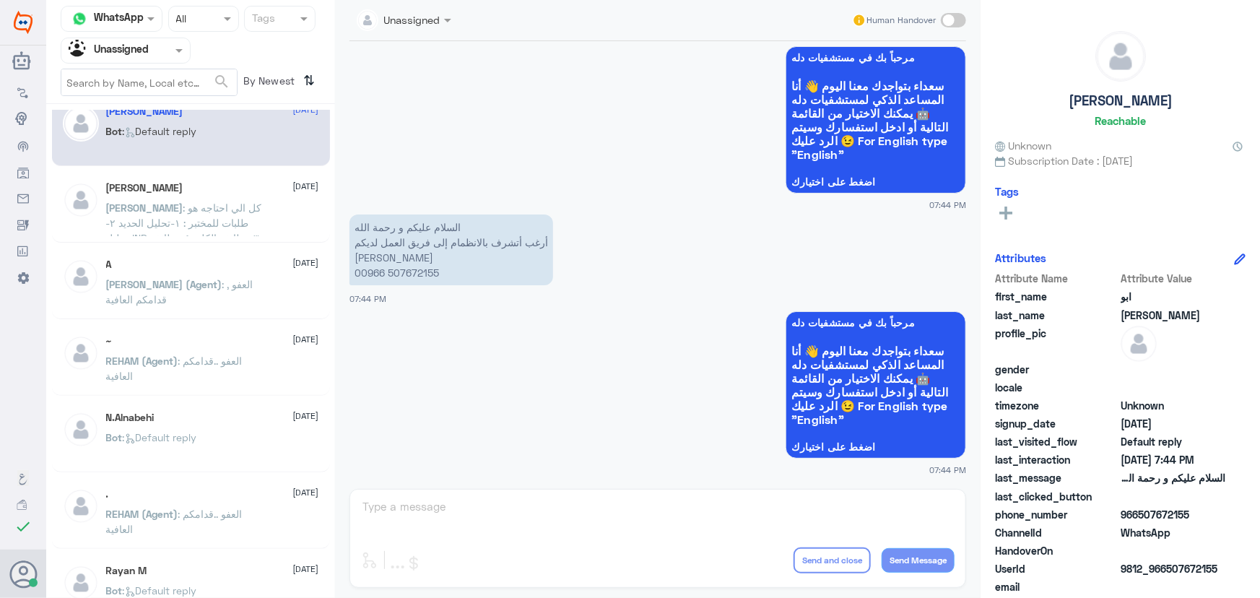
scroll to position [196, 0]
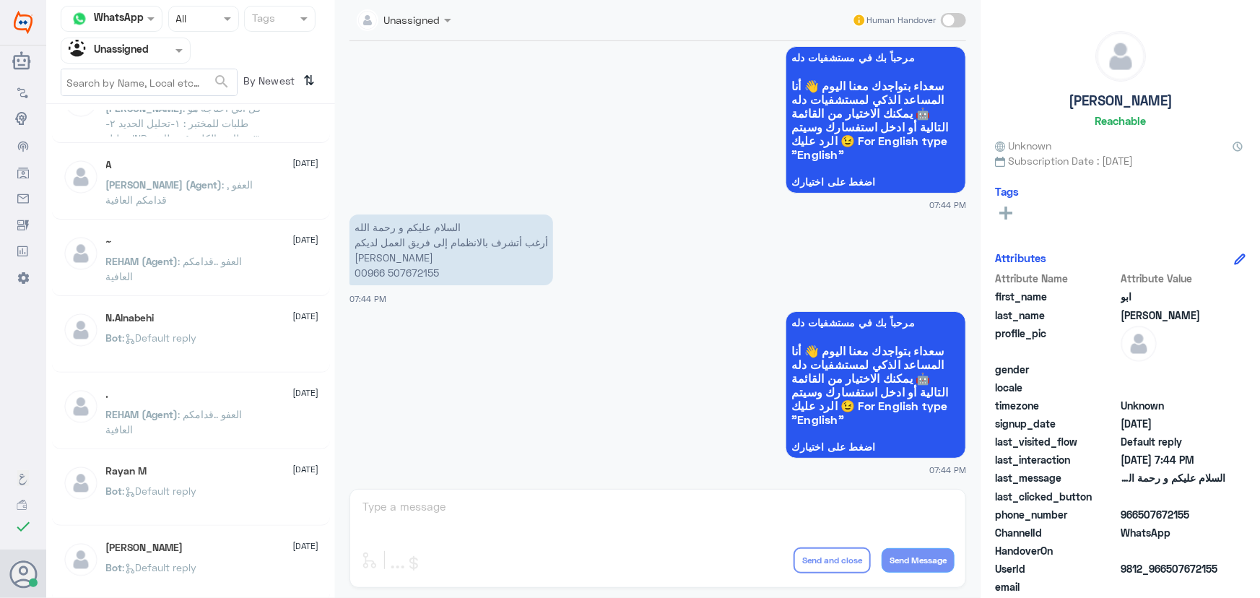
click at [230, 483] on div "Rayan M 13 August Bot : Default reply" at bounding box center [212, 492] width 213 height 54
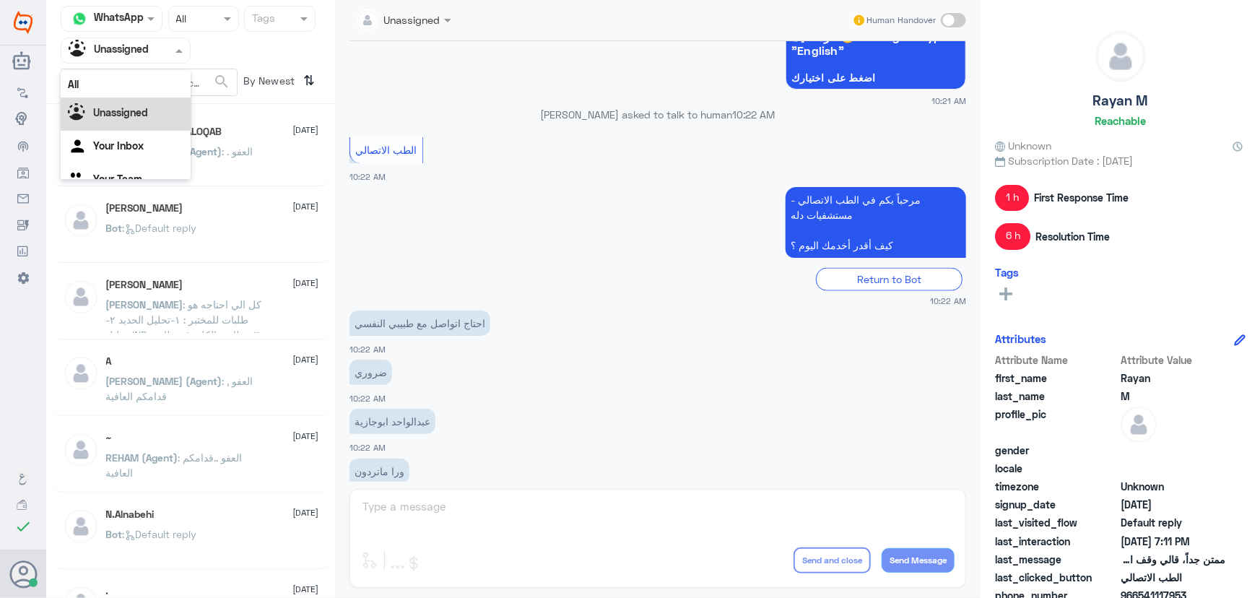
click at [139, 52] on input "text" at bounding box center [108, 50] width 79 height 17
click at [141, 137] on div "Your Inbox" at bounding box center [126, 129] width 130 height 33
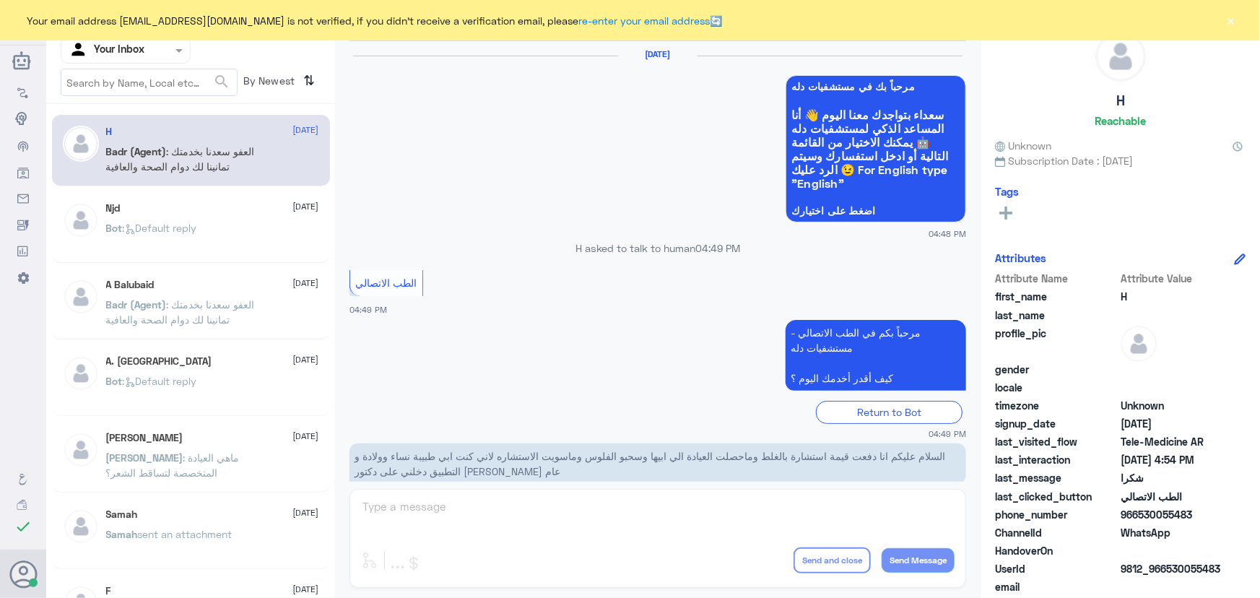
scroll to position [688, 0]
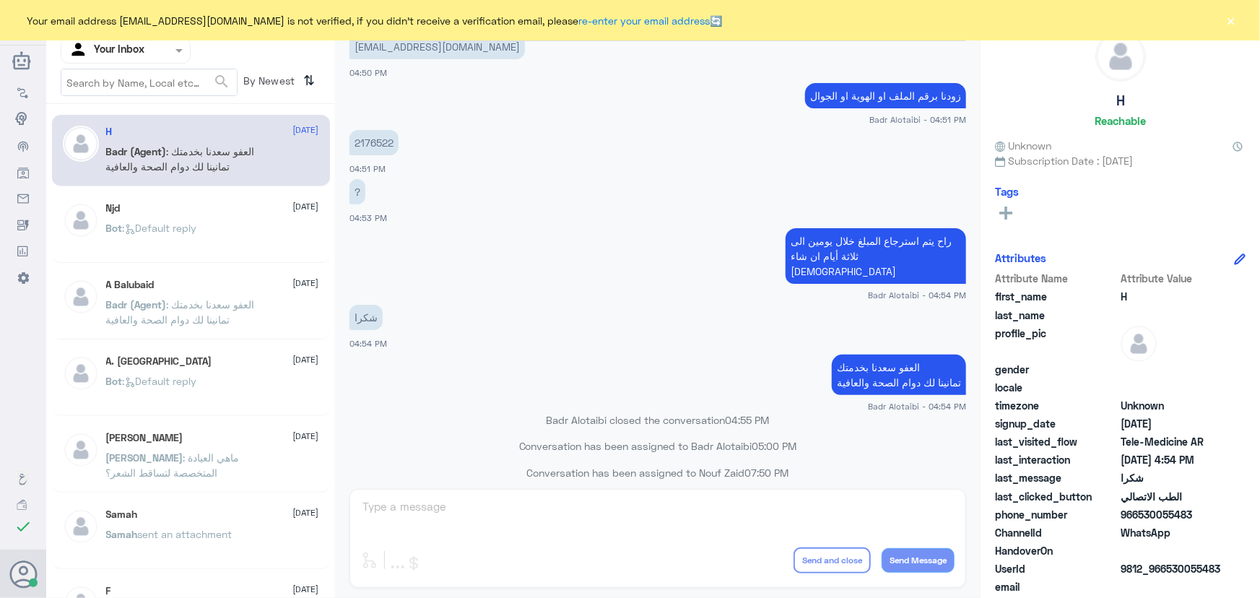
click at [1229, 27] on button "×" at bounding box center [1231, 20] width 14 height 14
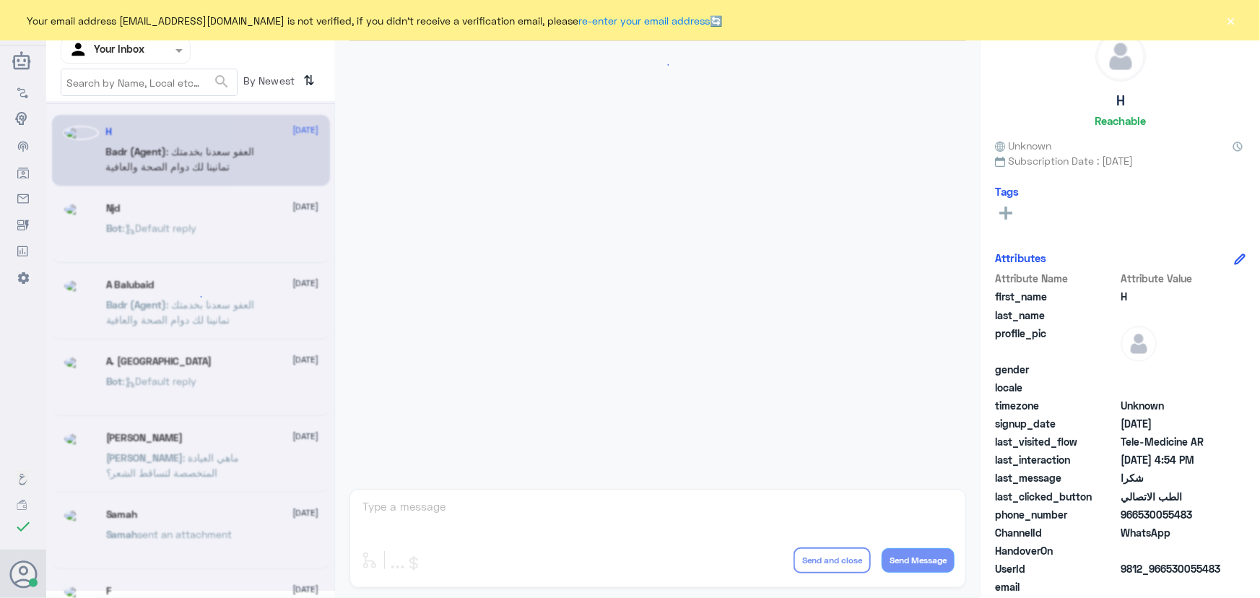
click at [1212, 21] on div "Your email address [EMAIL_ADDRESS][DOMAIN_NAME] is not verified, if you didn't …" at bounding box center [630, 20] width 1260 height 40
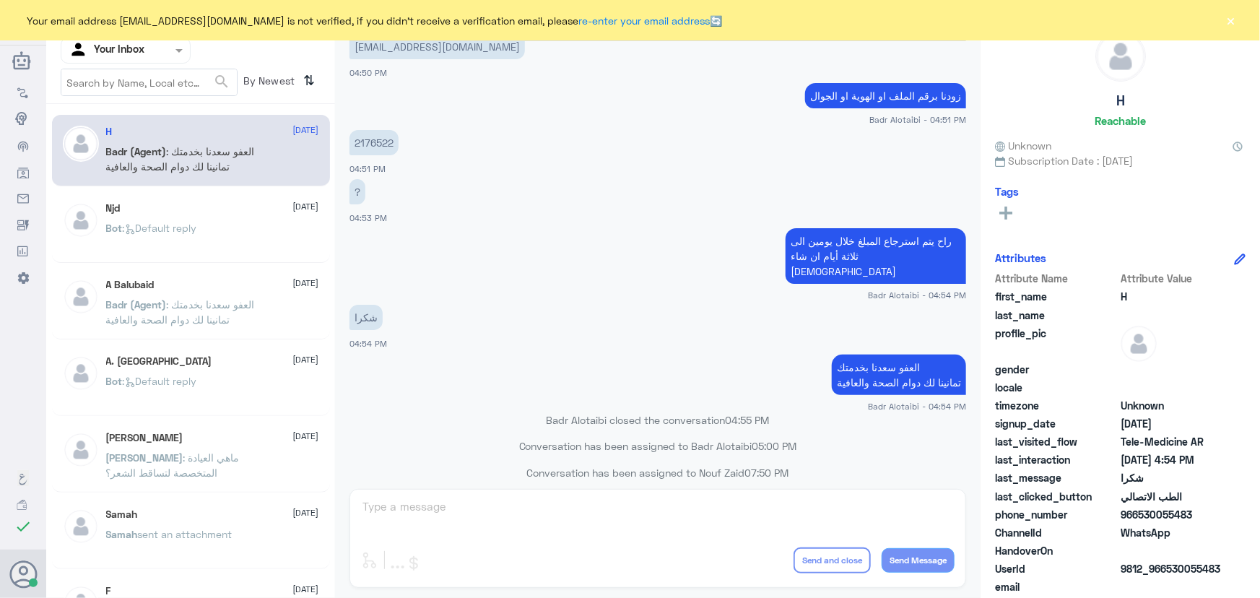
click at [1221, 21] on div "Your email address [EMAIL_ADDRESS][DOMAIN_NAME] is not verified, if you didn't …" at bounding box center [630, 20] width 1260 height 40
drag, startPoint x: 1252, startPoint y: 20, endPoint x: 1243, endPoint y: 20, distance: 9.4
click at [1247, 20] on div "Your email address [EMAIL_ADDRESS][DOMAIN_NAME] is not verified, if you didn't …" at bounding box center [630, 20] width 1260 height 40
click at [1234, 20] on button "×" at bounding box center [1231, 20] width 14 height 14
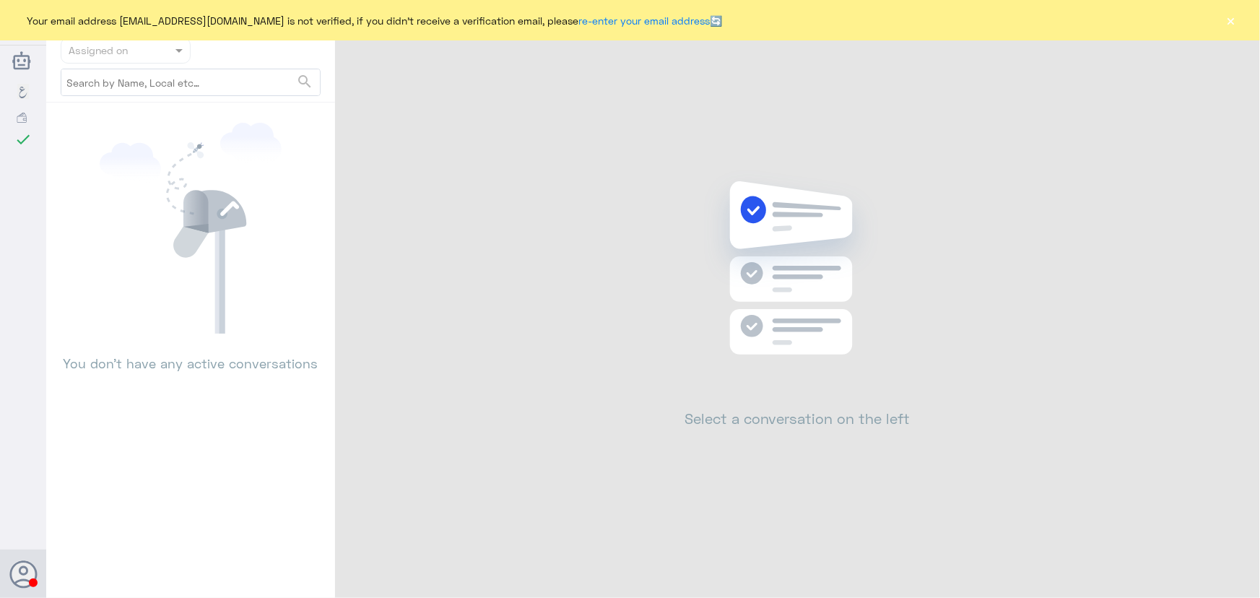
click at [1241, 22] on div "Your email address [EMAIL_ADDRESS][DOMAIN_NAME] is not verified, if you didn't …" at bounding box center [630, 20] width 1260 height 40
click at [1226, 25] on button "×" at bounding box center [1231, 20] width 14 height 14
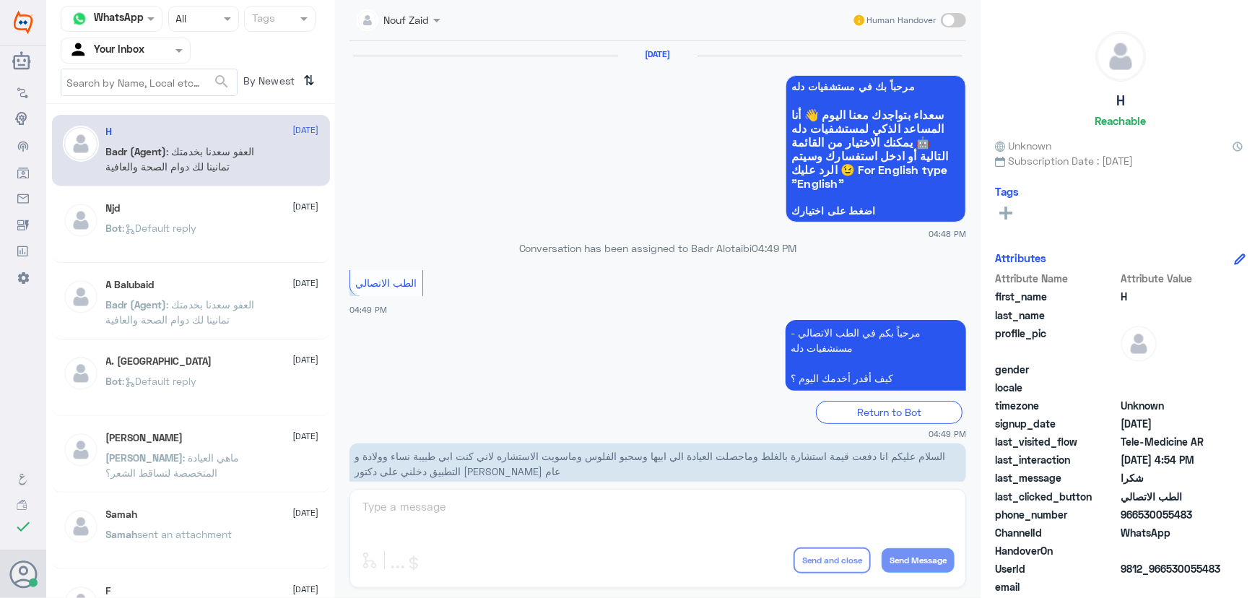
scroll to position [688, 0]
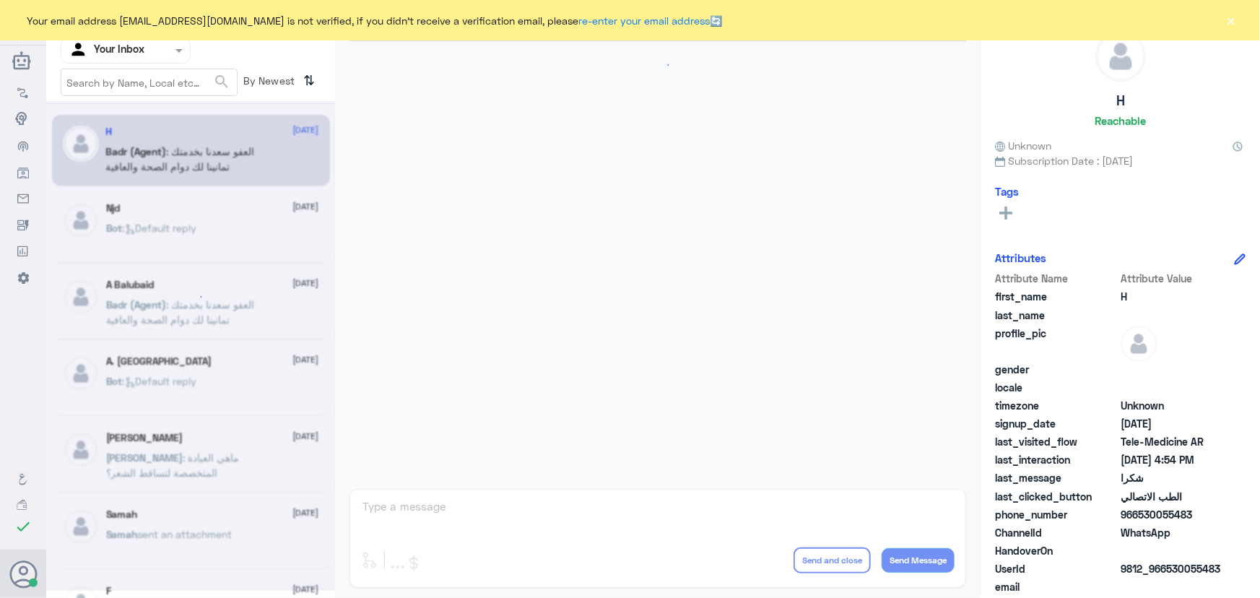
scroll to position [688, 0]
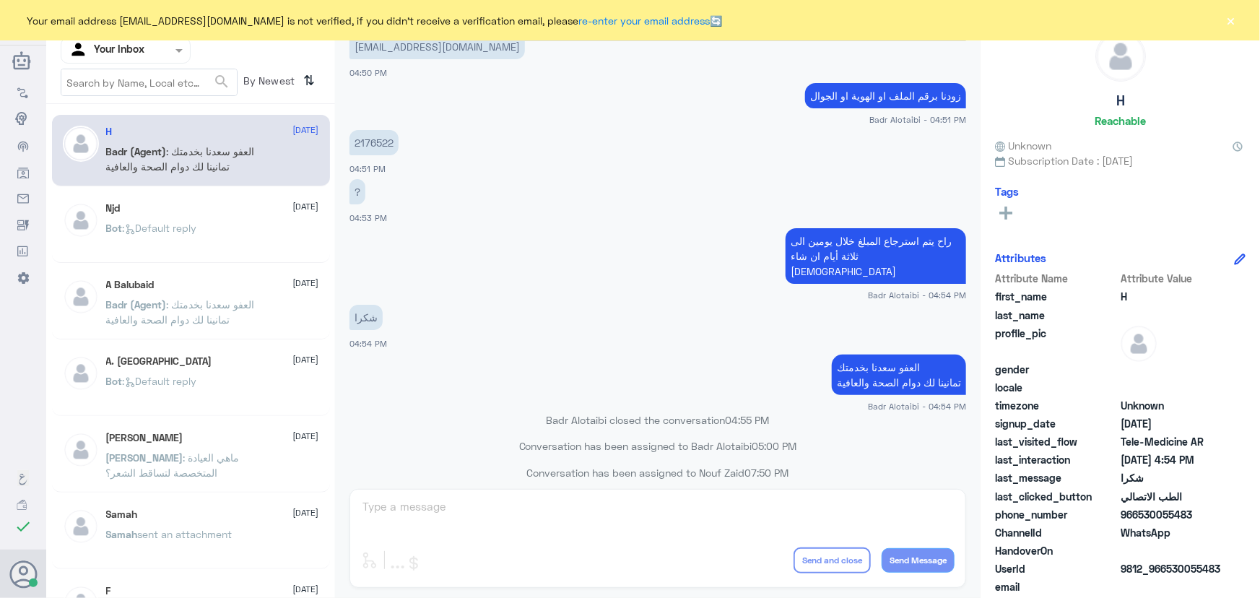
click at [1236, 20] on button "×" at bounding box center [1231, 20] width 14 height 14
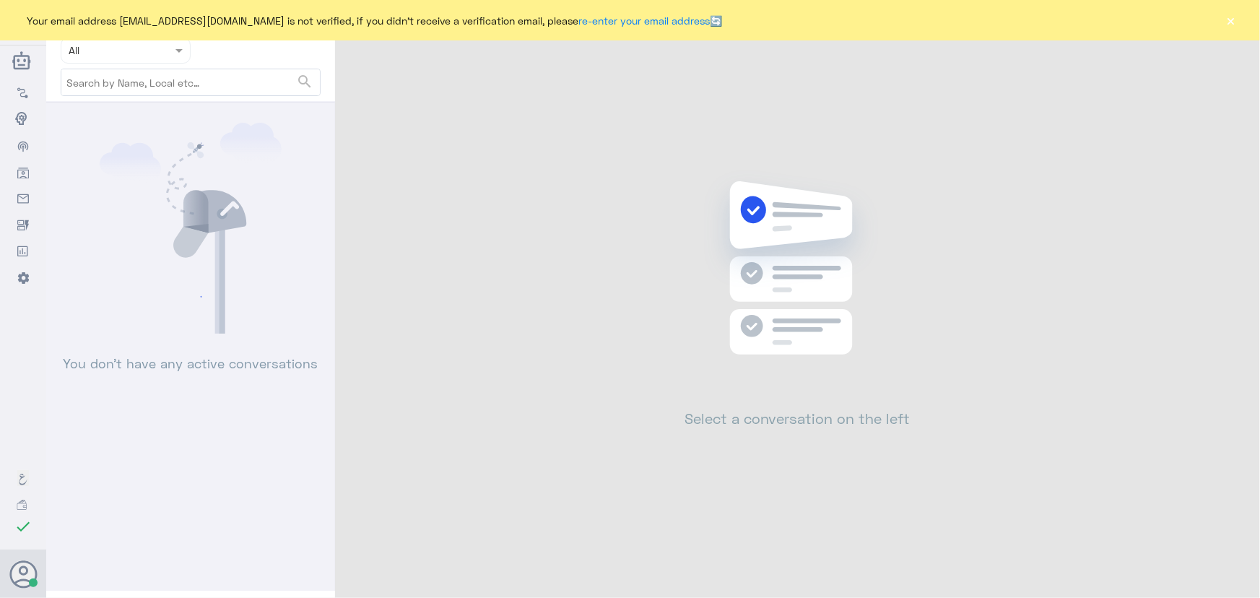
click at [1211, 17] on div "Your email address [EMAIL_ADDRESS][DOMAIN_NAME] is not verified, if you didn't …" at bounding box center [630, 20] width 1260 height 40
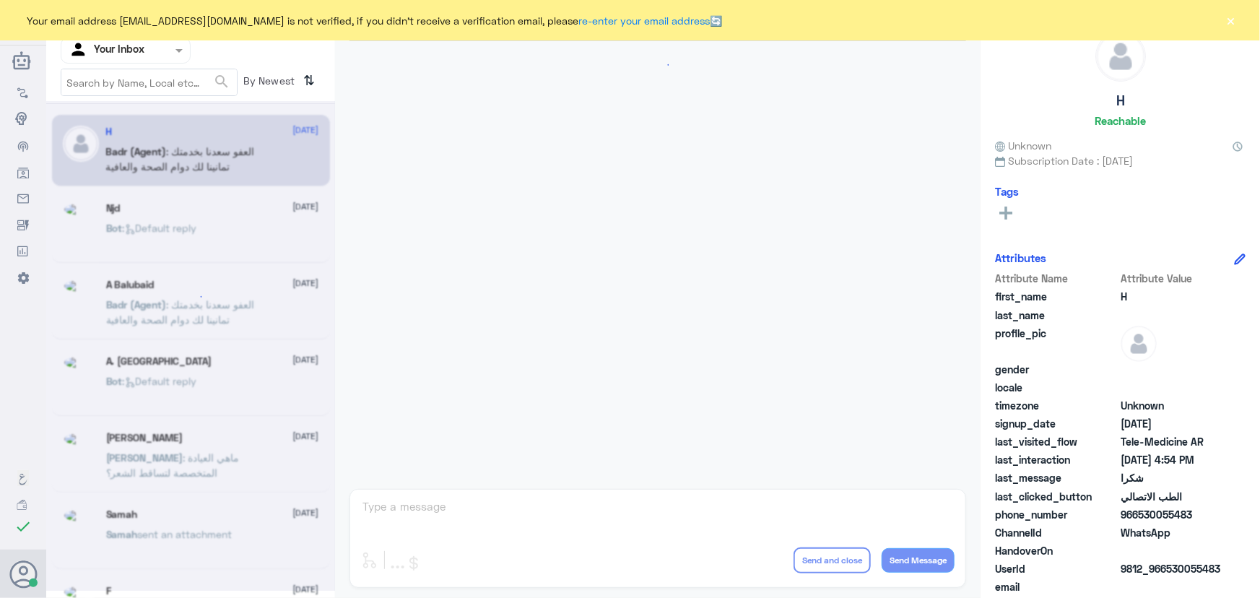
click at [1229, 22] on button "×" at bounding box center [1231, 20] width 14 height 14
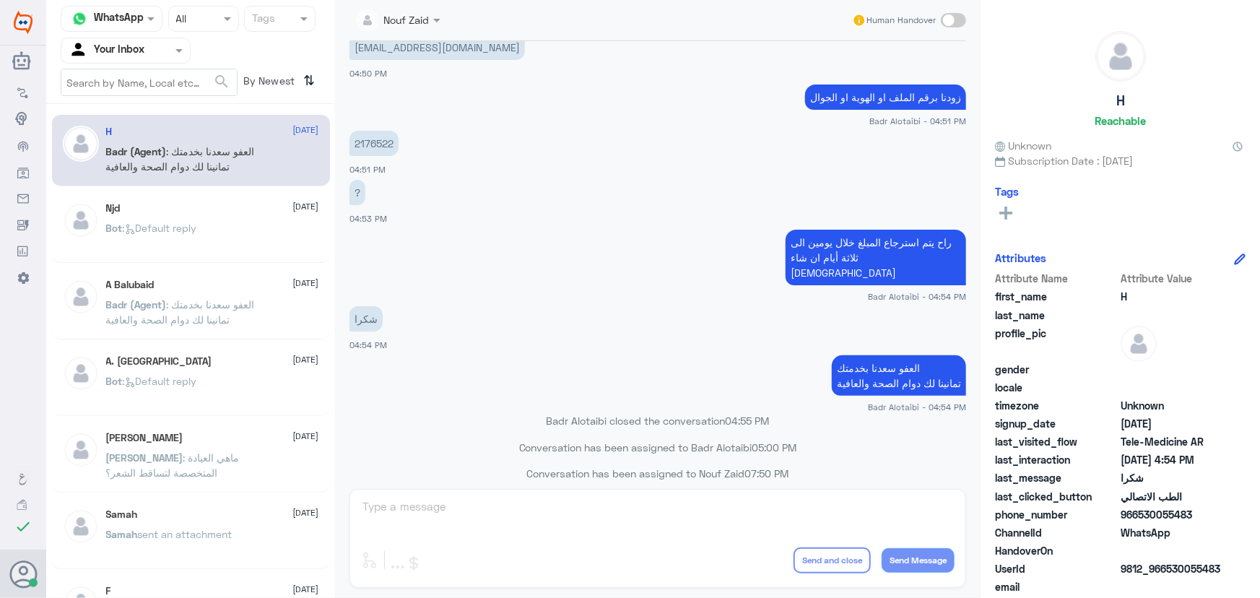
scroll to position [737, 0]
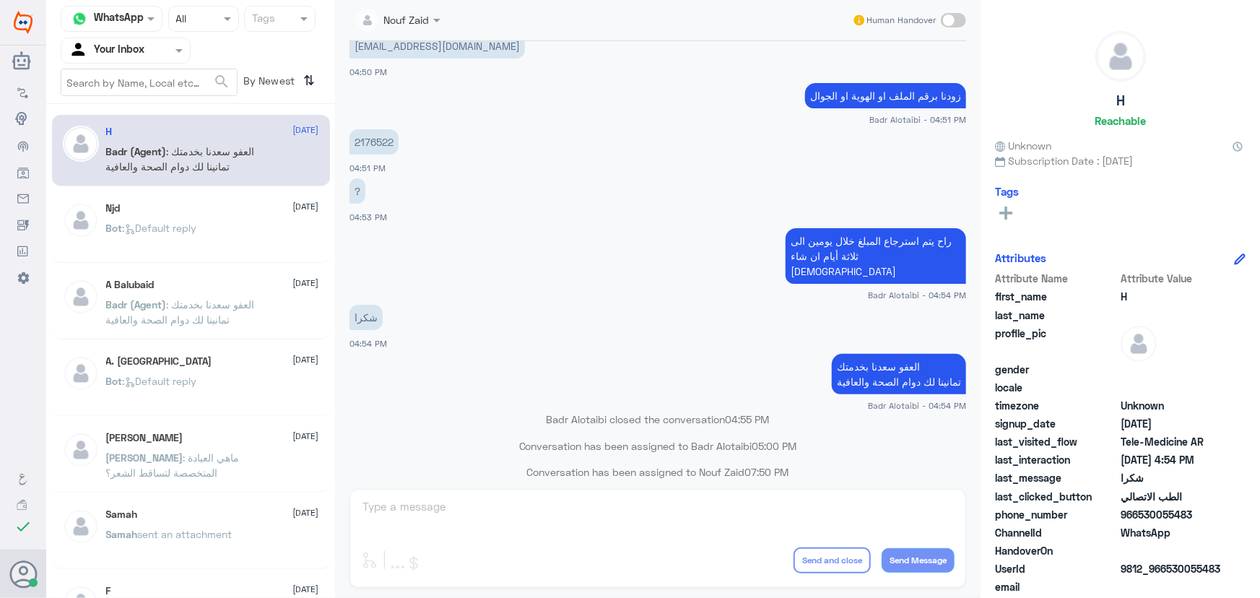
click at [130, 243] on p "Bot : Default reply" at bounding box center [151, 238] width 91 height 36
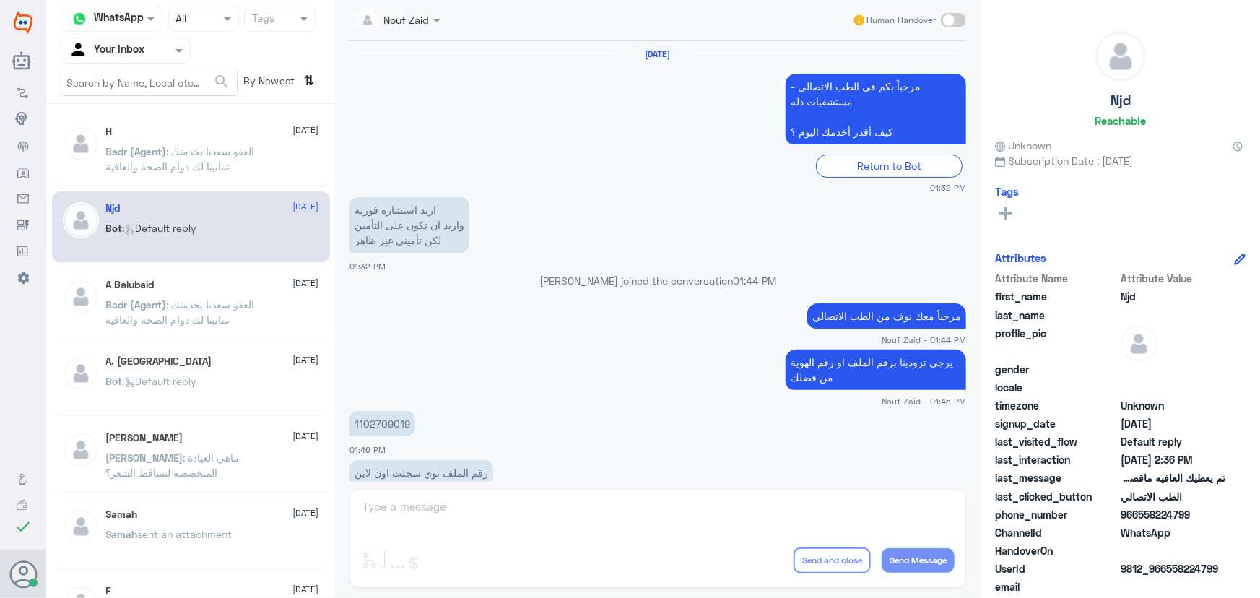
scroll to position [957, 0]
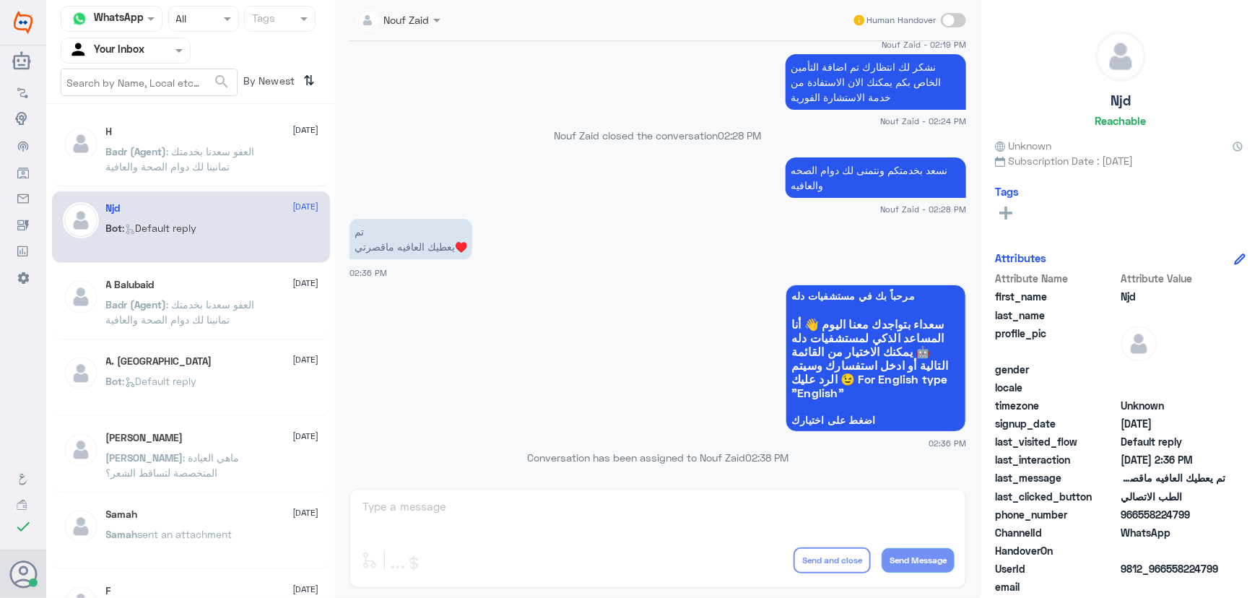
click at [129, 142] on div "H [DATE][PERSON_NAME] (Agent) : العفو [PERSON_NAME] بخدمتك تمانينا لك دوام الصح…" at bounding box center [212, 153] width 213 height 54
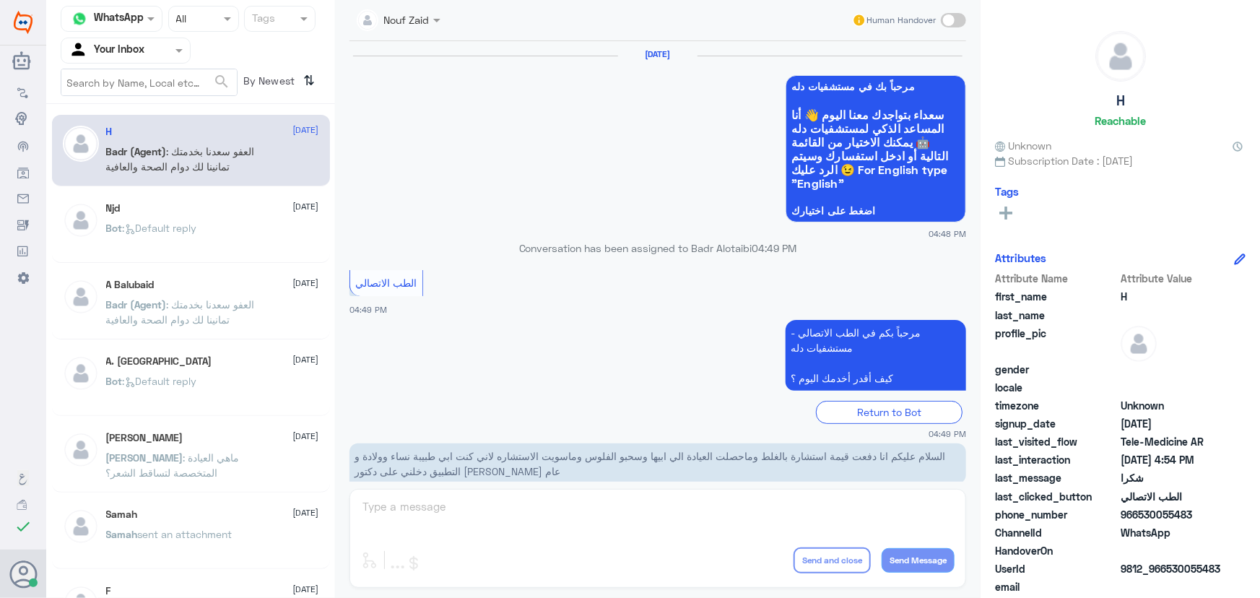
scroll to position [688, 0]
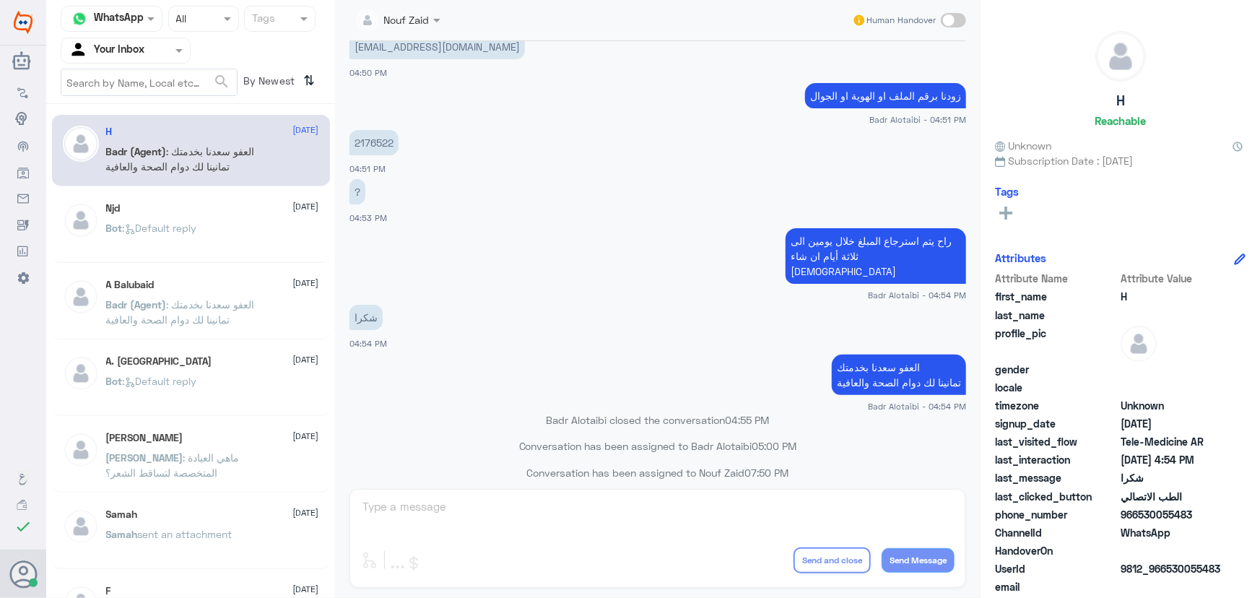
click at [173, 220] on p "Bot : Default reply" at bounding box center [151, 238] width 91 height 36
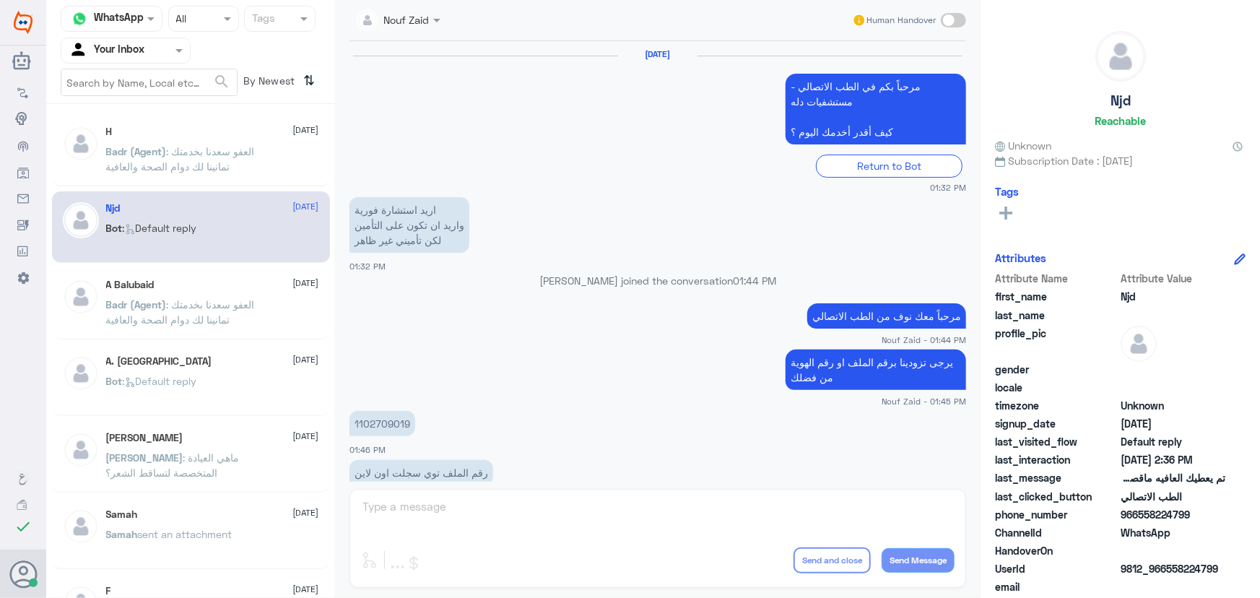
scroll to position [957, 0]
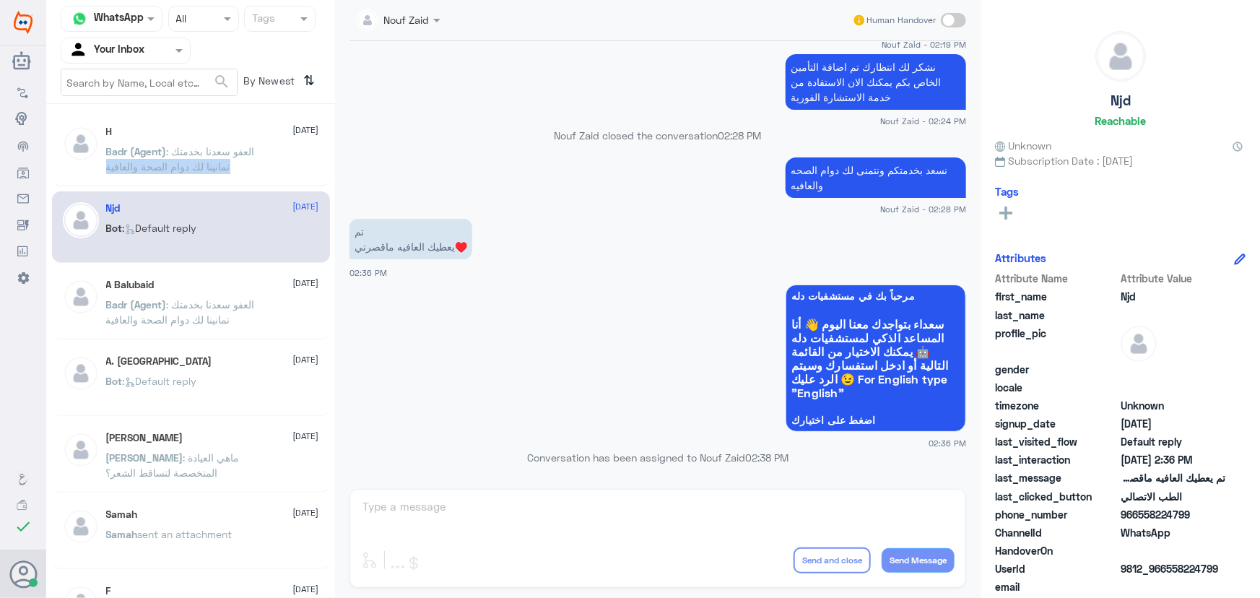
click at [289, 165] on div "Badr (Agent) : العفو سعدنا بخدمتك تمانينا لك دوام الصحة والعافية" at bounding box center [212, 163] width 213 height 33
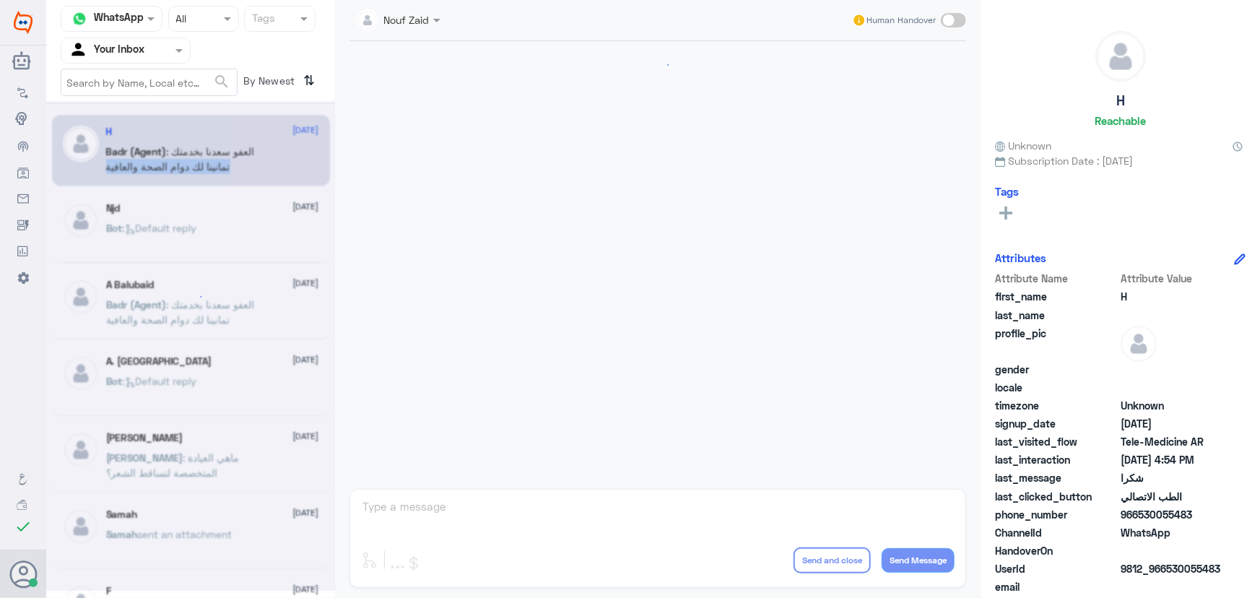
scroll to position [688, 0]
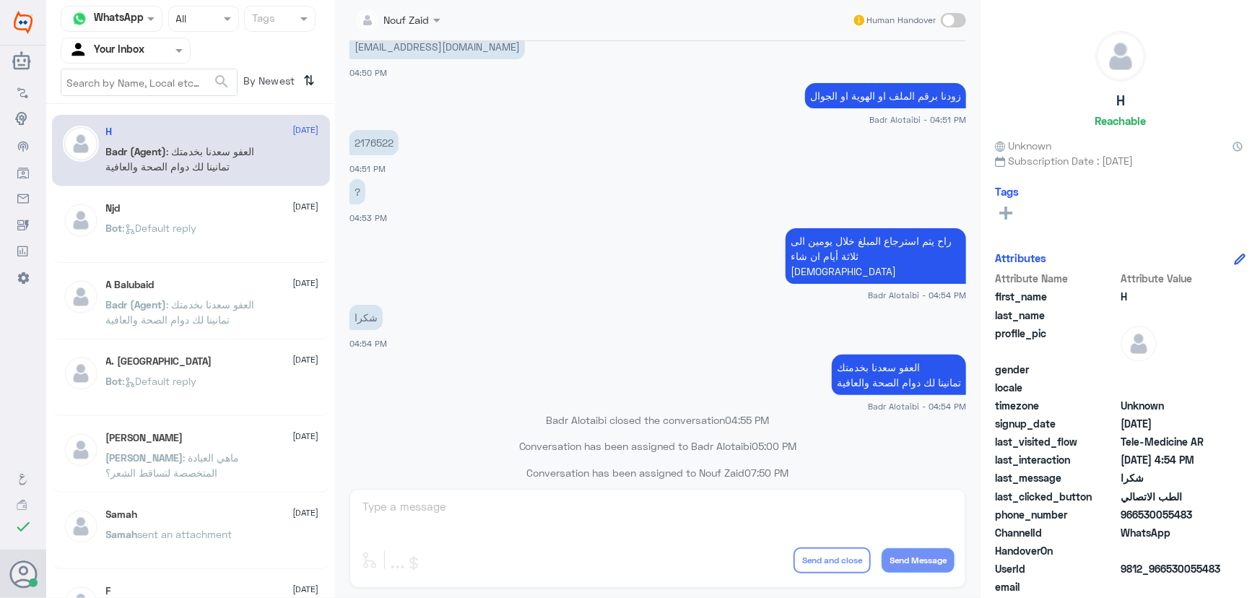
drag, startPoint x: 193, startPoint y: 314, endPoint x: 193, endPoint y: 306, distance: 8.7
click at [193, 306] on span ": العفو سعدنا بخدمتك تمانينا لك دوام الصحة والعافية" at bounding box center [180, 311] width 149 height 27
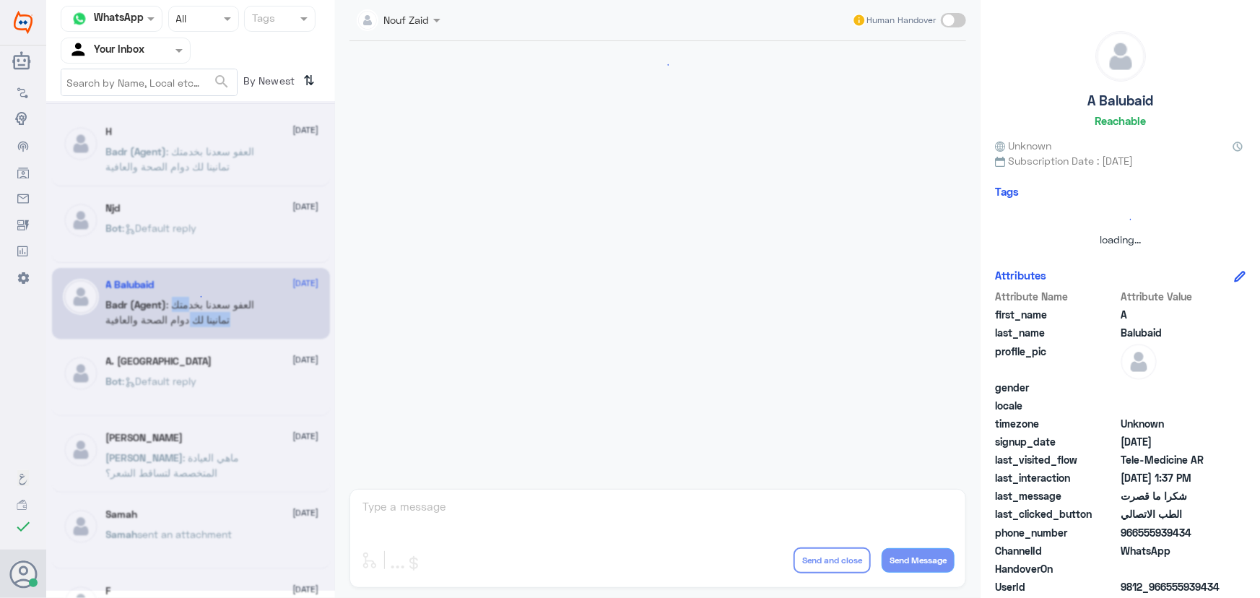
scroll to position [620, 0]
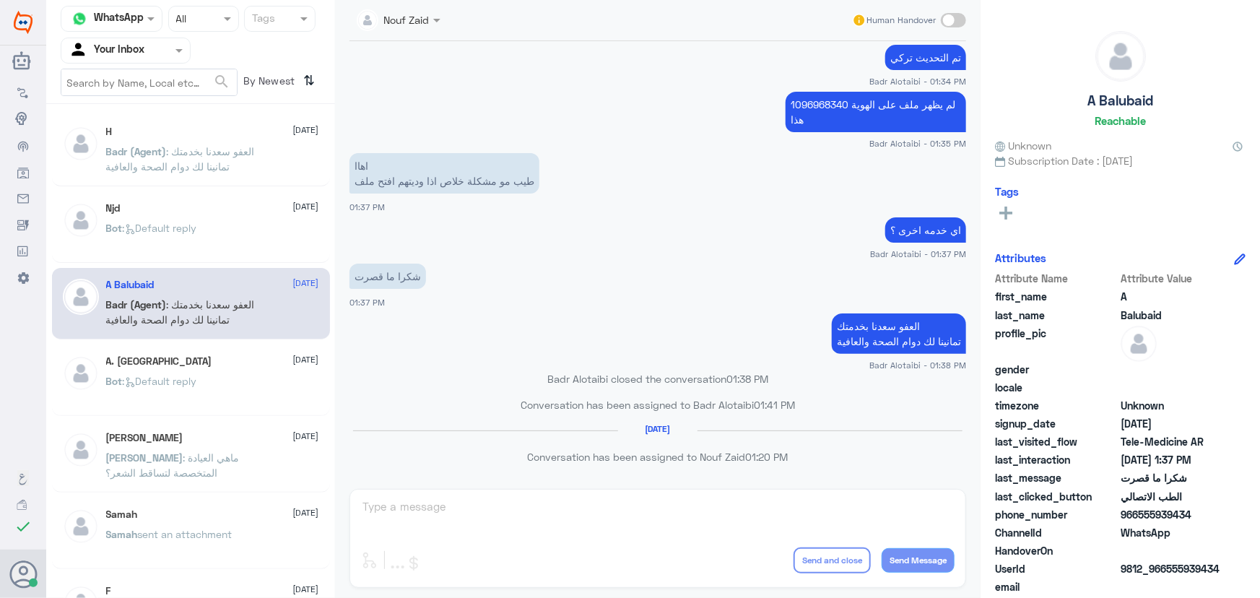
click at [191, 185] on div "H [DATE][PERSON_NAME] (Agent) : العفو [PERSON_NAME] بخدمتك تمانينا لك دوام الصح…" at bounding box center [191, 151] width 278 height 72
click at [198, 209] on div "Njd [DATE]" at bounding box center [212, 208] width 213 height 12
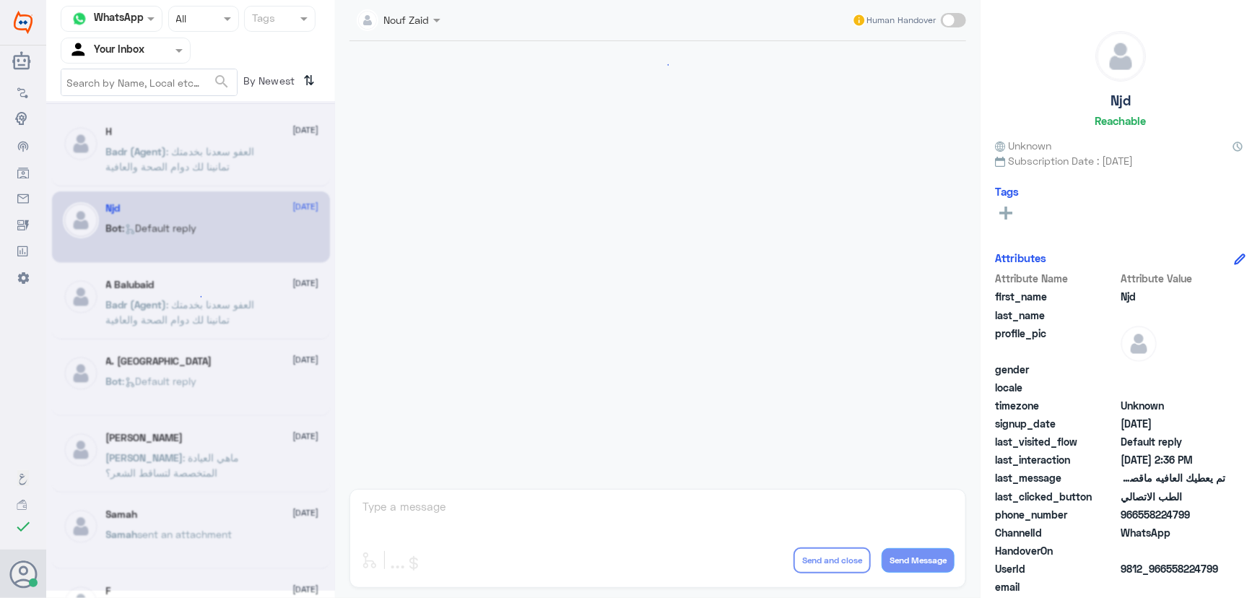
scroll to position [957, 0]
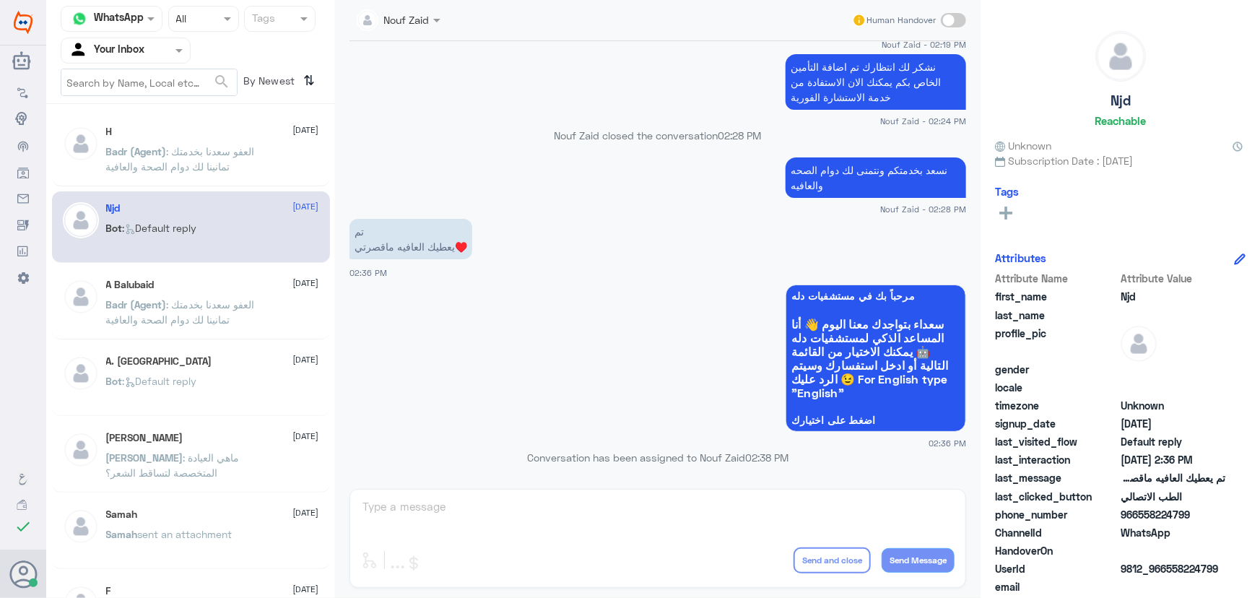
click at [197, 105] on div "Channel WhatsApp Status × All Tags Agent Filter Your Inbox search By Newest ⇅ H…" at bounding box center [190, 301] width 289 height 602
click at [207, 134] on div "H [DATE]" at bounding box center [212, 132] width 213 height 12
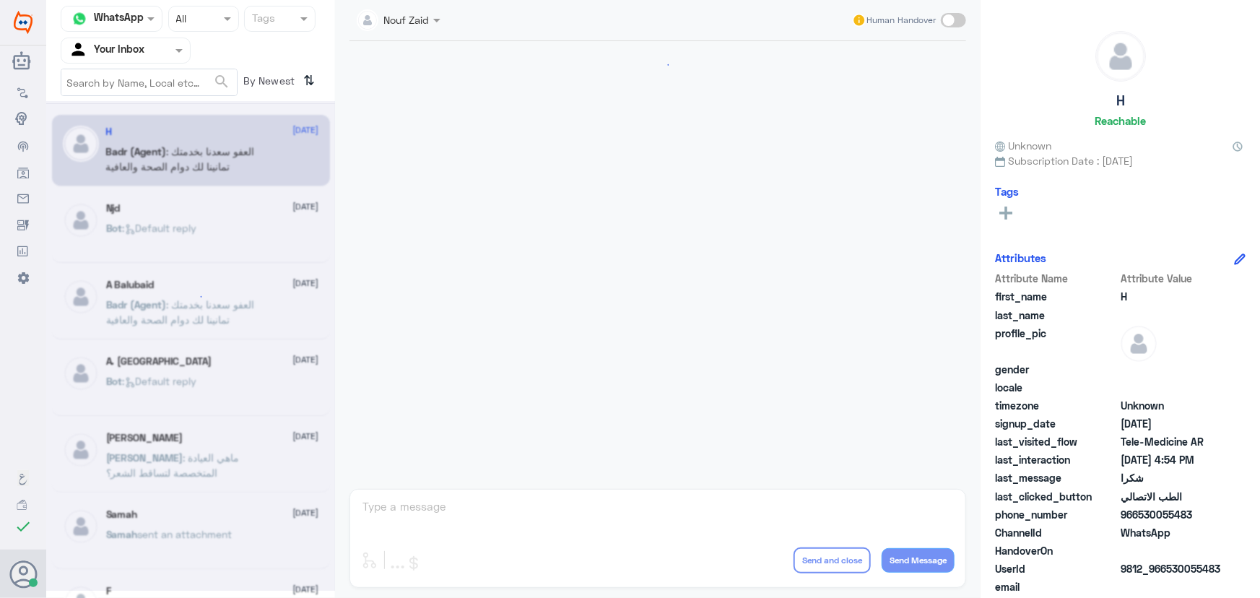
scroll to position [688, 0]
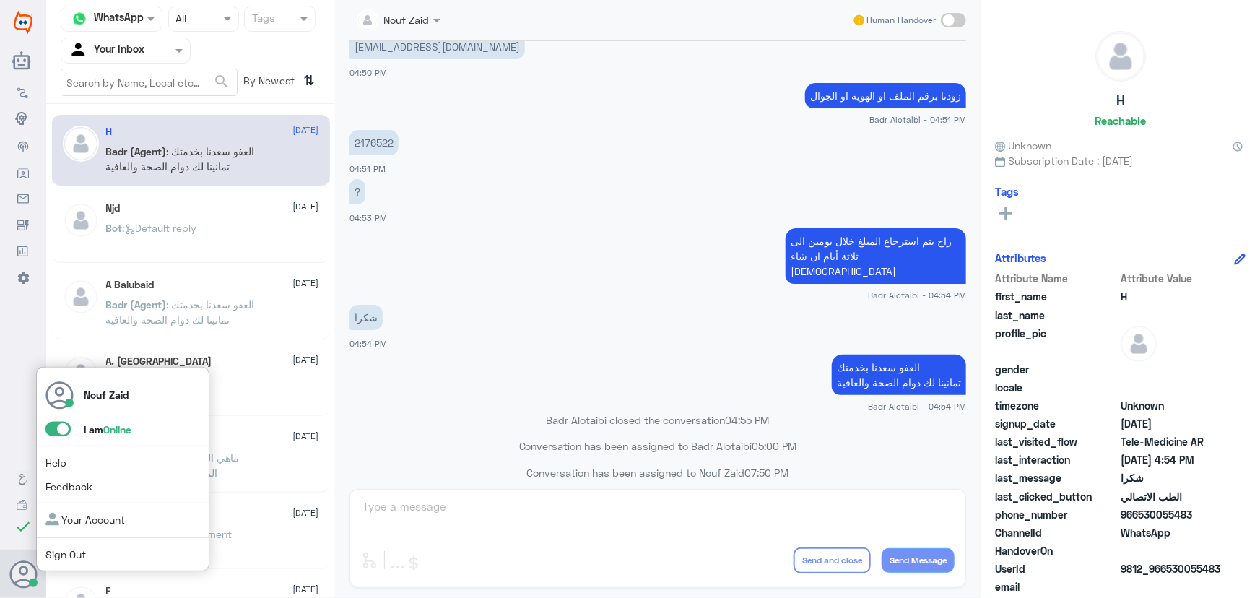
click at [54, 425] on div "Nouf Zaid I am Online Help Feedback Your Account Sign Out" at bounding box center [122, 469] width 173 height 205
click at [59, 436] on span at bounding box center [58, 429] width 25 height 14
click at [0, 0] on input "checkbox" at bounding box center [0, 0] width 0 height 0
